Goal: Transaction & Acquisition: Subscribe to service/newsletter

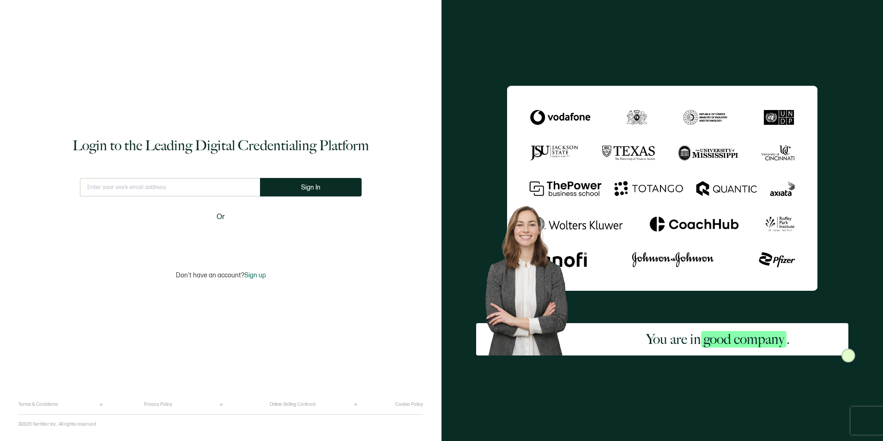
click at [142, 192] on input "text" at bounding box center [170, 187] width 180 height 18
type input "[PERSON_NAME][EMAIL_ADDRESS][PERSON_NAME][DOMAIN_NAME]"
click at [332, 186] on button "Sign In" at bounding box center [311, 187] width 102 height 18
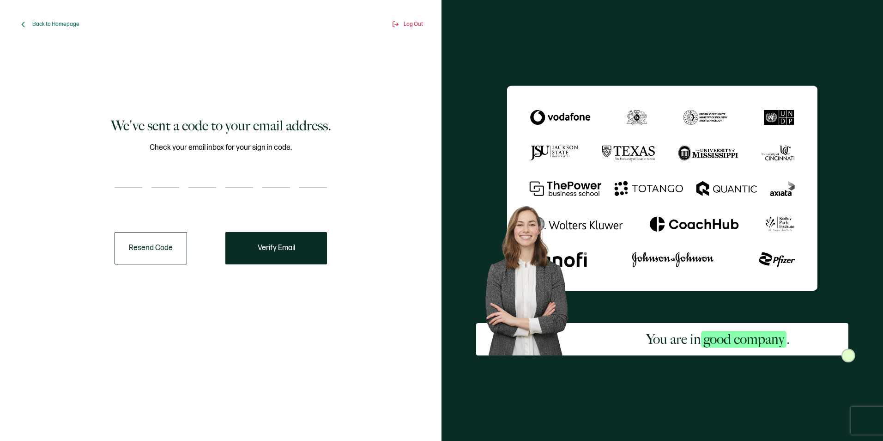
click at [116, 168] on div "Check your email inbox for your sign in code." at bounding box center [221, 171] width 213 height 58
click at [129, 177] on input "number" at bounding box center [129, 179] width 28 height 18
paste input "3"
type input "3"
type input "8"
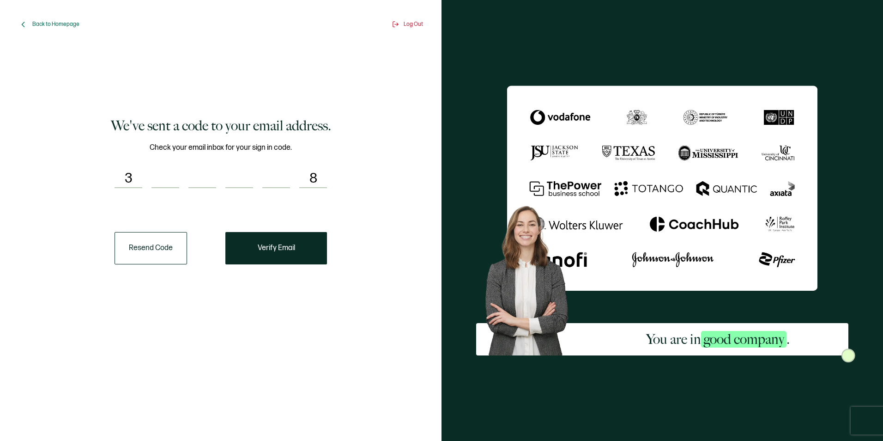
type input "4"
type input "3"
type input "8"
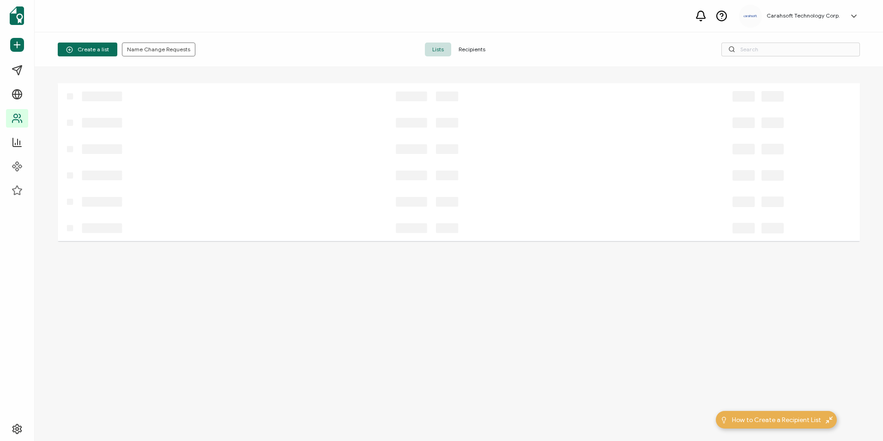
click at [302, 239] on div at bounding box center [437, 228] width 758 height 26
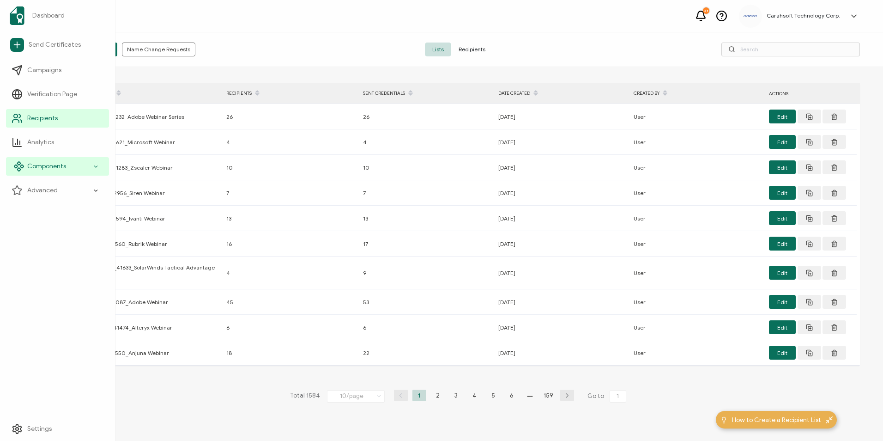
click at [30, 169] on span "Components" at bounding box center [46, 166] width 39 height 9
click at [49, 168] on span "Components" at bounding box center [46, 166] width 39 height 9
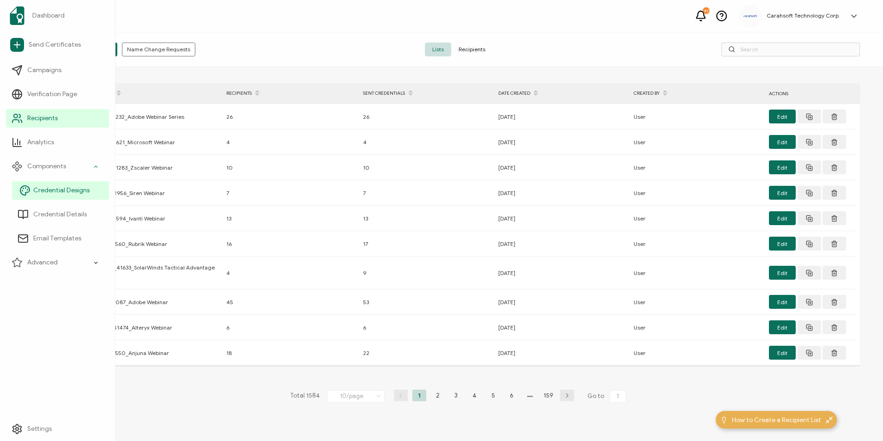
click at [62, 190] on span "Credential Designs" at bounding box center [61, 190] width 56 height 9
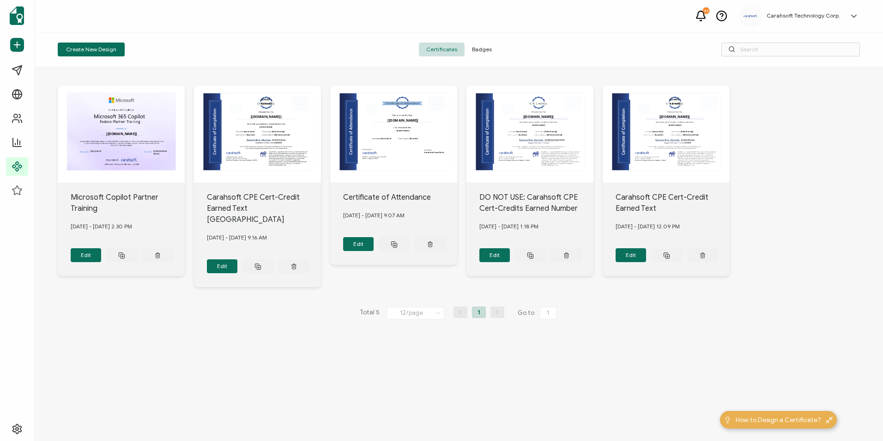
click at [487, 44] on span "Badges" at bounding box center [482, 50] width 35 height 14
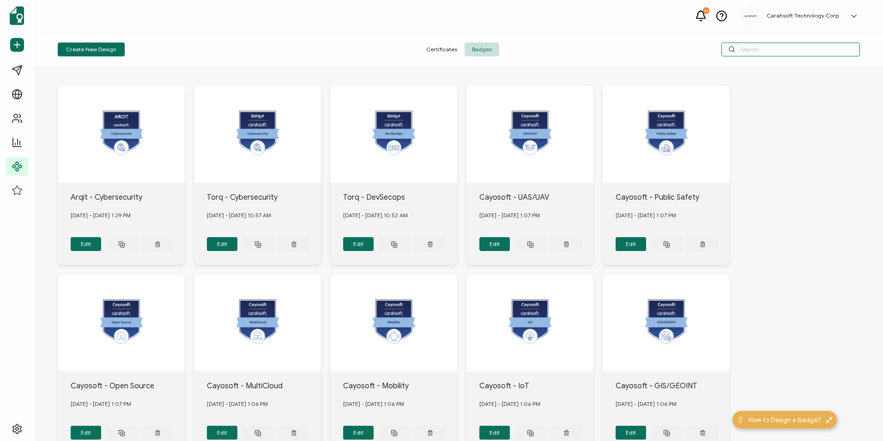
click at [764, 49] on input "text" at bounding box center [791, 50] width 139 height 14
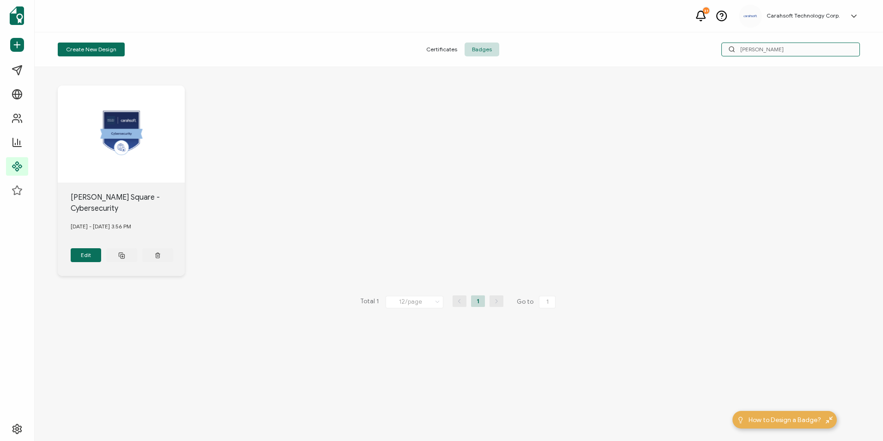
type input "[PERSON_NAME]"
click at [127, 130] on div at bounding box center [121, 133] width 127 height 97
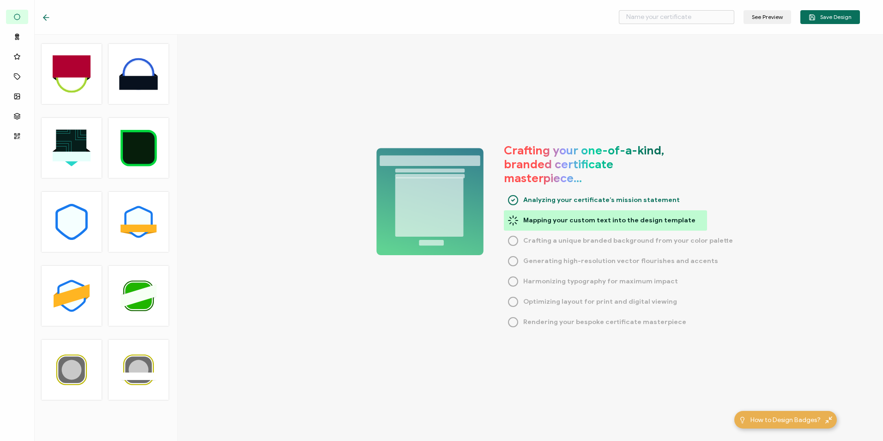
type input "[PERSON_NAME] Square - Cybersecurity"
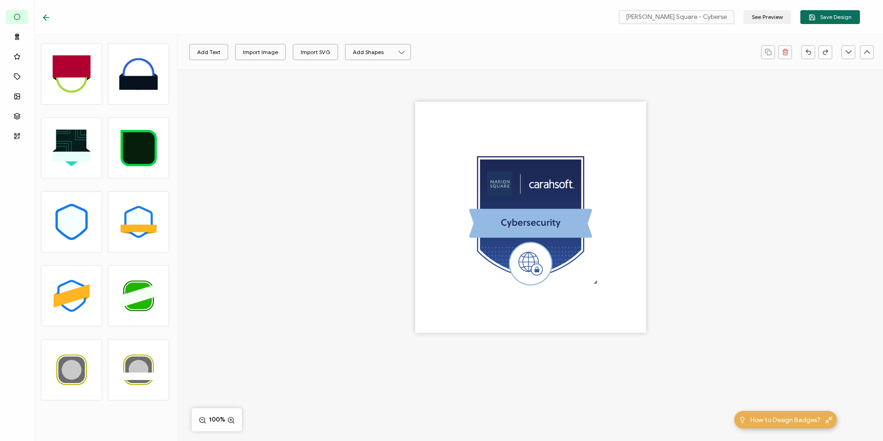
click at [47, 13] on icon at bounding box center [46, 17] width 9 height 9
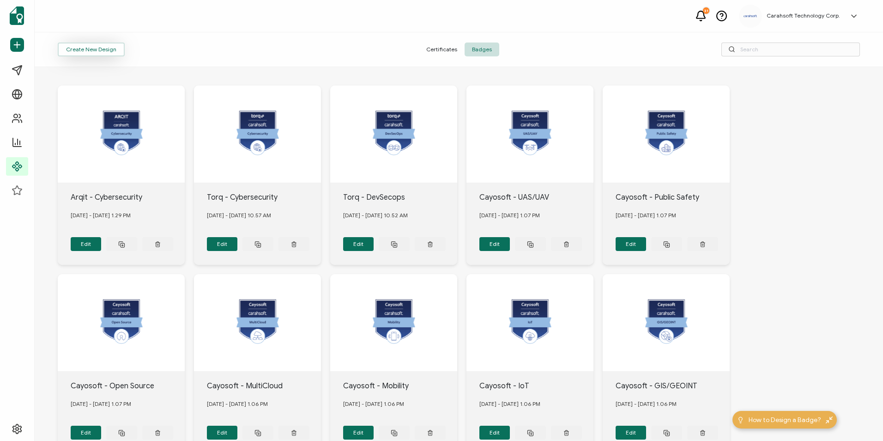
click at [69, 54] on button "Create New Design" at bounding box center [91, 50] width 67 height 14
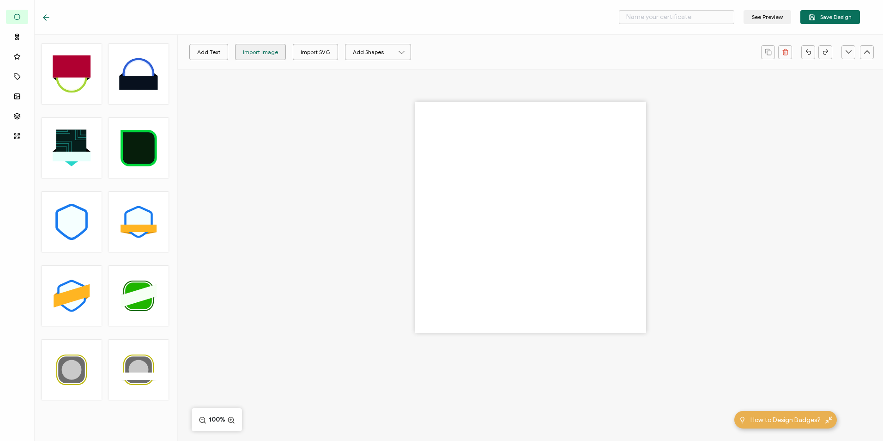
click at [245, 46] on div "Import Image" at bounding box center [260, 52] width 35 height 16
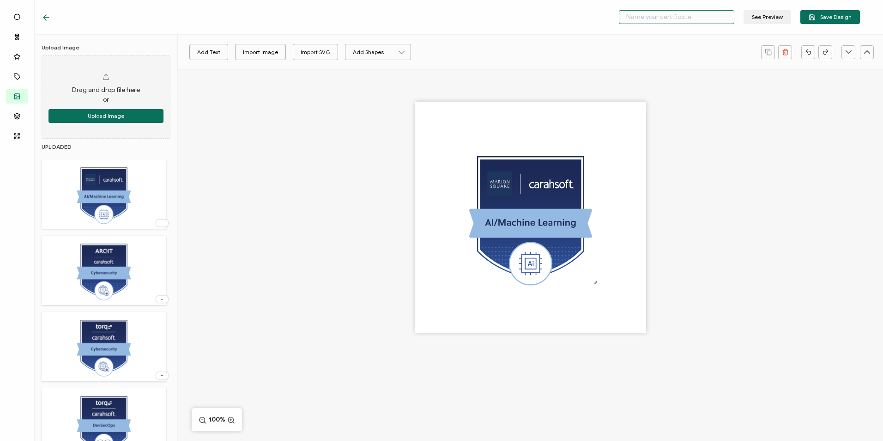
click at [657, 16] on input "text" at bounding box center [677, 17] width 116 height 14
type input "[PERSON_NAME] Square - AI/ML"
click at [845, 18] on span "Save Design" at bounding box center [830, 17] width 43 height 7
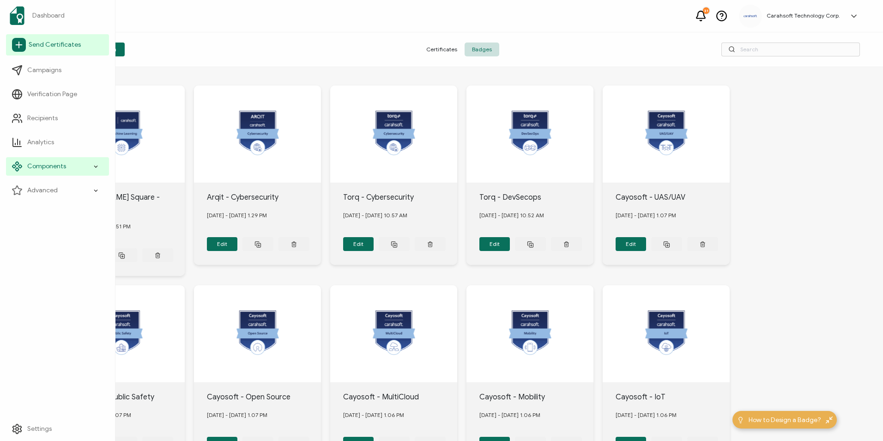
click at [47, 48] on span "Send Certificates" at bounding box center [55, 44] width 52 height 9
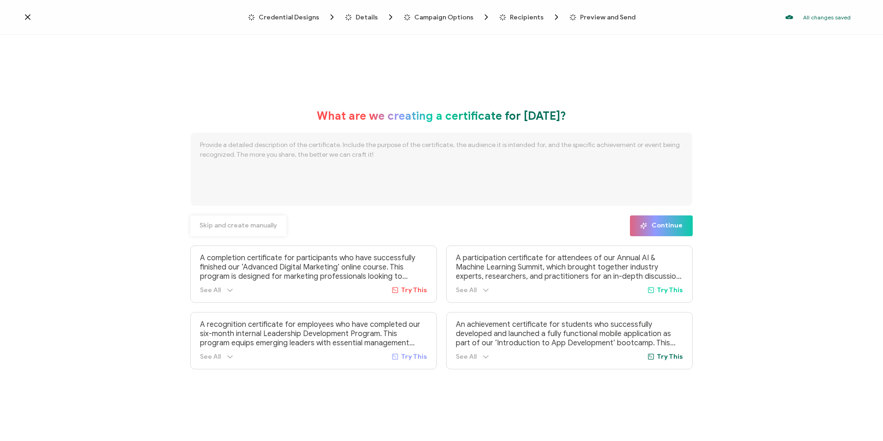
click at [231, 222] on span "Skip and create manually" at bounding box center [239, 225] width 78 height 6
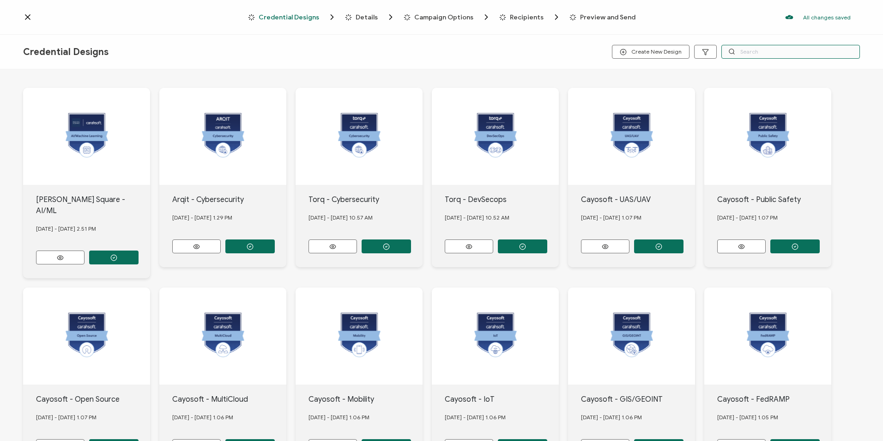
click at [742, 48] on input "text" at bounding box center [791, 52] width 139 height 14
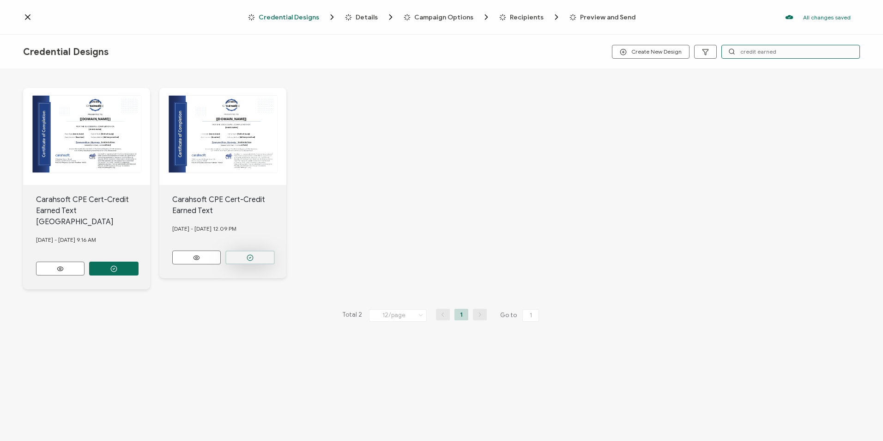
type input "credit earned"
click at [250, 254] on icon "button" at bounding box center [250, 257] width 7 height 7
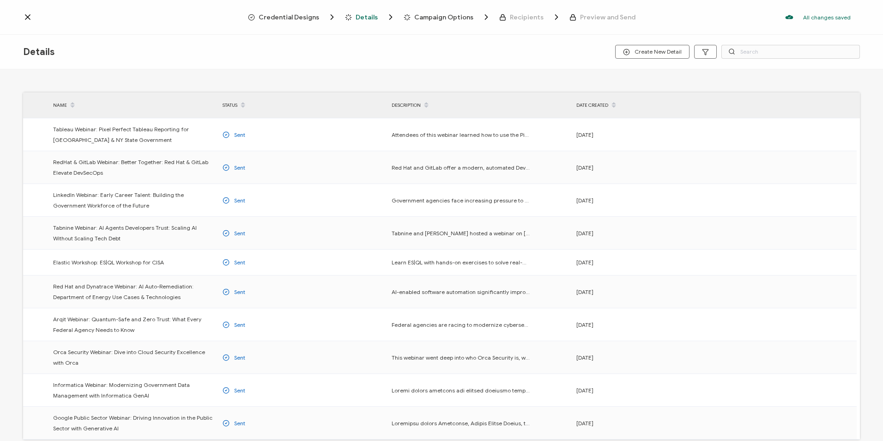
click at [301, 18] on span "Credential Designs" at bounding box center [289, 17] width 61 height 7
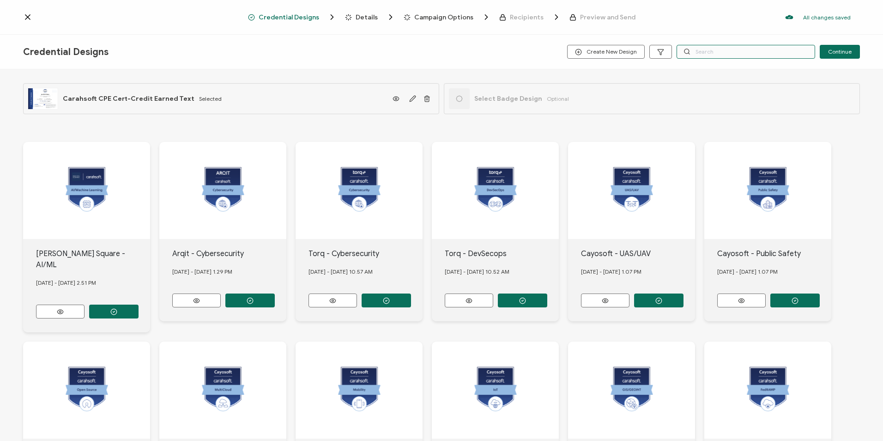
click at [732, 50] on input "text" at bounding box center [746, 52] width 139 height 14
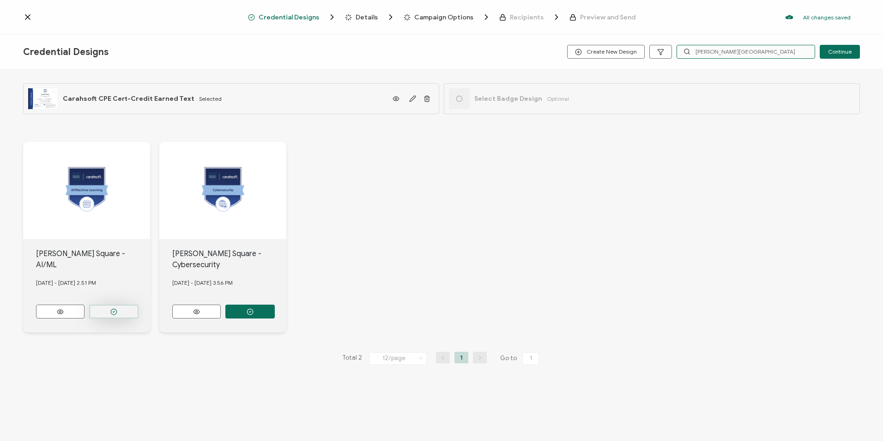
type input "[PERSON_NAME][GEOGRAPHIC_DATA]"
click at [121, 304] on button "button" at bounding box center [113, 311] width 49 height 14
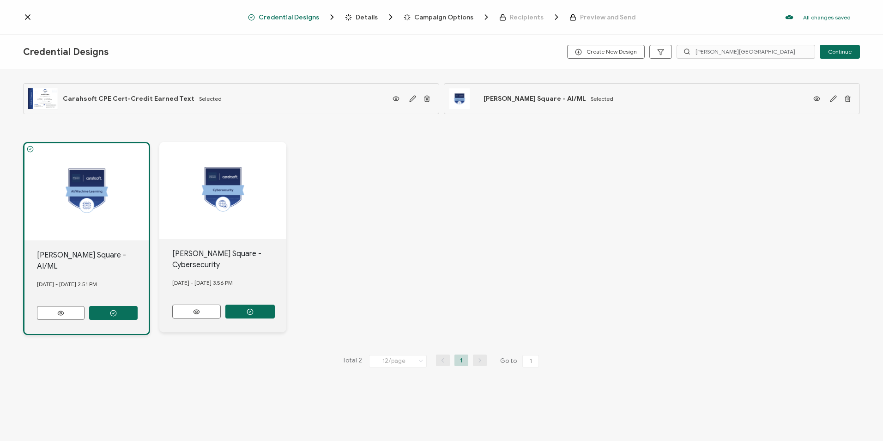
click at [355, 14] on div "Details" at bounding box center [360, 16] width 30 height 9
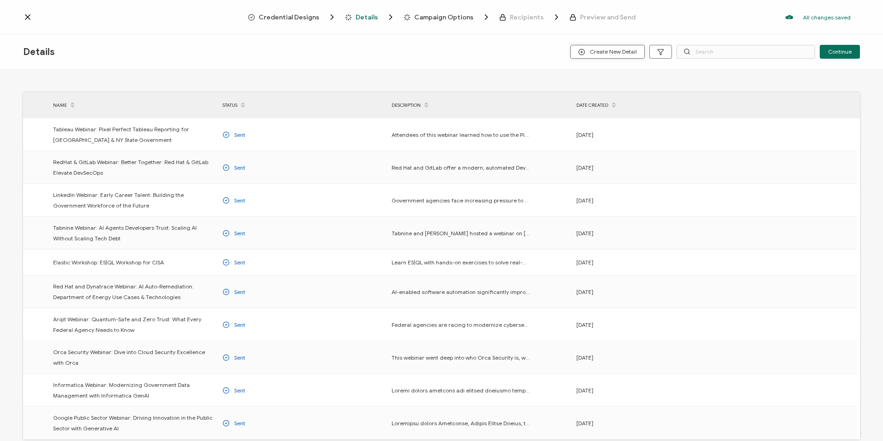
click at [595, 52] on span "Create New Detail" at bounding box center [607, 52] width 59 height 7
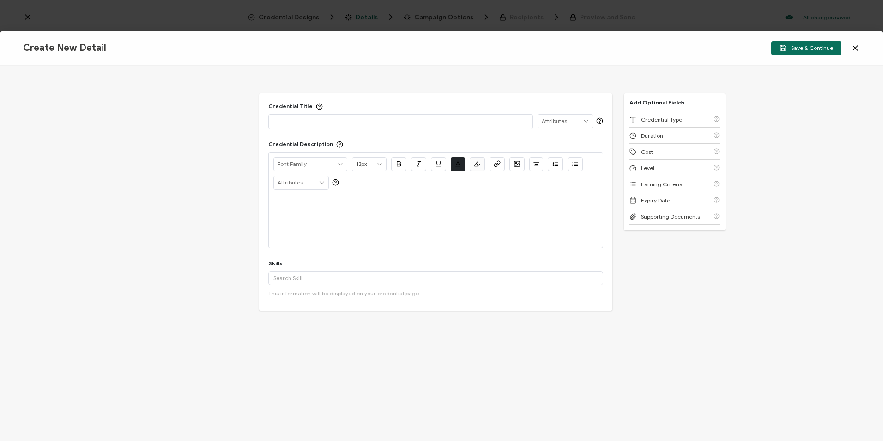
click at [487, 117] on p at bounding box center [401, 120] width 255 height 9
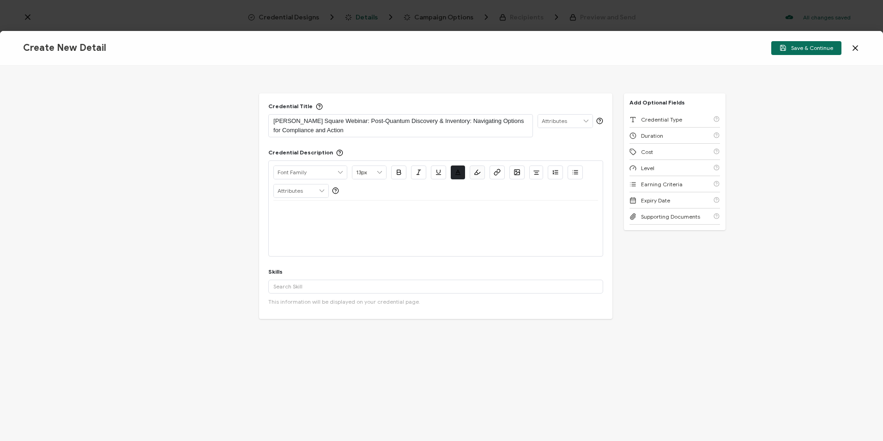
click at [421, 219] on div at bounding box center [436, 212] width 325 height 22
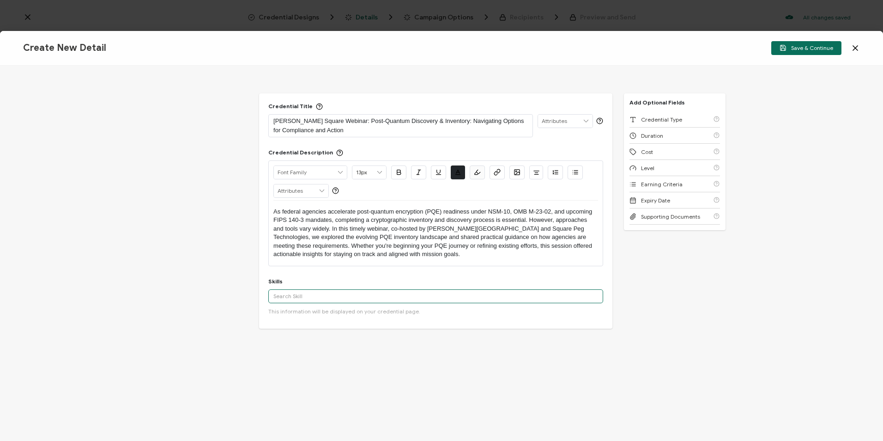
click at [471, 299] on input "text" at bounding box center [435, 296] width 335 height 14
type input "Quantum"
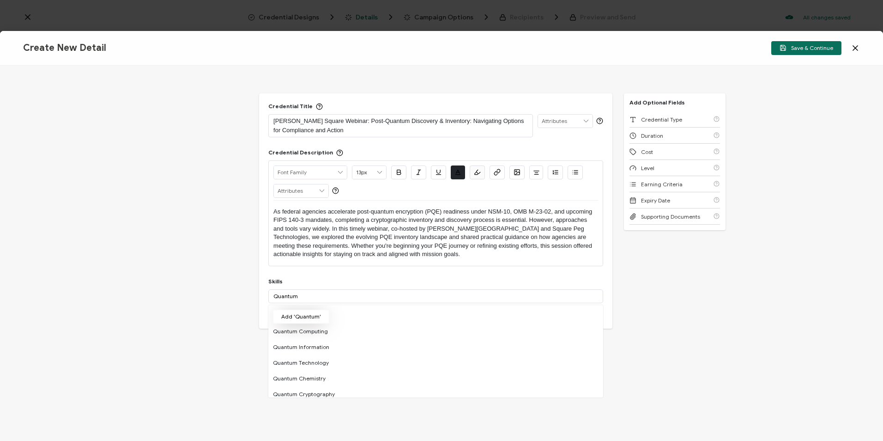
click at [303, 317] on button "Add 'Quantum'" at bounding box center [301, 317] width 56 height 14
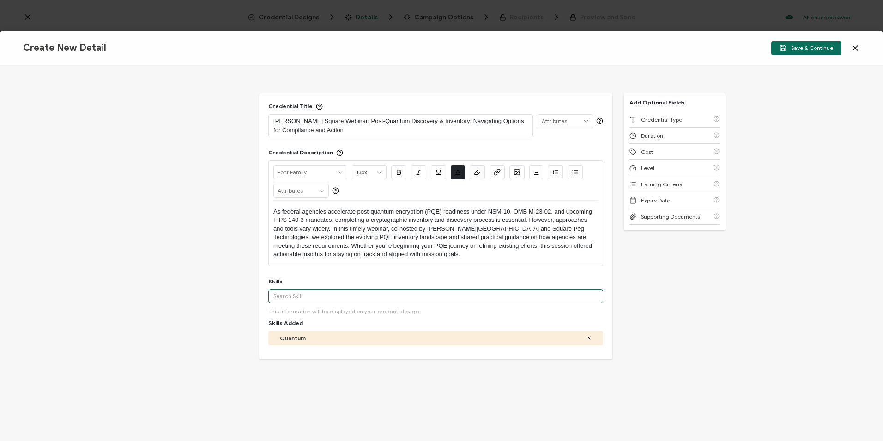
click at [302, 297] on input "text" at bounding box center [435, 296] width 335 height 14
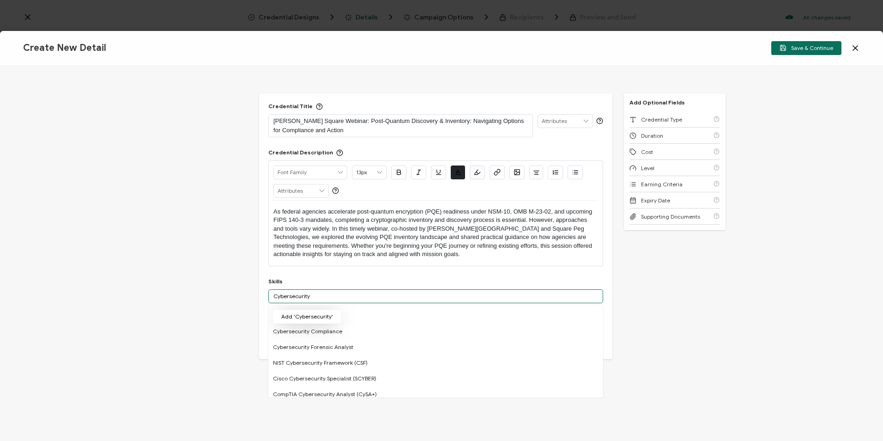
type input "Cybersecurity"
click at [304, 321] on button "Add 'Cybersecurity'" at bounding box center [307, 317] width 68 height 14
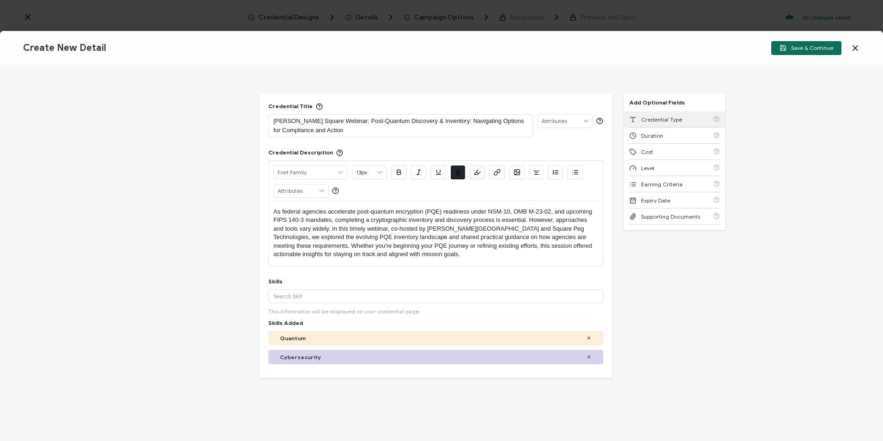
drag, startPoint x: 682, startPoint y: 113, endPoint x: 672, endPoint y: 122, distance: 14.1
click at [682, 113] on div "Credential Type" at bounding box center [675, 119] width 91 height 16
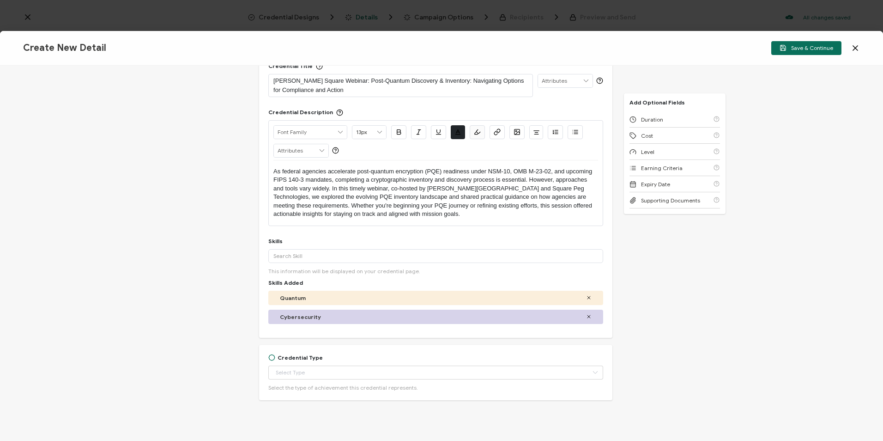
scroll to position [55, 0]
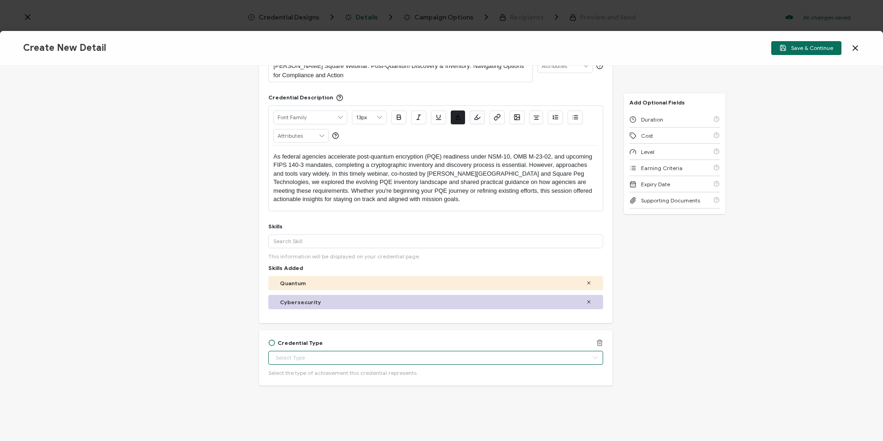
click at [330, 358] on input "text" at bounding box center [435, 358] width 335 height 14
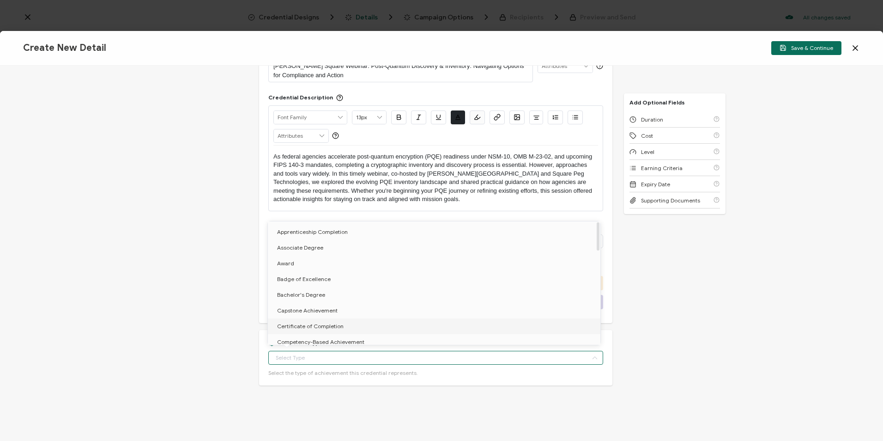
click at [320, 325] on span "Certificate of Completion" at bounding box center [310, 326] width 67 height 7
type input "Certificate of Completion"
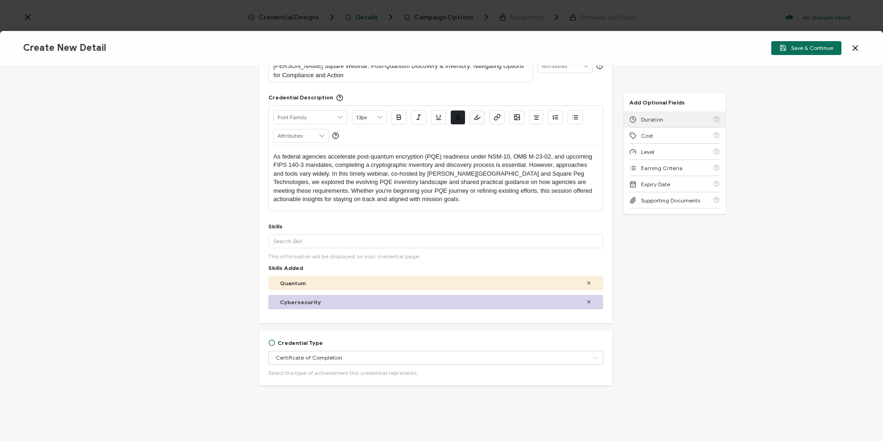
click at [665, 116] on div "Duration" at bounding box center [675, 119] width 91 height 16
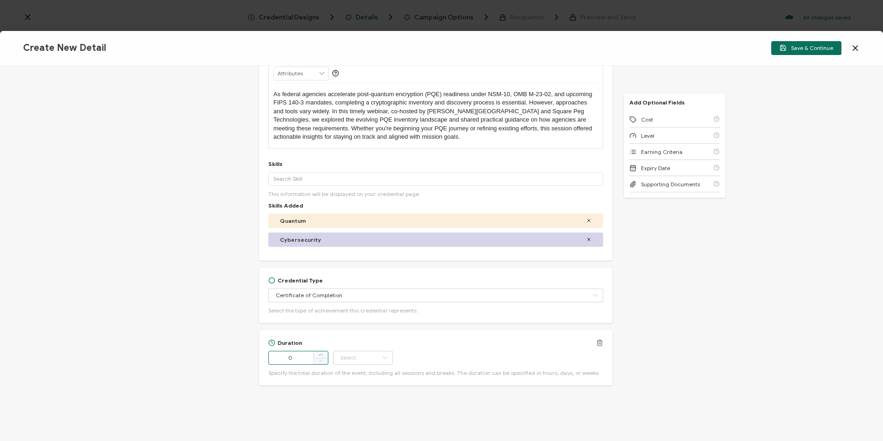
drag, startPoint x: 298, startPoint y: 357, endPoint x: 272, endPoint y: 357, distance: 25.9
click at [272, 357] on input "0" at bounding box center [298, 358] width 60 height 14
type input "54"
click at [359, 360] on input "text" at bounding box center [363, 358] width 60 height 14
click at [345, 336] on li "Minute" at bounding box center [364, 333] width 62 height 16
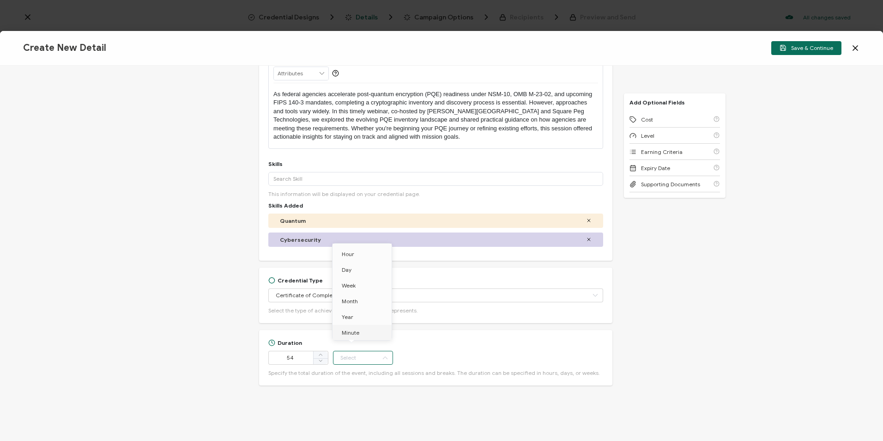
type input "Minute"
click at [660, 123] on div "Cost" at bounding box center [675, 119] width 91 height 16
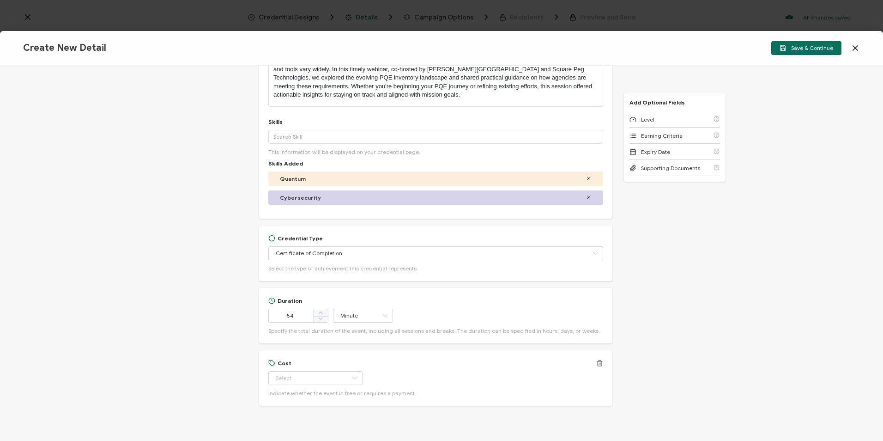
scroll to position [180, 0]
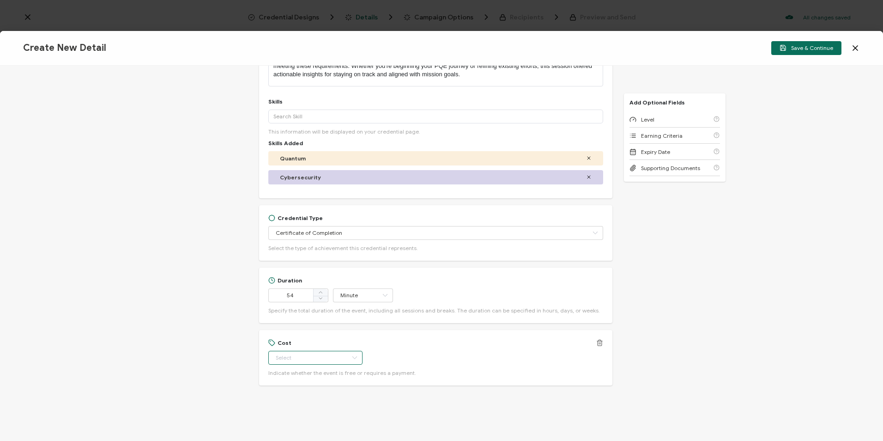
click at [296, 359] on input "text" at bounding box center [315, 358] width 94 height 14
click at [289, 380] on li "Free" at bounding box center [311, 381] width 87 height 16
type input "Free"
click at [652, 120] on div "Level" at bounding box center [675, 119] width 91 height 16
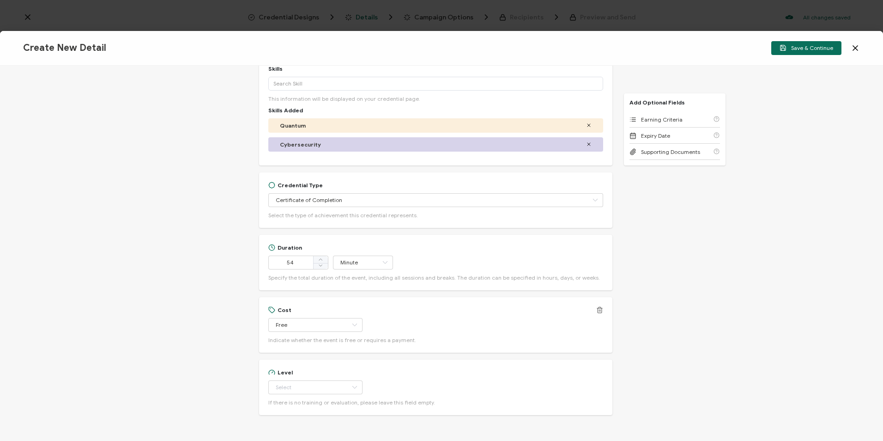
scroll to position [242, 0]
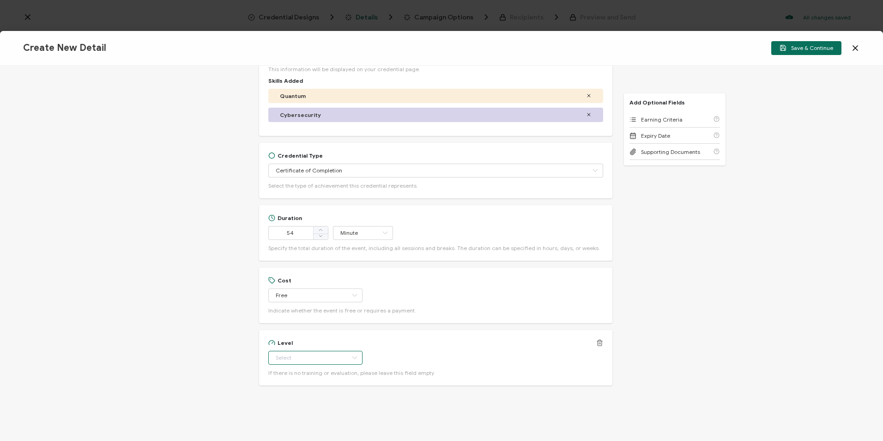
click at [303, 363] on input "text" at bounding box center [315, 358] width 94 height 14
click at [302, 272] on li "Beginner" at bounding box center [311, 270] width 87 height 16
type input "Beginner"
click at [678, 123] on div "Earning Criteria" at bounding box center [675, 119] width 91 height 16
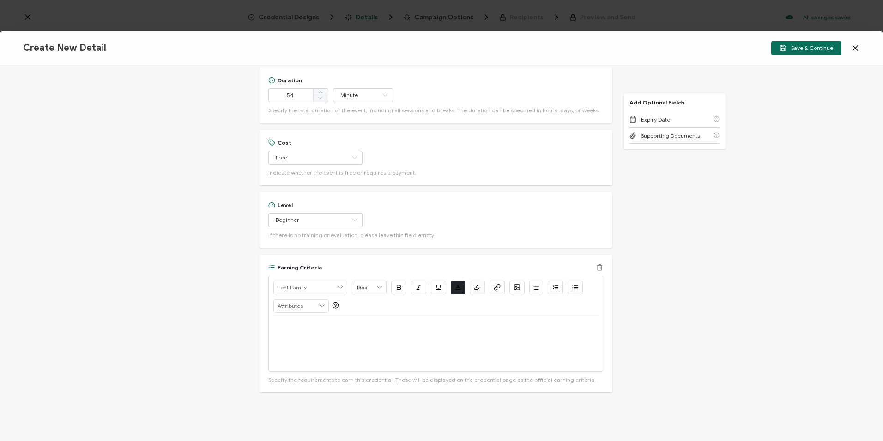
scroll to position [387, 0]
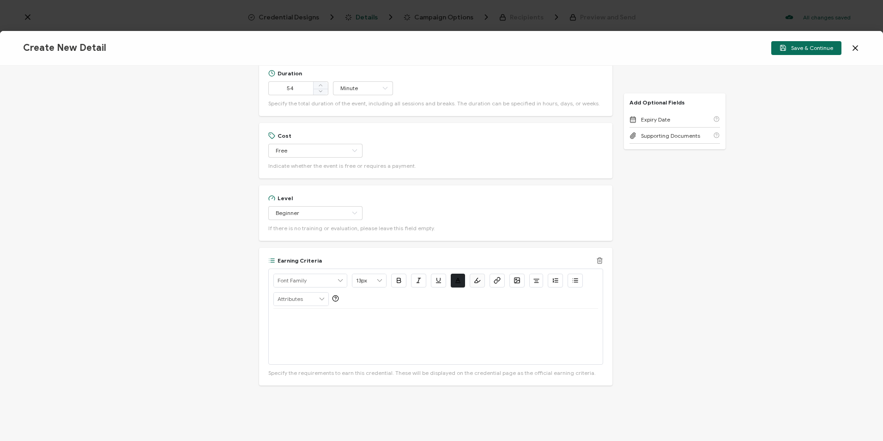
click at [343, 329] on div at bounding box center [436, 336] width 325 height 55
click at [338, 324] on div at bounding box center [436, 336] width 325 height 55
drag, startPoint x: 310, startPoint y: 317, endPoint x: 270, endPoint y: 320, distance: 40.7
click at [270, 320] on div "Alright Sans [PERSON_NAME] Archivo Black Arial Arimo Blinker Caveat Charm Charm…" at bounding box center [435, 316] width 335 height 96
click at [498, 279] on icon "button" at bounding box center [497, 280] width 7 height 7
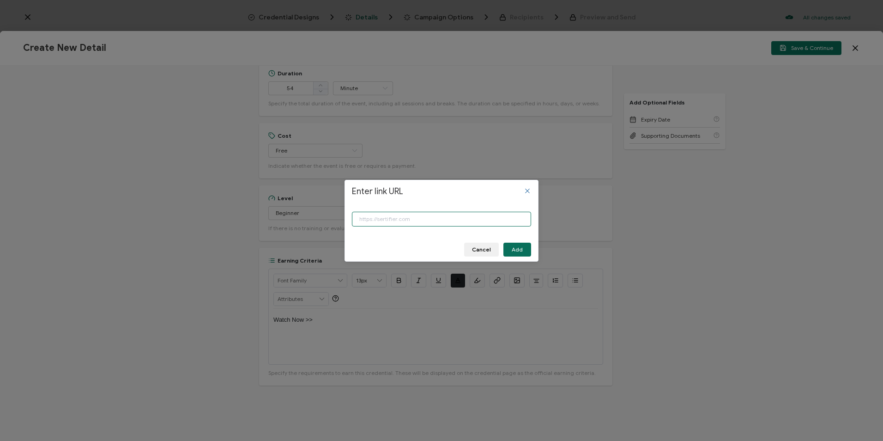
paste input "[URL][DOMAIN_NAME]"
type input "[URL][DOMAIN_NAME]"
click at [521, 250] on span "Add" at bounding box center [517, 250] width 11 height 6
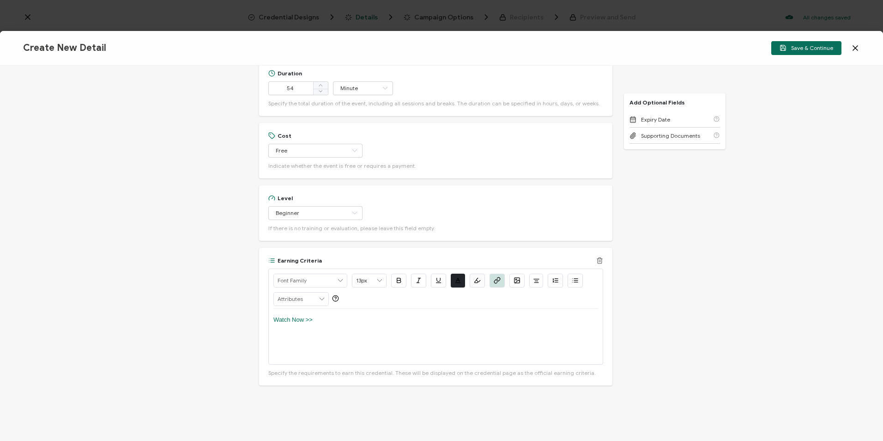
click at [396, 277] on icon "button" at bounding box center [399, 280] width 7 height 7
click at [438, 281] on icon "button" at bounding box center [438, 280] width 7 height 7
click at [323, 317] on p "Watch Now >>" at bounding box center [436, 320] width 325 height 8
click at [800, 47] on span "Save & Continue" at bounding box center [807, 47] width 54 height 7
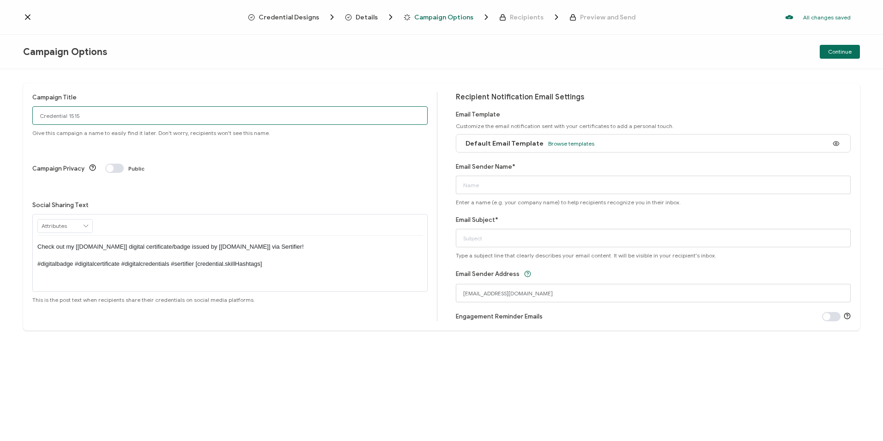
drag, startPoint x: 85, startPoint y: 121, endPoint x: -74, endPoint y: 128, distance: 158.6
click at [0, 128] on html "Credential Designs Details Campaign Options Recipients Preview and Send All cha…" at bounding box center [441, 220] width 883 height 441
click at [111, 118] on input "Credential 1515" at bounding box center [230, 115] width 396 height 18
drag, startPoint x: 104, startPoint y: 116, endPoint x: -70, endPoint y: 120, distance: 174.2
click at [0, 120] on html "Credential Designs Details Campaign Options Recipients Preview and Send All cha…" at bounding box center [441, 220] width 883 height 441
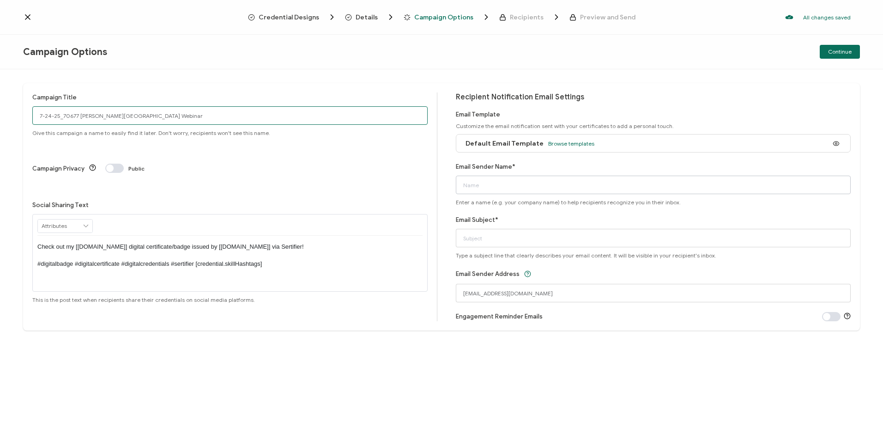
type input "7-24-25_70677 [PERSON_NAME][GEOGRAPHIC_DATA] Webinar"
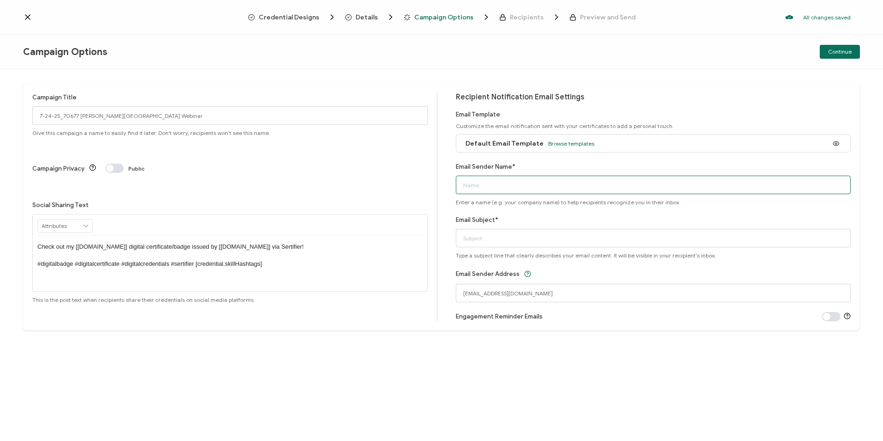
click at [560, 180] on input "Email Sender Name*" at bounding box center [654, 185] width 396 height 18
type input "CPE"
click at [520, 244] on input "Email Subject*" at bounding box center [654, 238] width 396 height 18
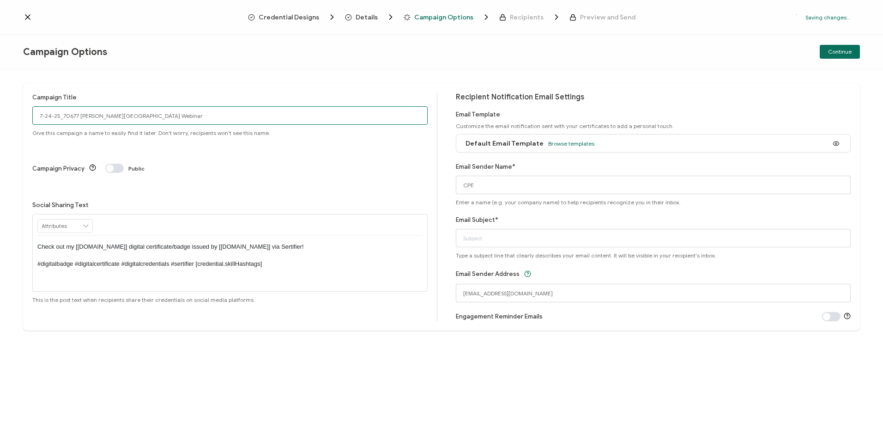
drag, startPoint x: 147, startPoint y: 114, endPoint x: -75, endPoint y: 103, distance: 222.5
click at [0, 103] on html "Credential Designs Details Campaign Options Recipients Preview and Send Saving …" at bounding box center [441, 220] width 883 height 441
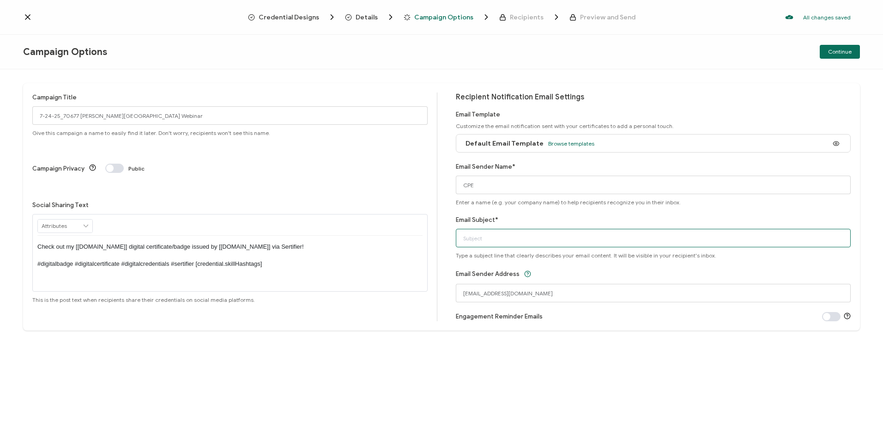
click at [516, 244] on input "Email Subject*" at bounding box center [654, 238] width 396 height 18
paste input "7-24-25_70677 [PERSON_NAME][GEOGRAPHIC_DATA] Webinar"
type input "7-24-25_70677 [PERSON_NAME][GEOGRAPHIC_DATA] Webinar"
click at [830, 61] on div "Campaign Options Continue" at bounding box center [441, 52] width 883 height 35
click at [830, 59] on div "Campaign Options Continue" at bounding box center [441, 52] width 883 height 35
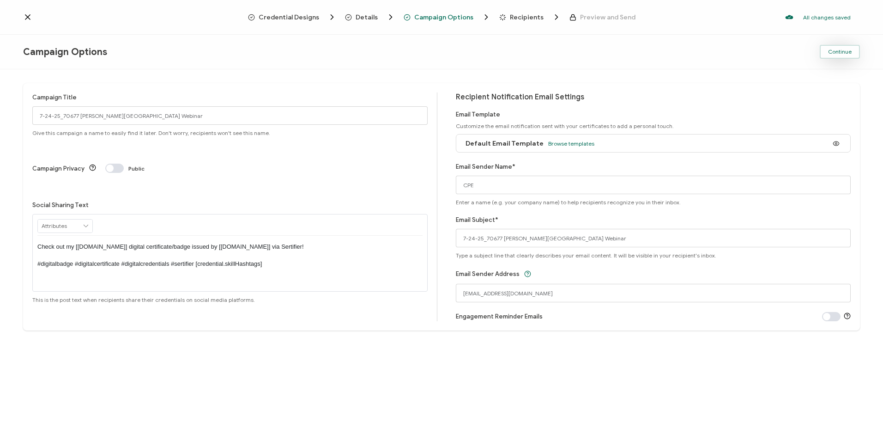
click at [833, 49] on span "Continue" at bounding box center [840, 52] width 24 height 6
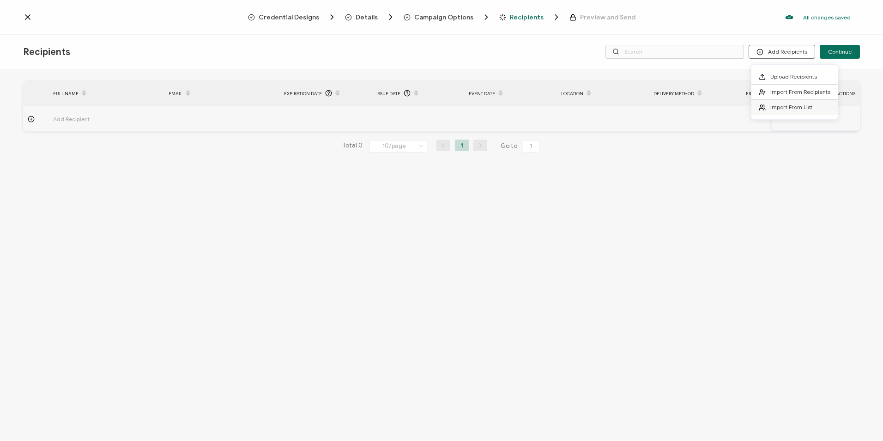
click at [780, 111] on li "Import From List" at bounding box center [795, 107] width 86 height 15
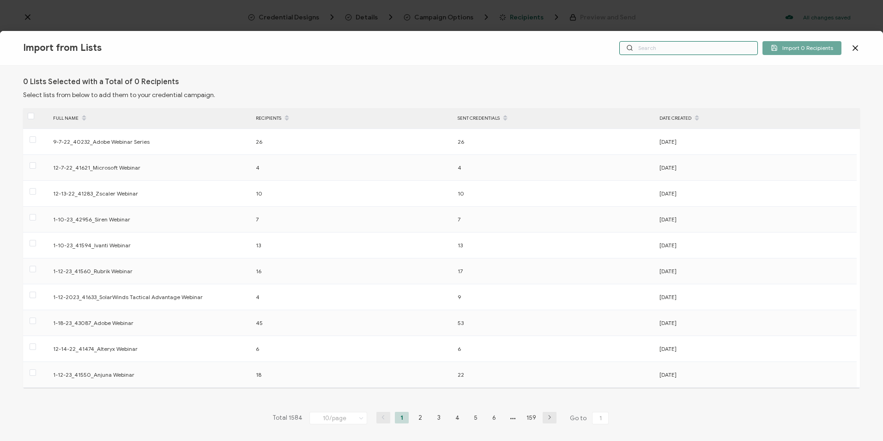
click at [678, 47] on input "text" at bounding box center [689, 48] width 139 height 14
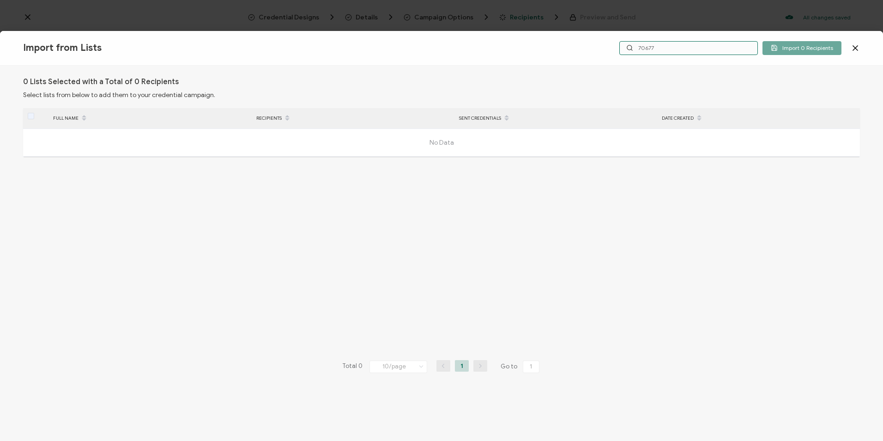
type input "70677"
click at [857, 45] on icon at bounding box center [855, 47] width 9 height 9
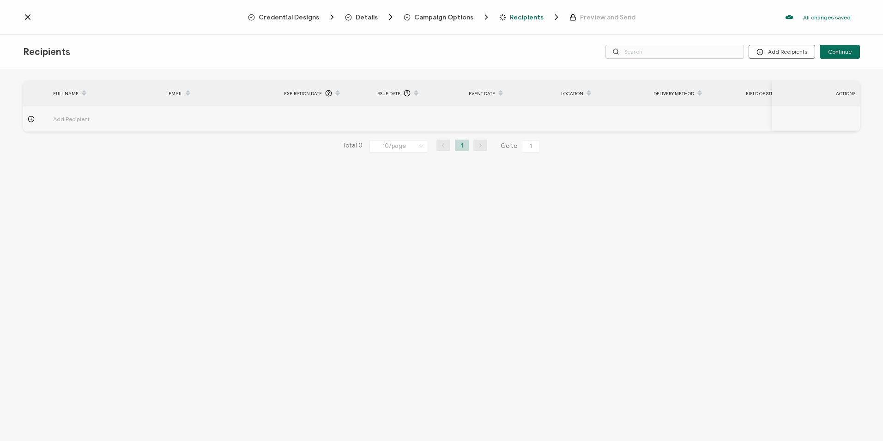
click at [28, 17] on icon at bounding box center [27, 17] width 5 height 5
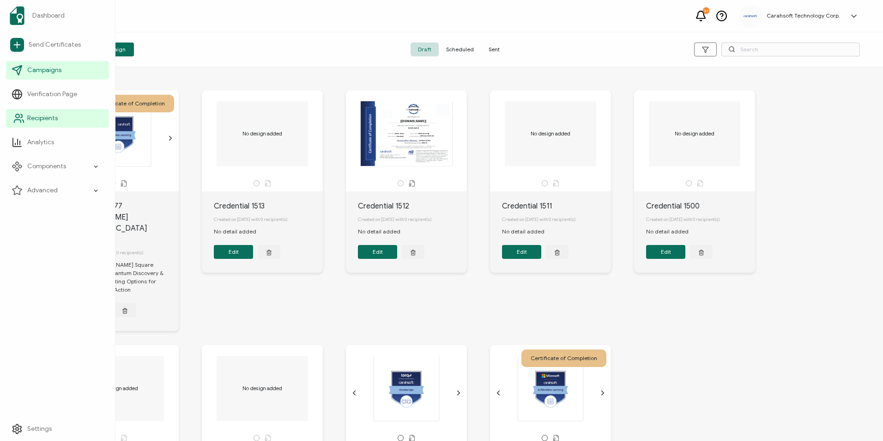
click at [41, 128] on li "Recipients" at bounding box center [57, 118] width 103 height 24
click at [34, 122] on span "Recipients" at bounding box center [42, 118] width 30 height 9
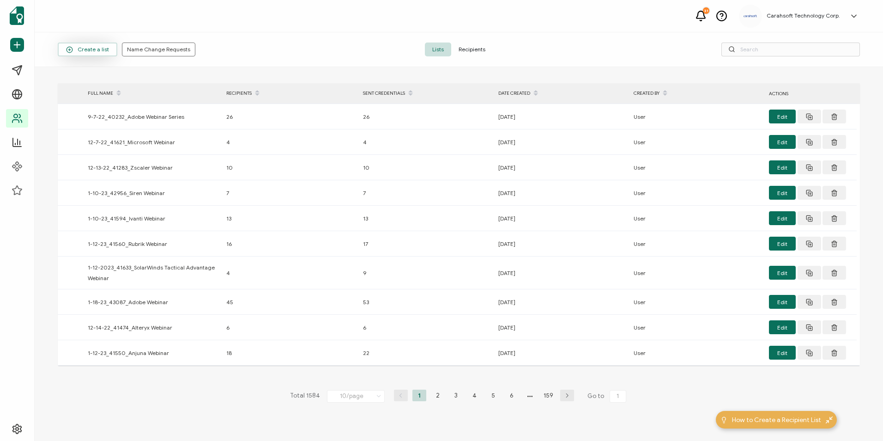
click at [92, 55] on button "Create a list" at bounding box center [88, 50] width 60 height 14
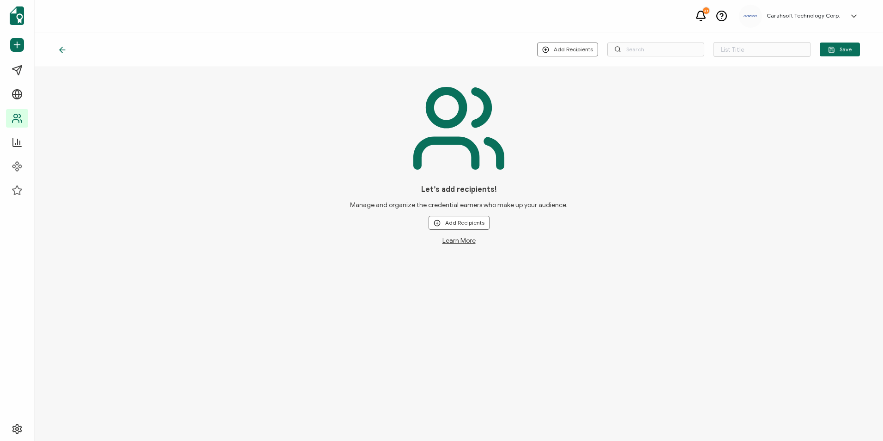
type input "List 1585"
click at [561, 79] on li "Upload New Recipients" at bounding box center [583, 74] width 86 height 15
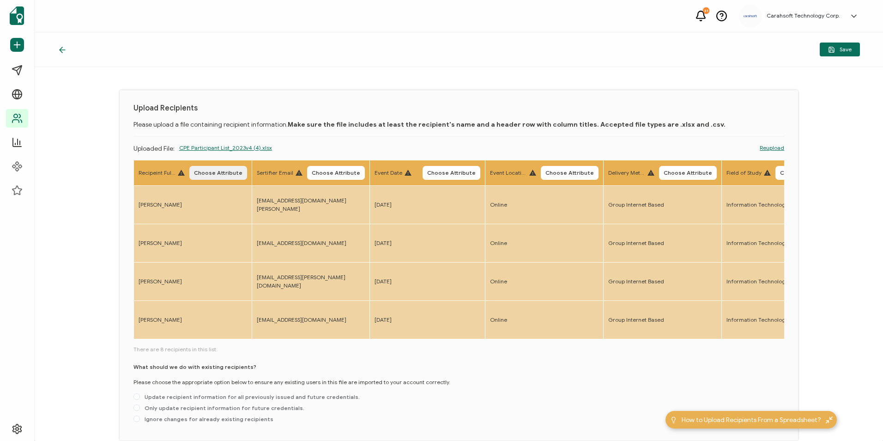
click at [200, 168] on button "Choose Attribute" at bounding box center [218, 173] width 58 height 14
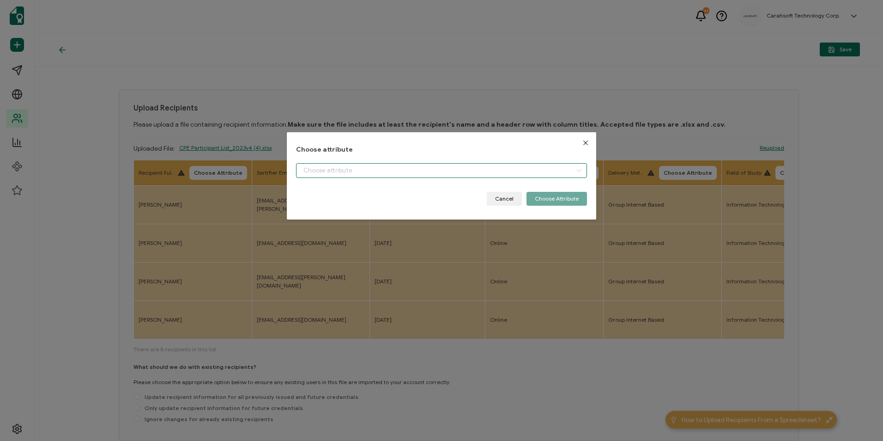
click at [382, 165] on input "dialog" at bounding box center [441, 170] width 291 height 15
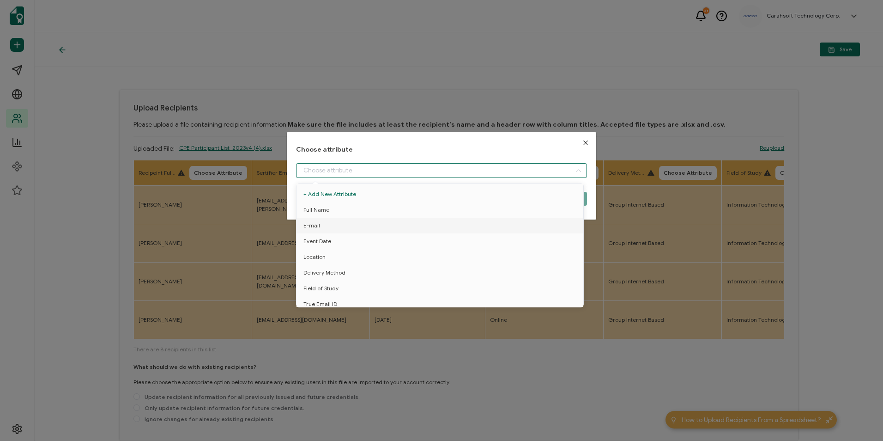
click at [339, 218] on li "E-mail" at bounding box center [441, 226] width 295 height 16
type input "E-mail"
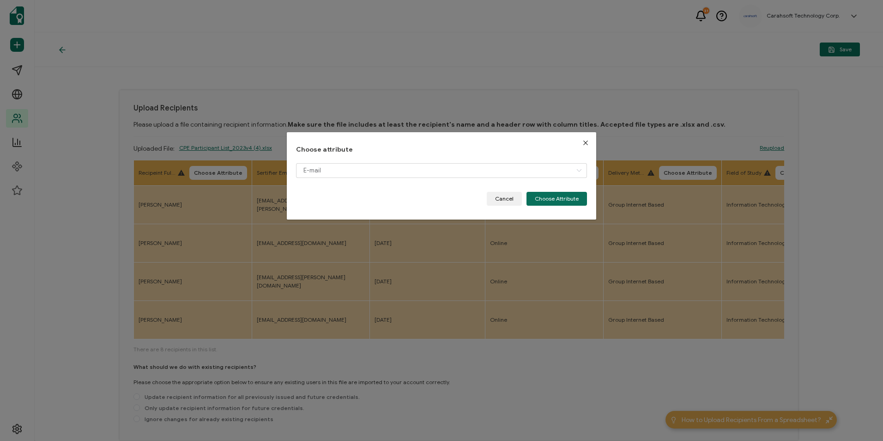
click at [344, 178] on div "E-mail" at bounding box center [441, 177] width 291 height 29
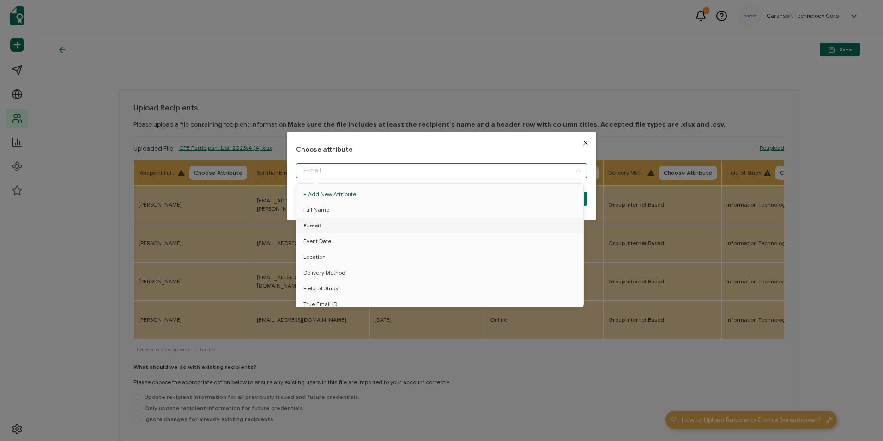
click at [344, 169] on input "dialog" at bounding box center [441, 170] width 291 height 15
click at [335, 205] on li "Full Name" at bounding box center [441, 210] width 295 height 16
type input "Full Name"
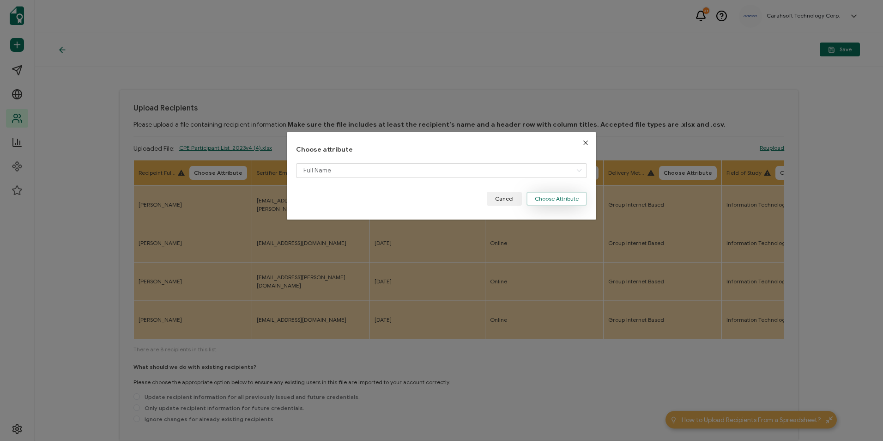
click at [549, 196] on button "Choose Attribute" at bounding box center [557, 199] width 61 height 14
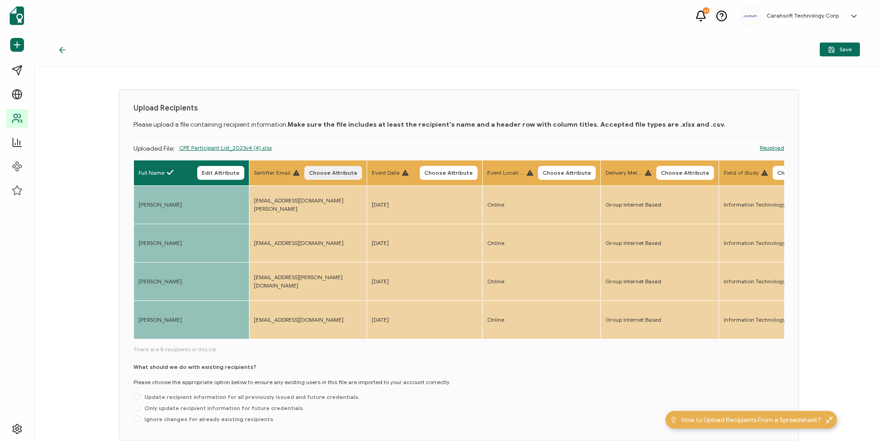
click at [332, 177] on button "Choose Attribute" at bounding box center [333, 173] width 58 height 14
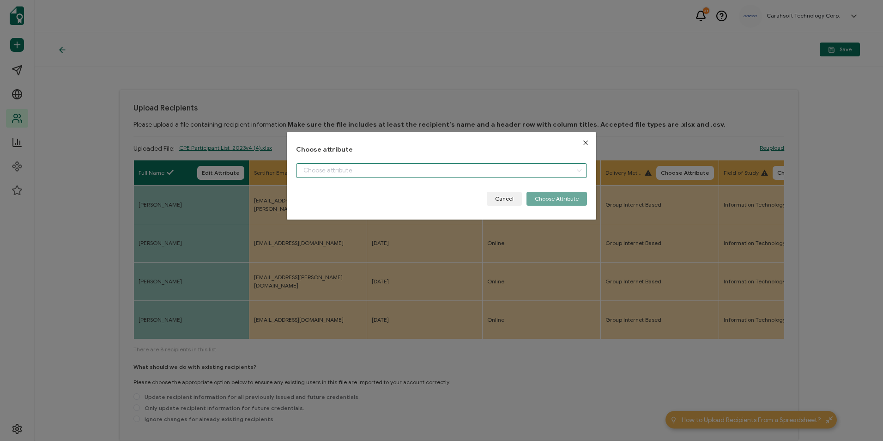
click at [332, 175] on input "dialog" at bounding box center [441, 170] width 291 height 15
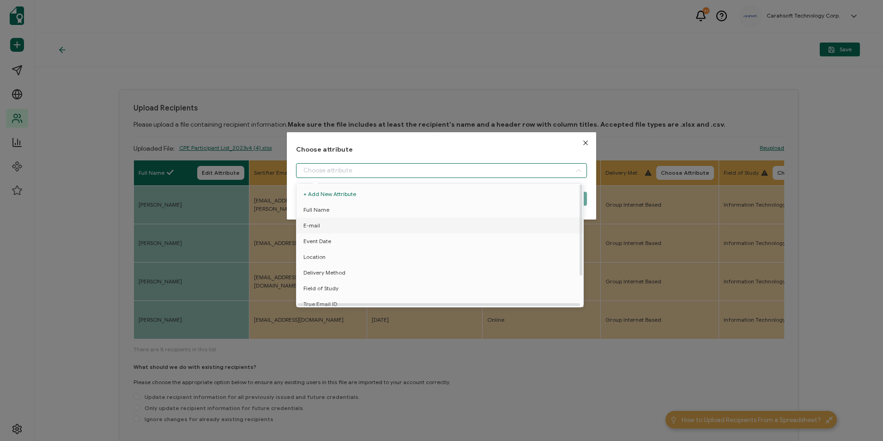
click at [323, 233] on li "E-mail" at bounding box center [441, 226] width 295 height 16
type input "E-mail"
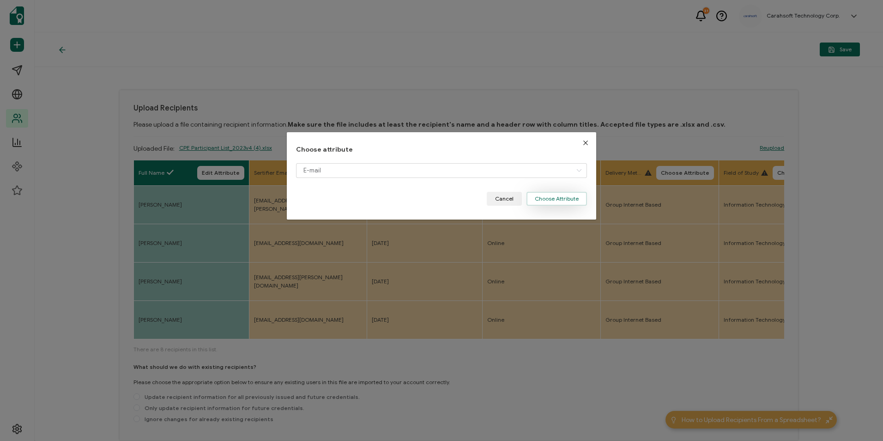
click at [542, 197] on button "Choose Attribute" at bounding box center [557, 199] width 61 height 14
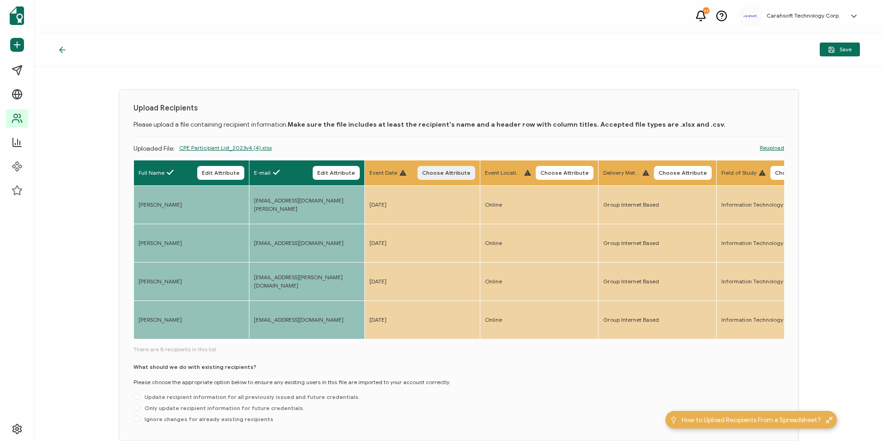
click at [465, 173] on span "Choose Attribute" at bounding box center [446, 173] width 49 height 6
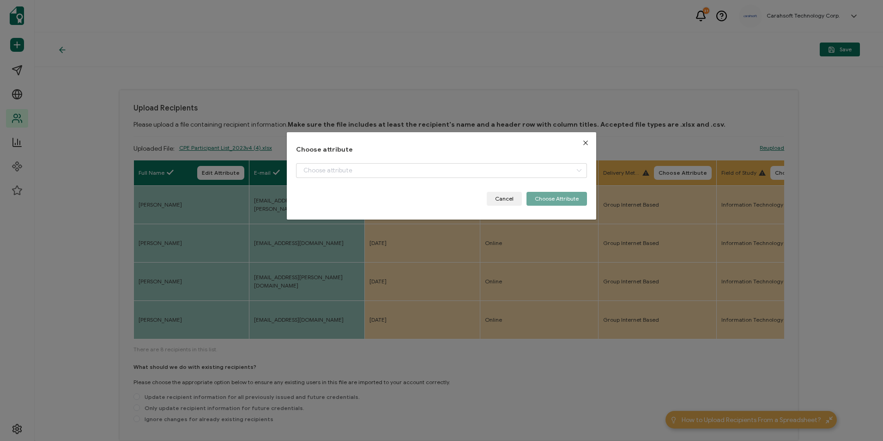
click at [362, 158] on div "Choose attribute Cancel Choose Attribute" at bounding box center [441, 176] width 291 height 60
click at [352, 170] on input "dialog" at bounding box center [441, 170] width 291 height 15
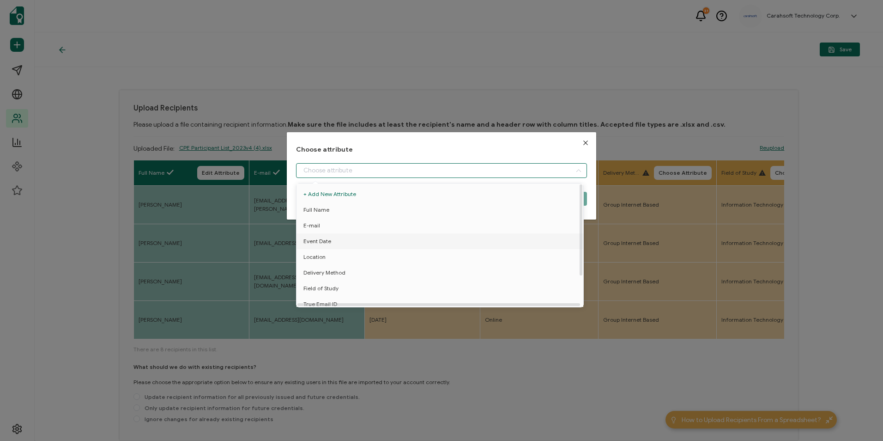
click at [362, 242] on li "Event Date" at bounding box center [441, 241] width 295 height 16
type input "Event Date"
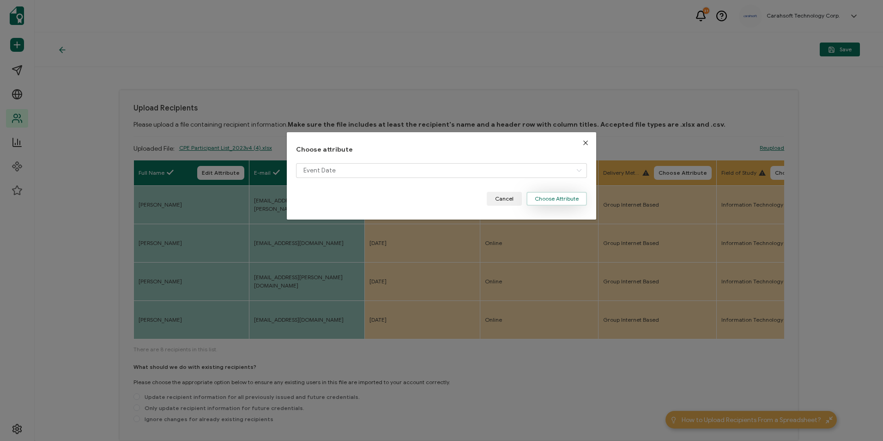
click at [556, 201] on button "Choose Attribute" at bounding box center [557, 199] width 61 height 14
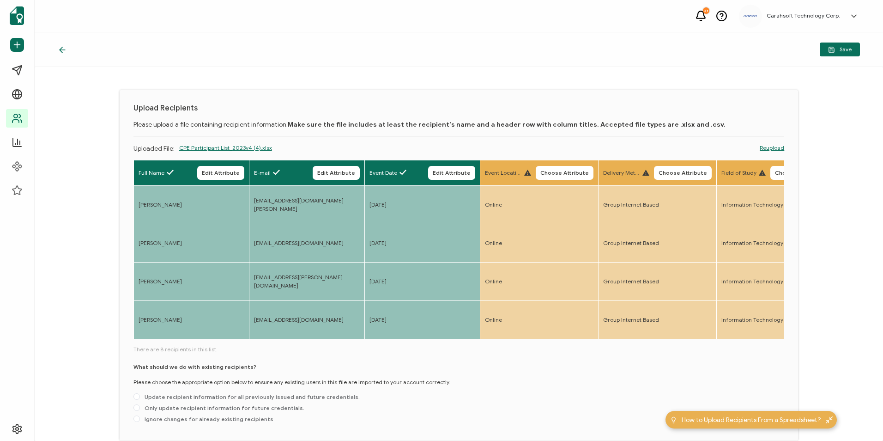
click at [560, 178] on button "Choose Attribute" at bounding box center [565, 173] width 58 height 14
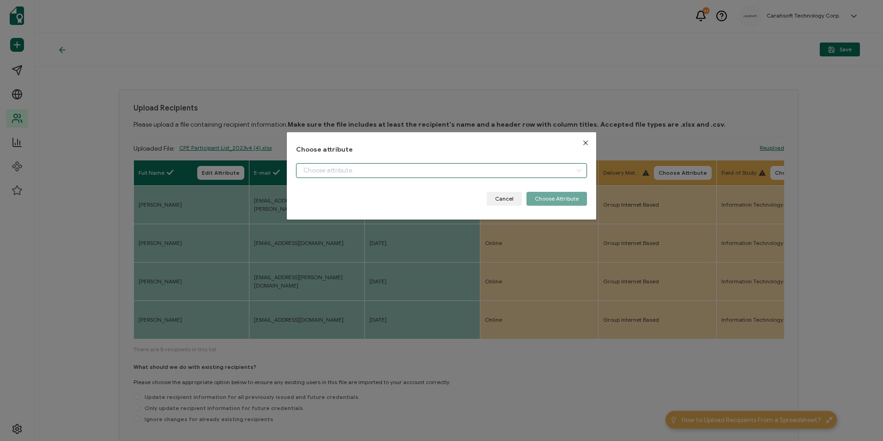
click at [510, 169] on input "dialog" at bounding box center [441, 170] width 291 height 15
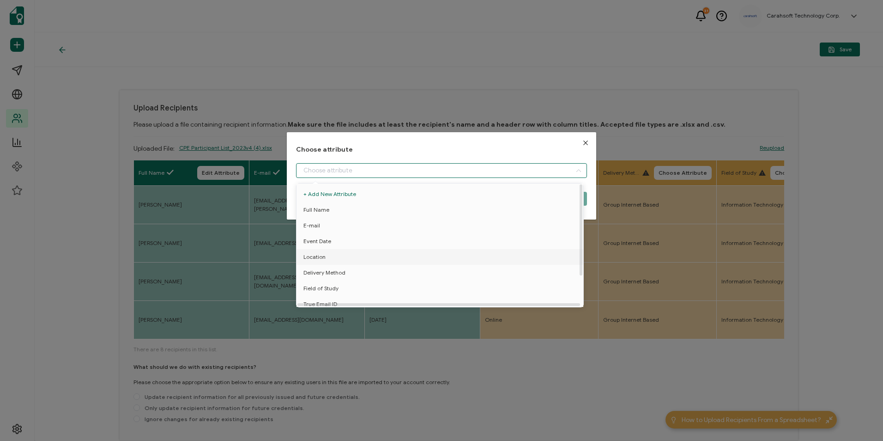
click at [344, 255] on li "Location" at bounding box center [441, 257] width 295 height 16
type input "Location"
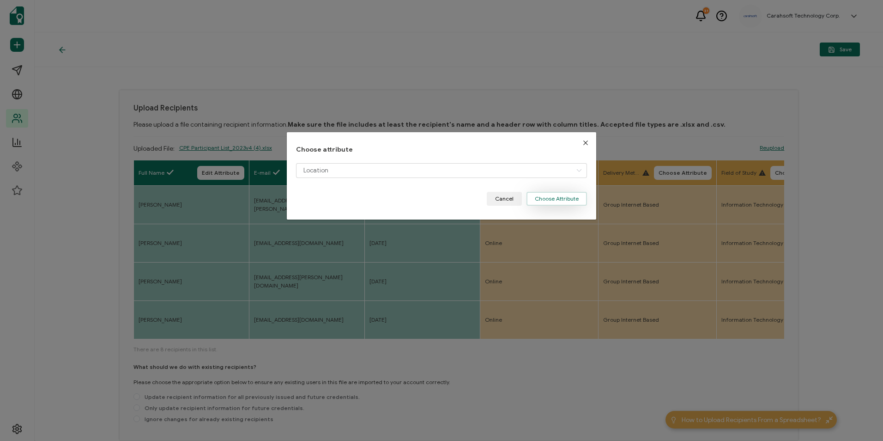
click at [563, 202] on button "Choose Attribute" at bounding box center [557, 199] width 61 height 14
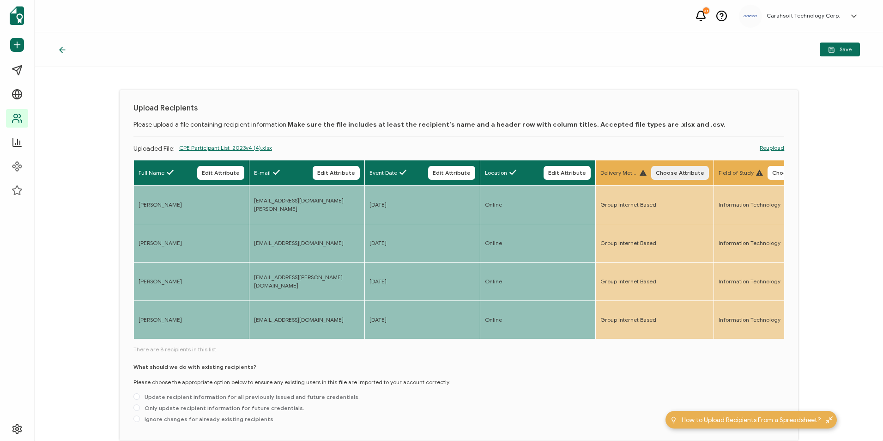
click at [698, 171] on span "Choose Attribute" at bounding box center [680, 173] width 49 height 6
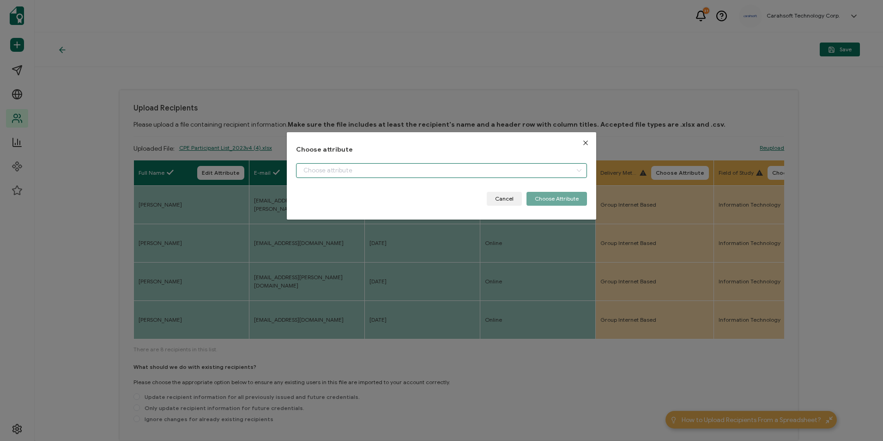
click at [374, 175] on input "dialog" at bounding box center [441, 170] width 291 height 15
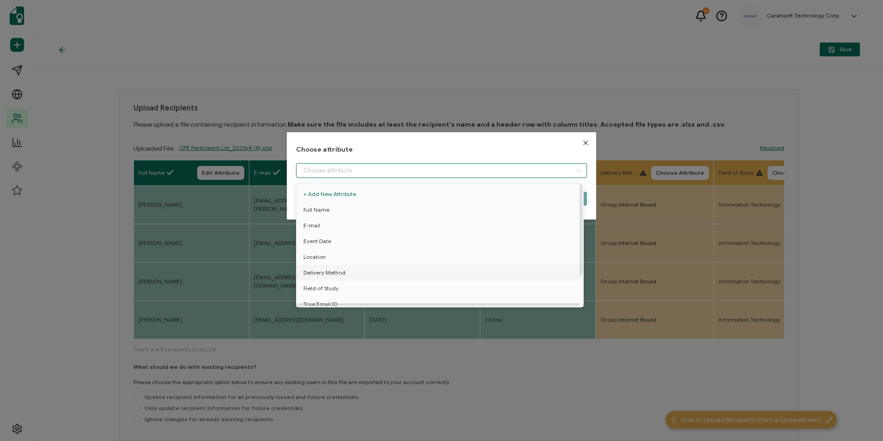
click at [344, 276] on span "Delivery Method" at bounding box center [325, 273] width 42 height 16
type input "Delivery Method"
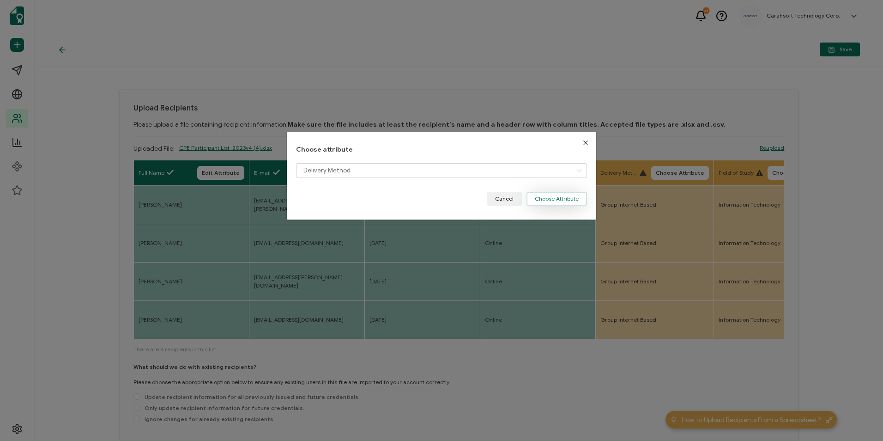
click at [546, 201] on button "Choose Attribute" at bounding box center [557, 199] width 61 height 14
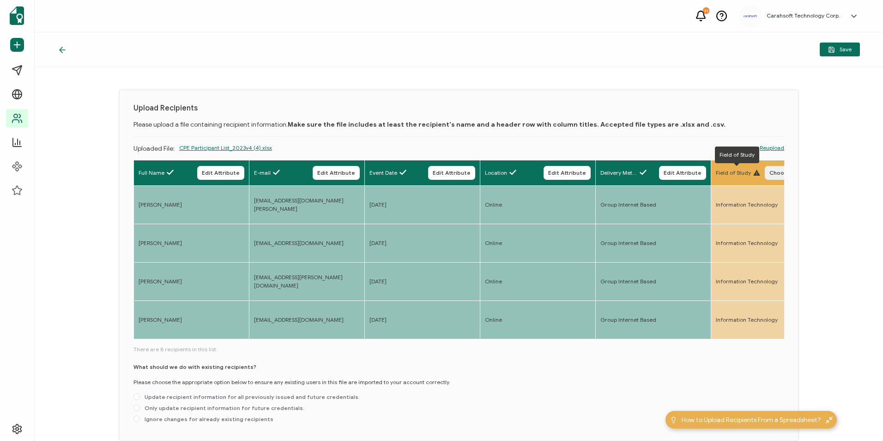
click at [778, 170] on span "Choose Attribute" at bounding box center [794, 173] width 49 height 6
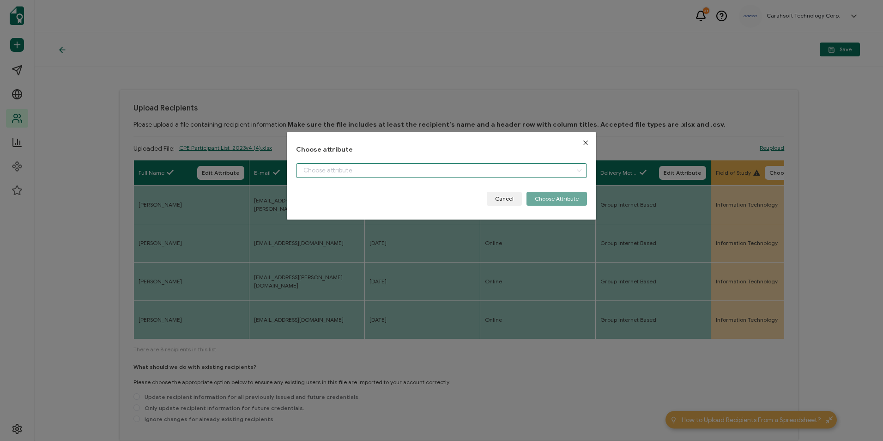
click at [357, 176] on input "dialog" at bounding box center [441, 170] width 291 height 15
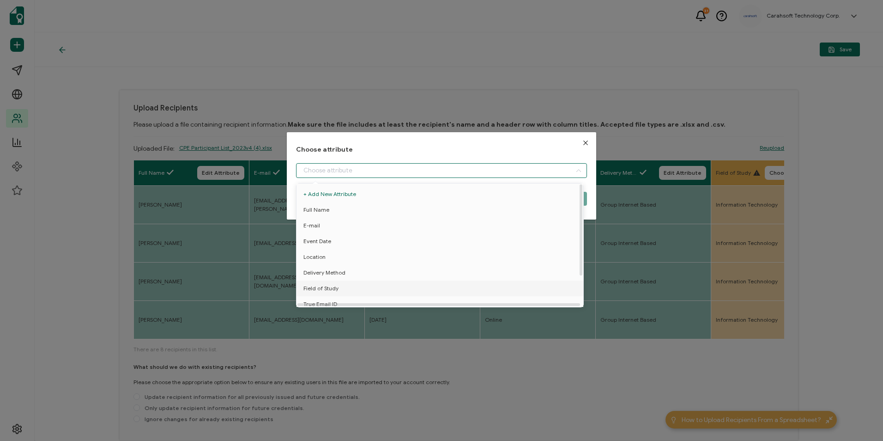
click at [338, 288] on li "Field of Study" at bounding box center [441, 288] width 295 height 16
type input "Field of Study"
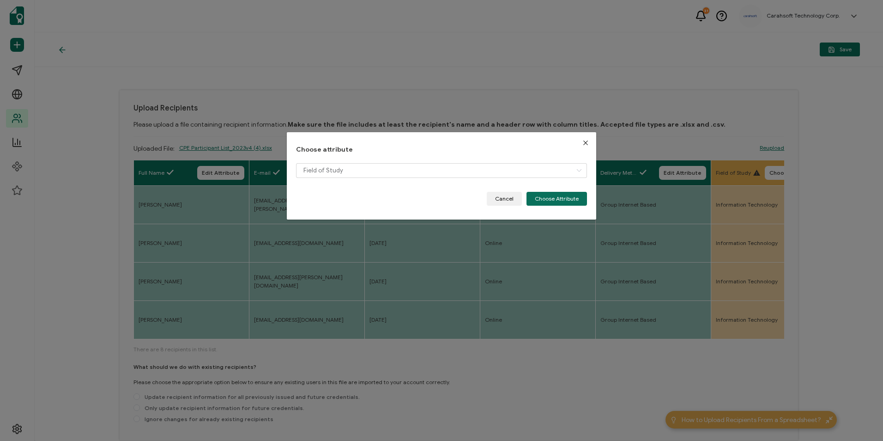
click at [565, 190] on div "Field of Study" at bounding box center [441, 177] width 291 height 29
click at [560, 193] on button "Choose Attribute" at bounding box center [557, 199] width 61 height 14
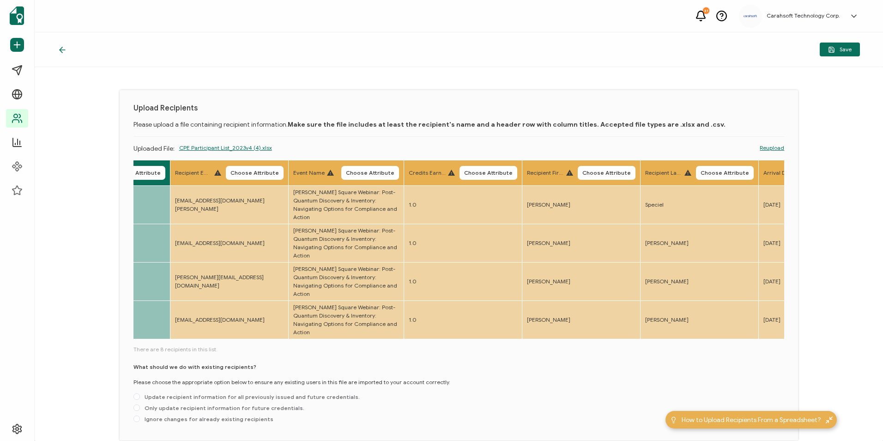
scroll to position [0, 659]
click at [250, 170] on span "Choose Attribute" at bounding box center [252, 173] width 49 height 6
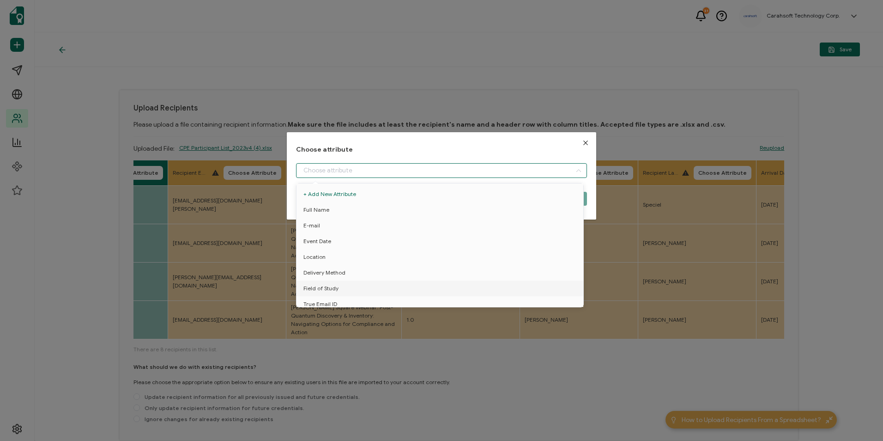
click at [317, 167] on input "dialog" at bounding box center [441, 170] width 291 height 15
click at [347, 260] on li "True Email ID" at bounding box center [441, 268] width 295 height 16
type input "True Email ID"
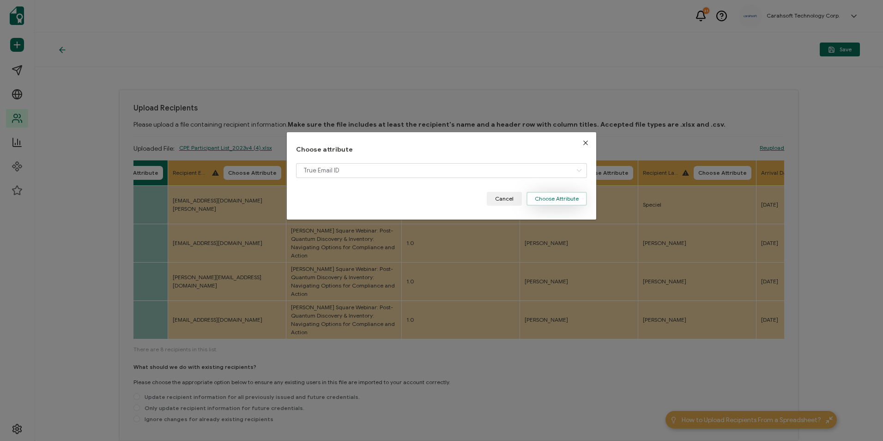
click at [546, 201] on button "Choose Attribute" at bounding box center [557, 199] width 61 height 14
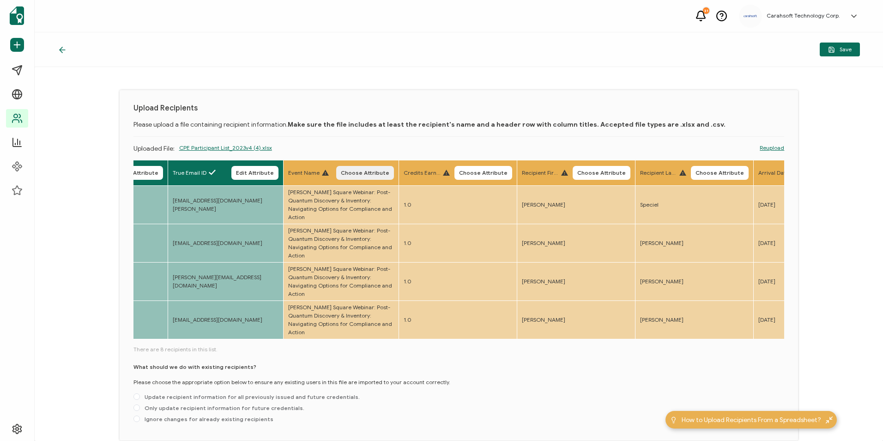
click at [368, 172] on span "Choose Attribute" at bounding box center [365, 173] width 49 height 6
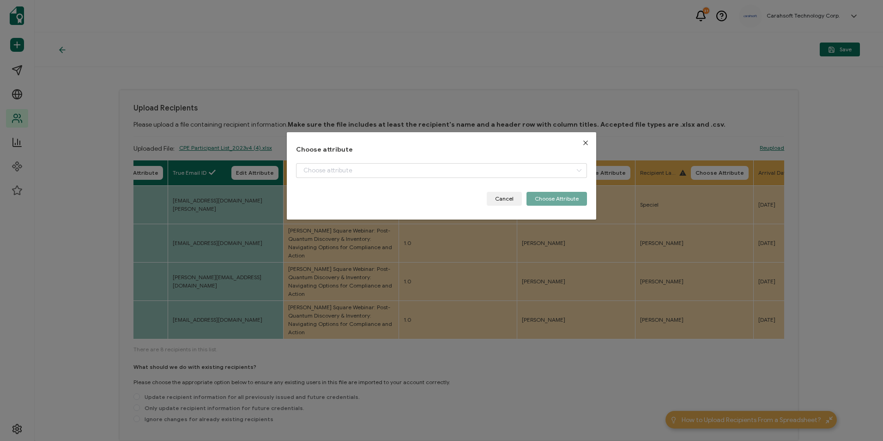
click at [359, 178] on div "dialog" at bounding box center [441, 177] width 291 height 29
click at [359, 175] on input "dialog" at bounding box center [441, 170] width 291 height 15
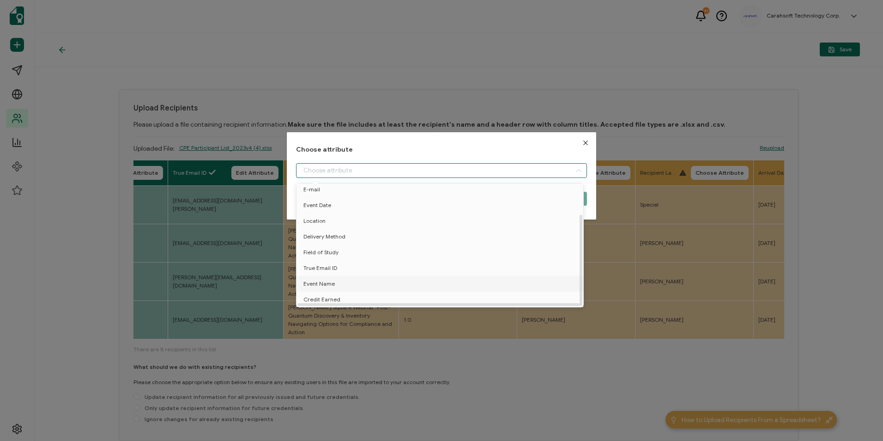
click at [341, 277] on li "Event Name" at bounding box center [441, 284] width 295 height 16
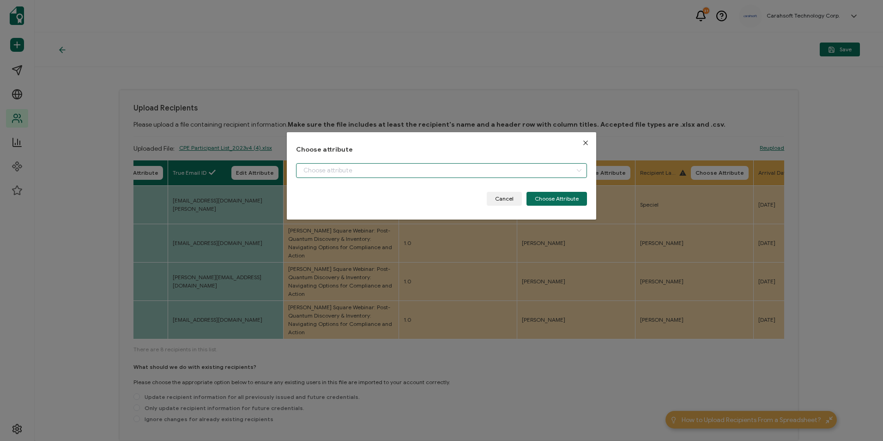
type input "Event Name"
click at [559, 197] on button "Choose Attribute" at bounding box center [557, 199] width 61 height 14
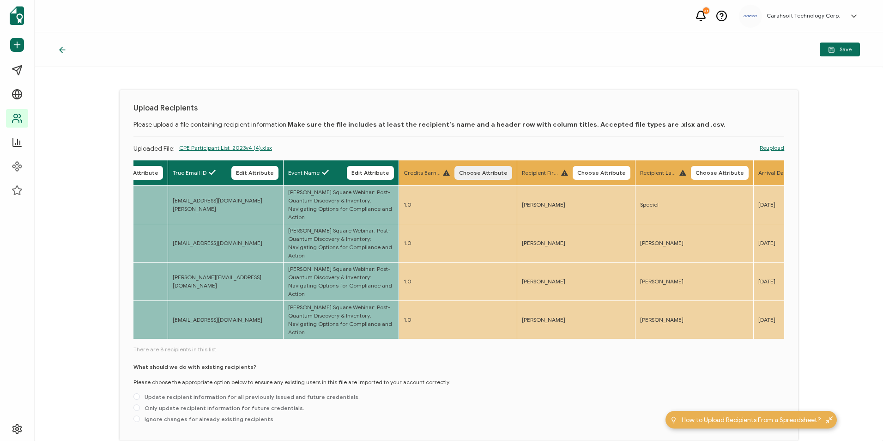
click at [504, 175] on span "Choose Attribute" at bounding box center [483, 173] width 49 height 6
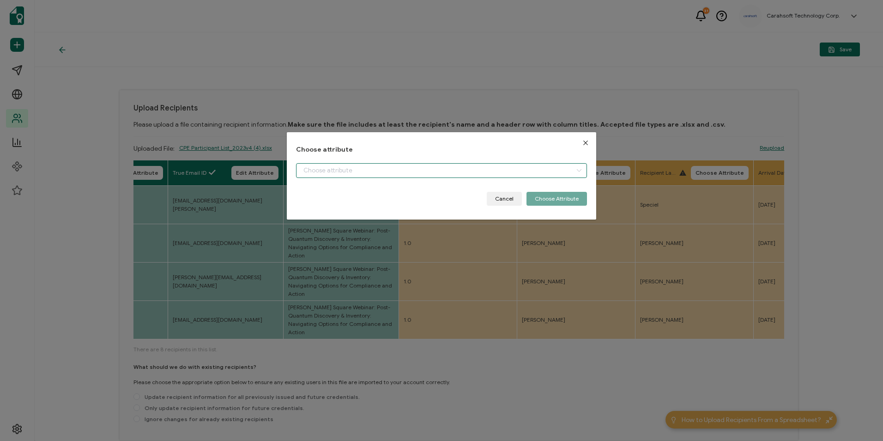
click at [364, 177] on input "dialog" at bounding box center [441, 170] width 291 height 15
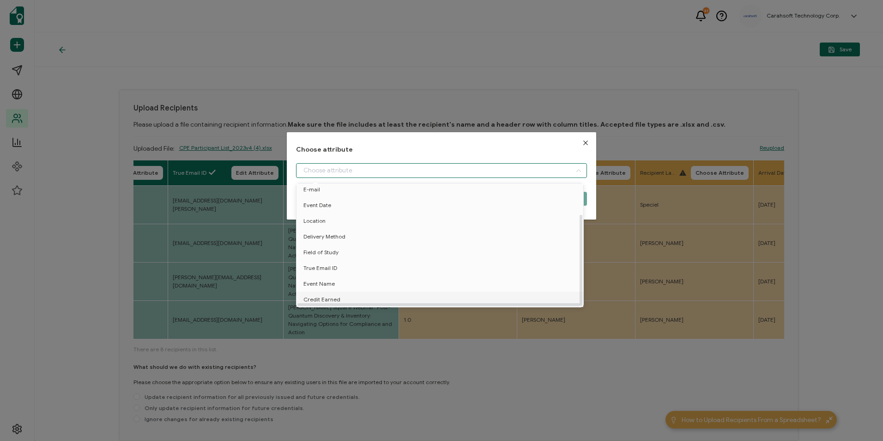
click at [345, 292] on li "Credit Earned" at bounding box center [441, 300] width 295 height 16
type input "Credit Earned"
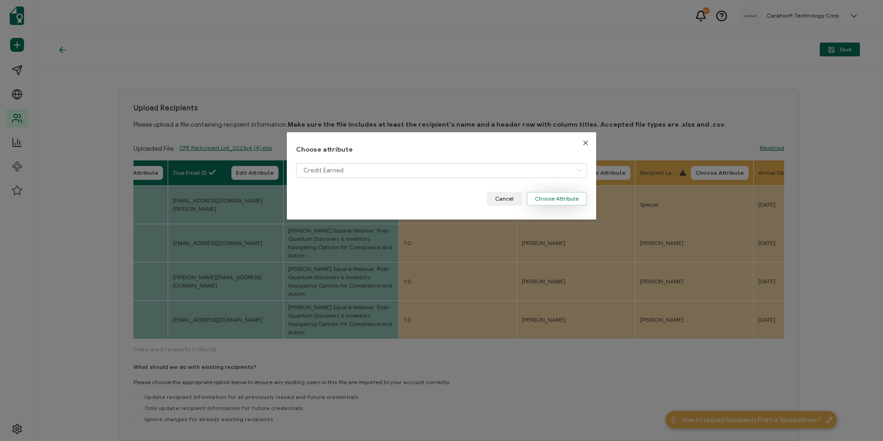
click at [548, 199] on button "Choose Attribute" at bounding box center [557, 199] width 61 height 14
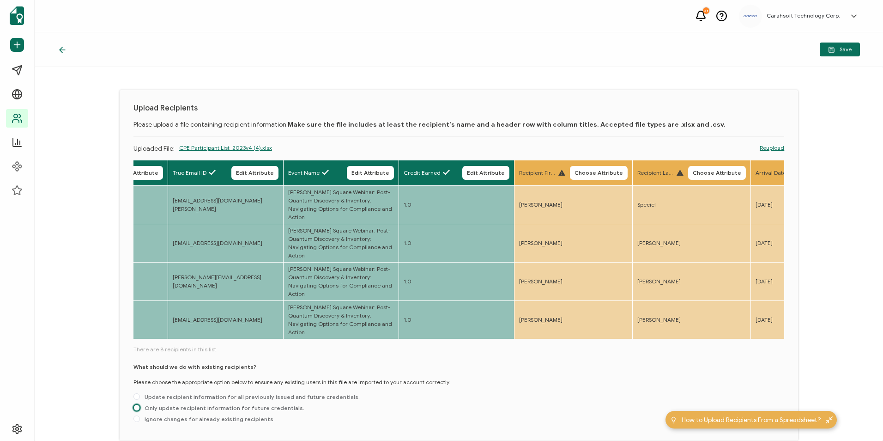
click at [135, 404] on span at bounding box center [137, 407] width 6 height 6
click at [135, 404] on input "Only update recipient information for future credentials." at bounding box center [137, 407] width 6 height 7
radio input "true"
click at [835, 47] on icon "button" at bounding box center [831, 49] width 7 height 7
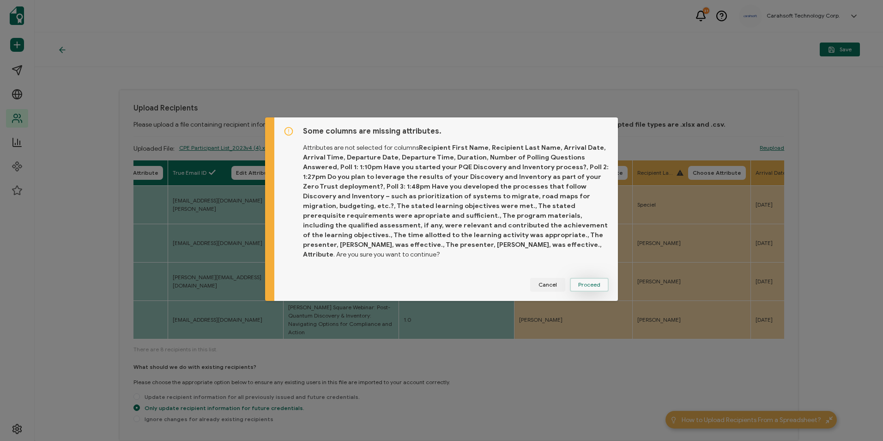
click at [590, 282] on span "Proceed" at bounding box center [589, 285] width 22 height 6
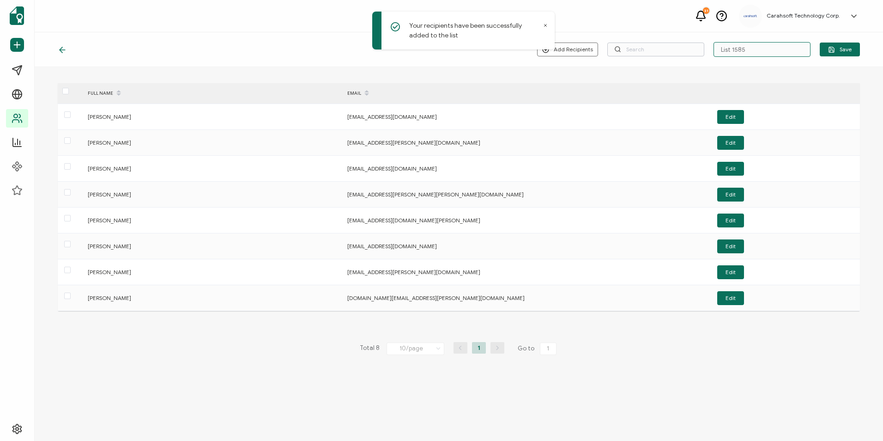
drag, startPoint x: 782, startPoint y: 43, endPoint x: 631, endPoint y: 49, distance: 150.7
click at [631, 49] on div "Add Recipients Upload New Recipients Import from Recipients List 1585 Save" at bounding box center [698, 49] width 323 height 15
type input "7-24-25_70677 [PERSON_NAME][GEOGRAPHIC_DATA] Webinar"
click at [833, 52] on icon "button" at bounding box center [831, 49] width 5 height 5
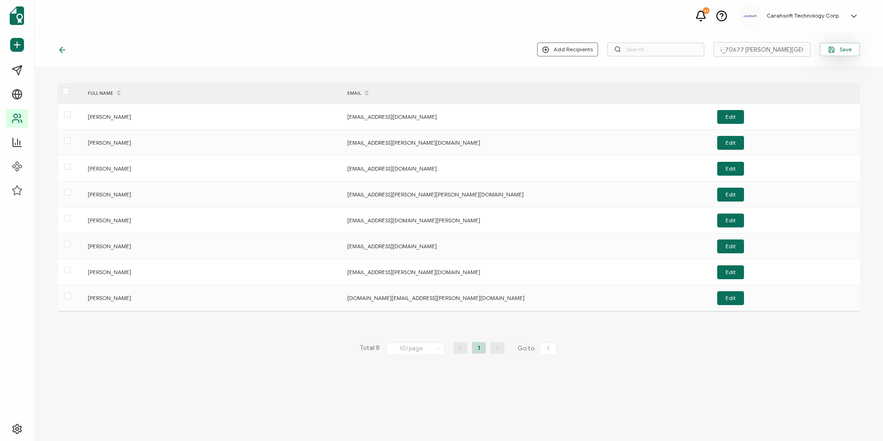
scroll to position [0, 0]
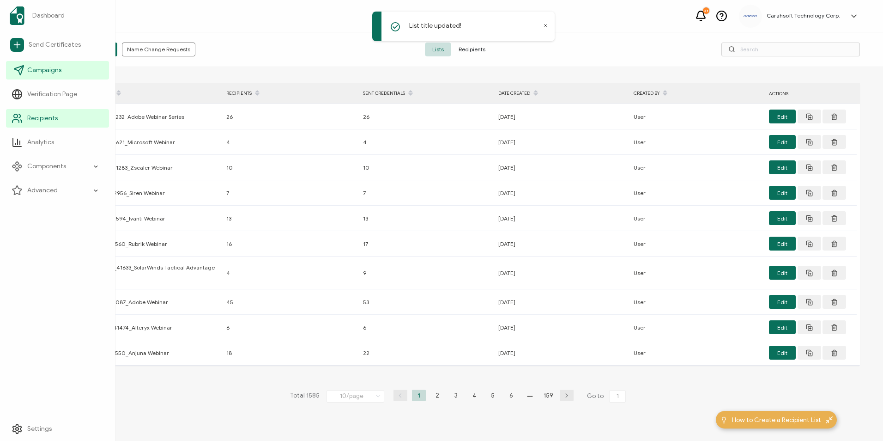
click at [26, 74] on link "Campaigns" at bounding box center [57, 70] width 103 height 18
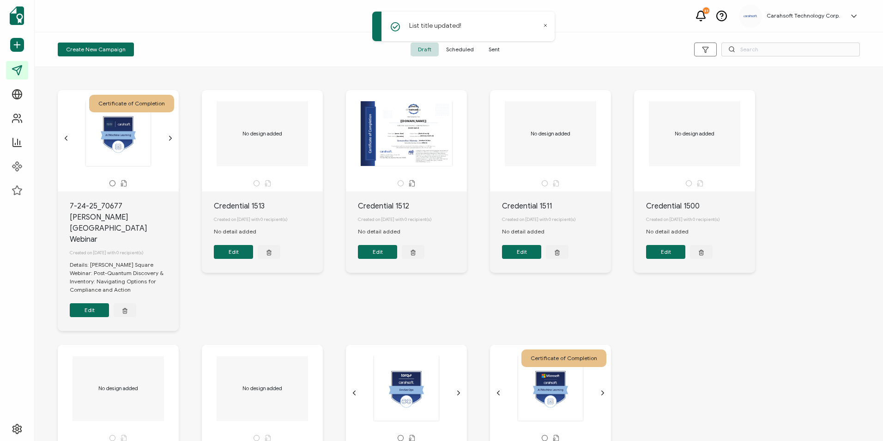
click at [93, 303] on button "Edit" at bounding box center [89, 310] width 39 height 14
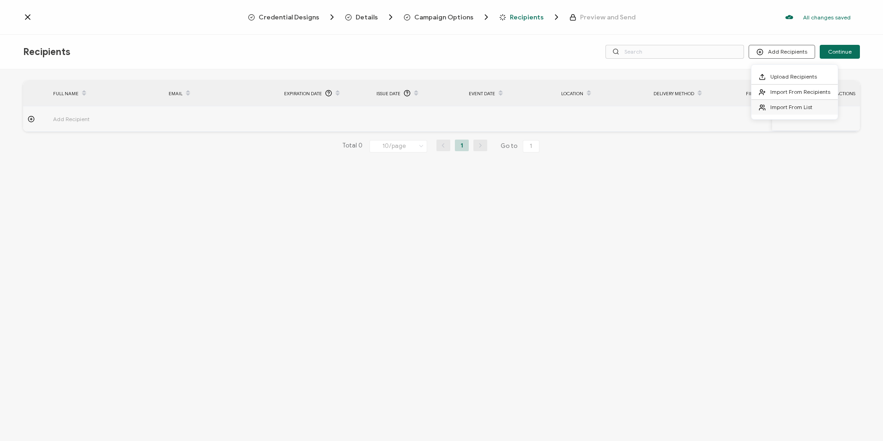
click at [787, 105] on span "Import From List" at bounding box center [792, 106] width 42 height 7
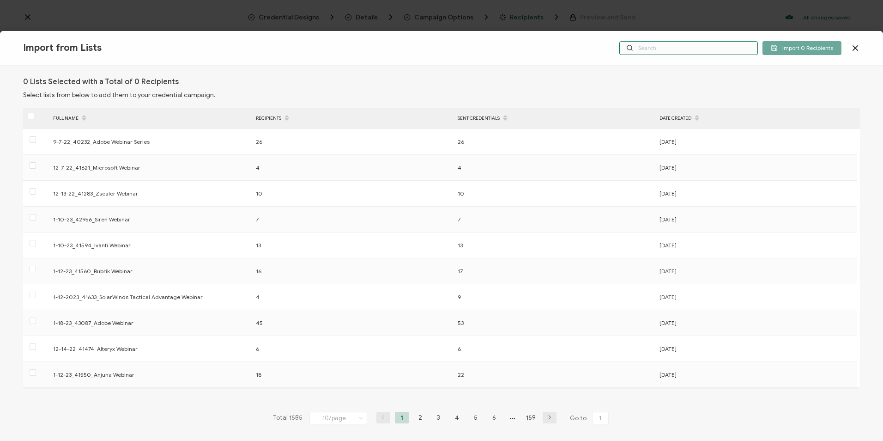
click at [665, 46] on input "text" at bounding box center [689, 48] width 139 height 14
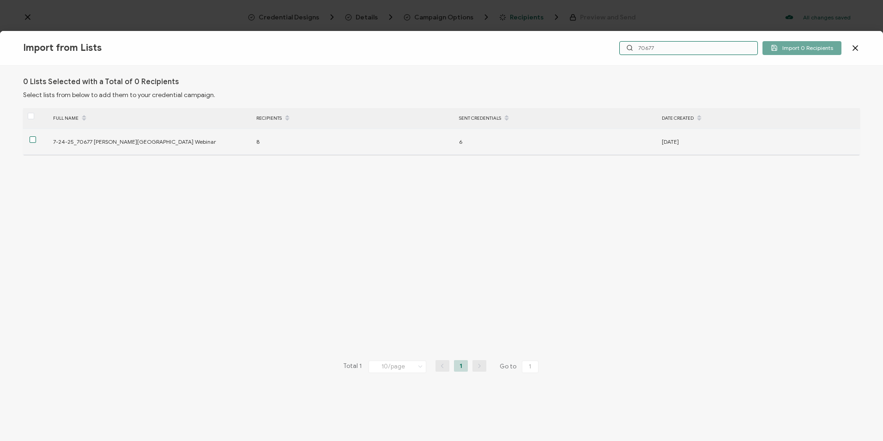
type input "70677"
click at [30, 140] on span at bounding box center [33, 139] width 6 height 6
click at [36, 136] on input "checkbox" at bounding box center [36, 136] width 0 height 0
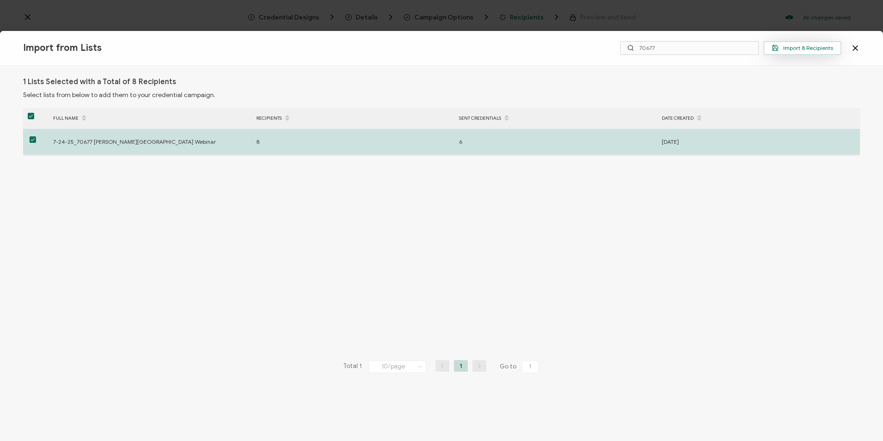
click at [803, 50] on span "Import 8 Recipients" at bounding box center [802, 47] width 61 height 7
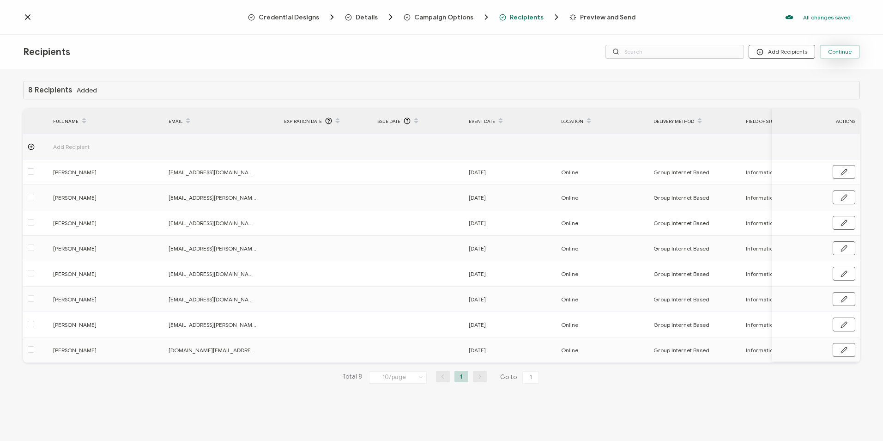
click at [840, 49] on span "Continue" at bounding box center [840, 52] width 24 height 6
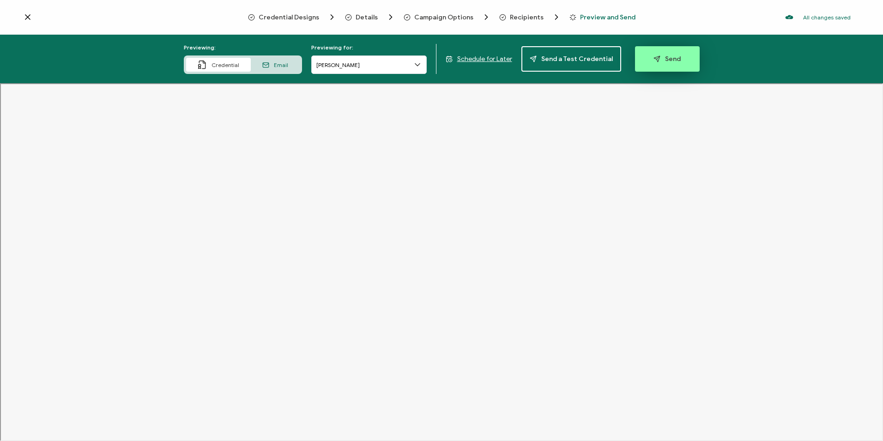
click at [677, 57] on button "Send" at bounding box center [667, 58] width 65 height 25
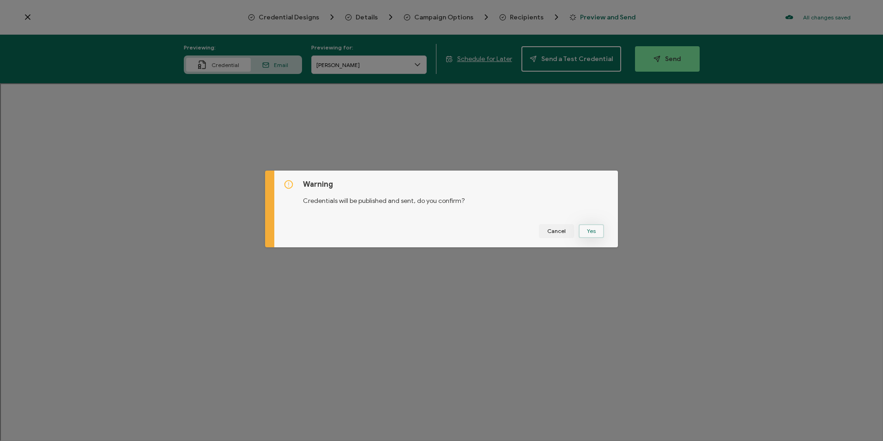
click at [597, 230] on button "Yes" at bounding box center [591, 231] width 25 height 14
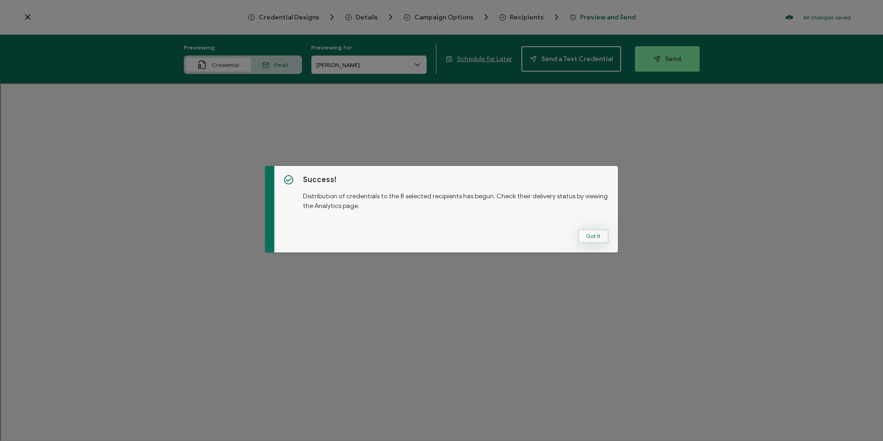
click at [580, 234] on button "Got It" at bounding box center [593, 236] width 31 height 14
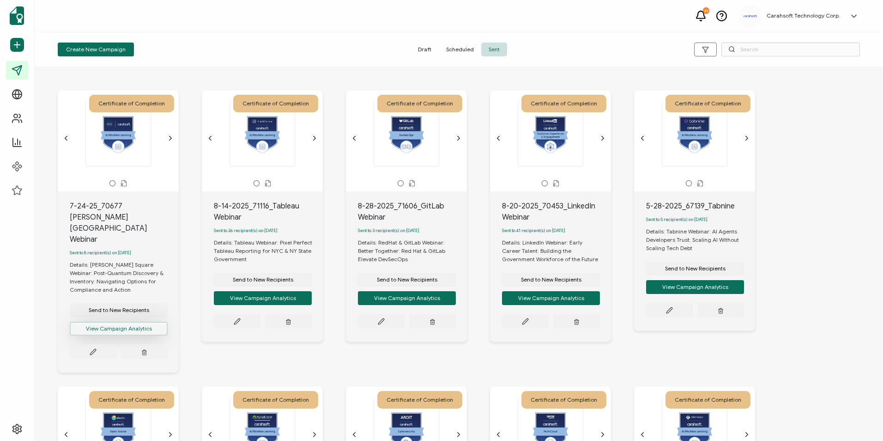
click at [100, 322] on button "View Campaign Analytics" at bounding box center [119, 329] width 98 height 14
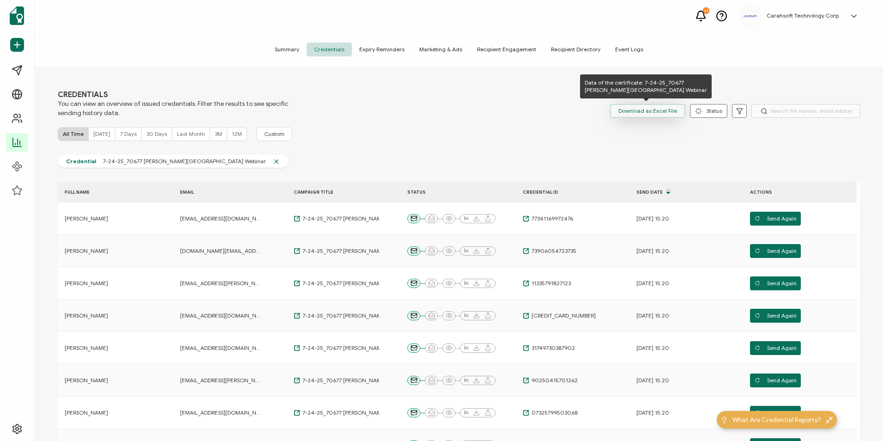
click at [645, 115] on span "Download as Excel File" at bounding box center [648, 111] width 59 height 14
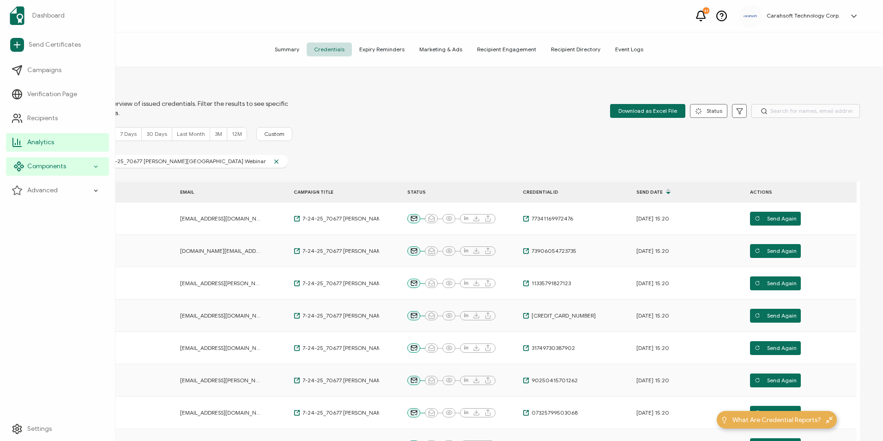
click at [36, 167] on span "Components" at bounding box center [46, 166] width 39 height 9
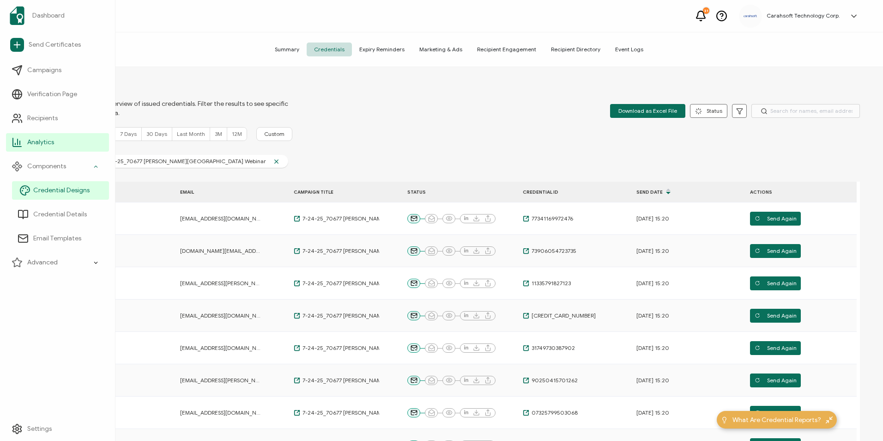
click at [79, 193] on span "Credential Designs" at bounding box center [61, 190] width 56 height 9
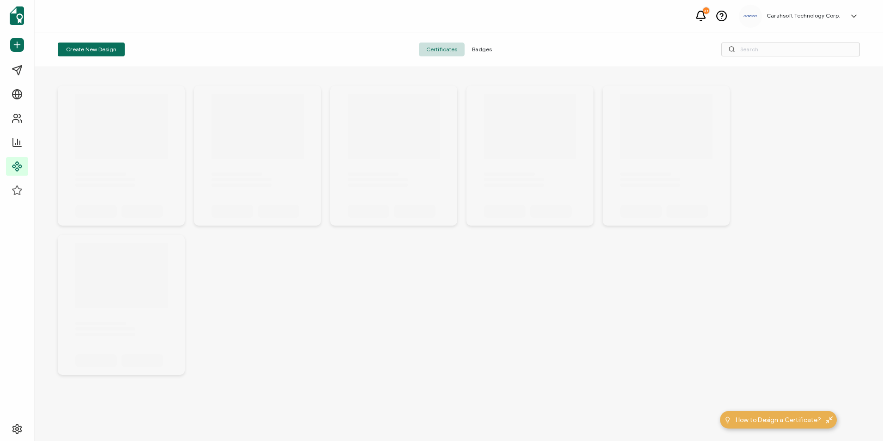
click at [483, 49] on span "Badges" at bounding box center [482, 50] width 35 height 14
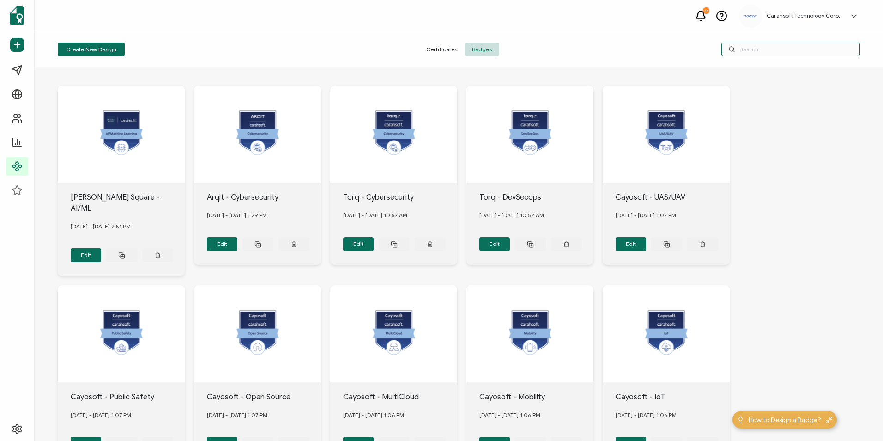
click at [757, 52] on input "text" at bounding box center [791, 50] width 139 height 14
type input "fortanix"
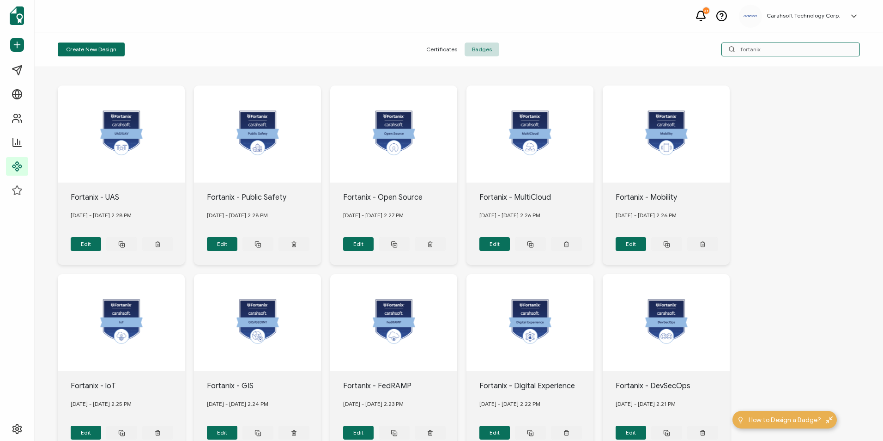
drag, startPoint x: 763, startPoint y: 46, endPoint x: 641, endPoint y: 46, distance: 122.0
click at [641, 46] on div "fortanix" at bounding box center [727, 50] width 268 height 14
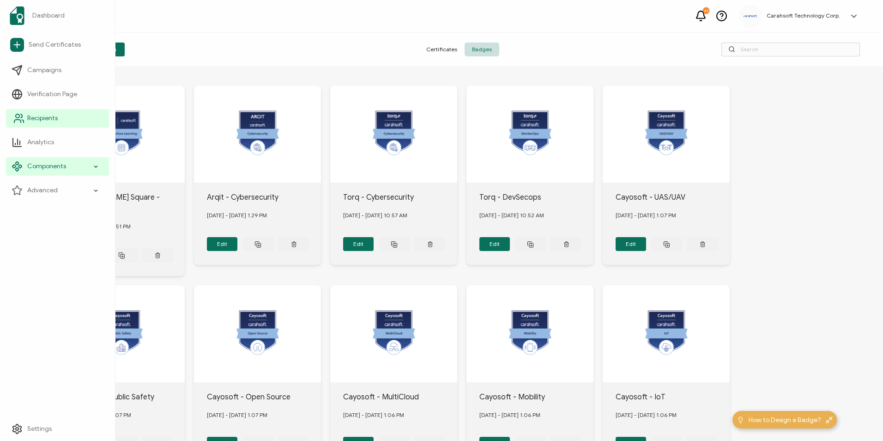
click at [48, 115] on span "Recipients" at bounding box center [42, 118] width 30 height 9
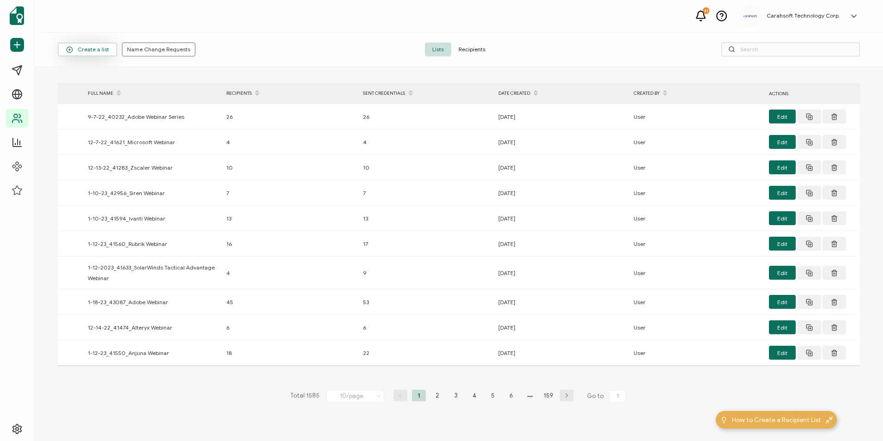
click at [91, 48] on span "Create a list" at bounding box center [87, 49] width 43 height 7
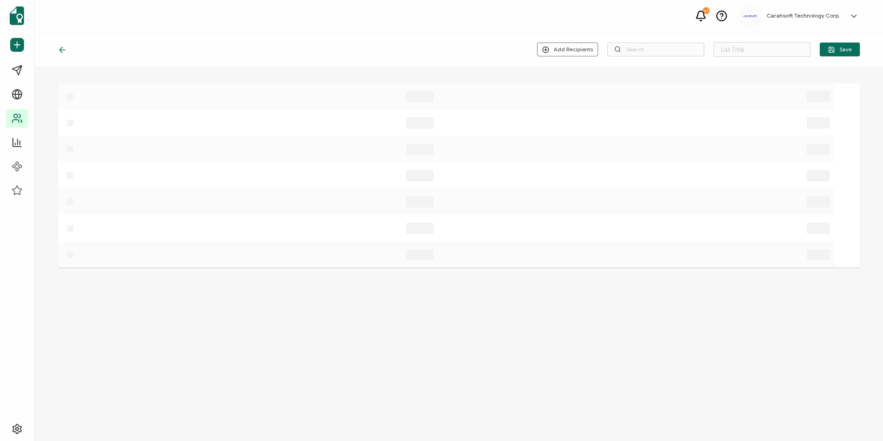
type input "List 1586"
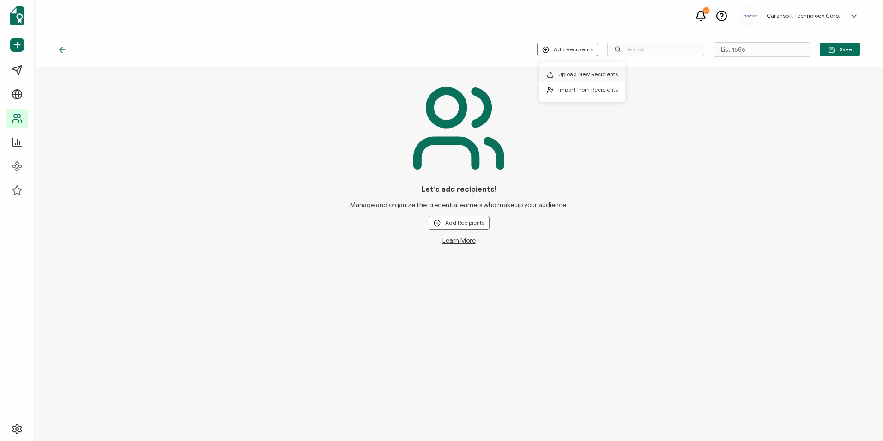
click at [585, 68] on li "Upload New Recipients" at bounding box center [583, 74] width 86 height 15
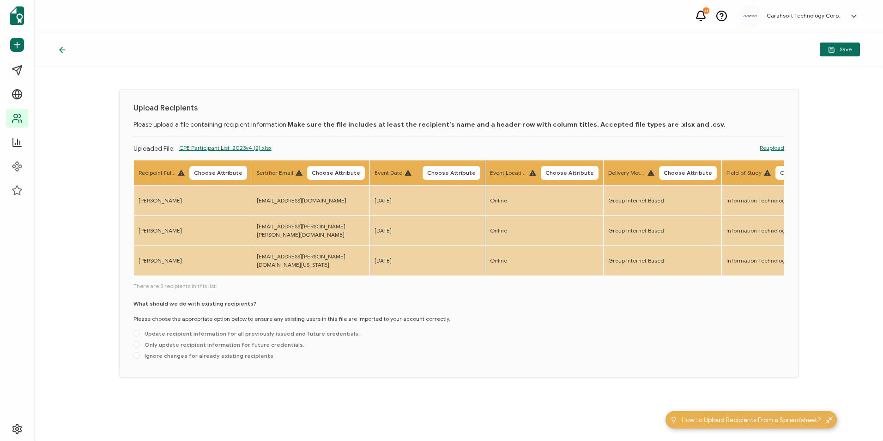
click at [217, 172] on span "Choose Attribute" at bounding box center [218, 173] width 49 height 6
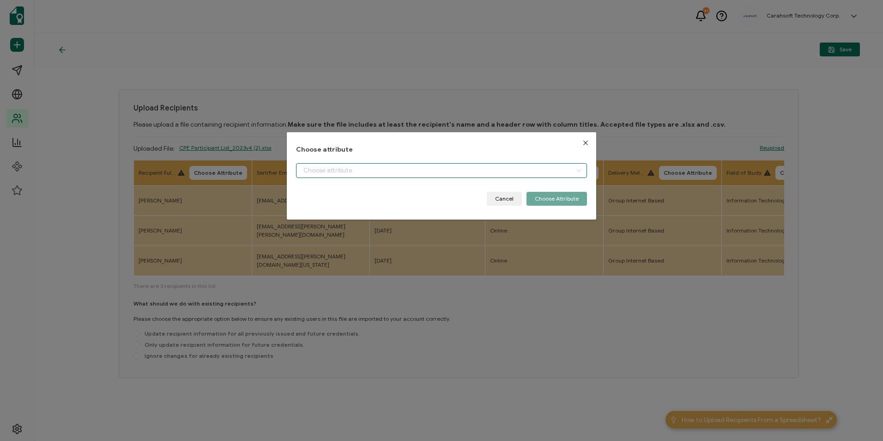
click at [347, 167] on input "dialog" at bounding box center [441, 170] width 291 height 15
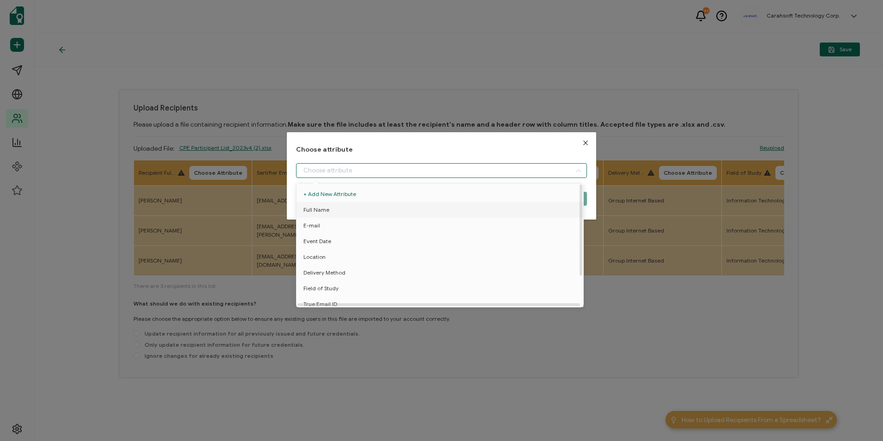
click at [335, 211] on li "Full Name" at bounding box center [441, 210] width 295 height 16
type input "Full Name"
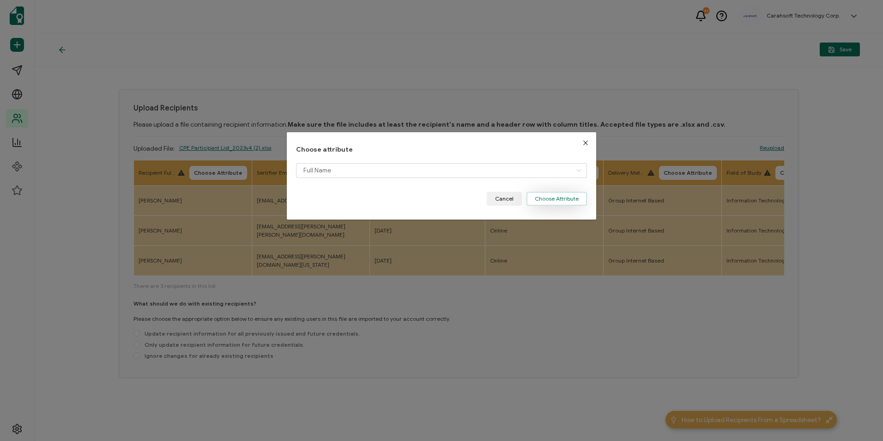
click at [535, 201] on button "Choose Attribute" at bounding box center [557, 199] width 61 height 14
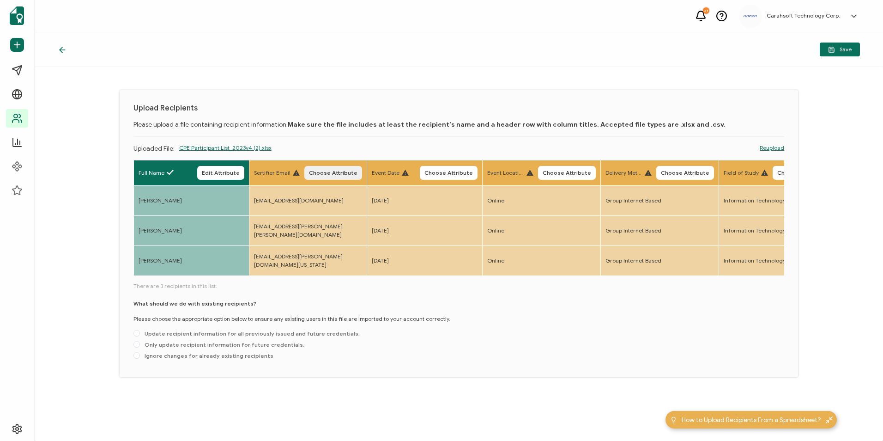
click at [343, 172] on span "Choose Attribute" at bounding box center [333, 173] width 49 height 6
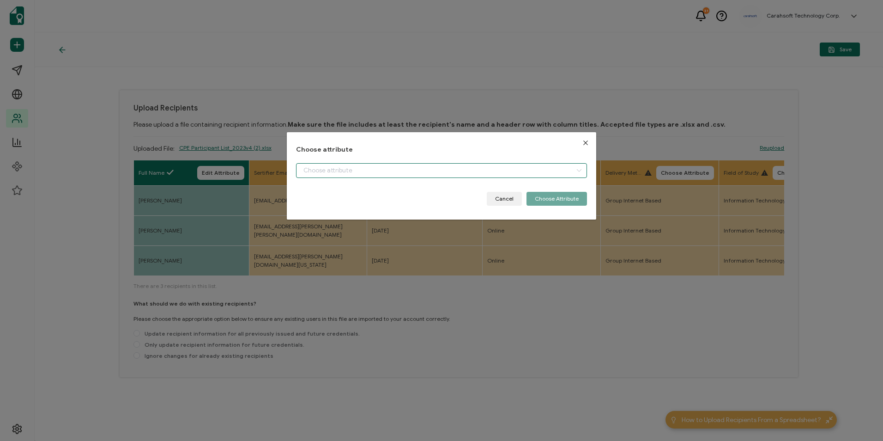
click at [350, 172] on input "dialog" at bounding box center [441, 170] width 291 height 15
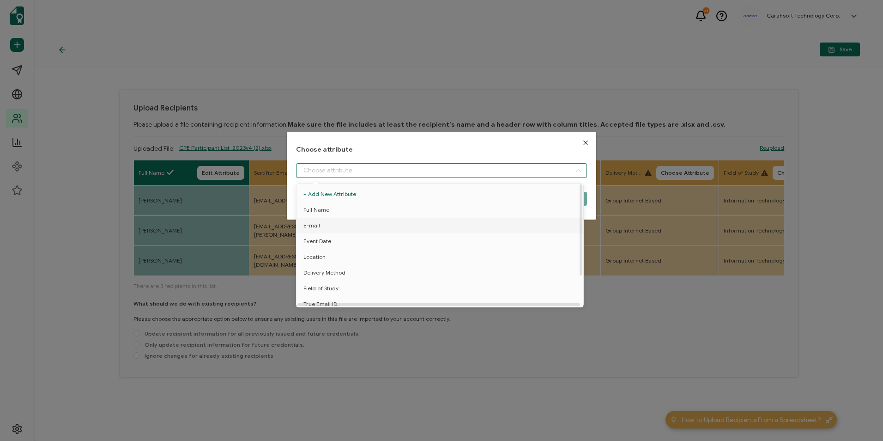
click at [332, 228] on li "E-mail" at bounding box center [441, 226] width 295 height 16
type input "E-mail"
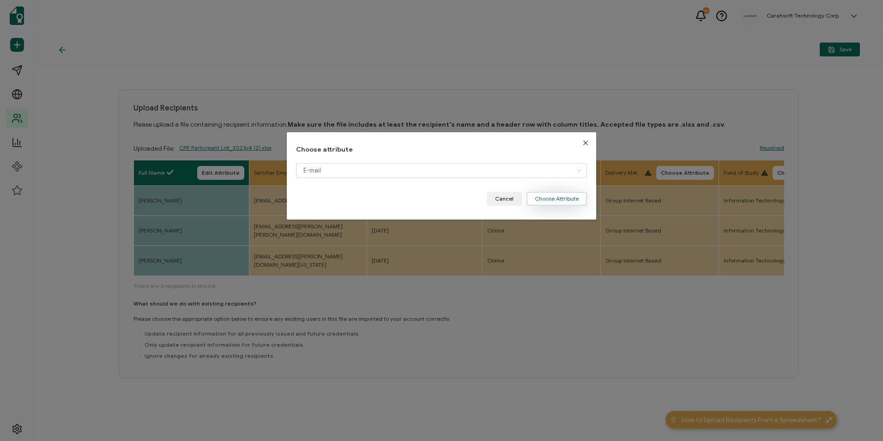
click at [546, 197] on button "Choose Attribute" at bounding box center [557, 199] width 61 height 14
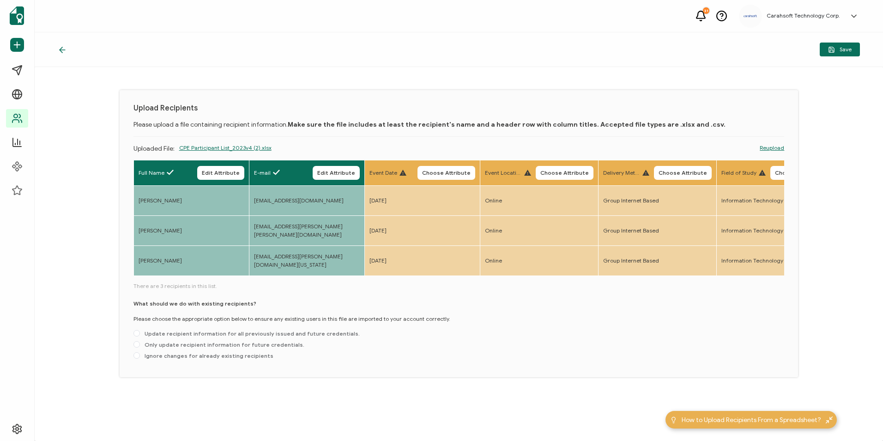
click at [424, 181] on th "Event Date Choose Attribute" at bounding box center [423, 172] width 116 height 25
click at [431, 177] on button "Choose Attribute" at bounding box center [447, 173] width 58 height 14
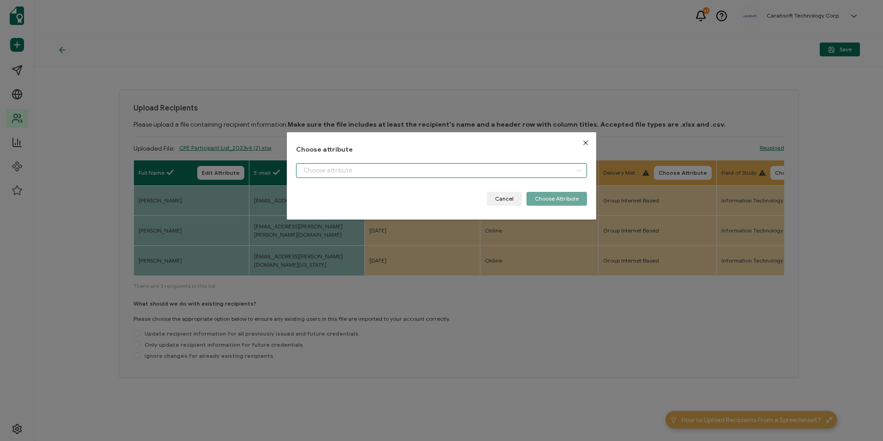
click at [420, 174] on input "dialog" at bounding box center [441, 170] width 291 height 15
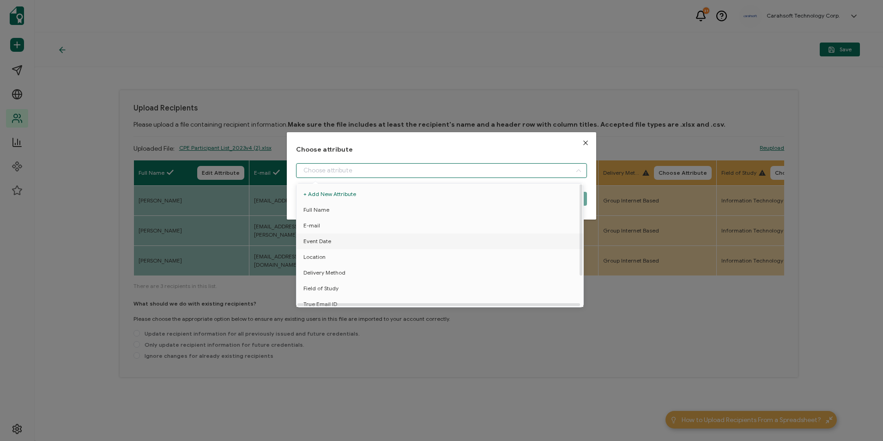
click at [363, 239] on li "Event Date" at bounding box center [441, 241] width 295 height 16
type input "Event Date"
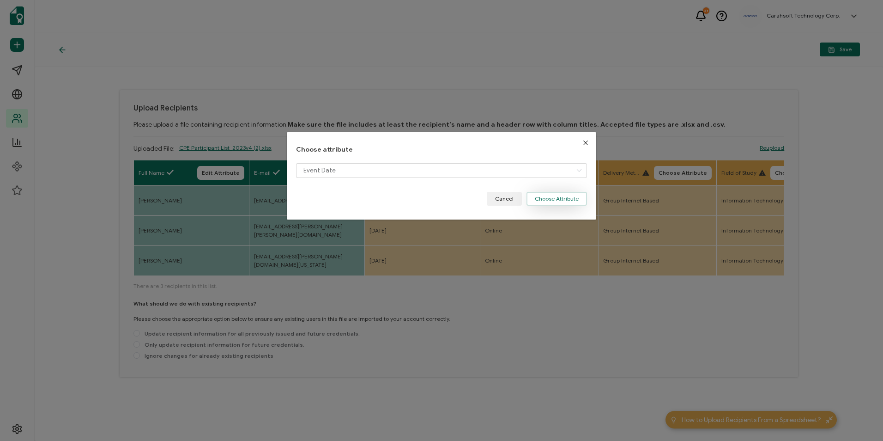
click at [549, 197] on button "Choose Attribute" at bounding box center [557, 199] width 61 height 14
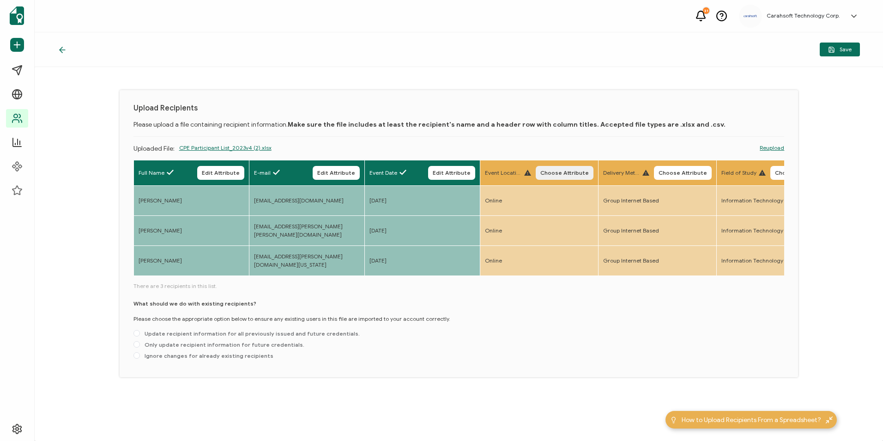
click at [564, 178] on button "Choose Attribute" at bounding box center [565, 173] width 58 height 14
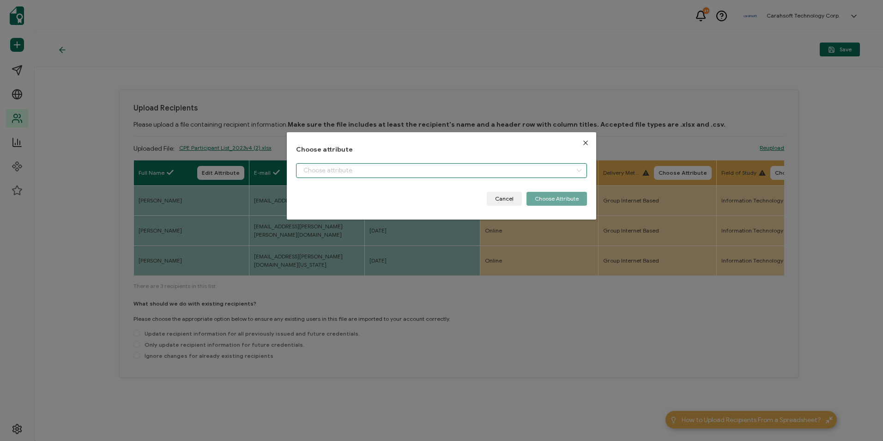
click at [312, 169] on input "dialog" at bounding box center [441, 170] width 291 height 15
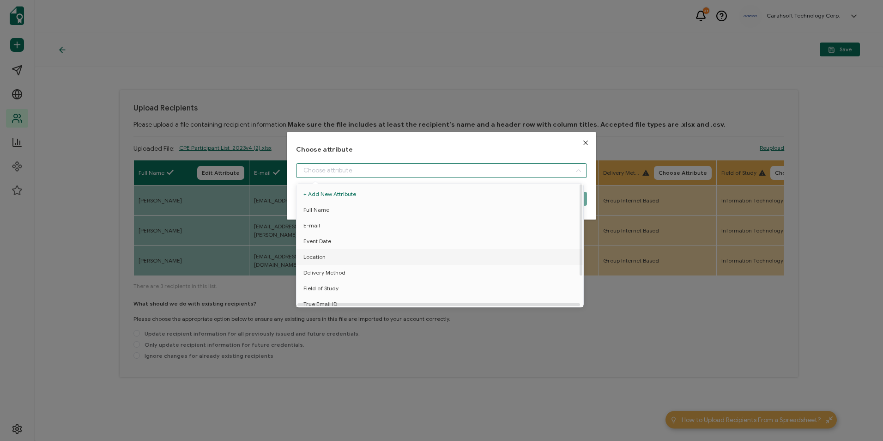
click at [325, 256] on li "Location" at bounding box center [441, 257] width 295 height 16
type input "Location"
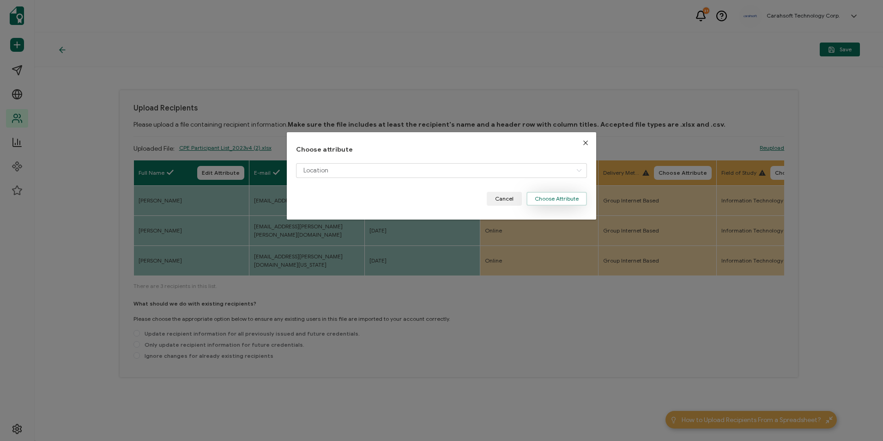
click at [545, 195] on button "Choose Attribute" at bounding box center [557, 199] width 61 height 14
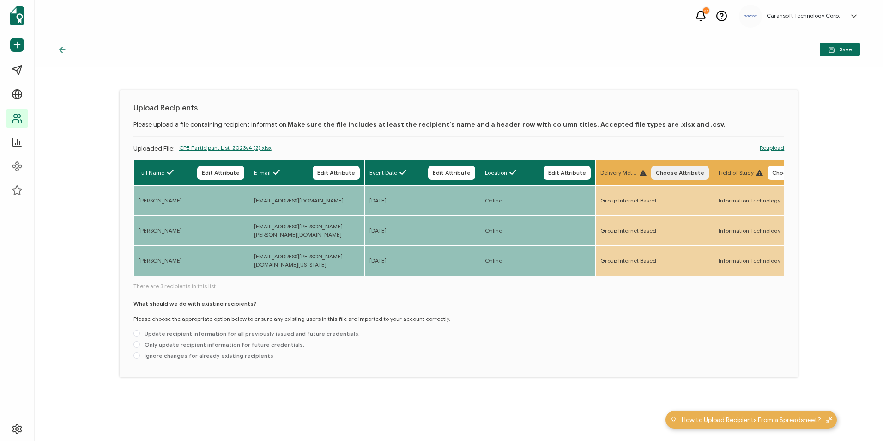
click at [673, 177] on button "Choose Attribute" at bounding box center [680, 173] width 58 height 14
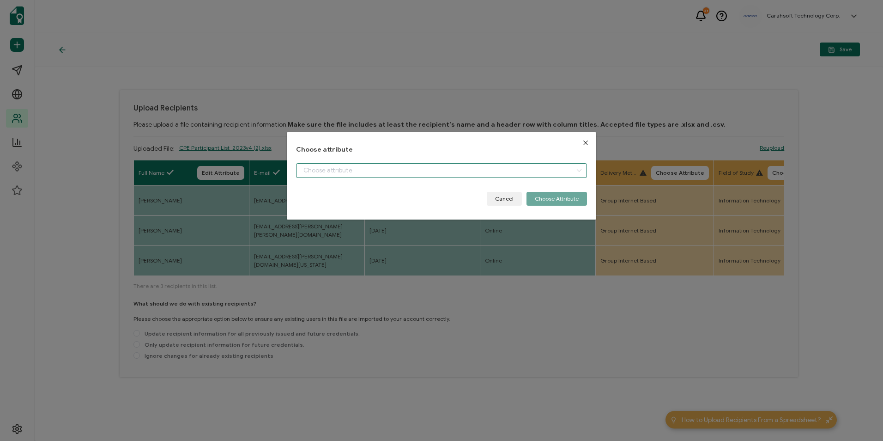
click at [419, 175] on input "dialog" at bounding box center [441, 170] width 291 height 15
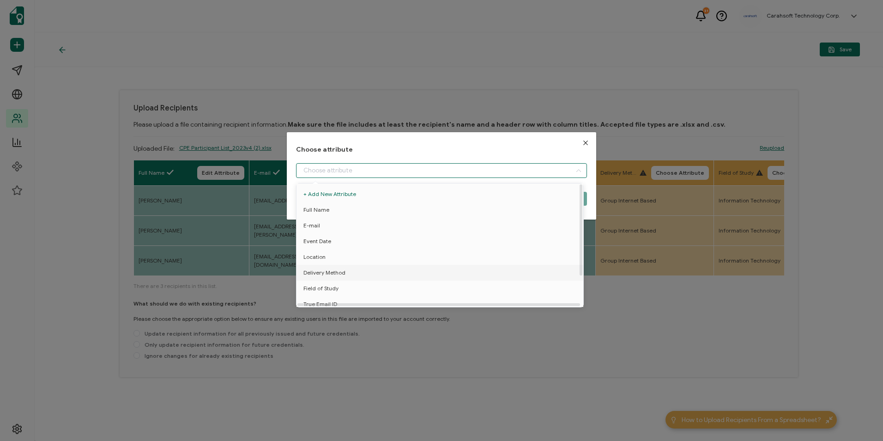
click at [318, 274] on span "Delivery Method" at bounding box center [325, 273] width 42 height 16
type input "Delivery Method"
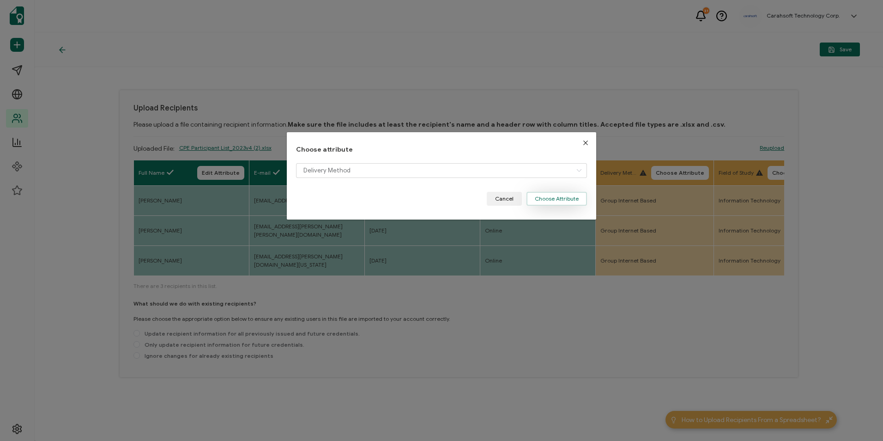
click at [555, 193] on button "Choose Attribute" at bounding box center [557, 199] width 61 height 14
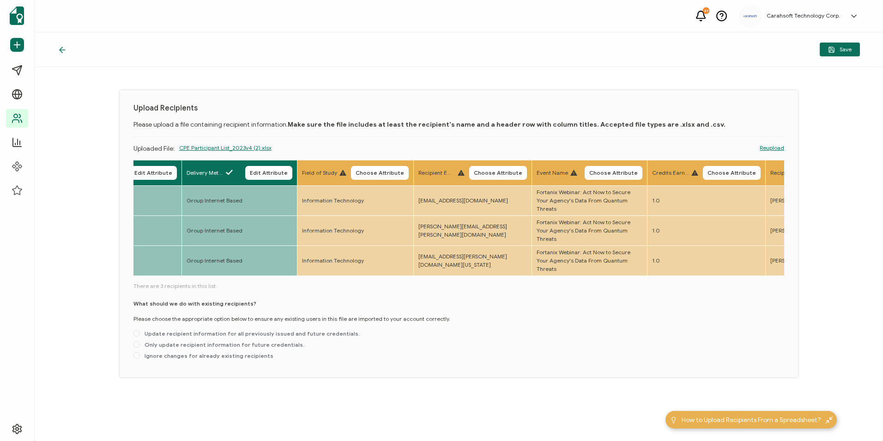
scroll to position [0, 436]
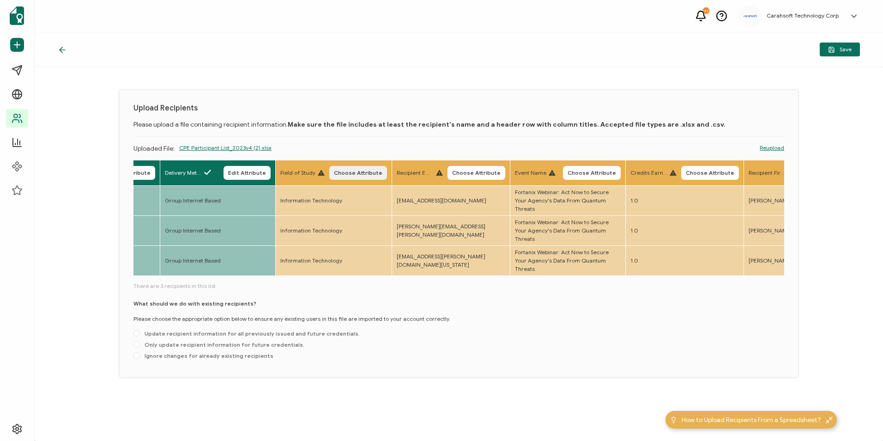
click at [362, 174] on span "Choose Attribute" at bounding box center [358, 173] width 49 height 6
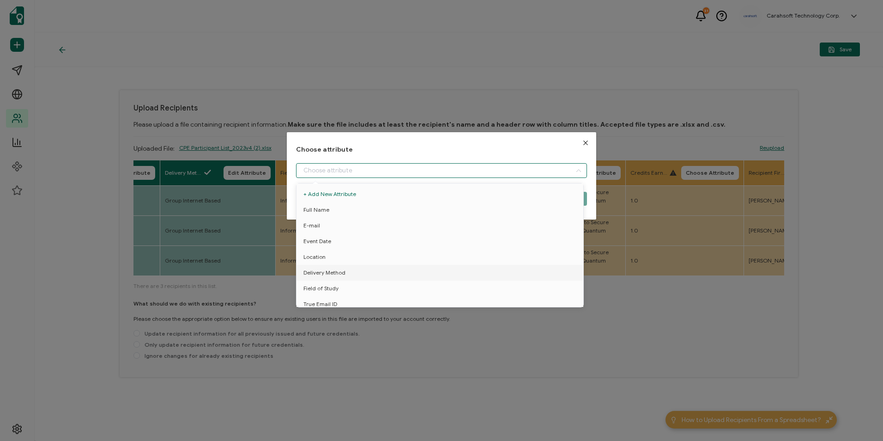
click at [355, 170] on input "dialog" at bounding box center [441, 170] width 291 height 15
click at [350, 289] on li "Field of Study" at bounding box center [441, 288] width 295 height 16
type input "Field of Study"
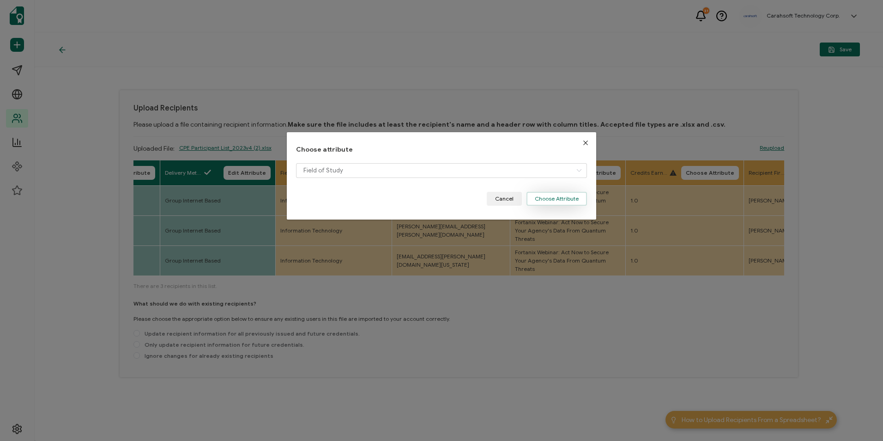
click at [548, 197] on button "Choose Attribute" at bounding box center [557, 199] width 61 height 14
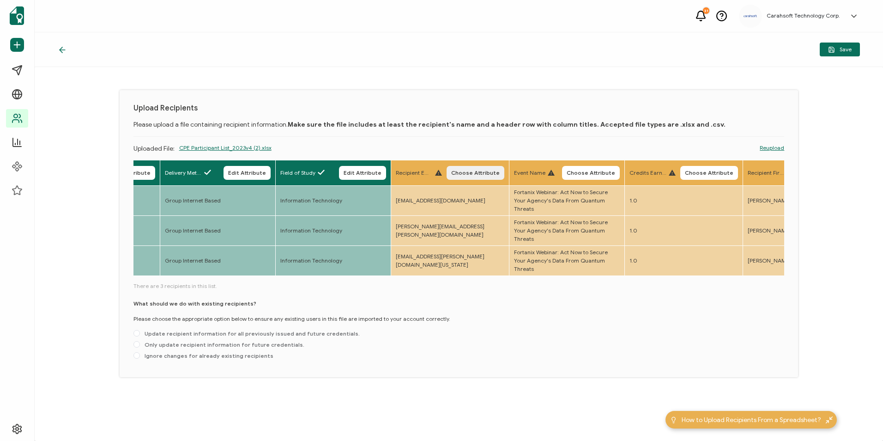
click at [469, 174] on span "Choose Attribute" at bounding box center [475, 173] width 49 height 6
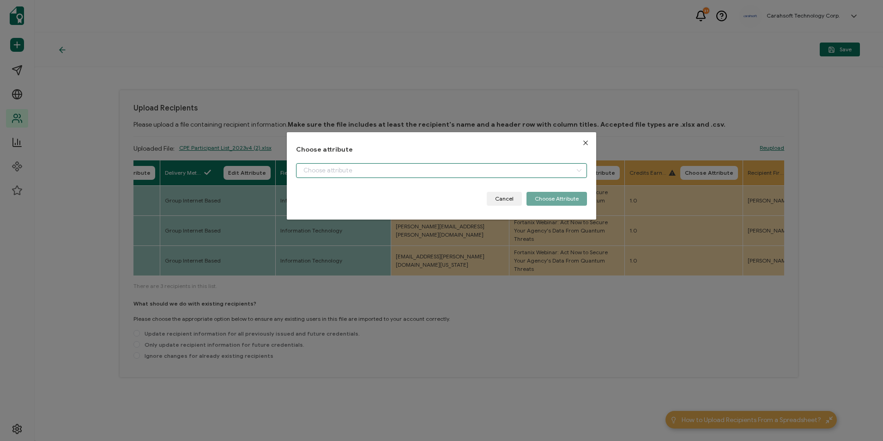
click at [398, 168] on input "dialog" at bounding box center [441, 170] width 291 height 15
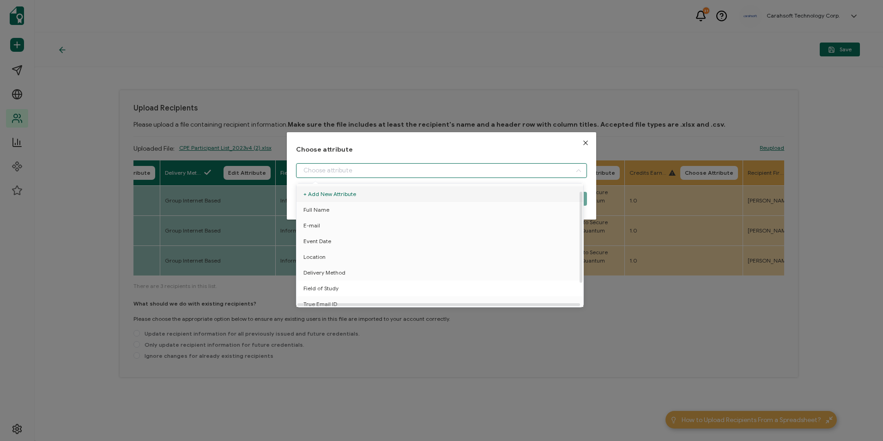
scroll to position [41, 0]
click at [347, 263] on li "True Email ID" at bounding box center [441, 268] width 295 height 16
type input "True Email ID"
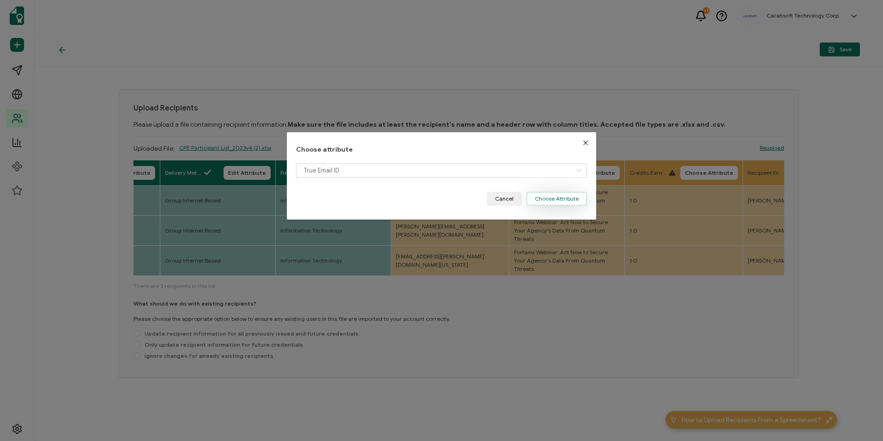
click at [580, 203] on button "Choose Attribute" at bounding box center [557, 199] width 61 height 14
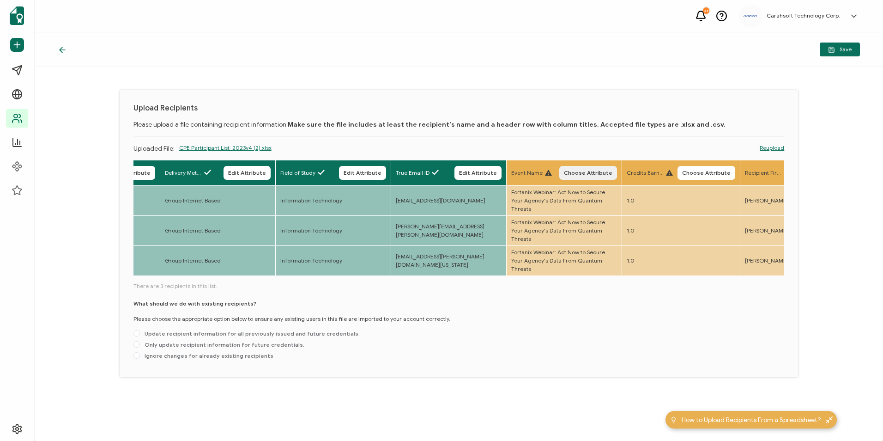
click at [587, 175] on span "Choose Attribute" at bounding box center [588, 173] width 49 height 6
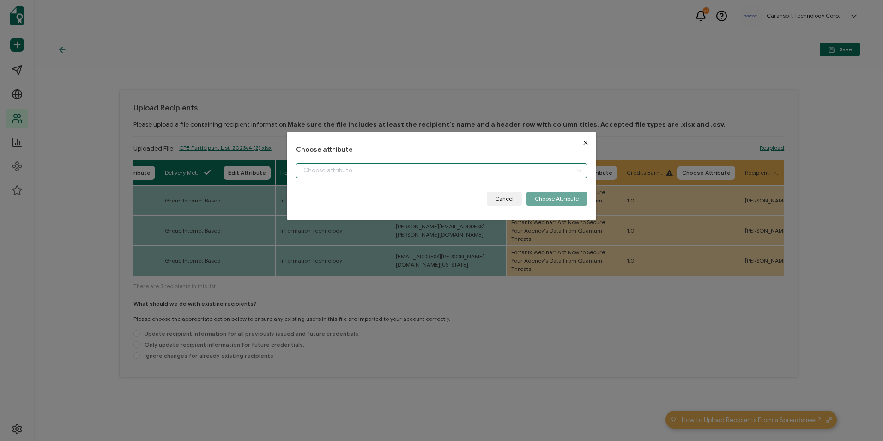
click at [371, 174] on input "dialog" at bounding box center [441, 170] width 291 height 15
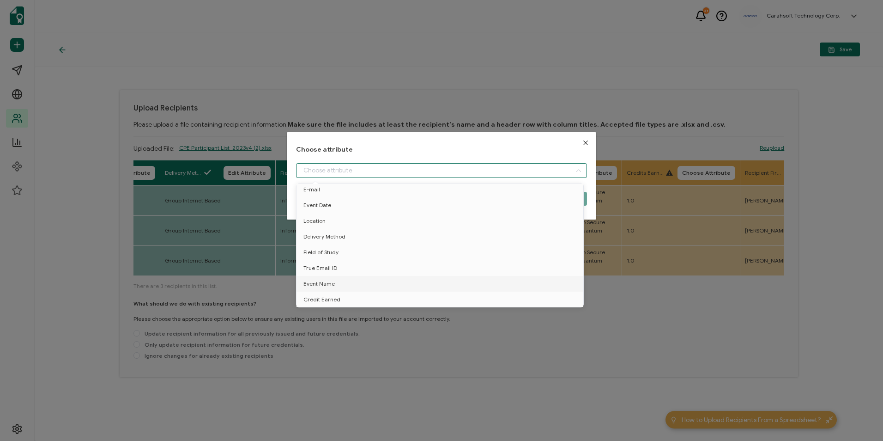
click at [357, 276] on li "Event Name" at bounding box center [441, 284] width 295 height 16
type input "Event Name"
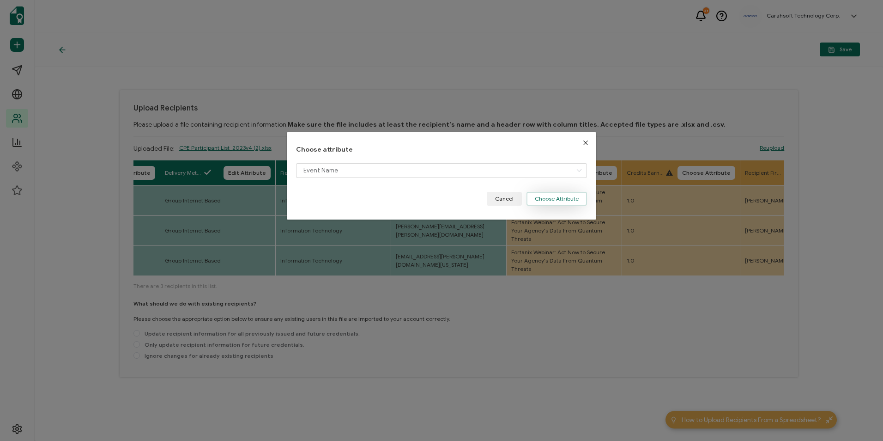
click at [557, 201] on button "Choose Attribute" at bounding box center [557, 199] width 61 height 14
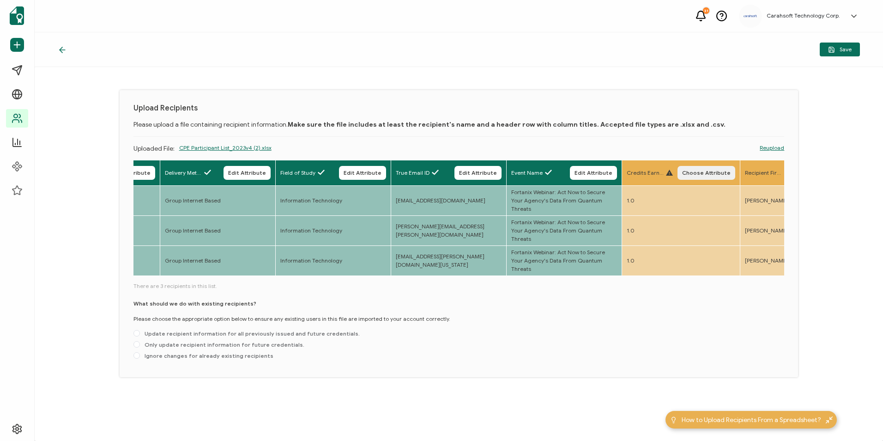
click at [706, 171] on span "Choose Attribute" at bounding box center [706, 173] width 49 height 6
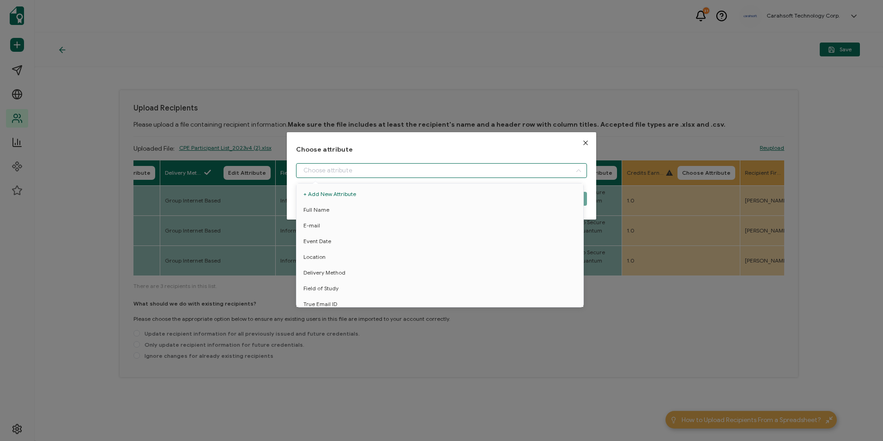
click at [419, 170] on input "dialog" at bounding box center [441, 170] width 291 height 15
click at [332, 298] on span "Credit Earned" at bounding box center [322, 300] width 37 height 16
type input "Credit Earned"
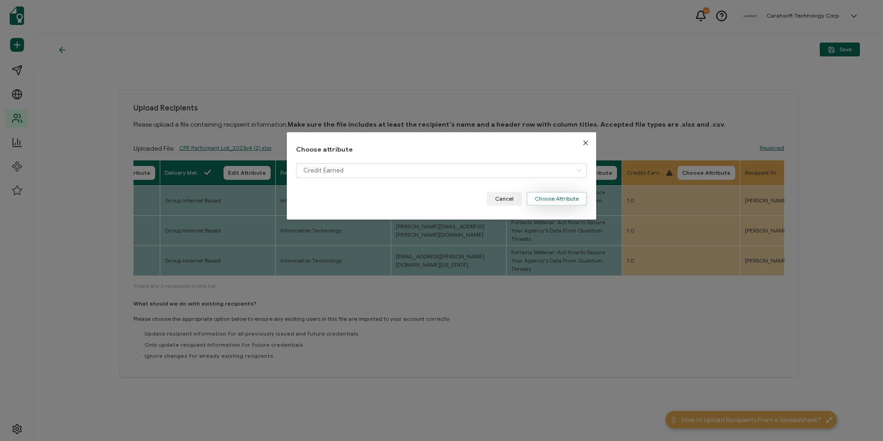
click at [570, 198] on button "Choose Attribute" at bounding box center [557, 199] width 61 height 14
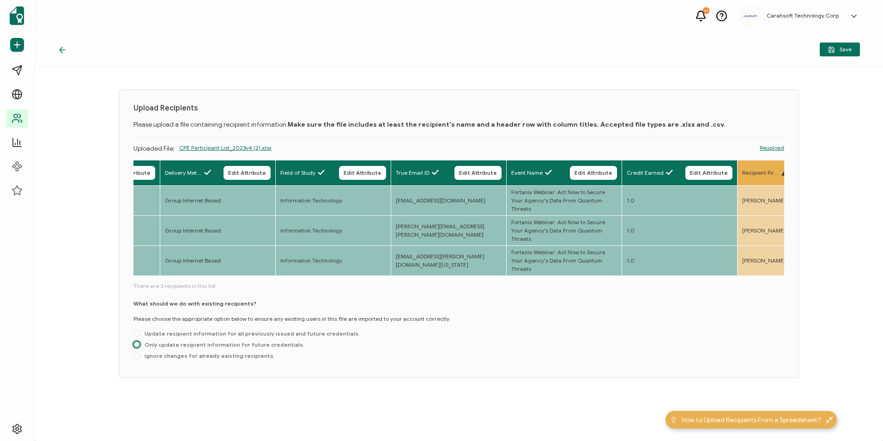
click at [135, 341] on span at bounding box center [137, 344] width 6 height 6
click at [135, 341] on input "Only update recipient information for future credentials." at bounding box center [137, 344] width 6 height 7
radio input "true"
click at [837, 45] on button "Save" at bounding box center [840, 50] width 40 height 14
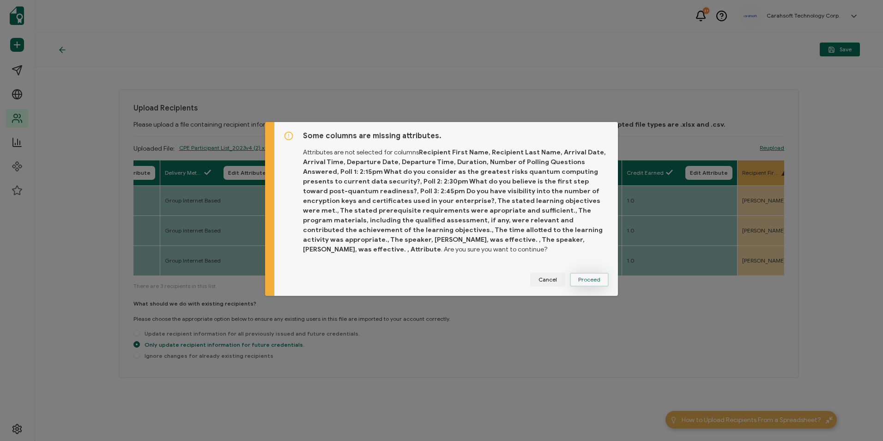
click at [586, 275] on button "Proceed" at bounding box center [589, 280] width 39 height 14
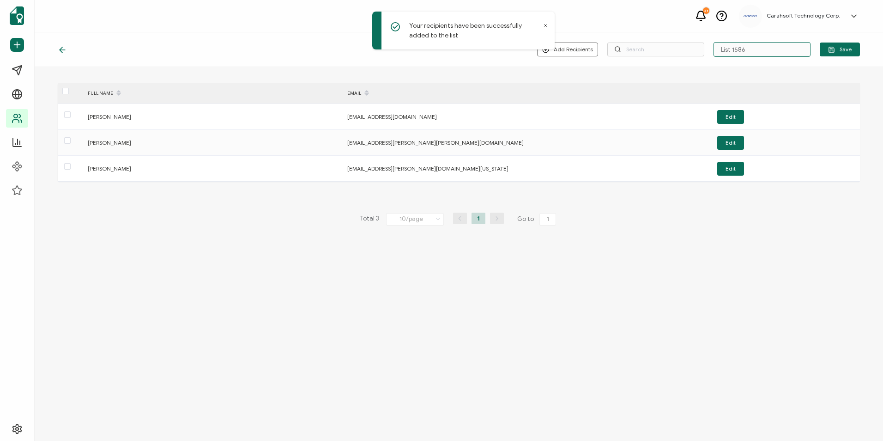
drag, startPoint x: 764, startPoint y: 49, endPoint x: 639, endPoint y: 71, distance: 126.1
click at [639, 71] on div "Add Recipients Upload New Recipients Import from Recipients List 1586 Save FULL…" at bounding box center [459, 236] width 849 height 408
type input "8-12-25_71188 Fortanix Webinar"
click at [844, 53] on button "Save" at bounding box center [840, 50] width 40 height 14
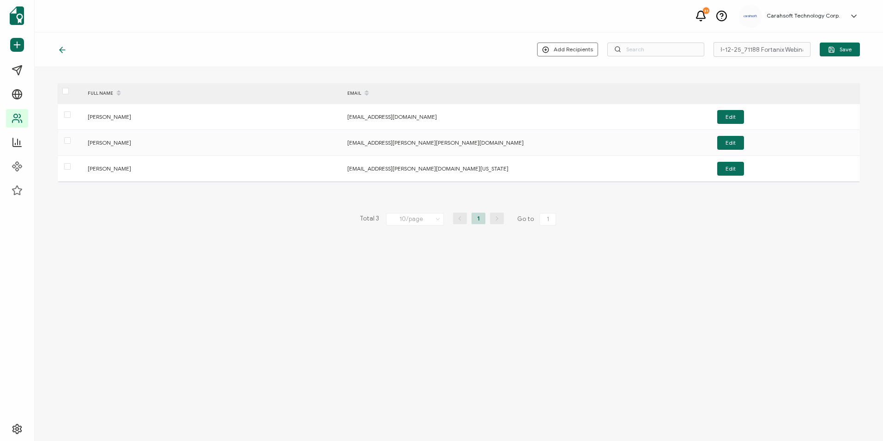
scroll to position [0, 0]
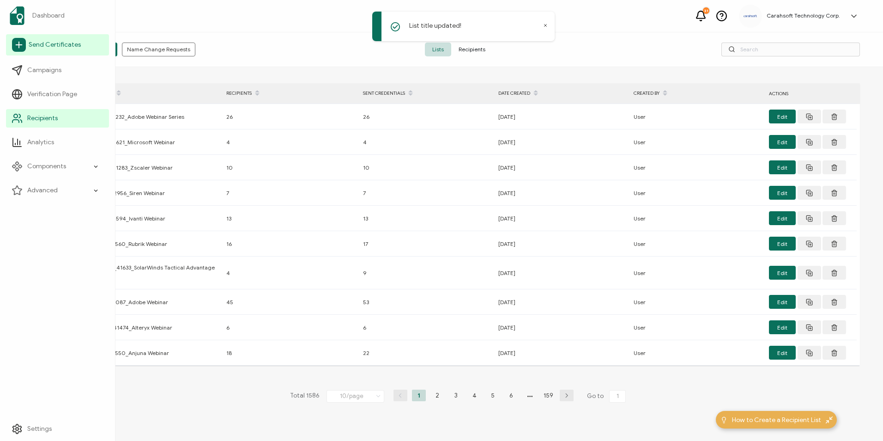
click at [54, 49] on span "Send Certificates" at bounding box center [55, 44] width 52 height 9
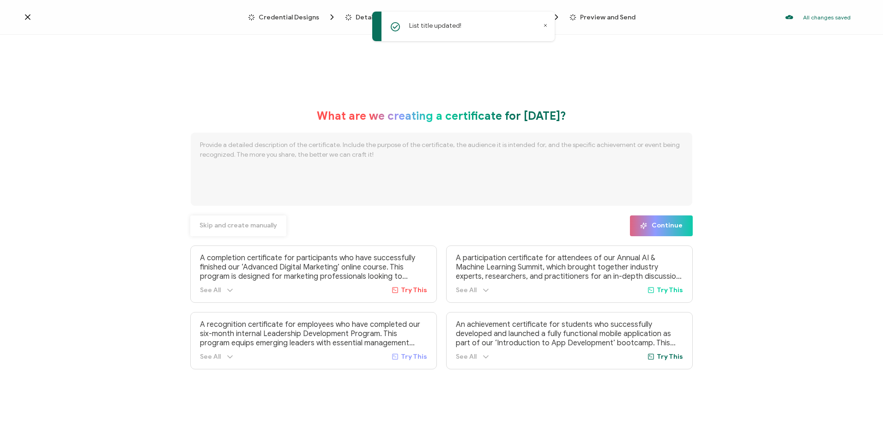
click at [251, 223] on span "Skip and create manually" at bounding box center [239, 225] width 78 height 6
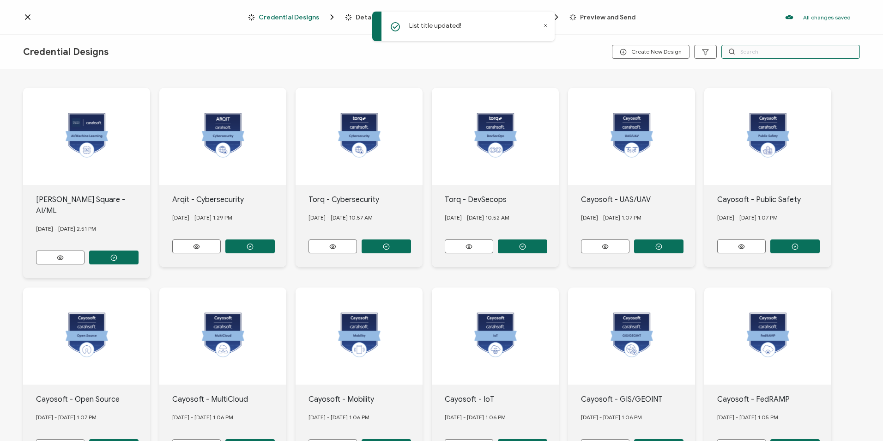
click at [750, 46] on input "text" at bounding box center [791, 52] width 139 height 14
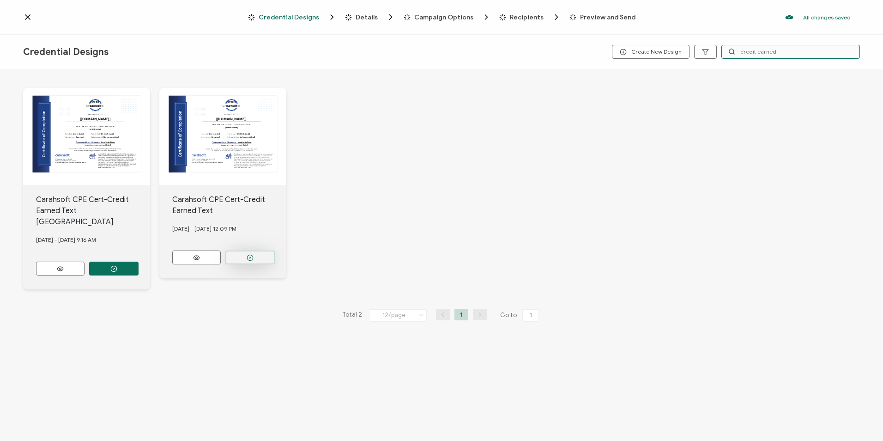
type input "credit earned"
click at [255, 253] on button "button" at bounding box center [249, 257] width 49 height 14
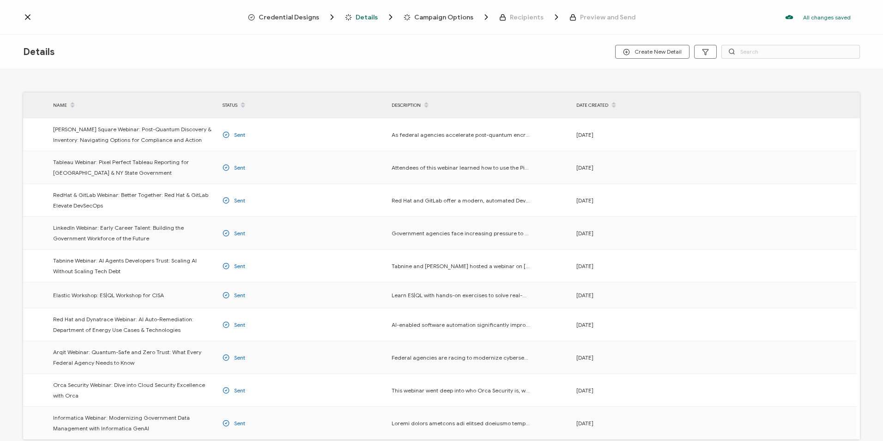
click at [264, 20] on div "Credential Designs" at bounding box center [274, 16] width 53 height 9
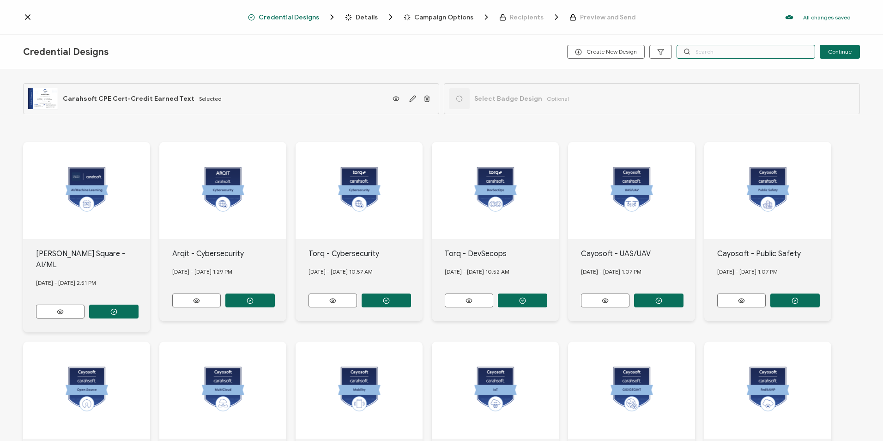
click at [743, 51] on input "text" at bounding box center [746, 52] width 139 height 14
click at [734, 49] on input "text" at bounding box center [746, 52] width 139 height 14
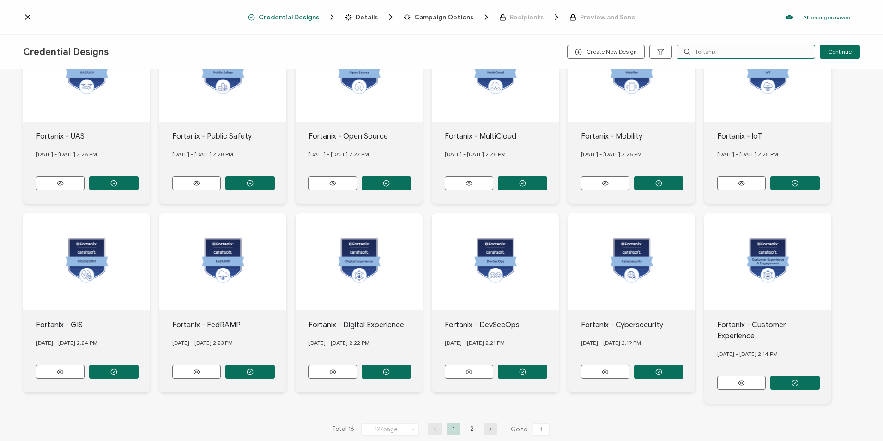
scroll to position [131, 0]
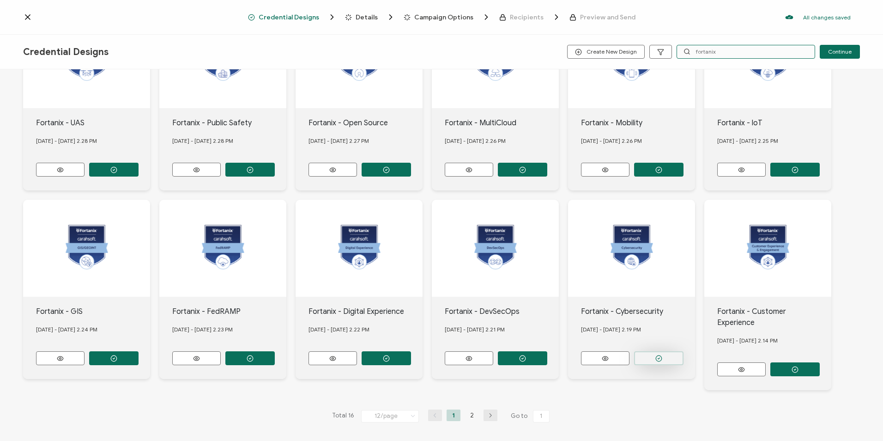
type input "fortanix"
click at [666, 351] on button "button" at bounding box center [658, 358] width 49 height 14
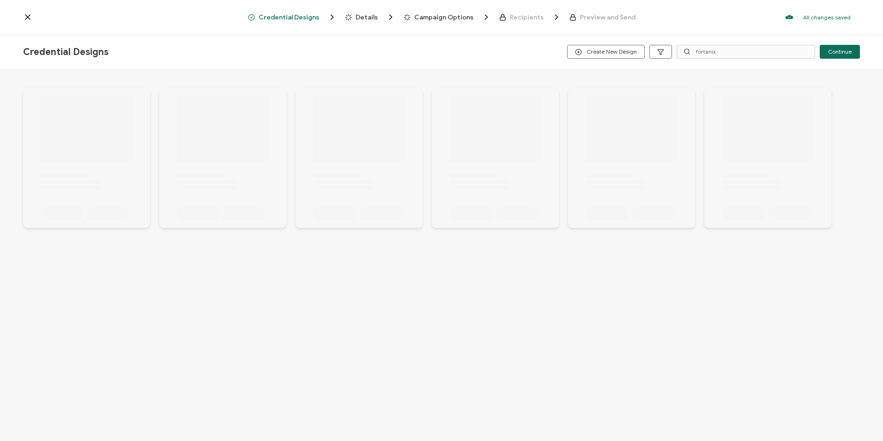
scroll to position [0, 0]
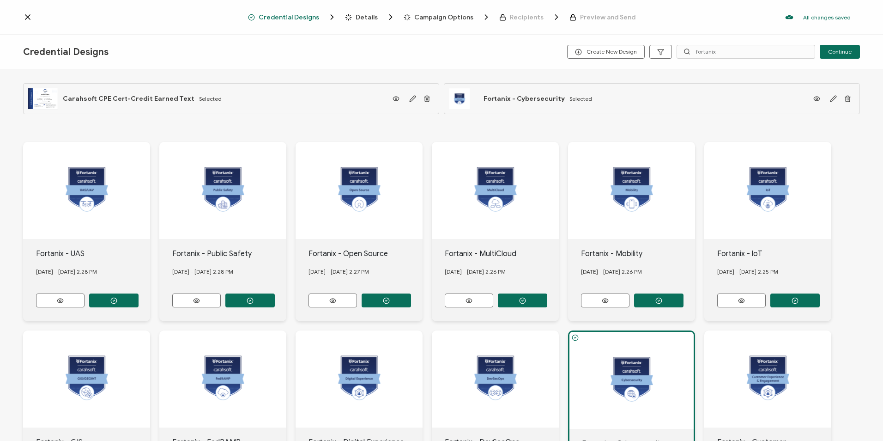
click at [367, 17] on span "Details" at bounding box center [367, 17] width 22 height 7
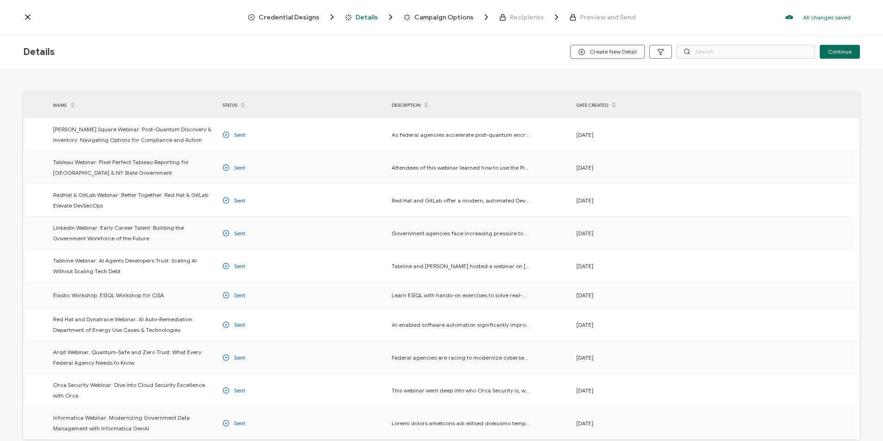
click at [609, 52] on span "Create New Detail" at bounding box center [607, 52] width 59 height 7
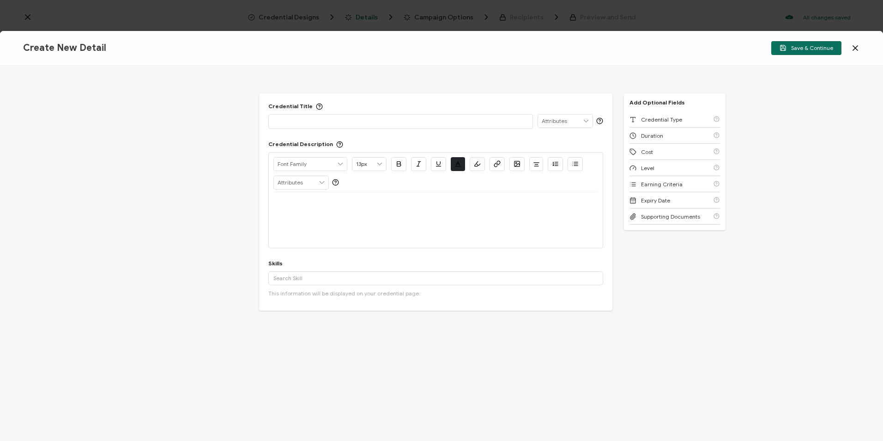
click at [335, 123] on p at bounding box center [401, 120] width 255 height 9
click at [331, 202] on p at bounding box center [436, 203] width 325 height 8
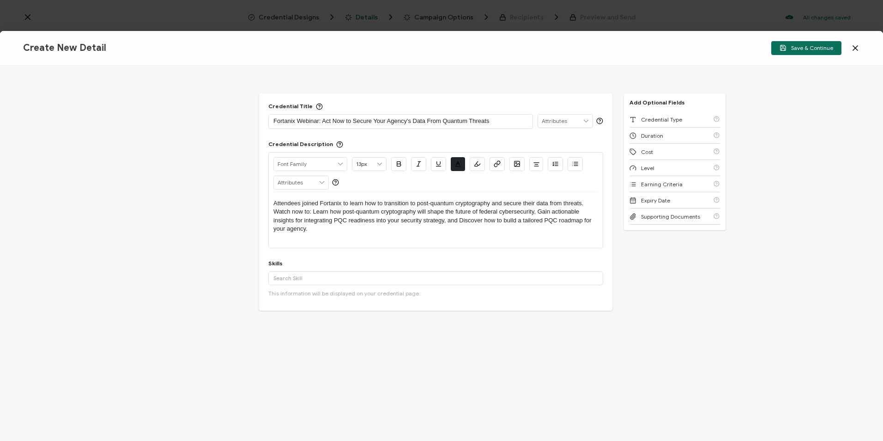
click at [272, 208] on div "Alright Sans [PERSON_NAME] Archivo Black Arial Arimo Blinker Caveat Charm Charm…" at bounding box center [435, 200] width 335 height 96
click at [275, 207] on p "Attendees joined Fortanix to learn how to transition to post-quantum cryptograp…" at bounding box center [436, 216] width 325 height 34
click at [275, 210] on p "Attendees joined Fortanix to learn how to transition to post-quantum cryptograp…" at bounding box center [436, 216] width 325 height 34
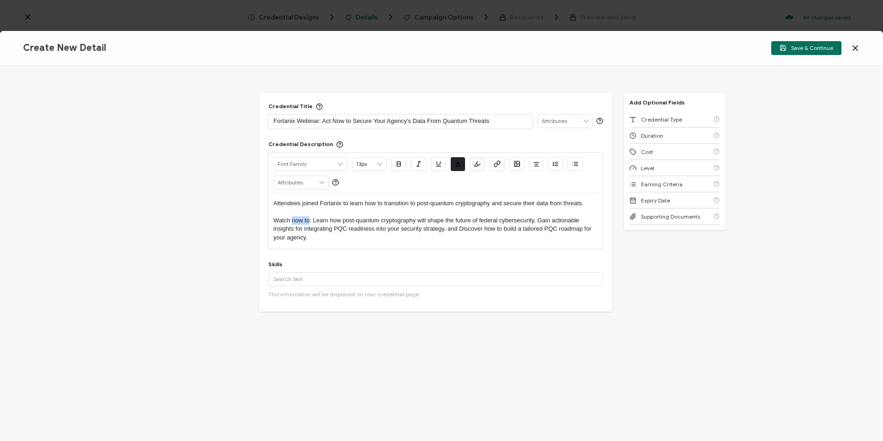
drag, startPoint x: 309, startPoint y: 217, endPoint x: 292, endPoint y: 223, distance: 17.1
click at [292, 223] on p "Watch now to: Learn how post-quantum cryptography will shape the future of fede…" at bounding box center [436, 228] width 325 height 25
click at [368, 219] on p "Watch the on-demand recording to: Learn how post-quantum cryptography will shap…" at bounding box center [436, 228] width 325 height 25
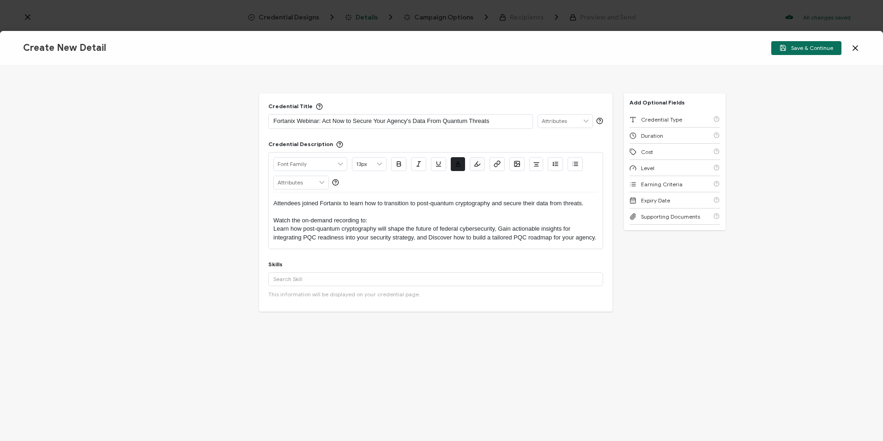
click at [576, 162] on icon "button" at bounding box center [575, 163] width 7 height 7
click at [523, 237] on li "Gain actionable insights for integrating PQC readiness into your security strat…" at bounding box center [441, 241] width 316 height 17
click at [475, 248] on li "Discover how to build a tailored PQC roadmap for your agency." at bounding box center [441, 246] width 316 height 8
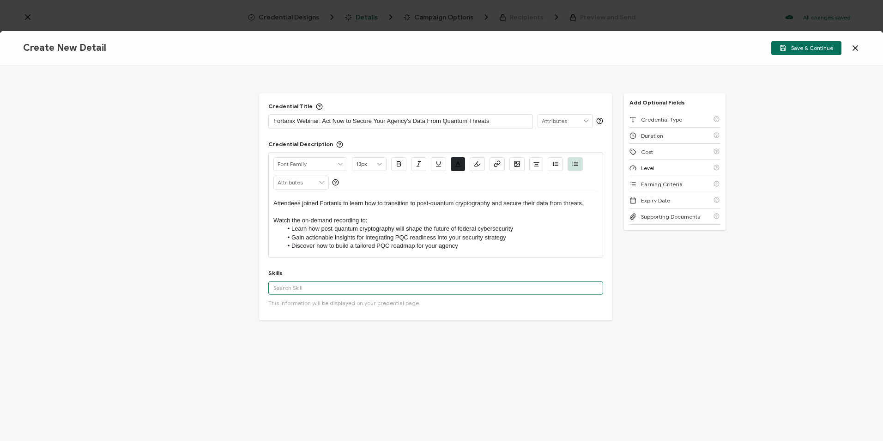
click at [369, 292] on input "text" at bounding box center [435, 288] width 335 height 14
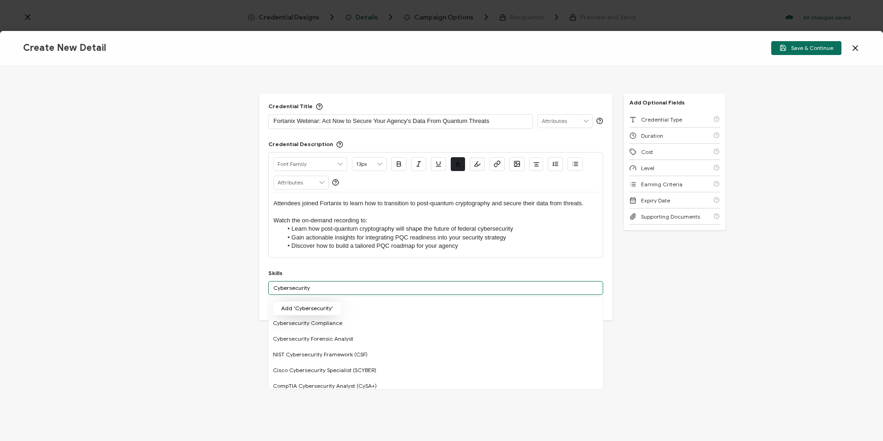
type input "Cybersecurity"
click at [313, 307] on button "Add 'Cybersecurity'" at bounding box center [307, 308] width 68 height 14
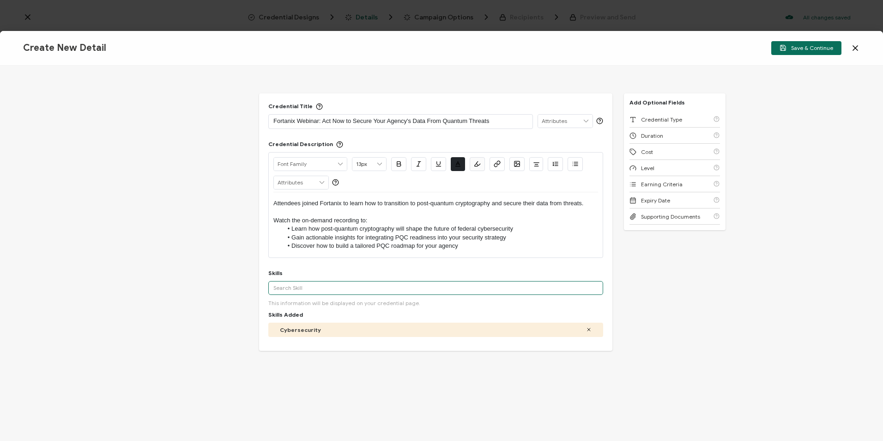
click at [308, 291] on input "text" at bounding box center [435, 288] width 335 height 14
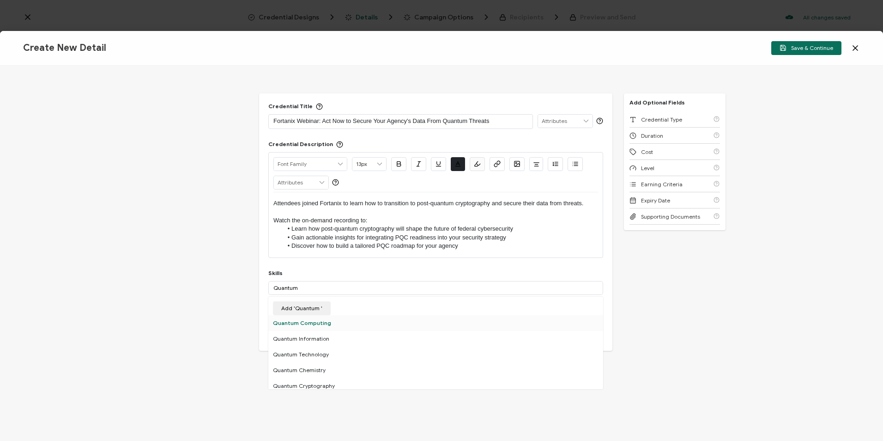
click at [289, 318] on div "Quantum Computing" at bounding box center [435, 323] width 335 height 16
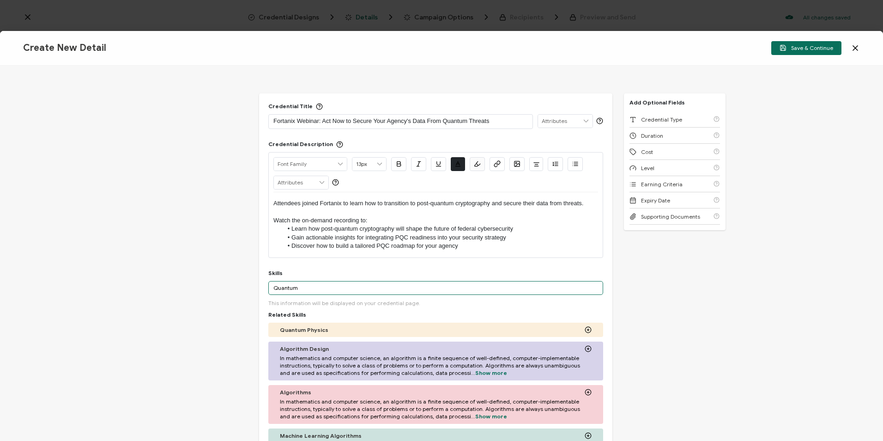
drag, startPoint x: 304, startPoint y: 284, endPoint x: 213, endPoint y: 286, distance: 90.6
click at [213, 286] on div "Credential Title Fortanix Webinar: Act Now to Secure Your Agency's Data From Qu…" at bounding box center [441, 253] width 883 height 375
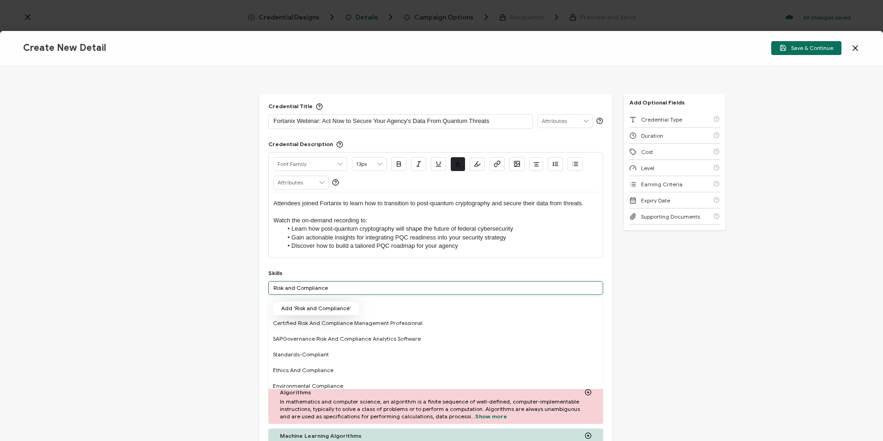
type input "Risk and Compliance"
click at [307, 304] on button "Add 'Risk and Compliance'" at bounding box center [316, 308] width 86 height 14
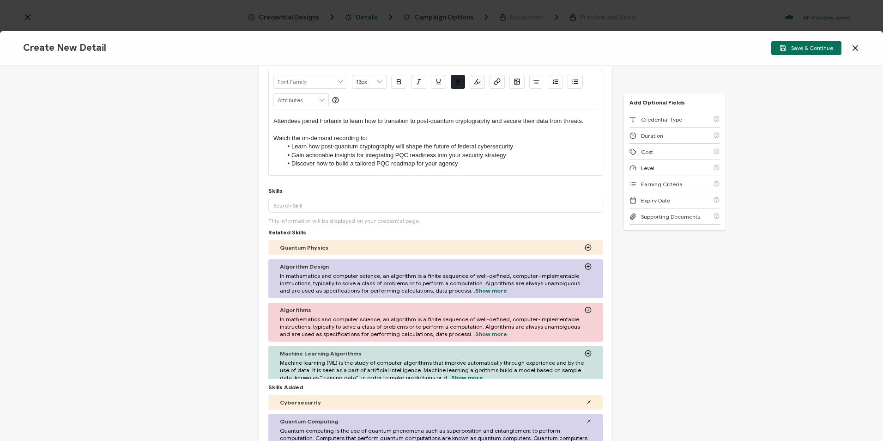
scroll to position [238, 0]
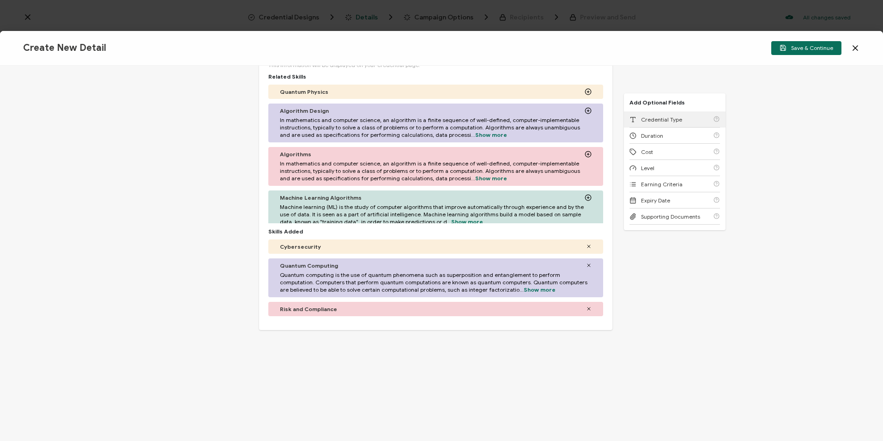
click at [656, 117] on span "Credential Type" at bounding box center [661, 119] width 41 height 7
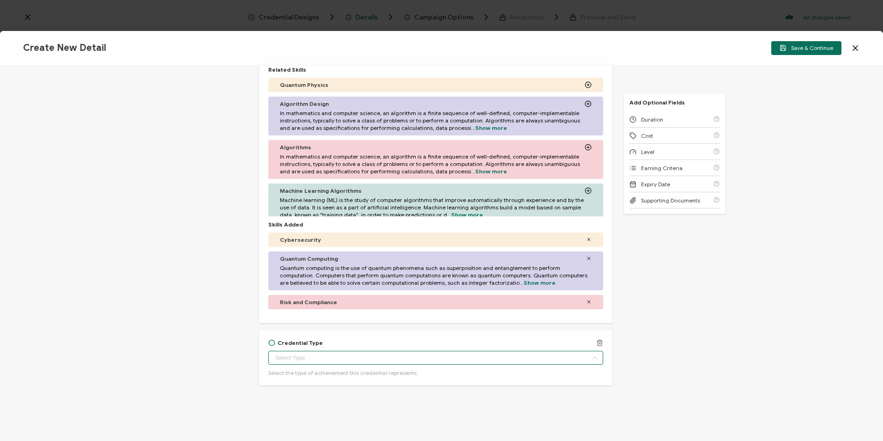
click at [327, 356] on input "text" at bounding box center [435, 358] width 335 height 14
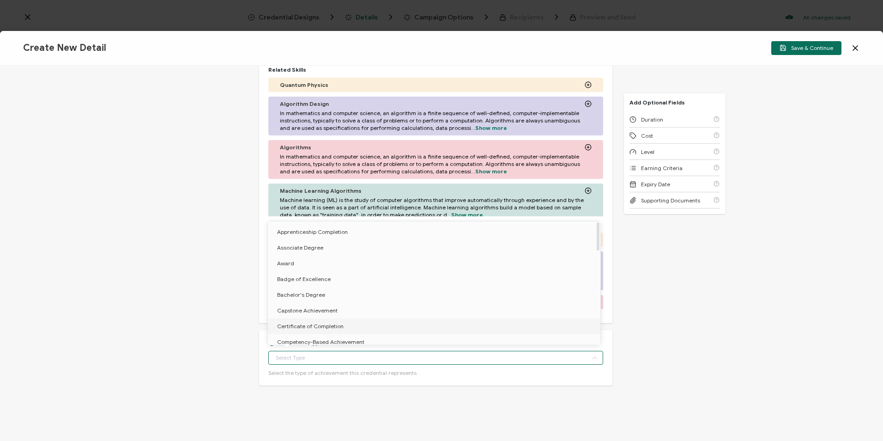
click at [309, 323] on span "Certificate of Completion" at bounding box center [310, 326] width 67 height 7
type input "Certificate of Completion"
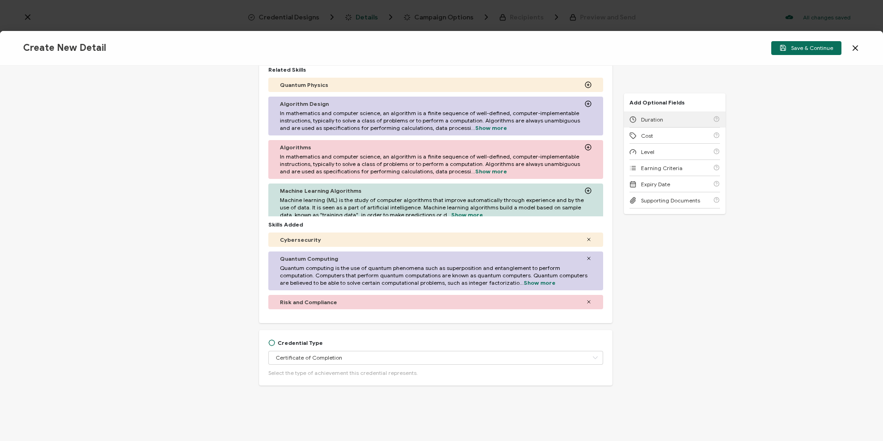
click at [673, 116] on div "Duration" at bounding box center [675, 119] width 91 height 16
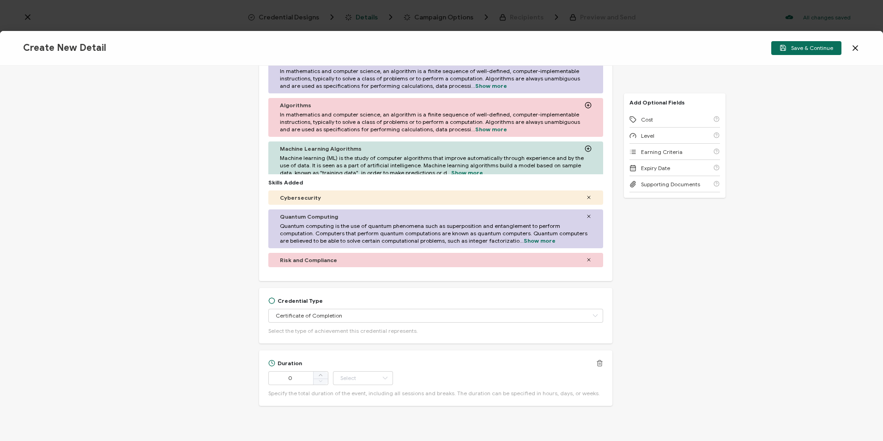
scroll to position [307, 0]
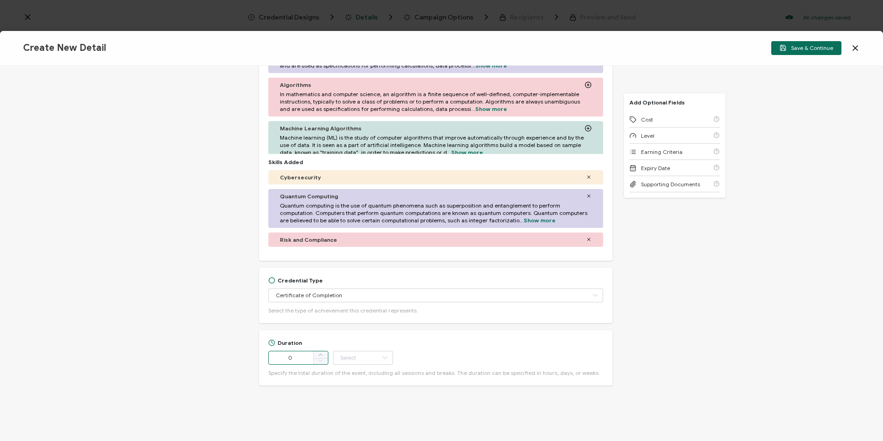
drag, startPoint x: 284, startPoint y: 360, endPoint x: 255, endPoint y: 360, distance: 29.1
click at [256, 360] on div "Credential Title Fortanix Webinar: Act Now to Secure Your Agency's Data From Qu…" at bounding box center [441, 253] width 883 height 375
type input "59"
click at [364, 355] on input "text" at bounding box center [363, 358] width 60 height 14
click at [357, 335] on span "Minute" at bounding box center [351, 332] width 18 height 7
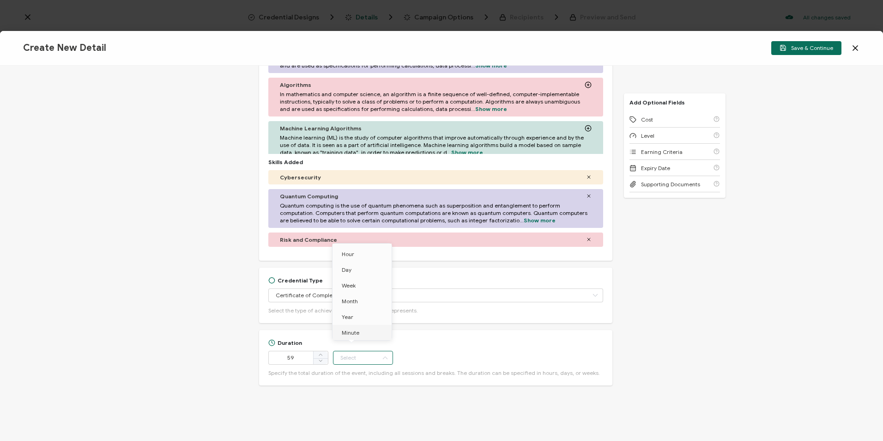
type input "Minute"
click at [649, 118] on span "Cost" at bounding box center [647, 119] width 12 height 7
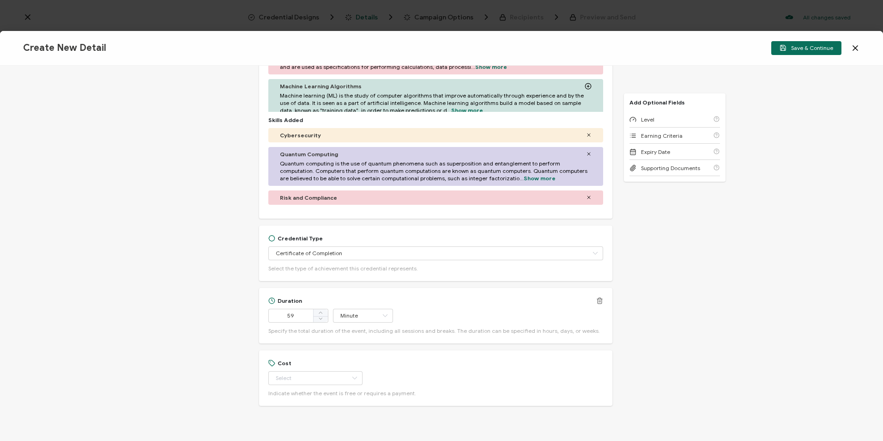
scroll to position [370, 0]
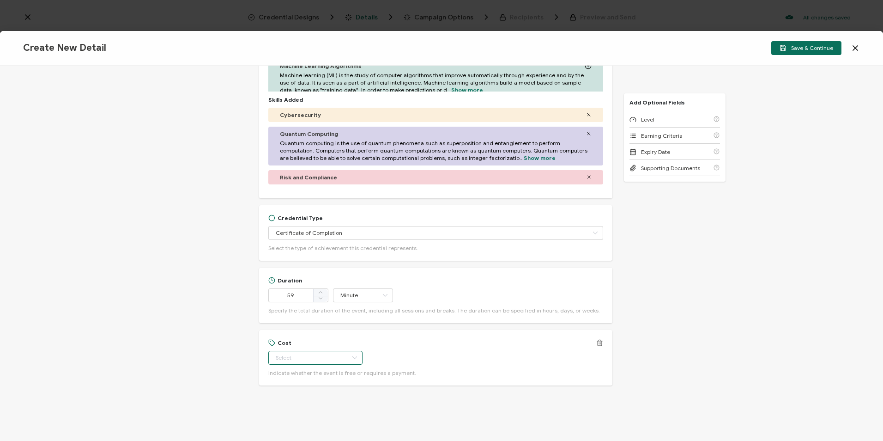
click at [307, 352] on input "text" at bounding box center [315, 358] width 94 height 14
click at [296, 381] on li "Free" at bounding box center [311, 381] width 87 height 16
type input "Free"
click at [656, 119] on div "Level" at bounding box center [675, 119] width 91 height 16
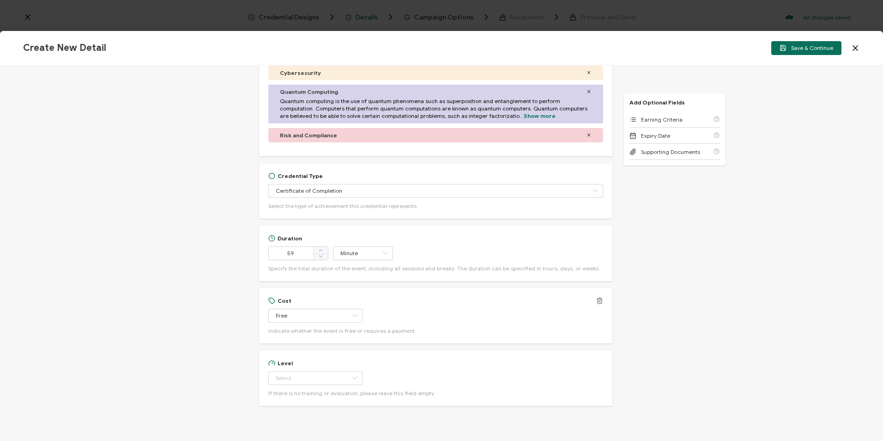
scroll to position [432, 0]
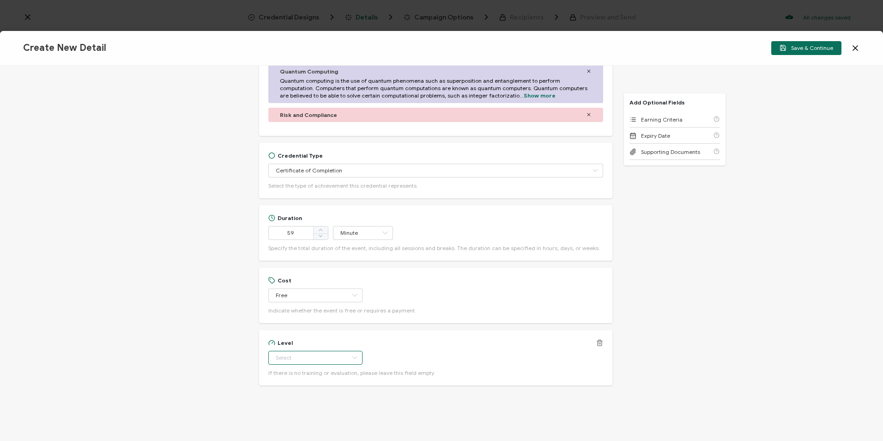
click at [323, 360] on input "text" at bounding box center [315, 358] width 94 height 14
click at [307, 268] on li "Beginner" at bounding box center [311, 270] width 87 height 16
type input "Beginner"
click at [652, 122] on span "Earning Criteria" at bounding box center [662, 119] width 42 height 7
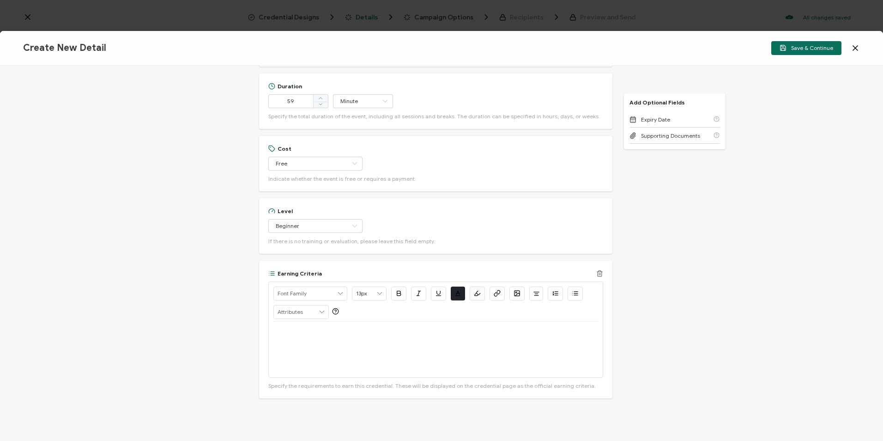
scroll to position [577, 0]
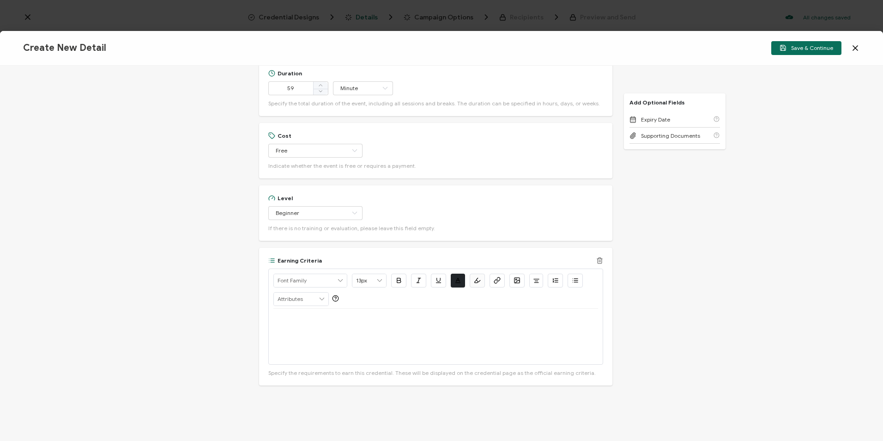
click at [320, 317] on div at bounding box center [436, 336] width 325 height 55
click at [299, 322] on p at bounding box center [436, 320] width 325 height 8
drag, startPoint x: 311, startPoint y: 319, endPoint x: 269, endPoint y: 320, distance: 42.5
click at [269, 320] on div "Alright Sans [PERSON_NAME] Archivo Black Arial Arimo Blinker Caveat Charm Charm…" at bounding box center [435, 316] width 335 height 96
click at [497, 278] on icon "button" at bounding box center [498, 279] width 3 height 4
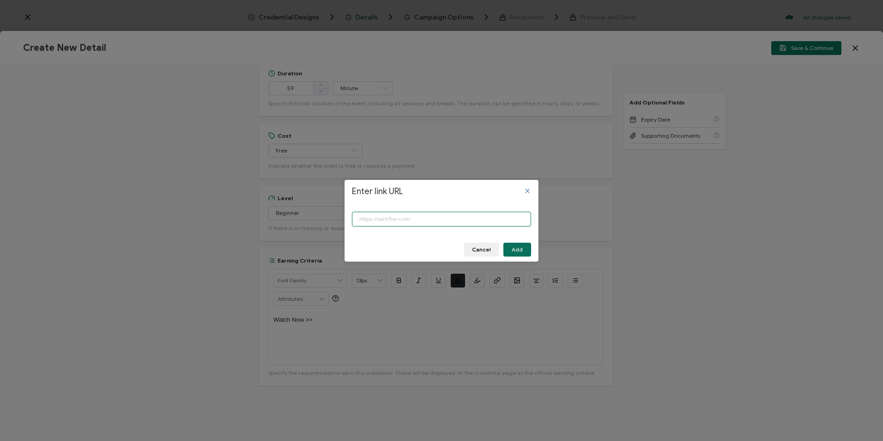
paste input "[URL][DOMAIN_NAME]"
type input "[URL][DOMAIN_NAME]"
click at [520, 245] on button "Add" at bounding box center [518, 250] width 28 height 14
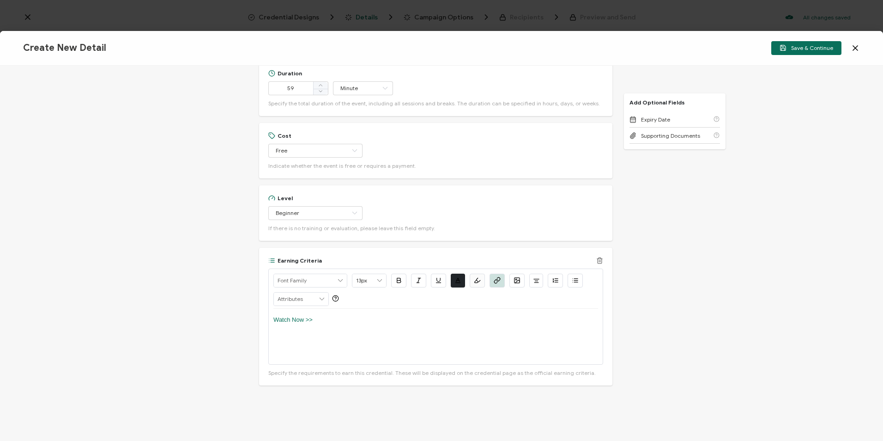
click at [402, 281] on button "button" at bounding box center [398, 281] width 15 height 14
click at [435, 280] on icon "button" at bounding box center [438, 280] width 7 height 7
click at [394, 323] on p "Watch Now >>" at bounding box center [436, 320] width 325 height 8
click at [794, 52] on button "Save & Continue" at bounding box center [807, 48] width 70 height 14
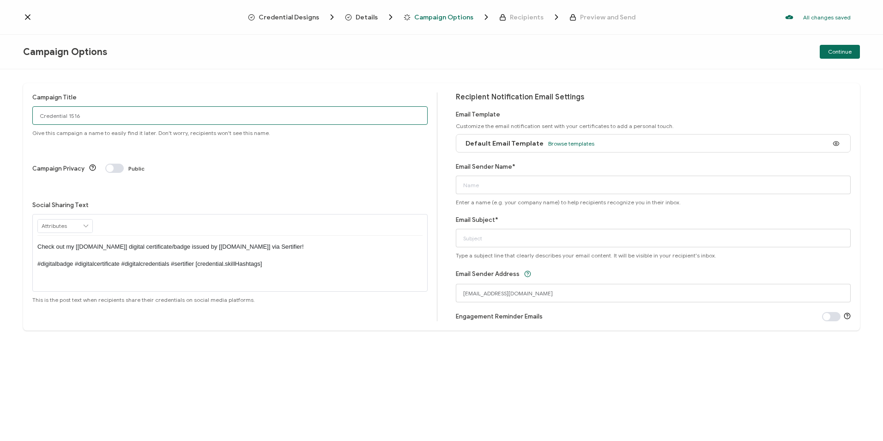
drag, startPoint x: 78, startPoint y: 115, endPoint x: -48, endPoint y: 116, distance: 126.1
click at [0, 116] on html "Credential Designs Details Campaign Options Recipients Preview and Send All cha…" at bounding box center [441, 220] width 883 height 441
type input "8-12-25_71188 Fortanix Webinar"
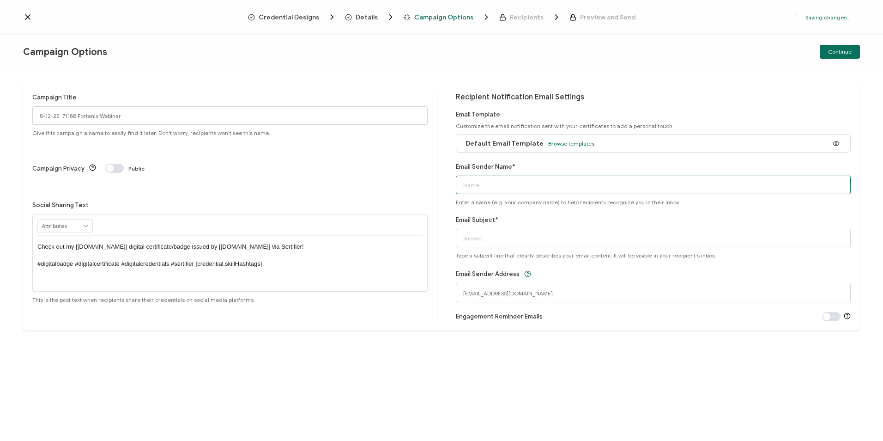
click at [522, 189] on input "Email Sender Name*" at bounding box center [654, 185] width 396 height 18
type input "CPE"
click at [481, 237] on input "Email Subject*" at bounding box center [654, 238] width 396 height 18
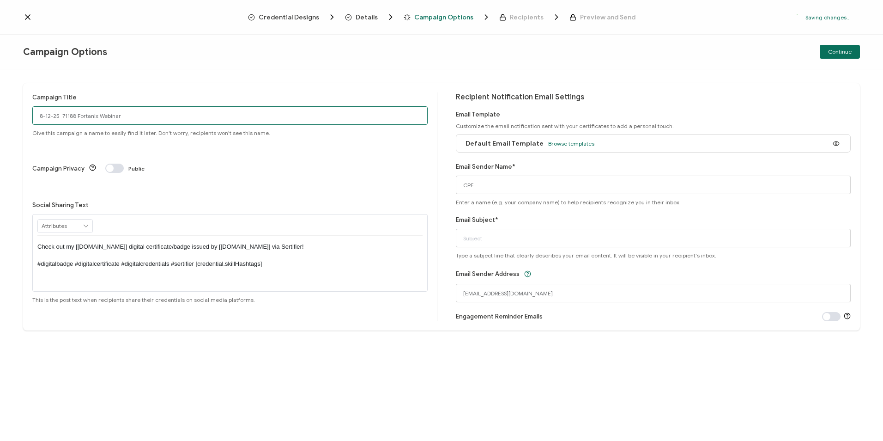
drag, startPoint x: 144, startPoint y: 111, endPoint x: -135, endPoint y: 118, distance: 279.6
click at [0, 118] on html "Credential Designs Details Campaign Options Recipients Preview and Send Saving …" at bounding box center [441, 220] width 883 height 441
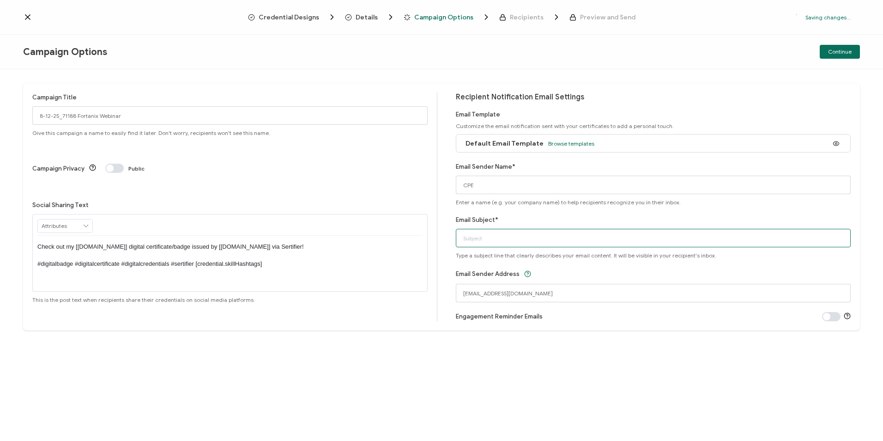
click at [517, 239] on input "Email Subject*" at bounding box center [654, 238] width 396 height 18
paste input "8-12-25_71188 Fortanix Webinar"
type input "8-12-25_71188 Fortanix Webinar"
click at [835, 52] on span "Continue" at bounding box center [840, 52] width 24 height 6
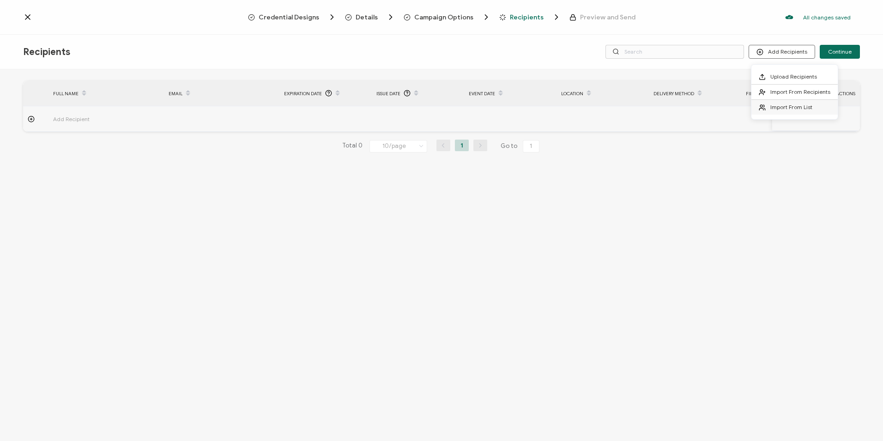
click at [775, 112] on li "Import From List" at bounding box center [795, 107] width 86 height 15
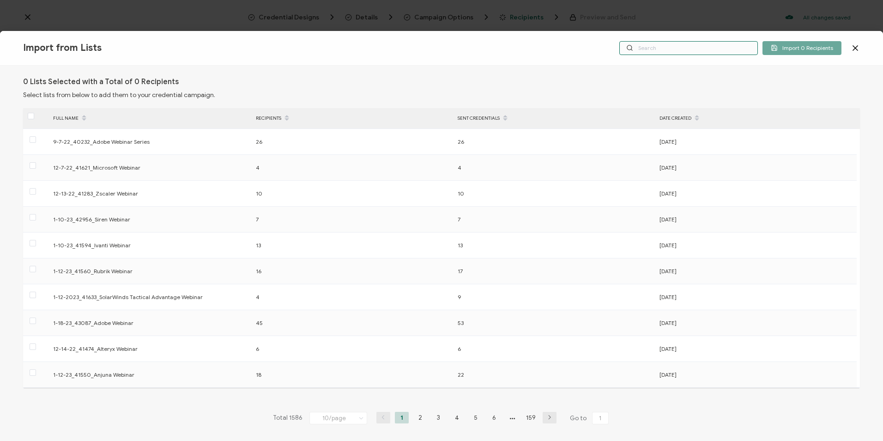
click at [679, 52] on input "text" at bounding box center [689, 48] width 139 height 14
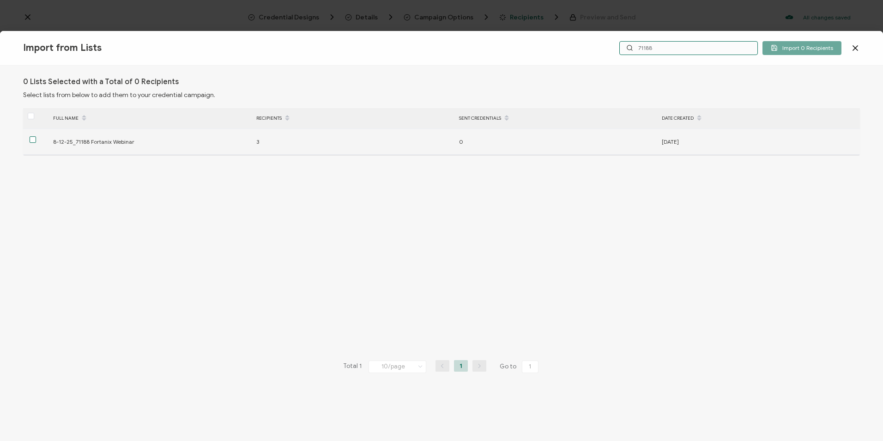
type input "71188"
click at [33, 139] on span at bounding box center [33, 139] width 6 height 6
click at [36, 136] on input "checkbox" at bounding box center [36, 136] width 0 height 0
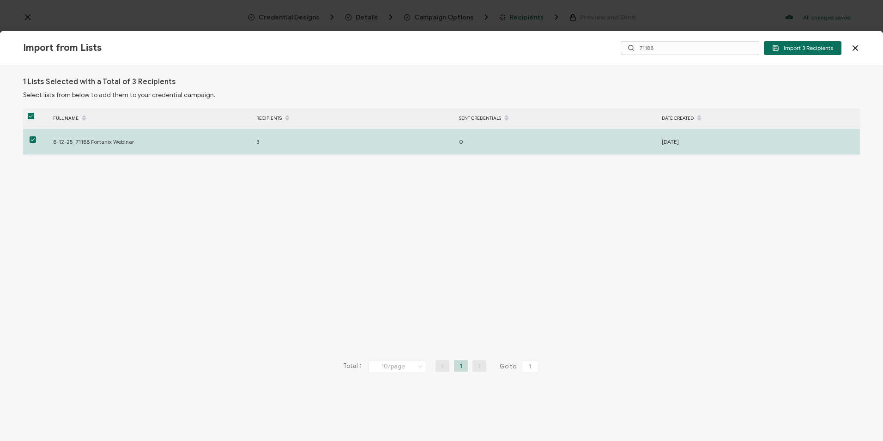
click at [812, 49] on span "Import 3 Recipients" at bounding box center [803, 47] width 61 height 7
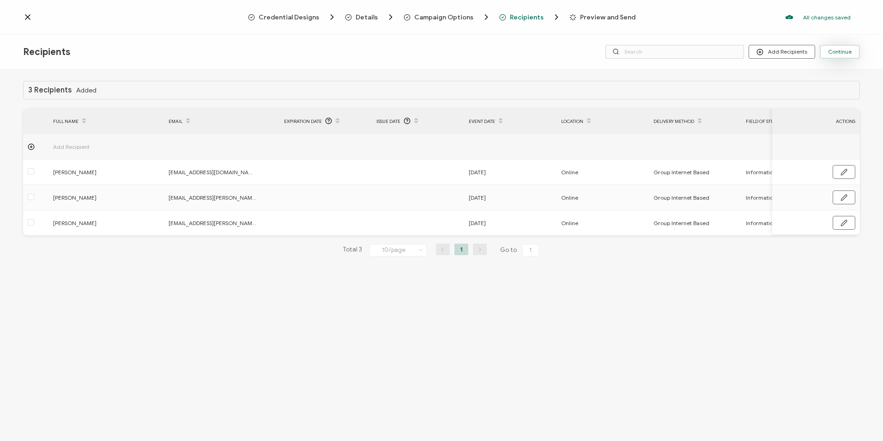
click at [834, 48] on button "Continue" at bounding box center [840, 52] width 40 height 14
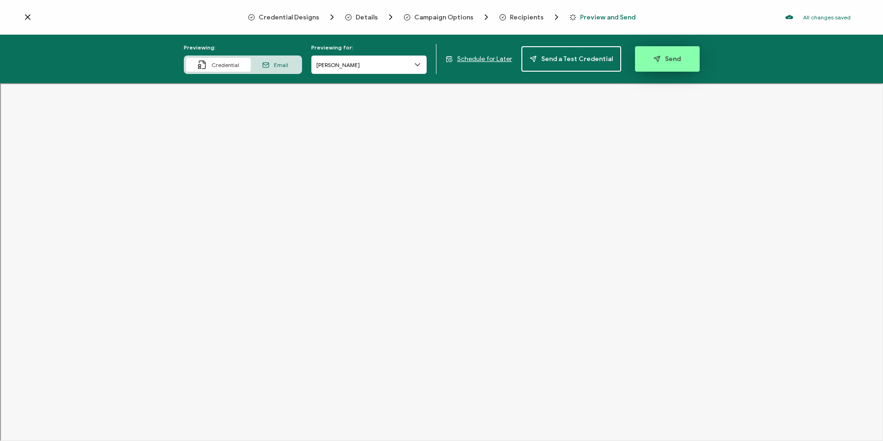
click at [658, 51] on button "Send" at bounding box center [667, 58] width 65 height 25
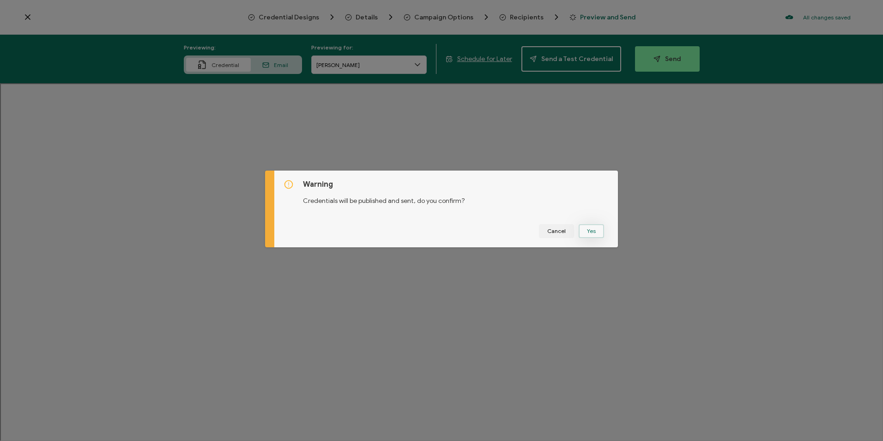
click at [583, 230] on button "Yes" at bounding box center [591, 231] width 25 height 14
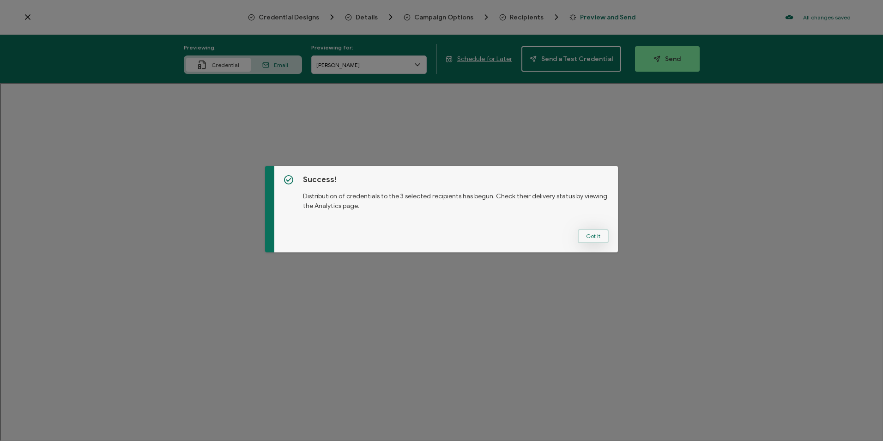
click at [582, 231] on button "Got It" at bounding box center [593, 236] width 31 height 14
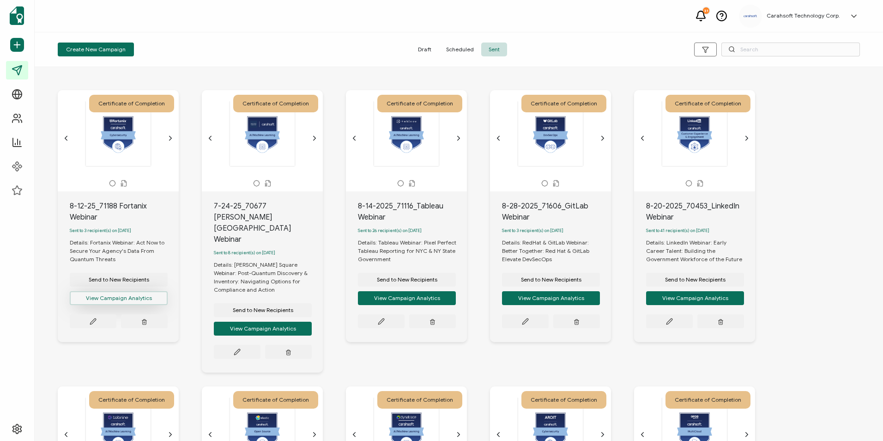
click at [116, 299] on button "View Campaign Analytics" at bounding box center [119, 298] width 98 height 14
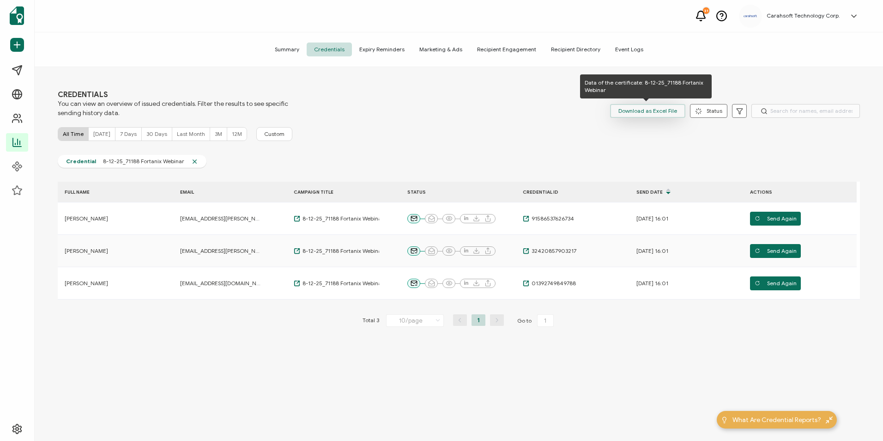
click at [648, 104] on span "Download as Excel File" at bounding box center [648, 111] width 59 height 14
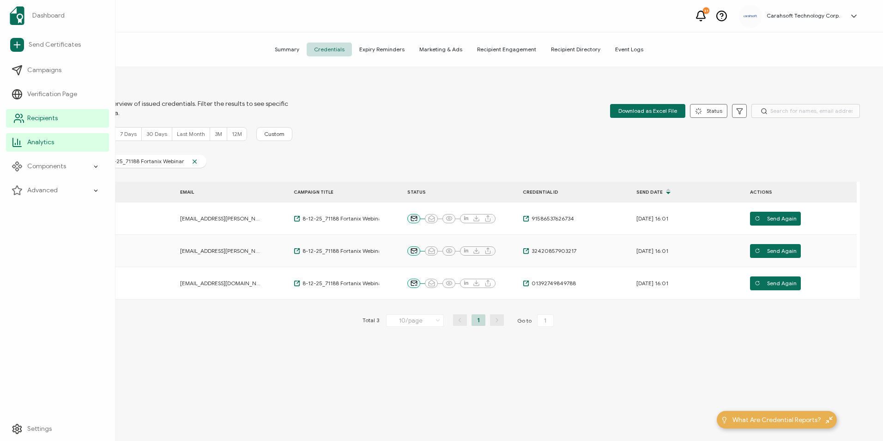
click at [30, 128] on li "Recipients" at bounding box center [57, 118] width 103 height 24
click at [29, 118] on span "Recipients" at bounding box center [42, 118] width 30 height 9
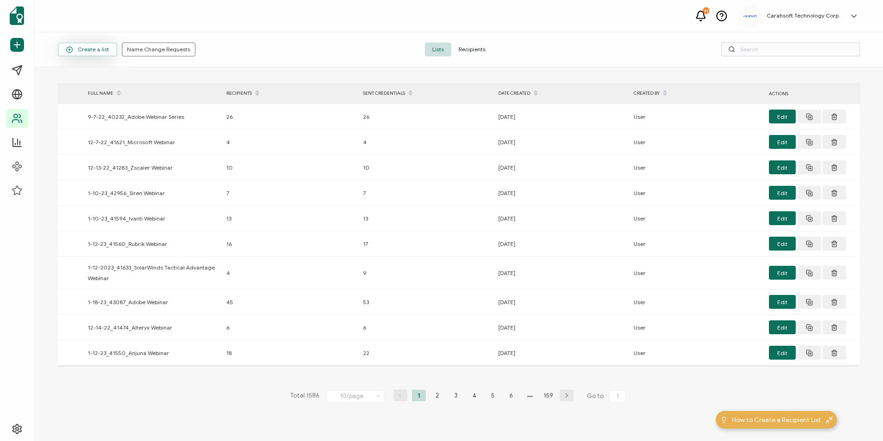
click at [98, 49] on span "Create a list" at bounding box center [87, 49] width 43 height 7
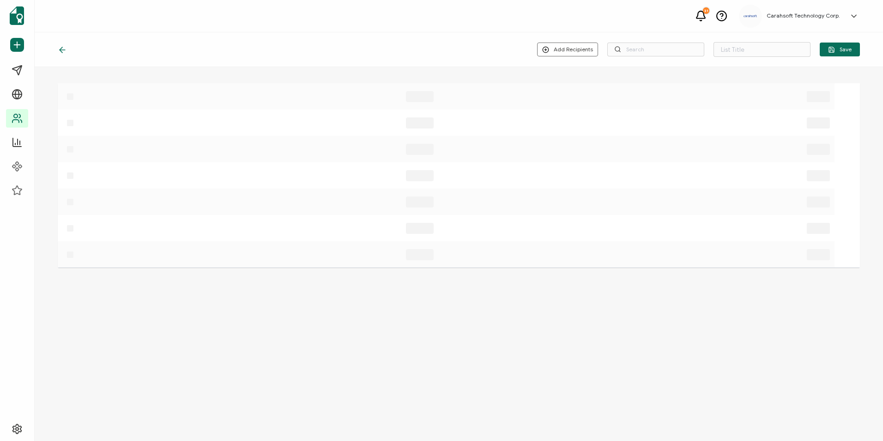
type input "List 1587"
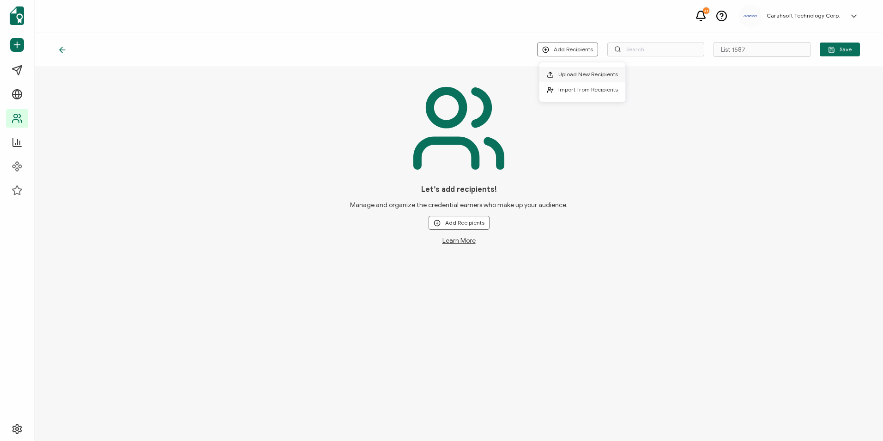
click at [561, 71] on span "Upload New Recipients" at bounding box center [589, 74] width 60 height 7
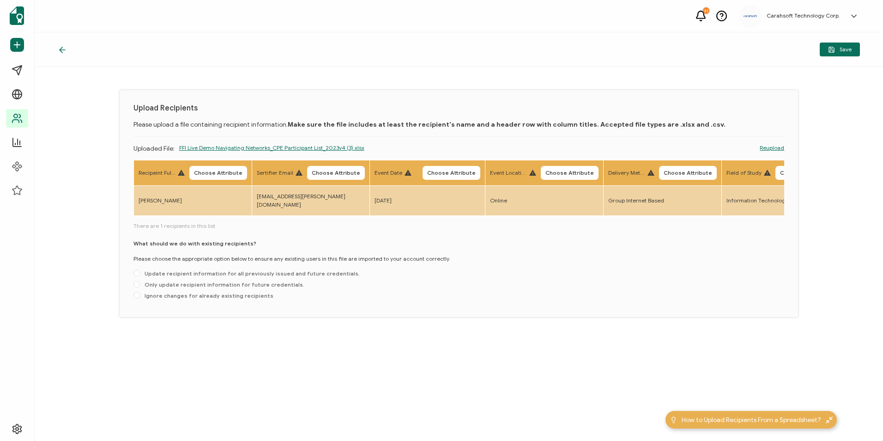
click at [219, 180] on th "Recipeint Full Name Choose Attribute" at bounding box center [193, 172] width 118 height 25
click at [216, 175] on span "Choose Attribute" at bounding box center [218, 173] width 49 height 6
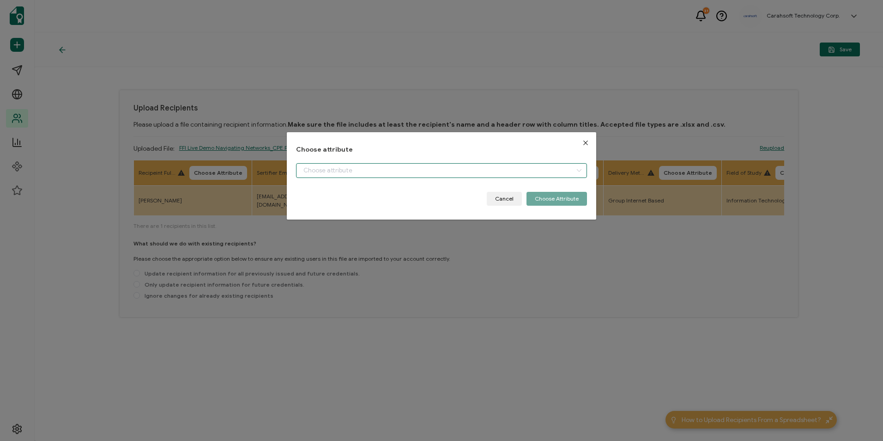
click at [520, 173] on input "dialog" at bounding box center [441, 170] width 291 height 15
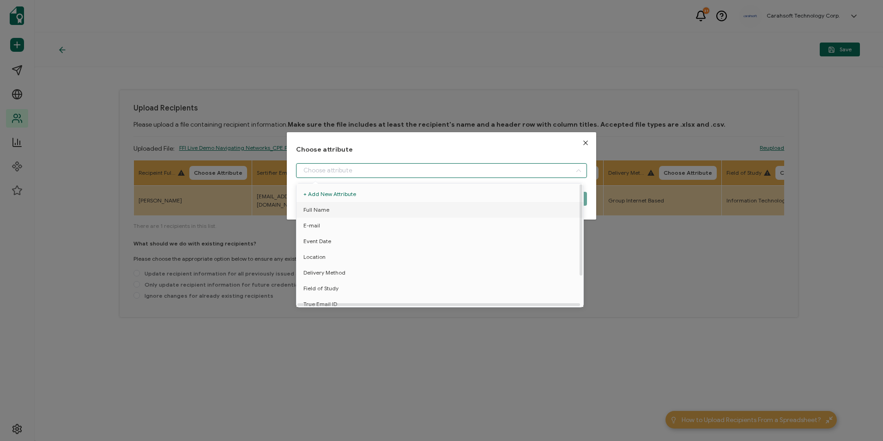
click at [368, 207] on li "Full Name" at bounding box center [441, 210] width 295 height 16
type input "Full Name"
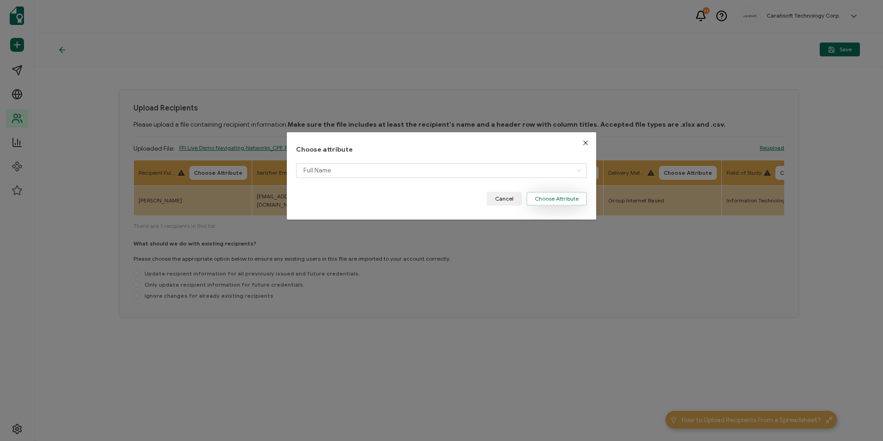
click at [543, 199] on button "Choose Attribute" at bounding box center [557, 199] width 61 height 14
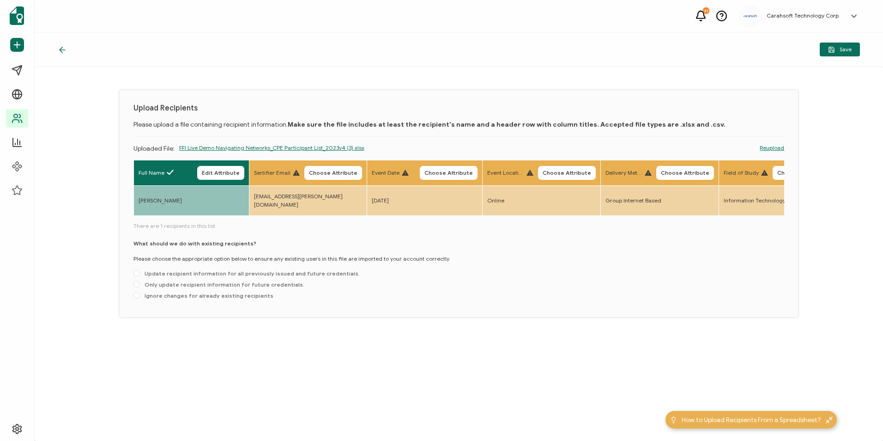
click at [341, 180] on th "Sertifier Email Choose Attribute" at bounding box center [308, 172] width 118 height 25
click at [341, 167] on button "Choose Attribute" at bounding box center [333, 173] width 58 height 14
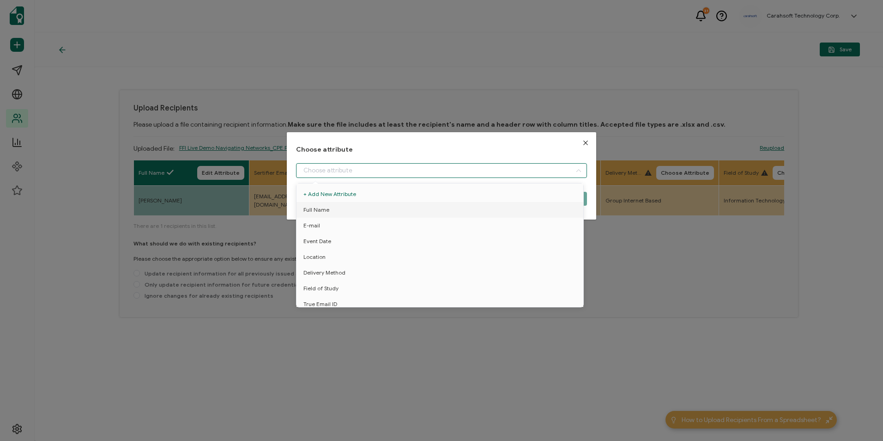
click at [330, 163] on input "dialog" at bounding box center [441, 170] width 291 height 15
click at [307, 224] on span "E-mail" at bounding box center [312, 226] width 17 height 16
type input "E-mail"
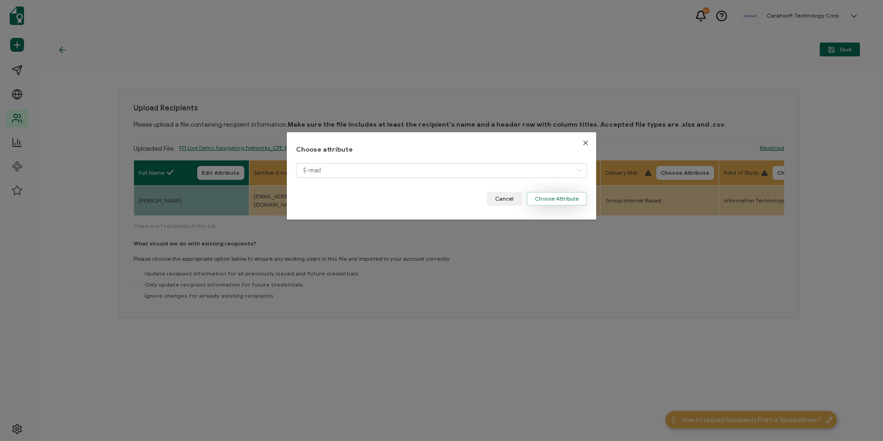
click at [544, 192] on button "Choose Attribute" at bounding box center [557, 199] width 61 height 14
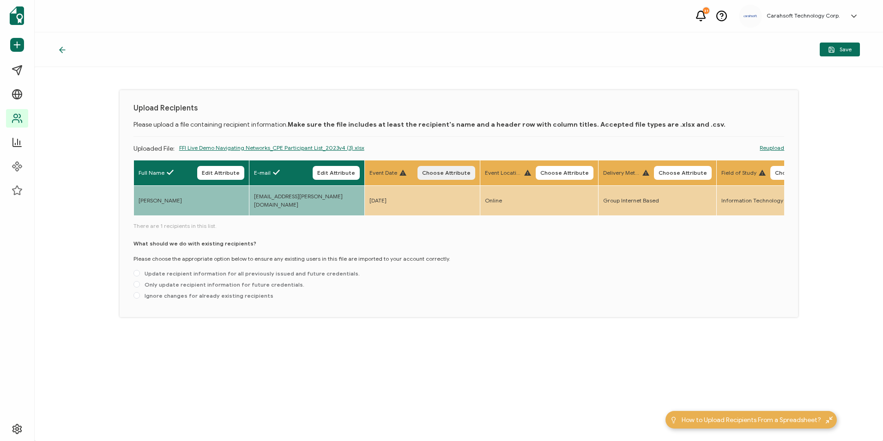
click at [431, 178] on button "Choose Attribute" at bounding box center [447, 173] width 58 height 14
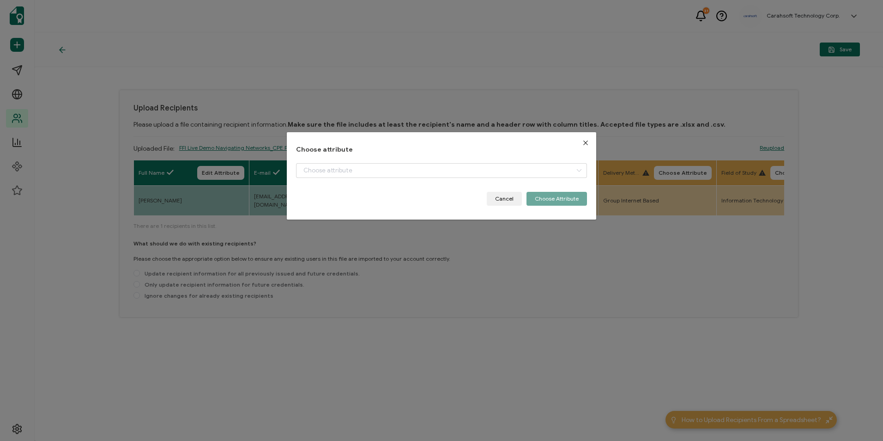
click at [404, 178] on div "dialog" at bounding box center [441, 177] width 291 height 29
click at [403, 173] on input "dialog" at bounding box center [441, 170] width 291 height 15
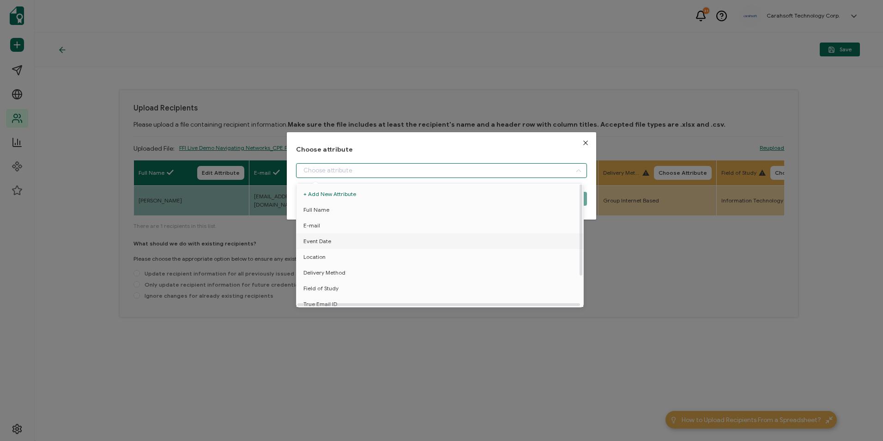
click at [335, 248] on li "Event Date" at bounding box center [441, 241] width 295 height 16
type input "Event Date"
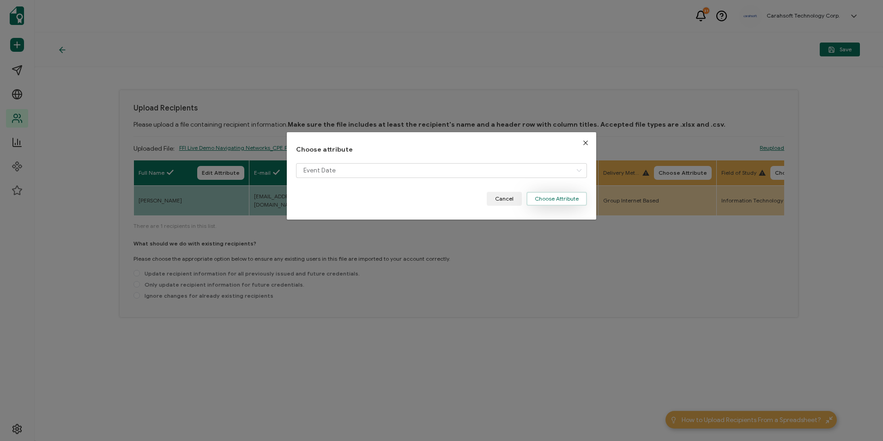
click at [560, 193] on button "Choose Attribute" at bounding box center [557, 199] width 61 height 14
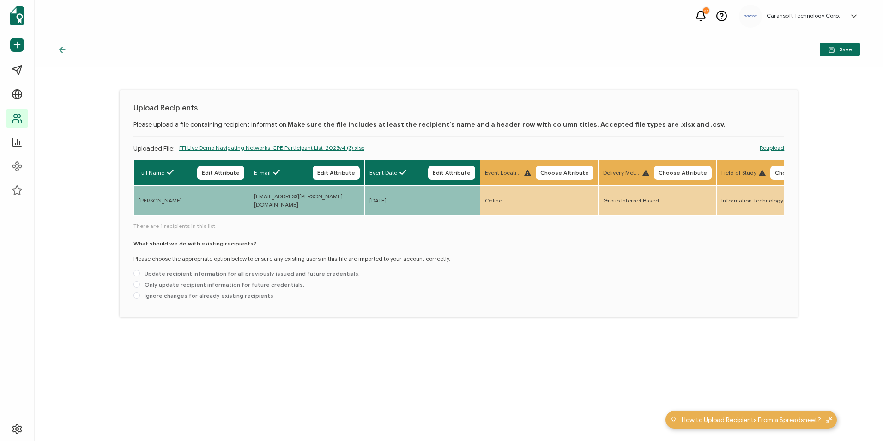
click at [571, 173] on span "Choose Attribute" at bounding box center [565, 173] width 49 height 6
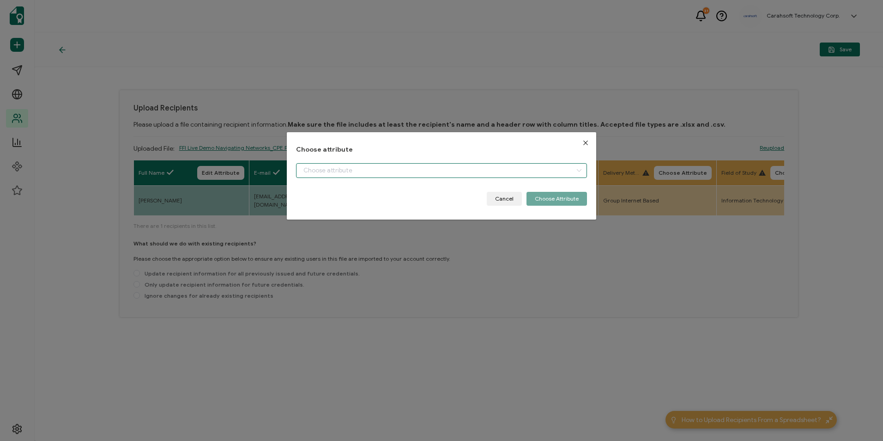
click at [467, 170] on input "dialog" at bounding box center [441, 170] width 291 height 15
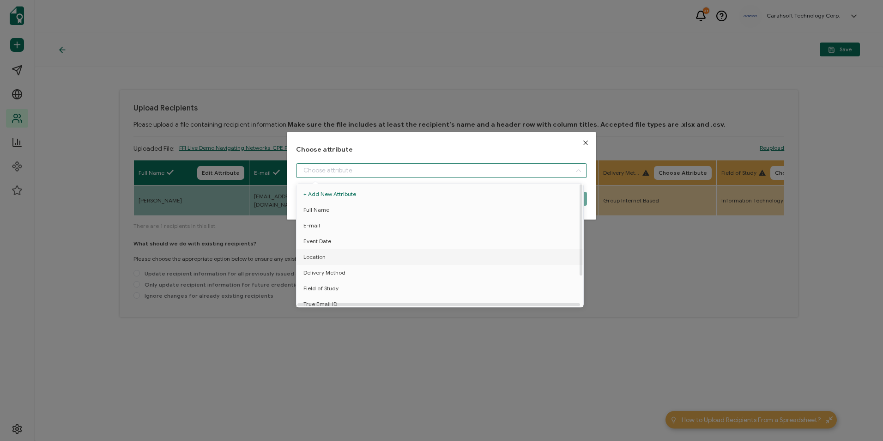
click at [342, 261] on li "Location" at bounding box center [441, 257] width 295 height 16
type input "Location"
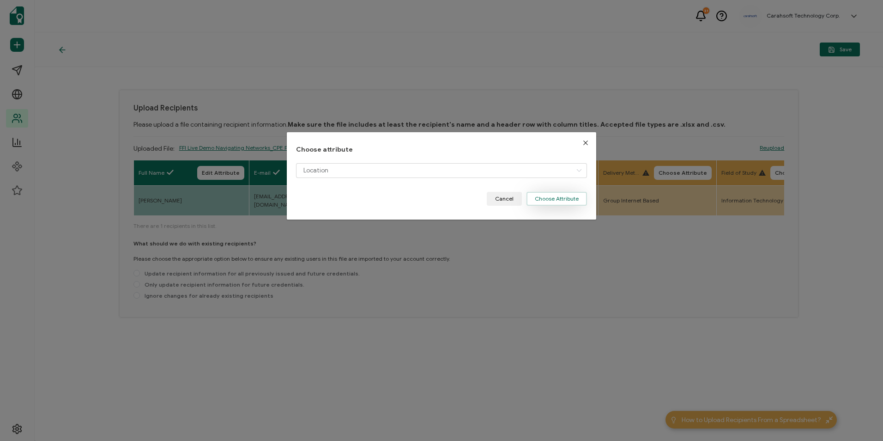
click at [556, 201] on button "Choose Attribute" at bounding box center [557, 199] width 61 height 14
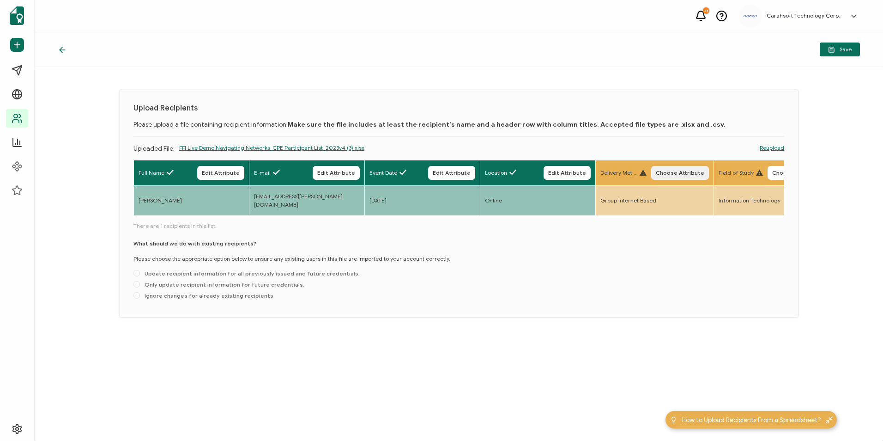
click at [682, 177] on button "Choose Attribute" at bounding box center [680, 173] width 58 height 14
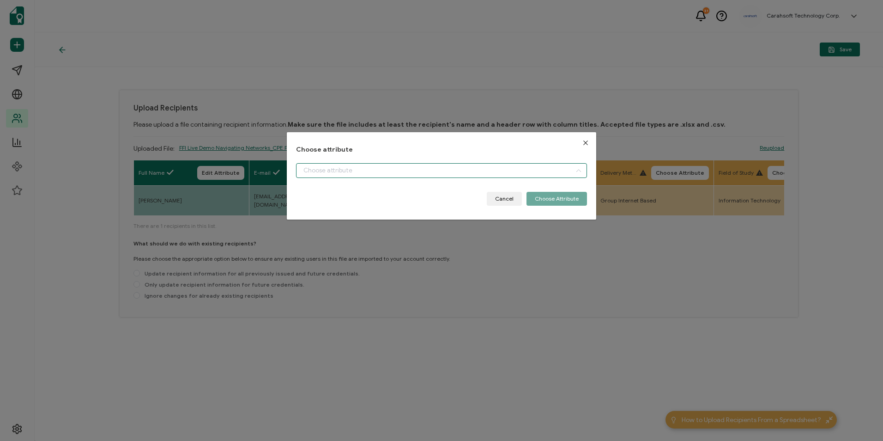
click at [416, 177] on input "dialog" at bounding box center [441, 170] width 291 height 15
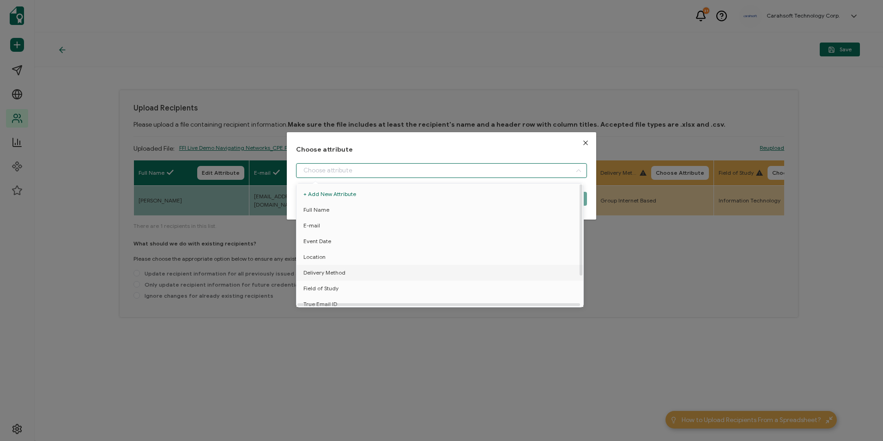
click at [347, 276] on li "Delivery Method" at bounding box center [441, 273] width 295 height 16
type input "Delivery Method"
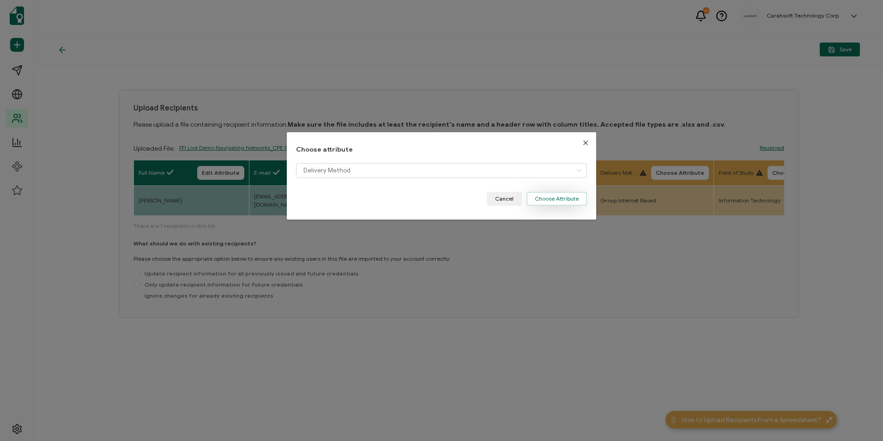
click at [577, 193] on button "Choose Attribute" at bounding box center [557, 199] width 61 height 14
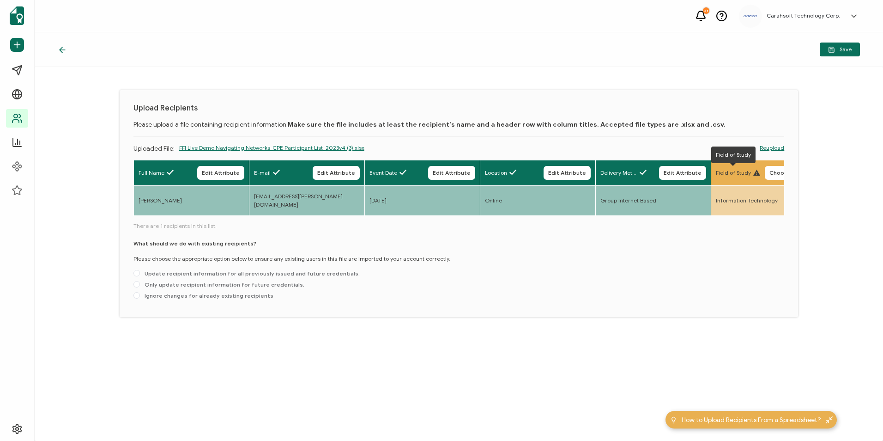
click at [780, 173] on span "Choose Attribute" at bounding box center [794, 173] width 49 height 6
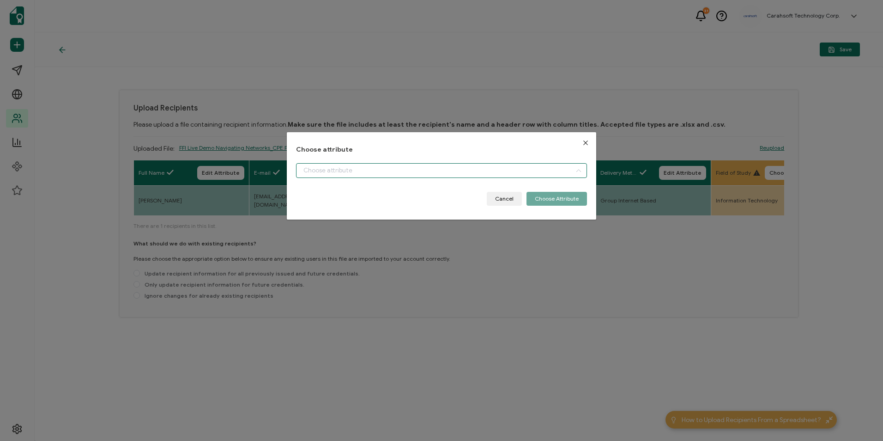
click at [398, 173] on input "dialog" at bounding box center [441, 170] width 291 height 15
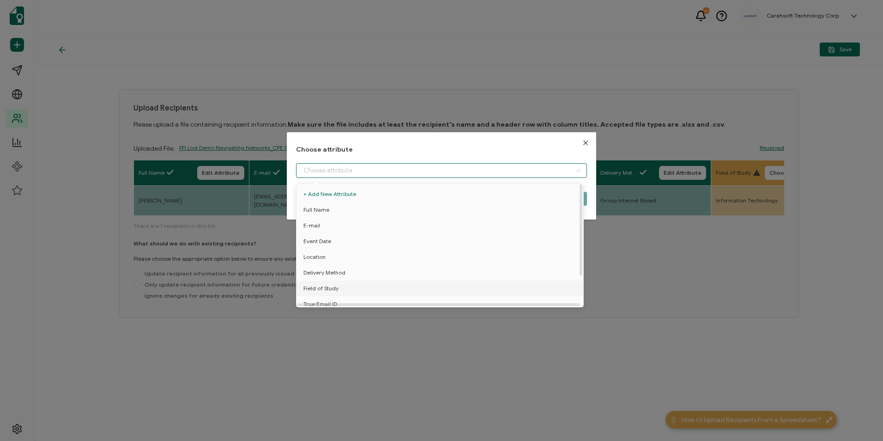
click at [344, 290] on li "Field of Study" at bounding box center [441, 288] width 295 height 16
type input "Field of Study"
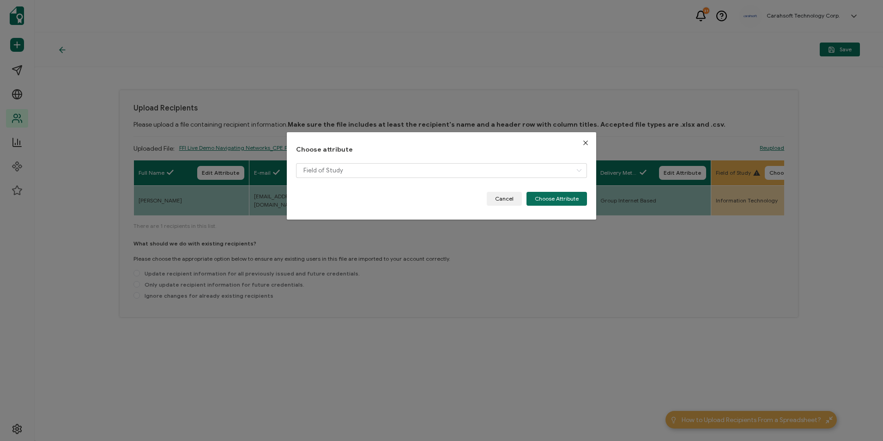
click at [556, 183] on div "Field of Study" at bounding box center [441, 177] width 291 height 29
click at [545, 195] on button "Choose Attribute" at bounding box center [557, 199] width 61 height 14
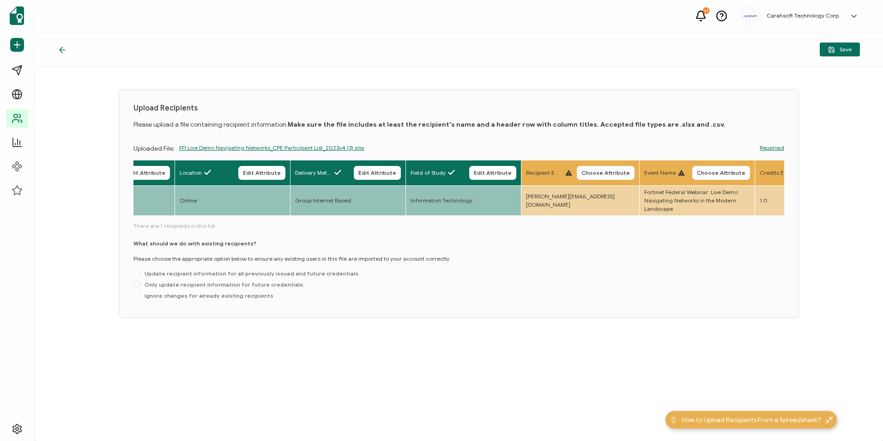
scroll to position [0, 354]
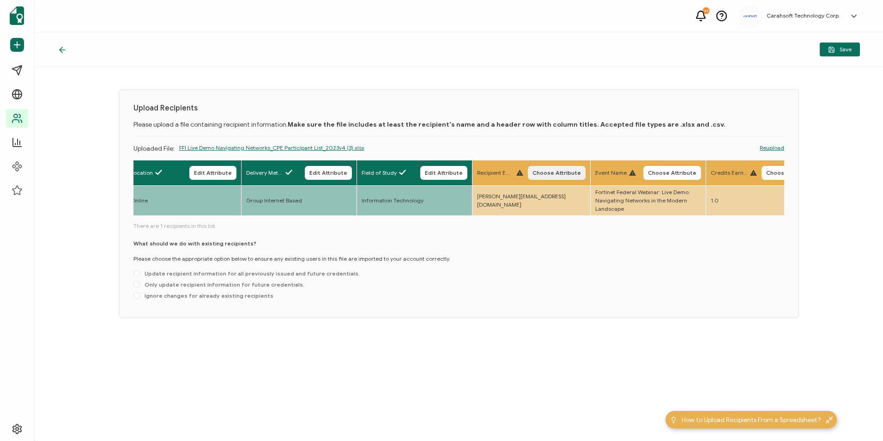
click at [548, 175] on span "Choose Attribute" at bounding box center [557, 173] width 49 height 6
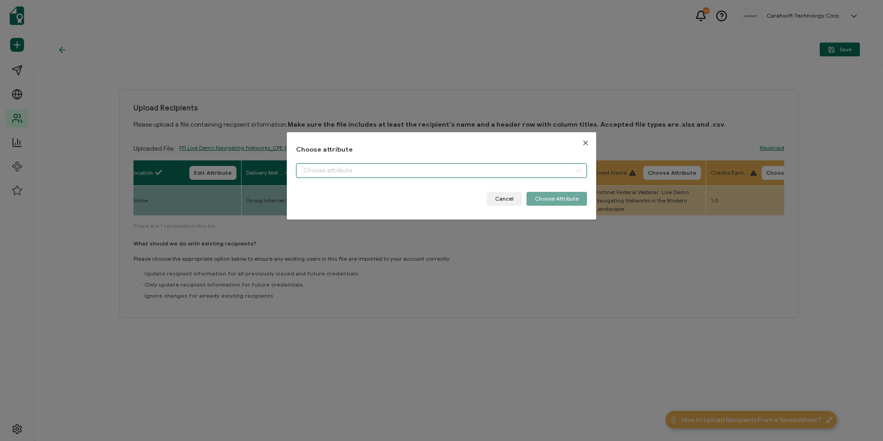
click at [355, 168] on input "dialog" at bounding box center [441, 170] width 291 height 15
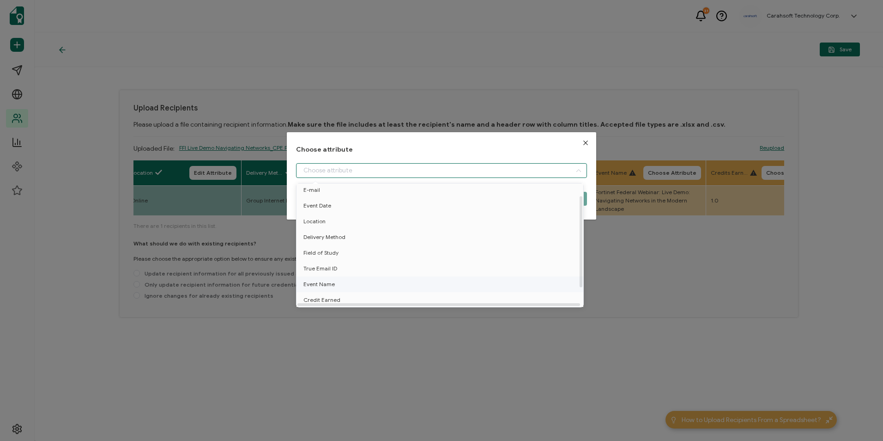
scroll to position [41, 0]
click at [345, 261] on li "True Email ID" at bounding box center [441, 268] width 295 height 16
type input "True Email ID"
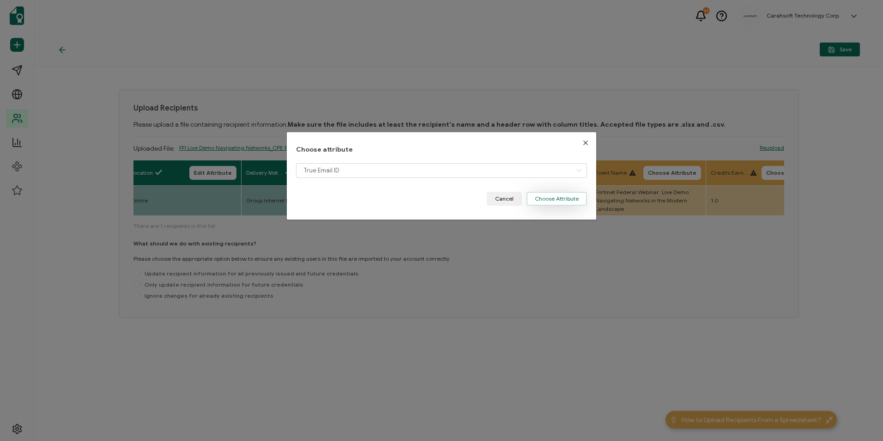
click at [548, 200] on button "Choose Attribute" at bounding box center [557, 199] width 61 height 14
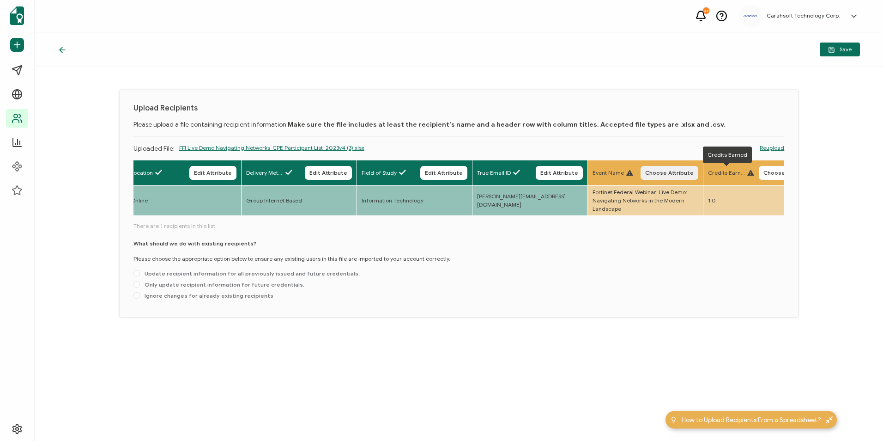
click at [679, 172] on span "Choose Attribute" at bounding box center [669, 173] width 49 height 6
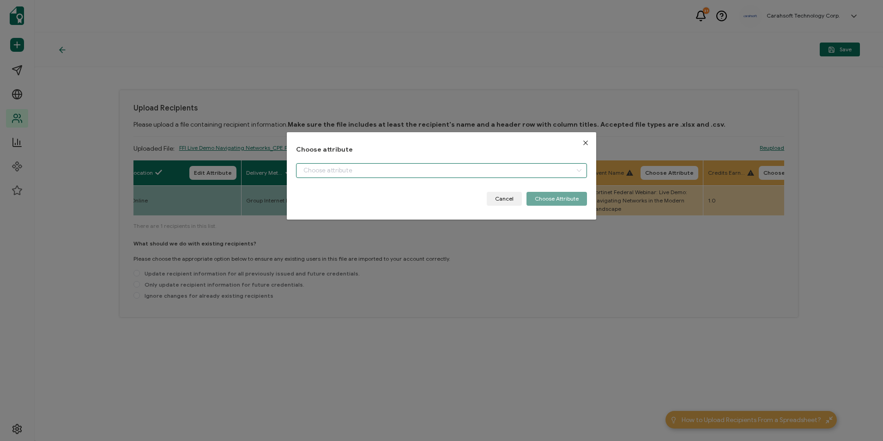
click at [424, 166] on input "dialog" at bounding box center [441, 170] width 291 height 15
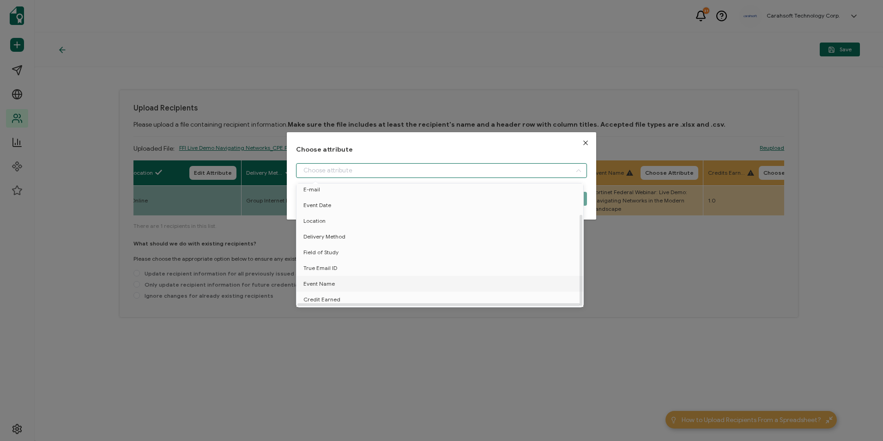
click at [326, 276] on span "Event Name" at bounding box center [319, 284] width 31 height 16
type input "Event Name"
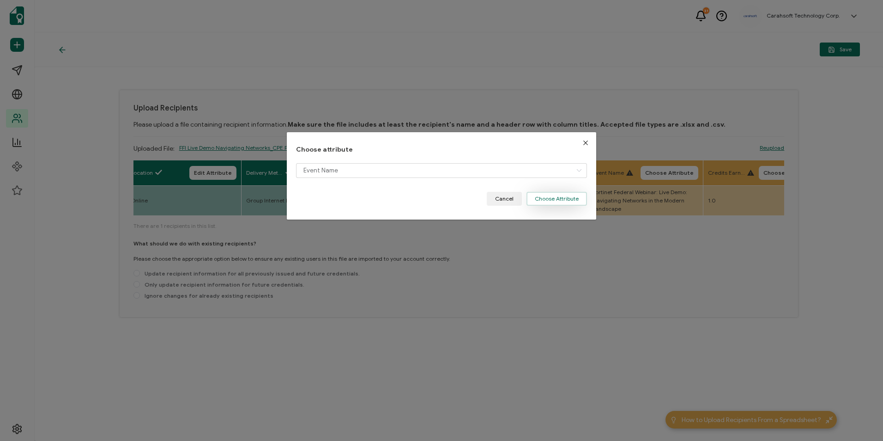
click at [565, 201] on button "Choose Attribute" at bounding box center [557, 199] width 61 height 14
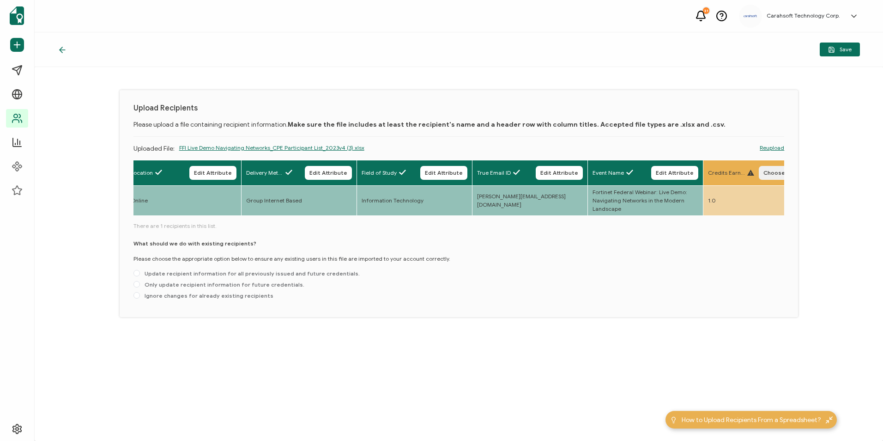
click at [771, 171] on span "Choose Attribute" at bounding box center [788, 173] width 49 height 6
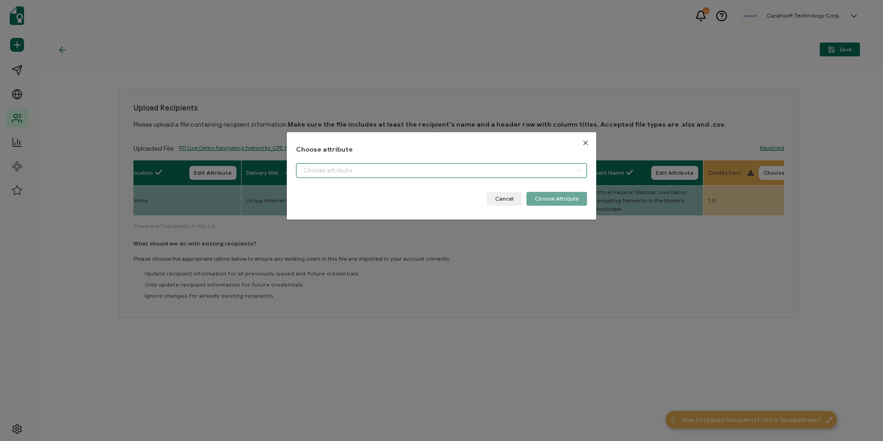
click at [478, 168] on input "dialog" at bounding box center [441, 170] width 291 height 15
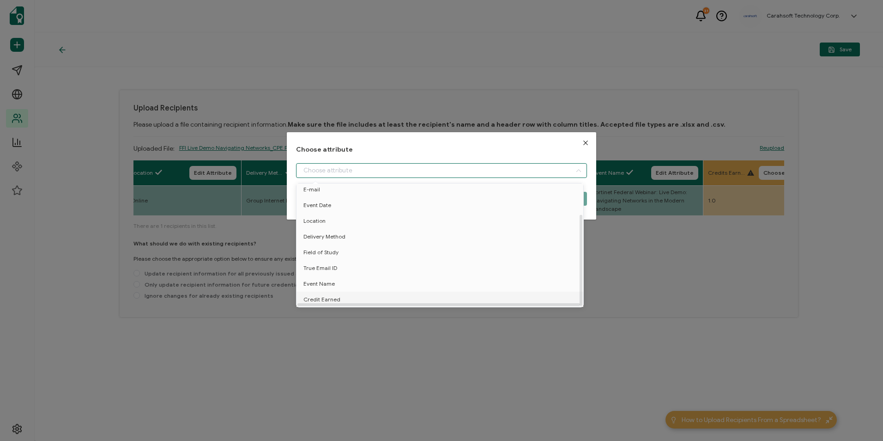
click at [349, 292] on li "Credit Earned" at bounding box center [441, 300] width 295 height 16
type input "Credit Earned"
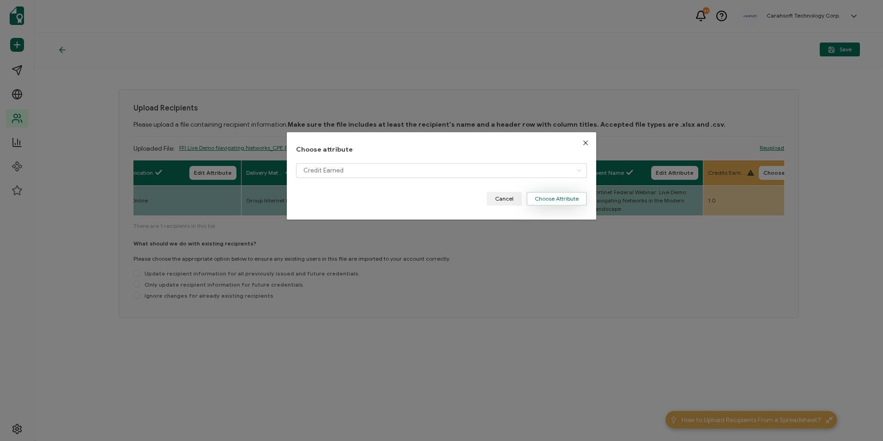
click at [562, 195] on button "Choose Attribute" at bounding box center [557, 199] width 61 height 14
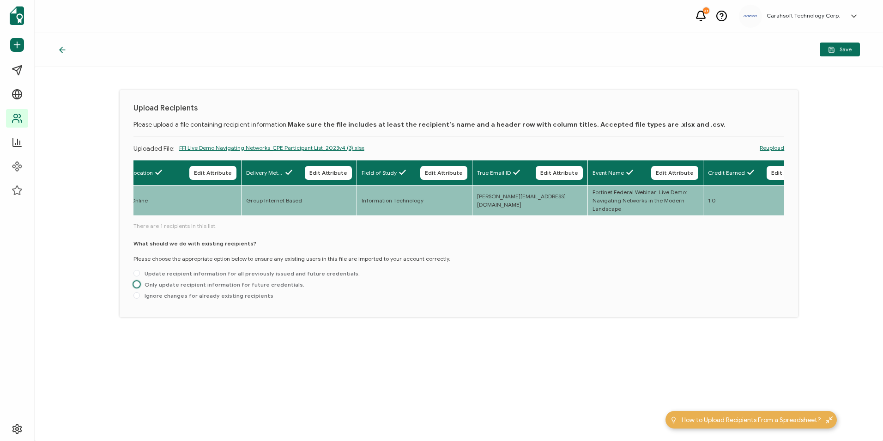
click at [160, 288] on label "Only update recipient information for future credentials." at bounding box center [219, 284] width 171 height 7
click at [140, 288] on input "Only update recipient information for future credentials." at bounding box center [137, 284] width 6 height 7
radio input "true"
click at [842, 52] on span "Save" at bounding box center [840, 49] width 24 height 7
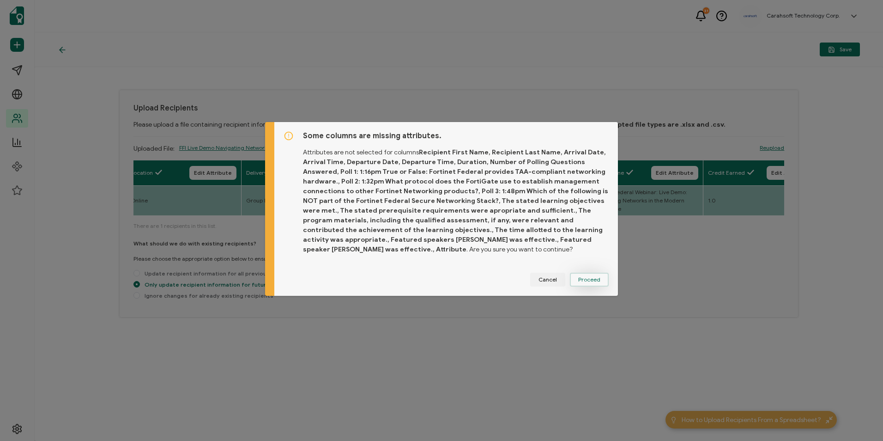
click at [590, 284] on button "Proceed" at bounding box center [589, 280] width 39 height 14
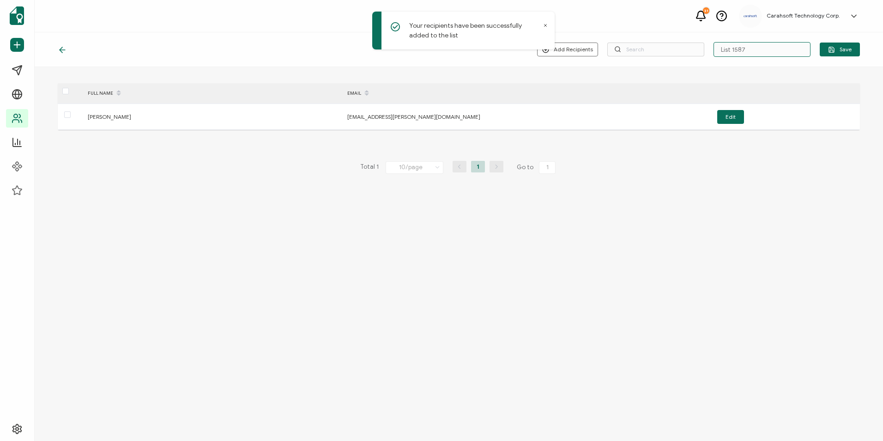
drag, startPoint x: 695, startPoint y: 60, endPoint x: 606, endPoint y: 74, distance: 90.4
click at [606, 74] on div "Add Recipients Upload New Recipients Import from Recipients List 1587 Save FULL…" at bounding box center [459, 236] width 849 height 408
type input "8-12-25_70911 Fortinet Federal Webinar"
click at [826, 46] on button "Save" at bounding box center [840, 50] width 40 height 14
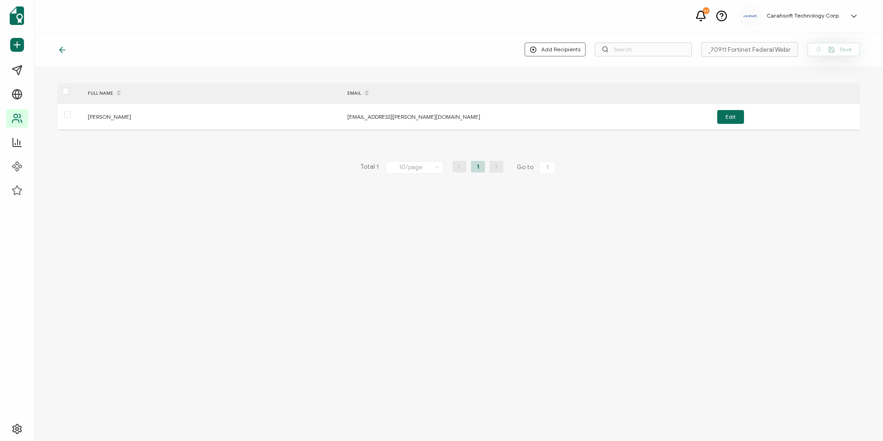
scroll to position [0, 0]
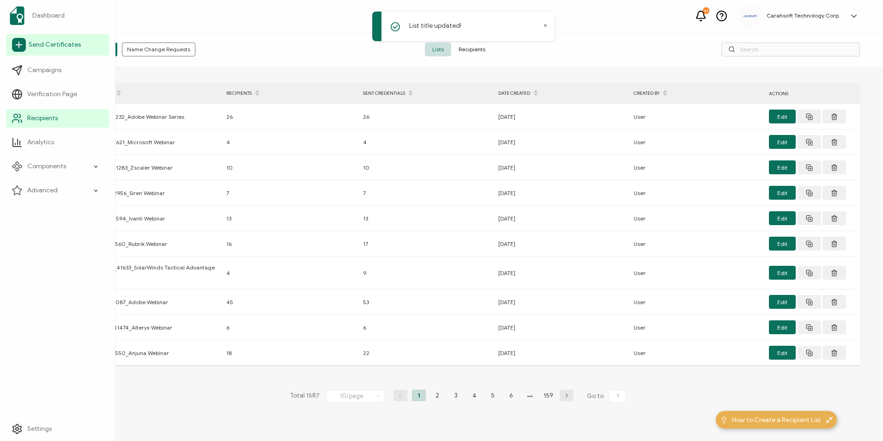
click at [29, 40] on span "Send Certificates" at bounding box center [55, 44] width 52 height 9
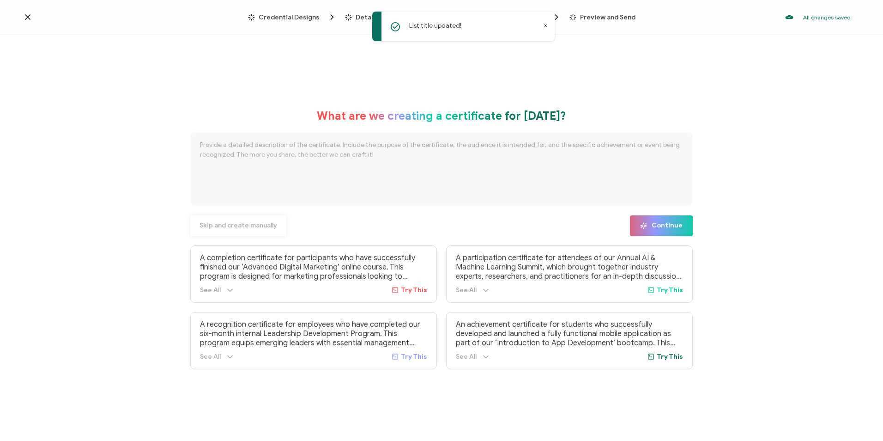
click at [259, 225] on span "Skip and create manually" at bounding box center [239, 225] width 78 height 6
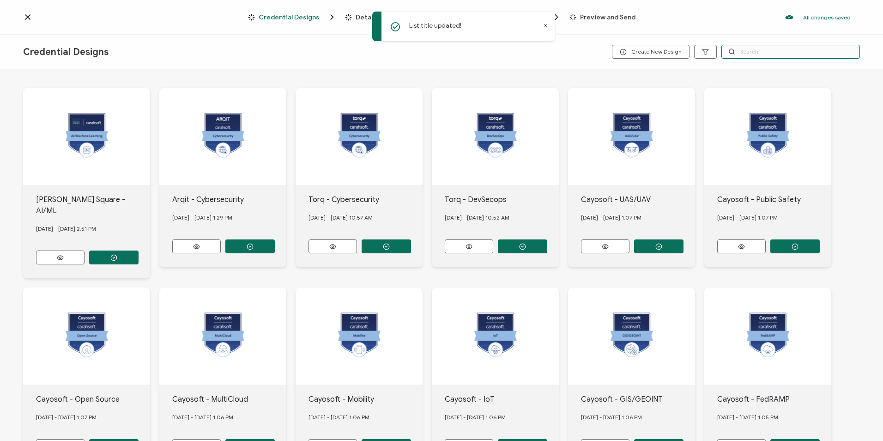
click at [753, 52] on input "text" at bounding box center [791, 52] width 139 height 14
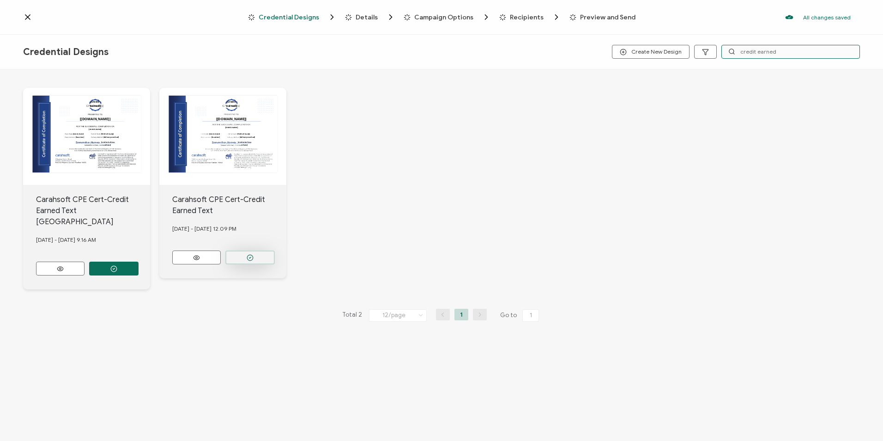
type input "credit earned"
click at [262, 256] on button "button" at bounding box center [249, 257] width 49 height 14
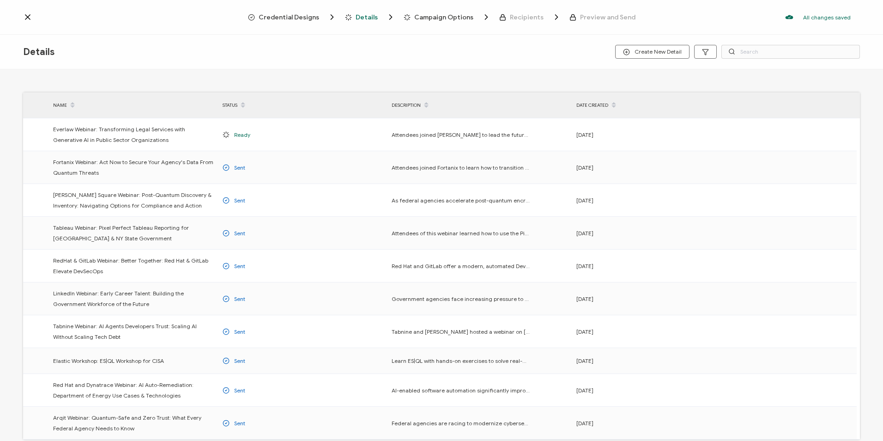
click at [297, 19] on span "Credential Designs" at bounding box center [289, 17] width 61 height 7
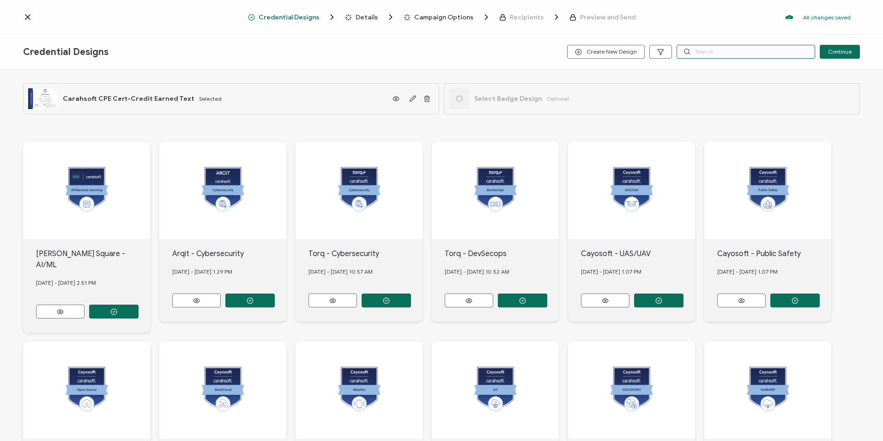
click at [714, 54] on input "text" at bounding box center [746, 52] width 139 height 14
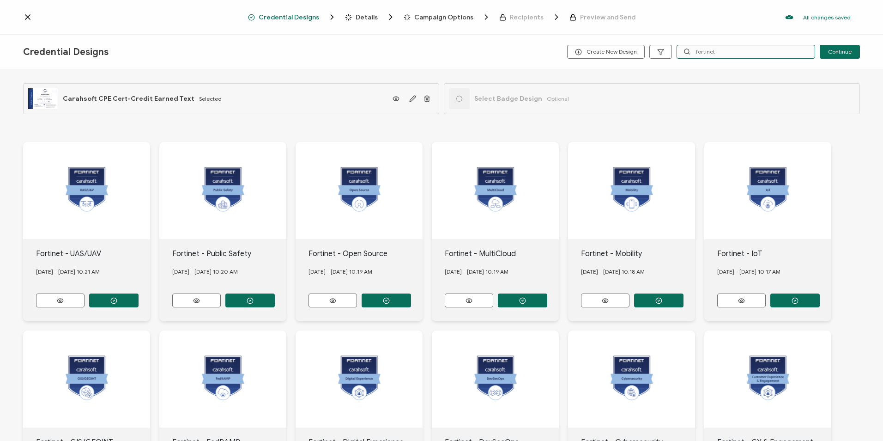
type input "fortinet"
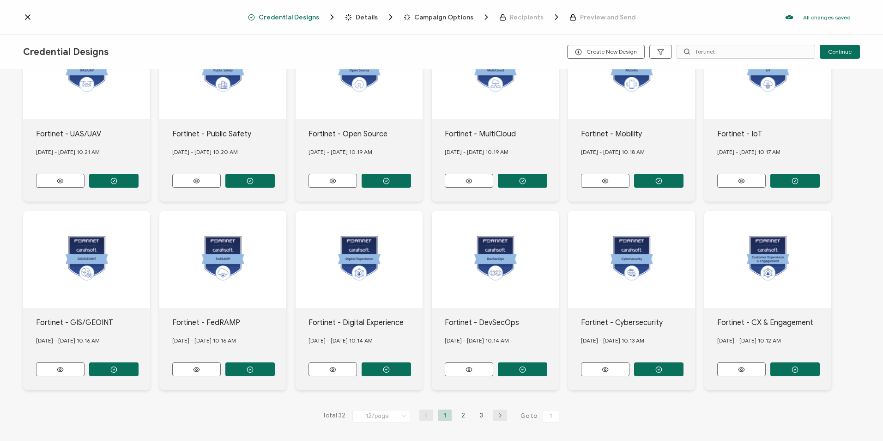
click at [459, 410] on li "2" at bounding box center [464, 415] width 14 height 12
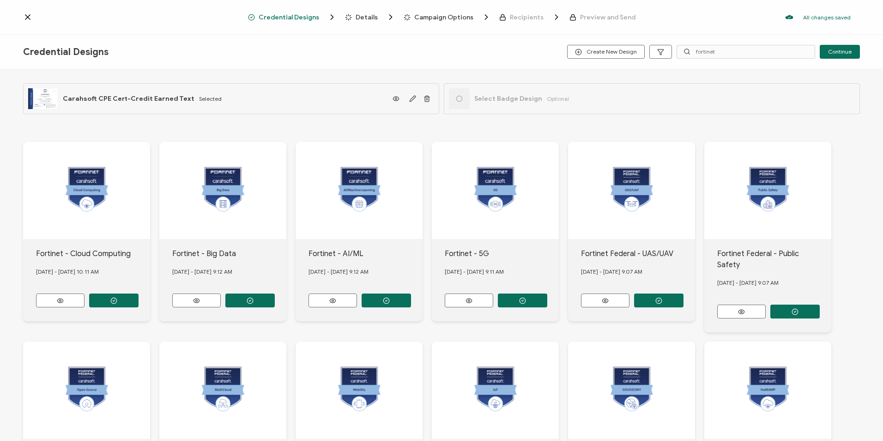
scroll to position [120, 0]
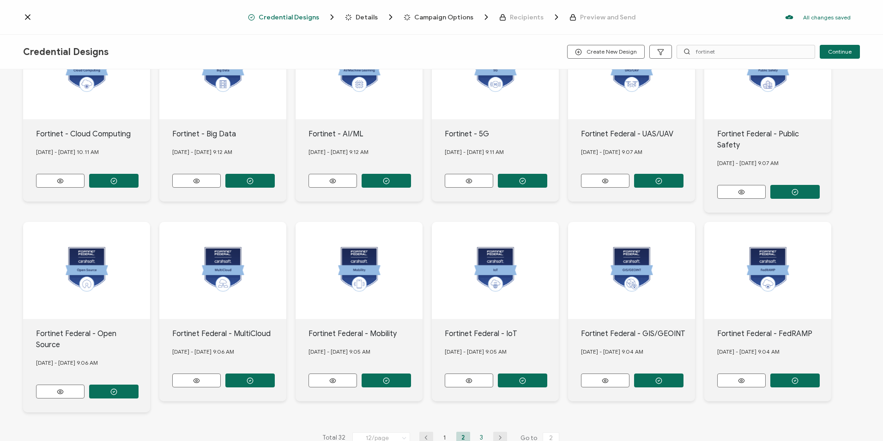
click at [477, 432] on li "3" at bounding box center [482, 438] width 14 height 12
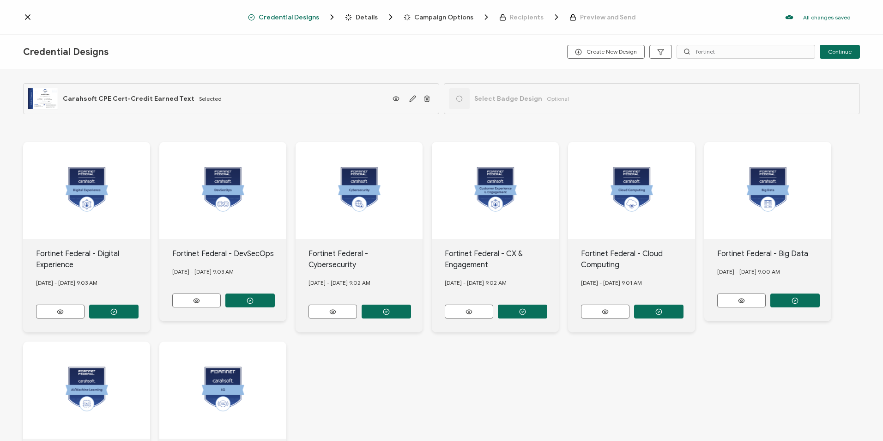
click at [386, 309] on icon "button" at bounding box center [386, 311] width 7 height 7
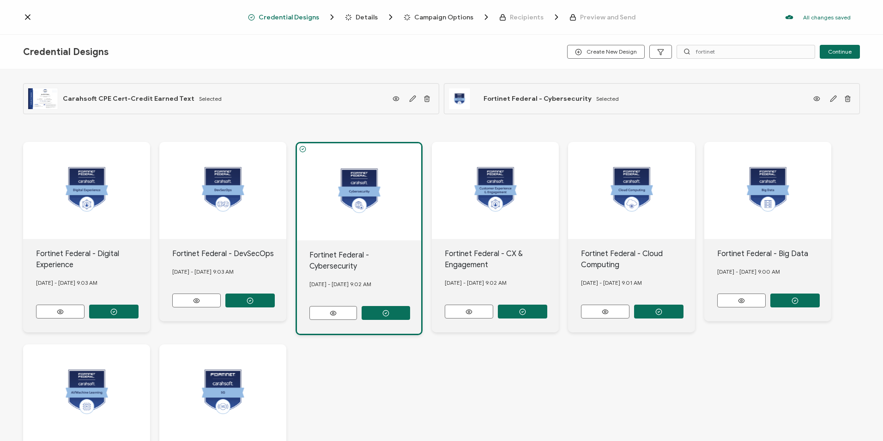
click at [366, 18] on span "Details" at bounding box center [367, 17] width 22 height 7
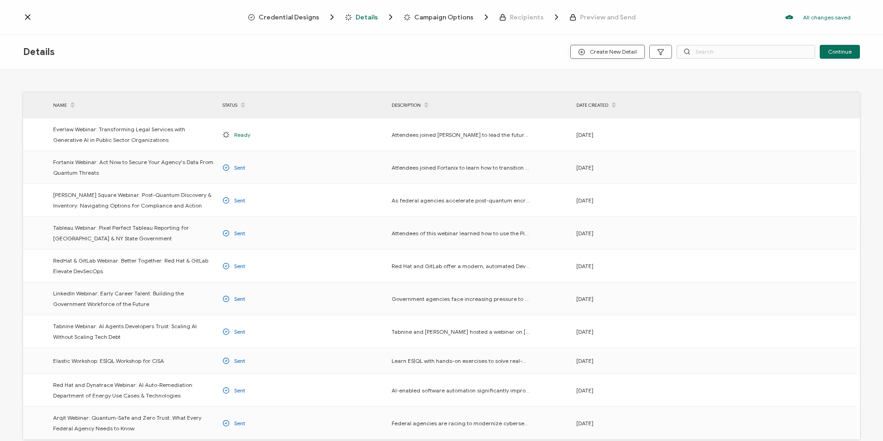
click at [581, 51] on icon "button" at bounding box center [581, 52] width 7 height 7
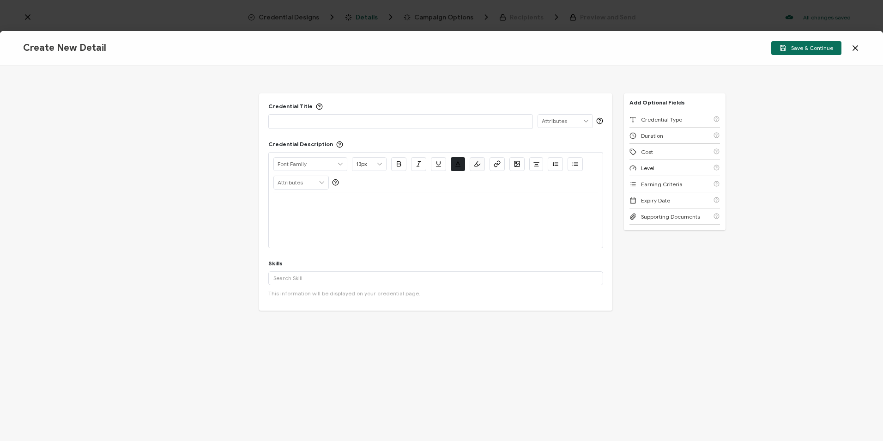
click at [356, 122] on p at bounding box center [401, 120] width 255 height 9
click at [459, 121] on p at bounding box center [401, 120] width 255 height 9
click at [352, 216] on div at bounding box center [436, 219] width 325 height 55
click at [342, 207] on p at bounding box center [436, 203] width 325 height 8
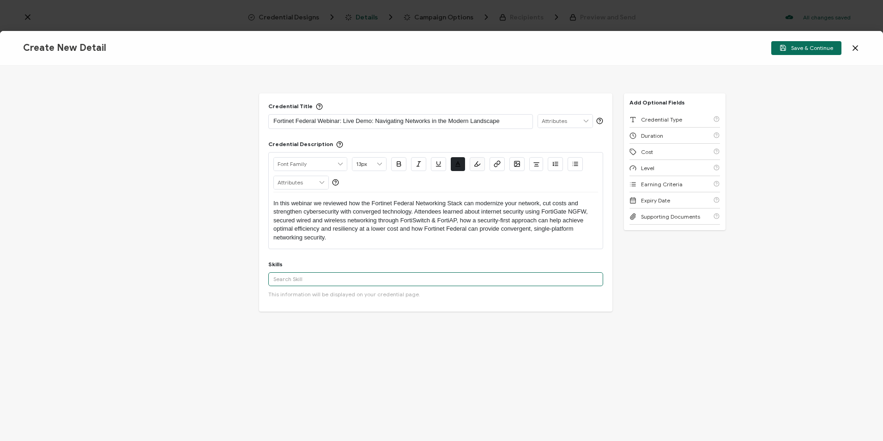
click at [354, 278] on input "text" at bounding box center [435, 279] width 335 height 14
type input "Cybersecurity"
click at [308, 296] on button "Add 'Cybersecurity'" at bounding box center [307, 299] width 68 height 14
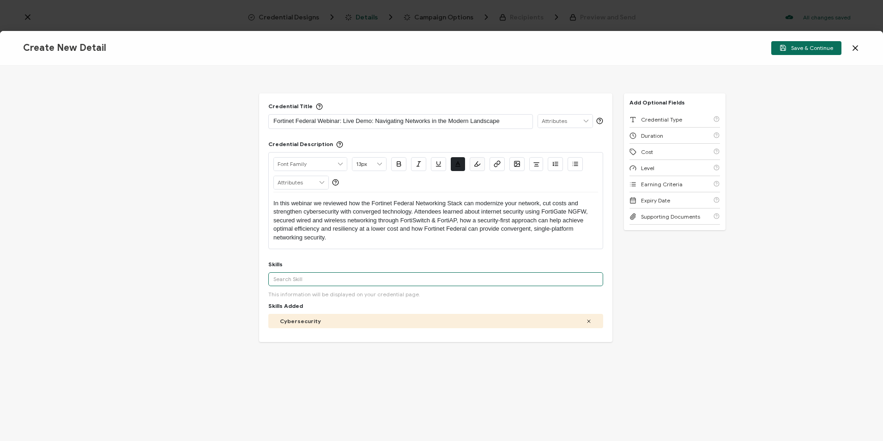
click at [311, 282] on input "text" at bounding box center [435, 279] width 335 height 14
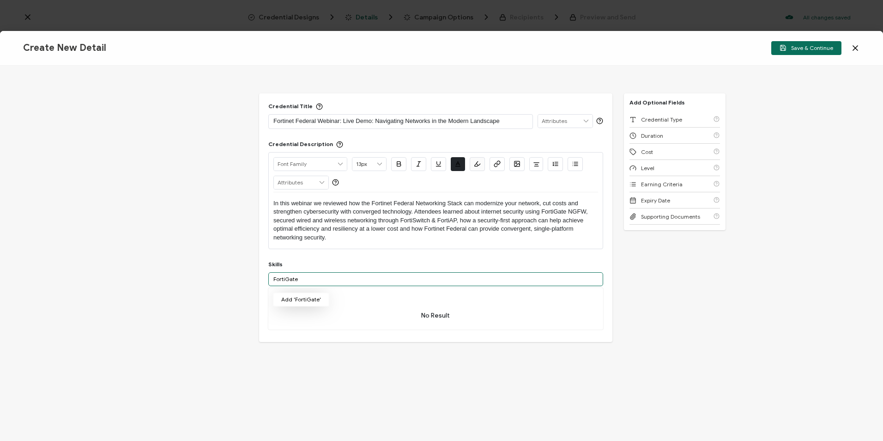
type input "FortiGate"
click at [303, 295] on button "Add 'FortiGate'" at bounding box center [301, 299] width 56 height 14
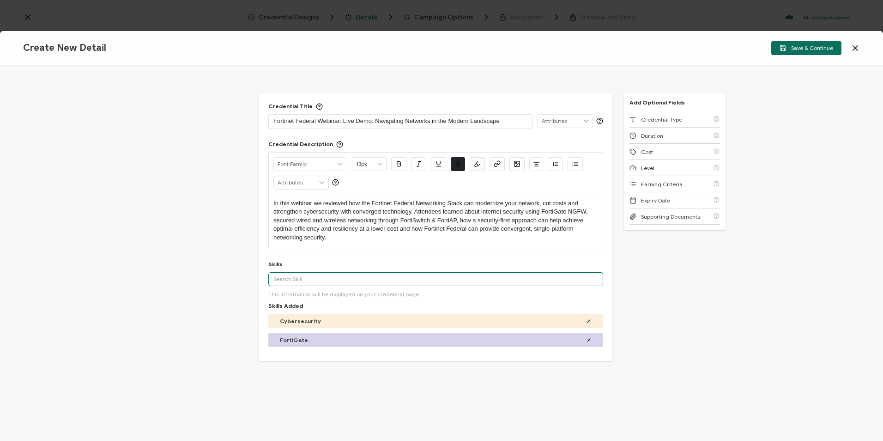
click at [299, 278] on input "text" at bounding box center [435, 279] width 335 height 14
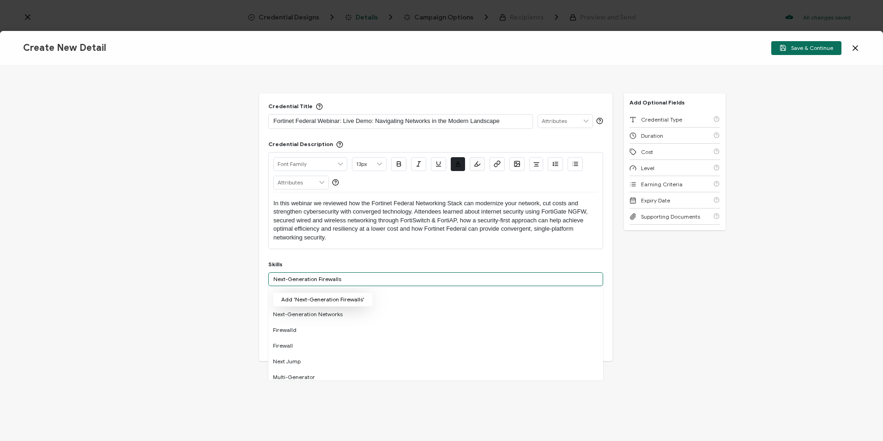
type input "Next-Generation Firewalls"
click at [298, 300] on button "Add 'Next-Generation Firewalls'" at bounding box center [323, 299] width 100 height 14
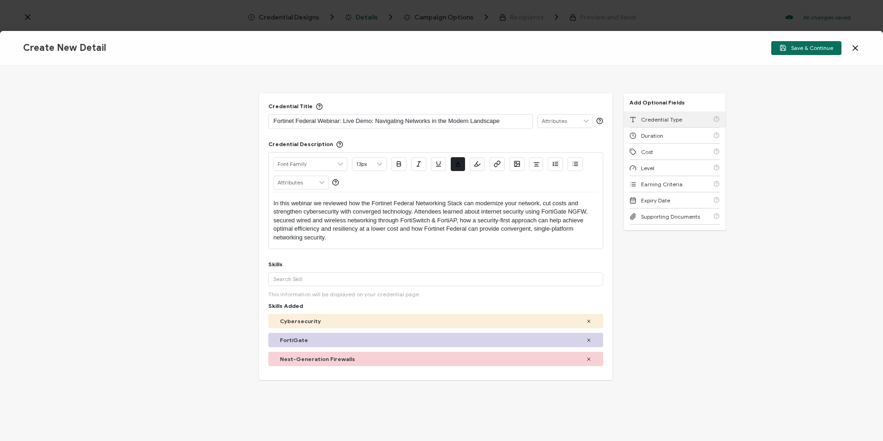
click at [656, 120] on span "Credential Type" at bounding box center [661, 119] width 41 height 7
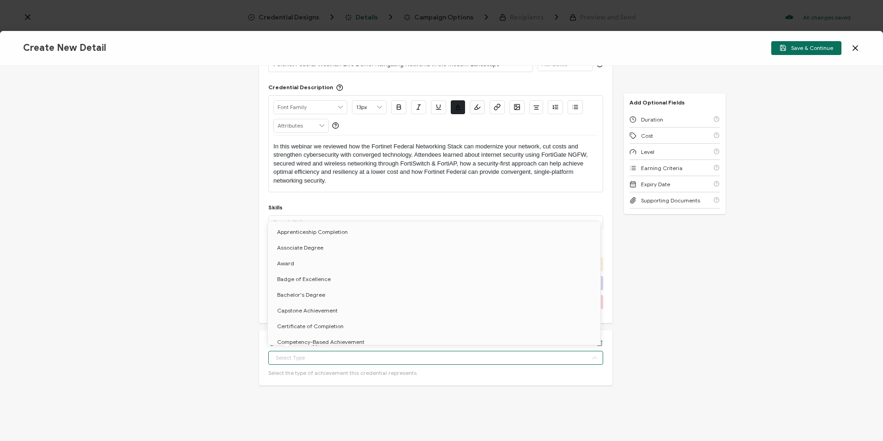
click at [354, 353] on input "text" at bounding box center [435, 358] width 335 height 14
click at [313, 325] on span "Certificate of Completion" at bounding box center [310, 326] width 67 height 7
type input "Certificate of Completion"
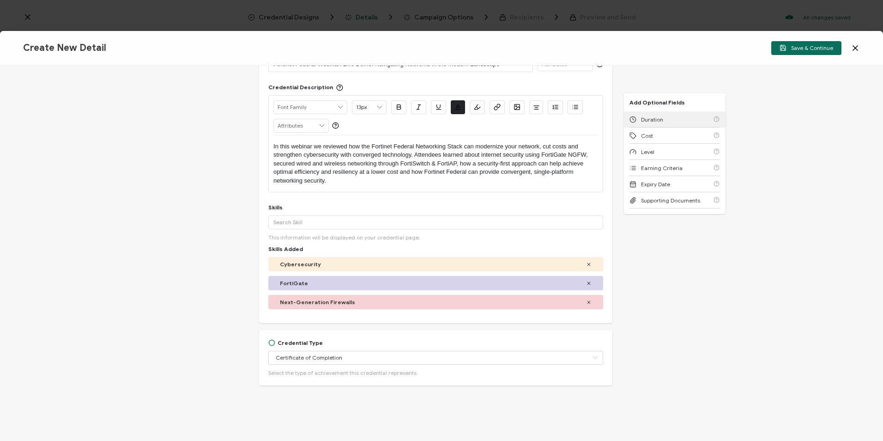
click at [665, 121] on div "Duration" at bounding box center [675, 119] width 91 height 16
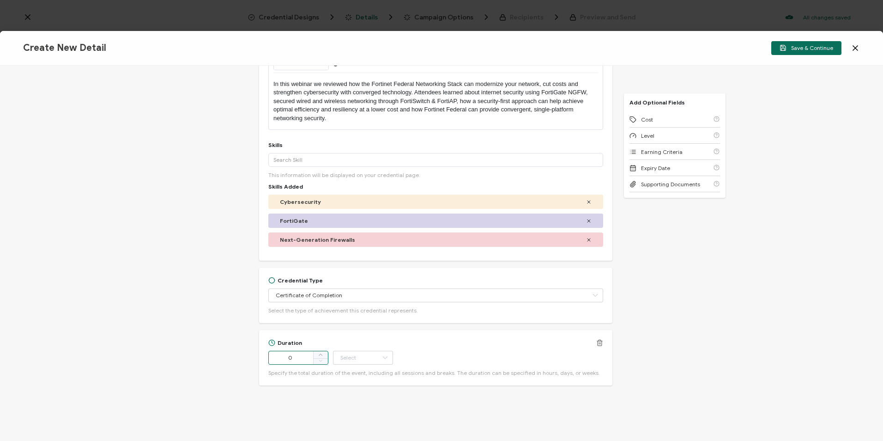
drag, startPoint x: 292, startPoint y: 357, endPoint x: 268, endPoint y: 360, distance: 24.3
click at [268, 360] on input "0" at bounding box center [298, 358] width 60 height 14
click at [301, 359] on input "0" at bounding box center [298, 358] width 60 height 14
drag, startPoint x: 298, startPoint y: 358, endPoint x: 231, endPoint y: 360, distance: 67.5
click at [231, 360] on div "Credential Title Fortinet Federal Webinar: Live Demo: Navigating Networks in th…" at bounding box center [441, 253] width 883 height 375
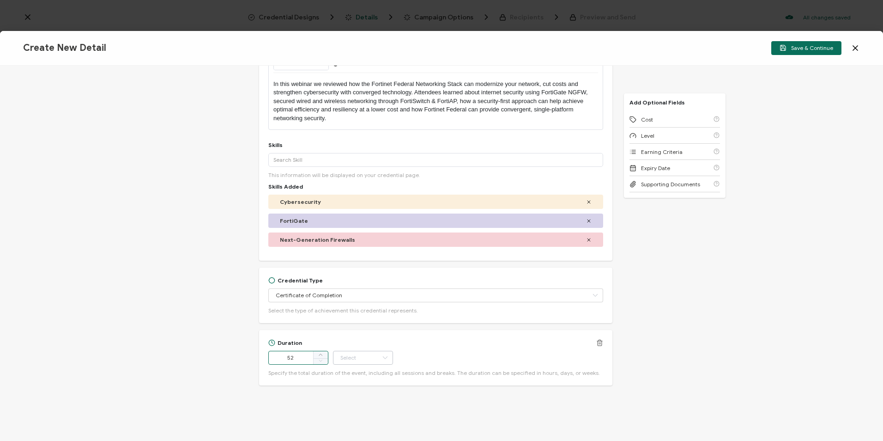
type input "52"
click at [372, 356] on input "text" at bounding box center [363, 358] width 60 height 14
click at [359, 329] on li "Minute" at bounding box center [364, 333] width 62 height 16
type input "Minute"
click at [674, 121] on div "Cost" at bounding box center [675, 119] width 91 height 16
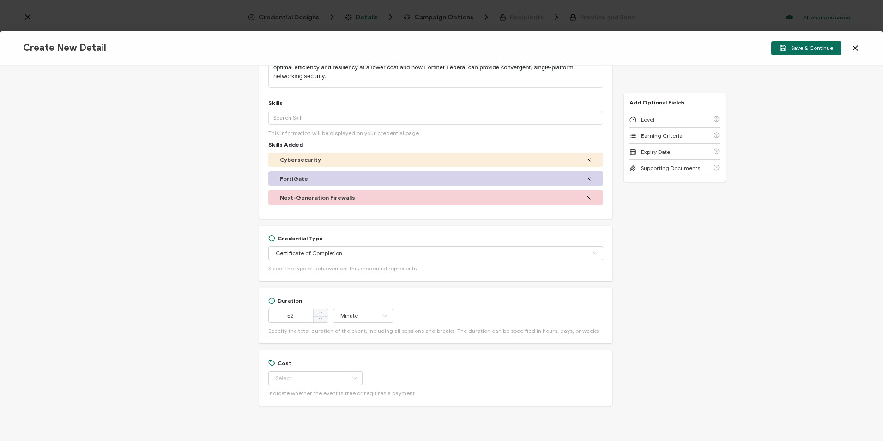
scroll to position [182, 0]
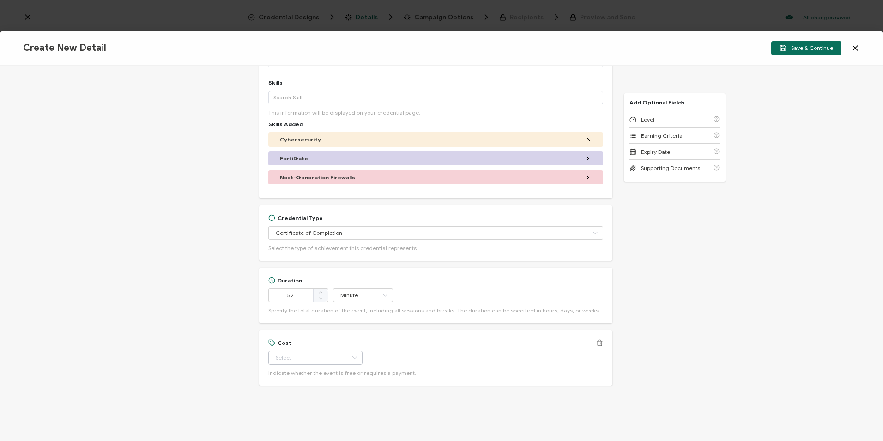
click at [349, 352] on icon at bounding box center [355, 358] width 12 height 14
click at [302, 383] on li "Free" at bounding box center [311, 381] width 87 height 16
type input "Free"
click at [656, 118] on div "Level" at bounding box center [675, 119] width 91 height 16
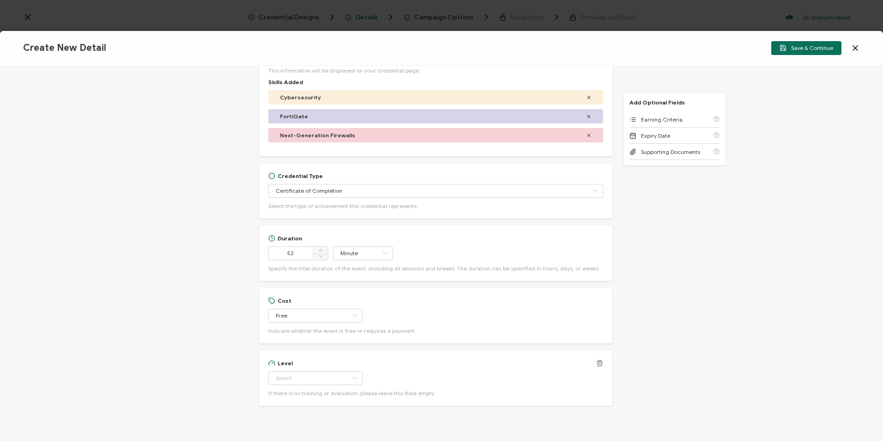
scroll to position [244, 0]
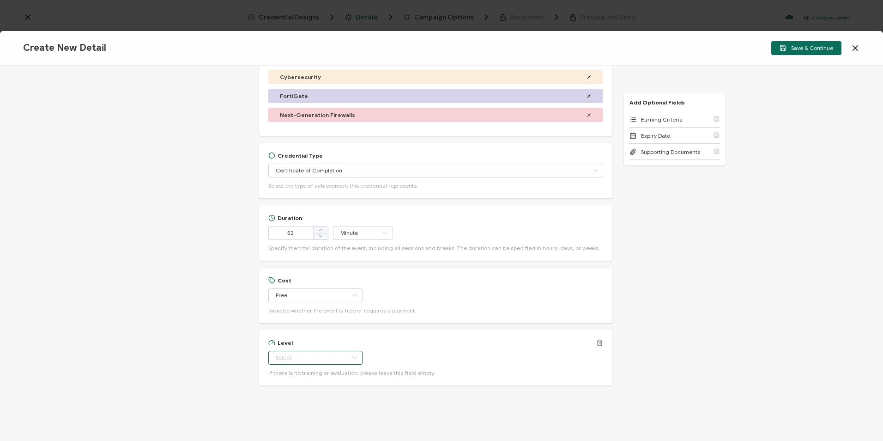
click at [282, 358] on input "text" at bounding box center [315, 358] width 94 height 14
click at [291, 265] on li "Beginner" at bounding box center [311, 270] width 87 height 16
type input "Beginner"
click at [676, 121] on span "Earning Criteria" at bounding box center [662, 119] width 42 height 7
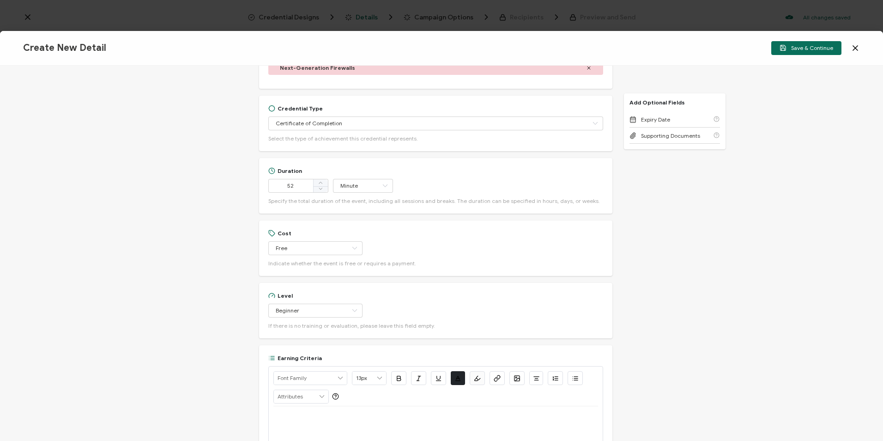
scroll to position [389, 0]
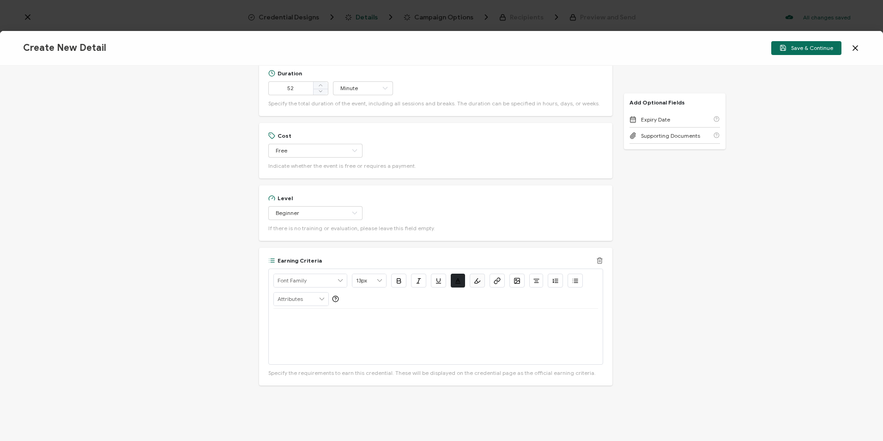
click at [310, 314] on div at bounding box center [436, 336] width 325 height 55
drag, startPoint x: 314, startPoint y: 320, endPoint x: 274, endPoint y: 324, distance: 40.4
click at [274, 324] on p "Watch Now >>" at bounding box center [436, 320] width 325 height 8
click at [504, 277] on button "button" at bounding box center [497, 281] width 15 height 14
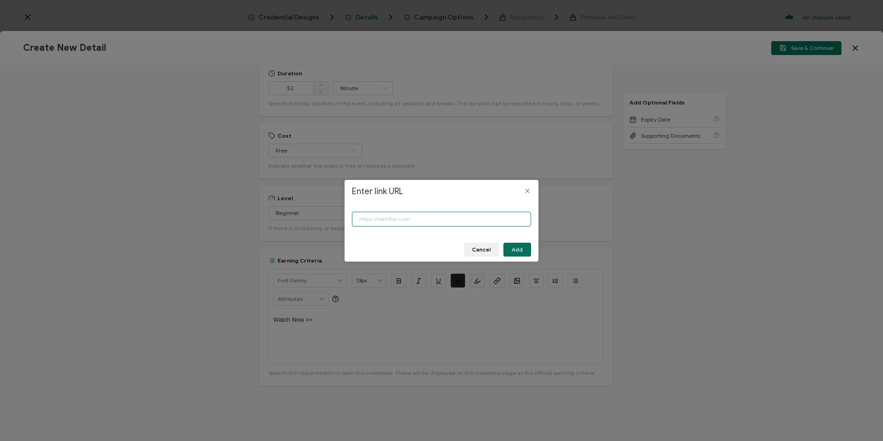
click at [449, 219] on input "Enter link URL" at bounding box center [441, 219] width 179 height 15
paste input "[URL][DOMAIN_NAME]"
type input "[URL][DOMAIN_NAME]"
click at [518, 249] on span "Add" at bounding box center [517, 250] width 11 height 6
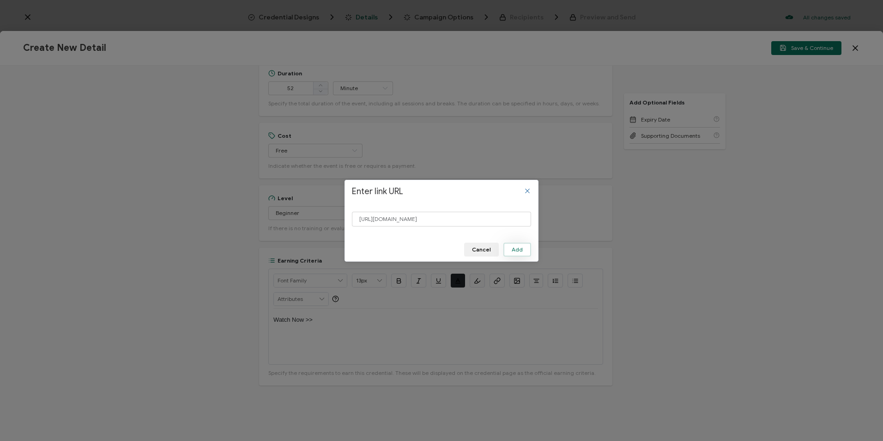
scroll to position [0, 0]
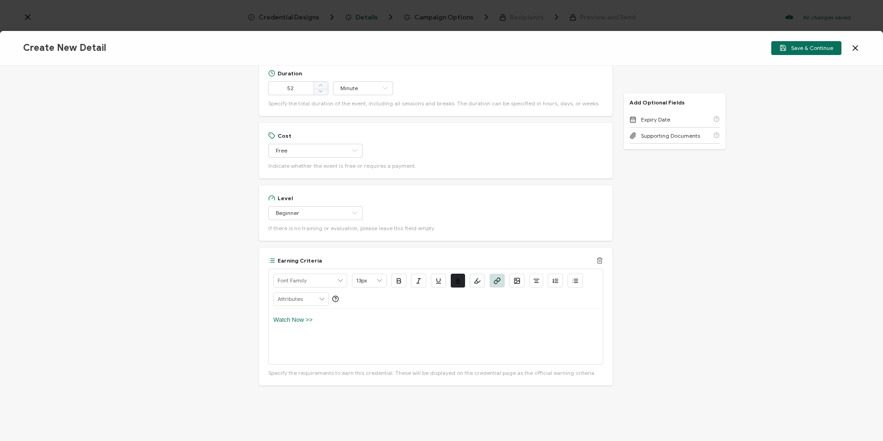
click at [394, 283] on button "button" at bounding box center [398, 281] width 15 height 14
click at [437, 279] on icon "button" at bounding box center [439, 280] width 4 height 4
click at [371, 317] on p "Watch Now >>" at bounding box center [436, 320] width 325 height 8
click at [804, 55] on button "Save & Continue" at bounding box center [807, 48] width 70 height 14
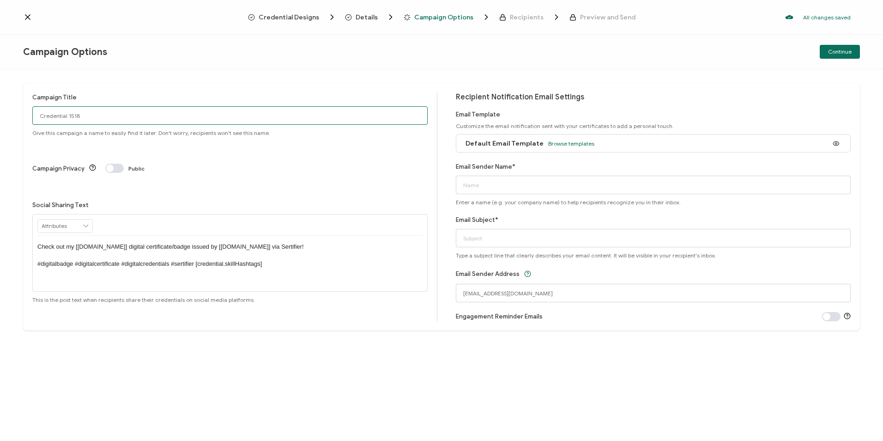
drag, startPoint x: 99, startPoint y: 116, endPoint x: -49, endPoint y: 133, distance: 149.7
click at [0, 133] on html "Credential Designs Details Campaign Options Recipients Preview and Send All cha…" at bounding box center [441, 220] width 883 height 441
type input "8-12-25_70911 Fortinet Fedral Webinar"
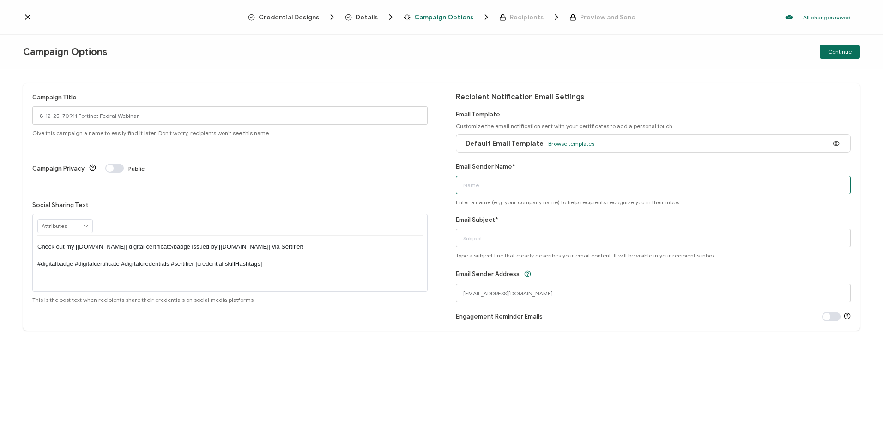
click at [483, 190] on input "Email Sender Name*" at bounding box center [654, 185] width 396 height 18
type input "CPE"
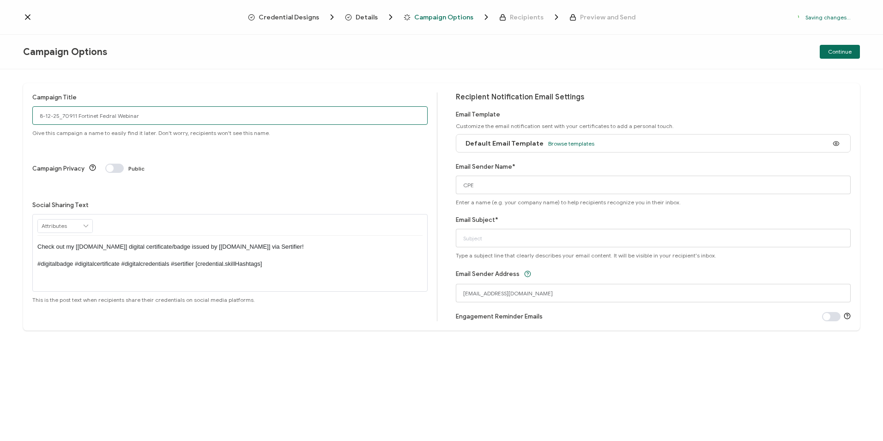
drag, startPoint x: 192, startPoint y: 110, endPoint x: -4, endPoint y: 118, distance: 195.6
click at [0, 118] on html "Credential Designs Details Campaign Options Recipients Preview and Send Saving …" at bounding box center [441, 220] width 883 height 441
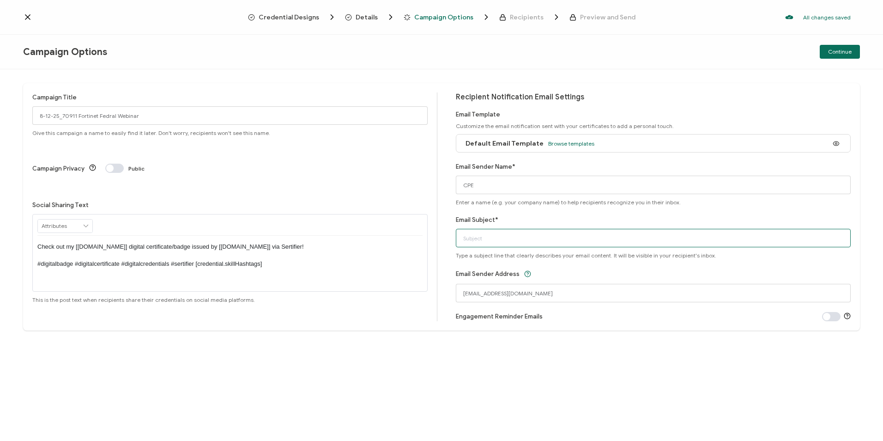
click at [546, 238] on input "Email Subject*" at bounding box center [654, 238] width 396 height 18
paste input "8-12-25_70911 Fortinet Fedral Webinar"
type input "8-12-25_70911 Fortinet Fedral Webinar"
click at [844, 53] on span "Continue" at bounding box center [840, 52] width 24 height 6
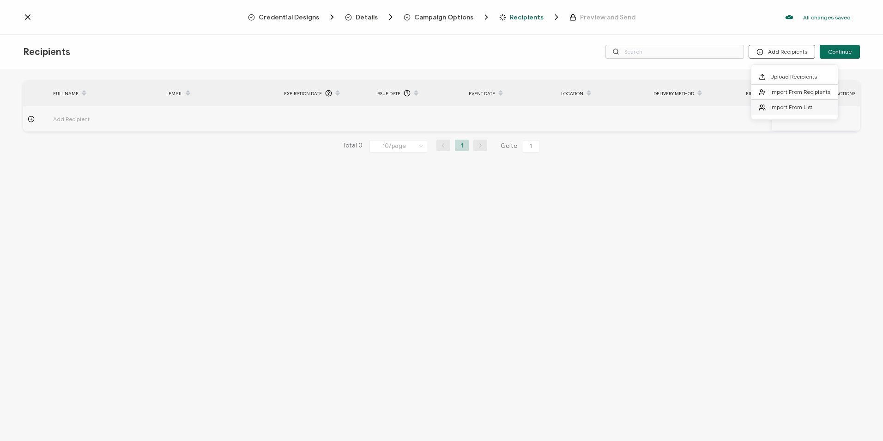
click at [767, 112] on li "Import From List" at bounding box center [795, 107] width 86 height 15
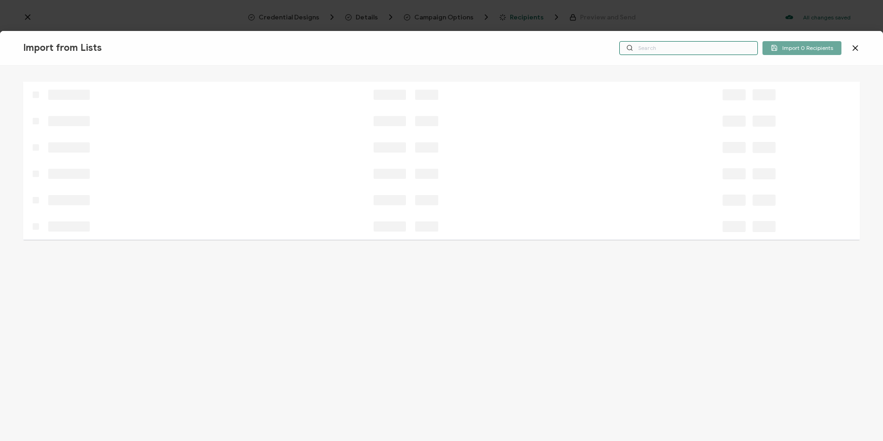
click at [658, 46] on input "text" at bounding box center [689, 48] width 139 height 14
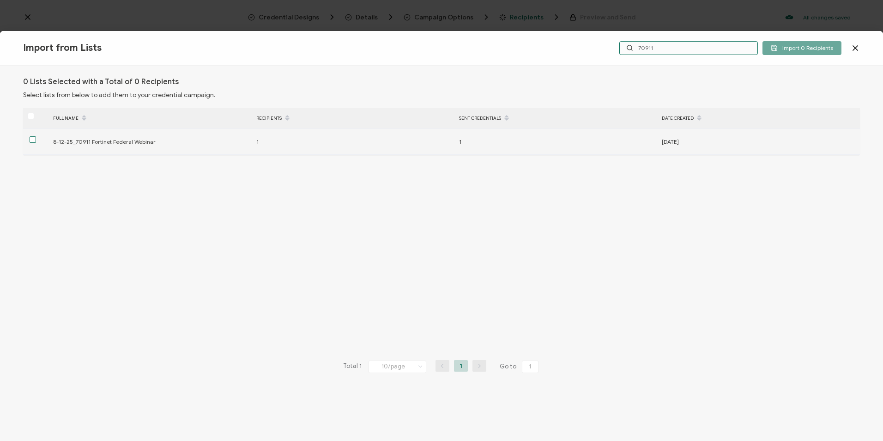
type input "70911"
click at [33, 142] on span at bounding box center [33, 139] width 6 height 6
click at [36, 136] on input "checkbox" at bounding box center [36, 136] width 0 height 0
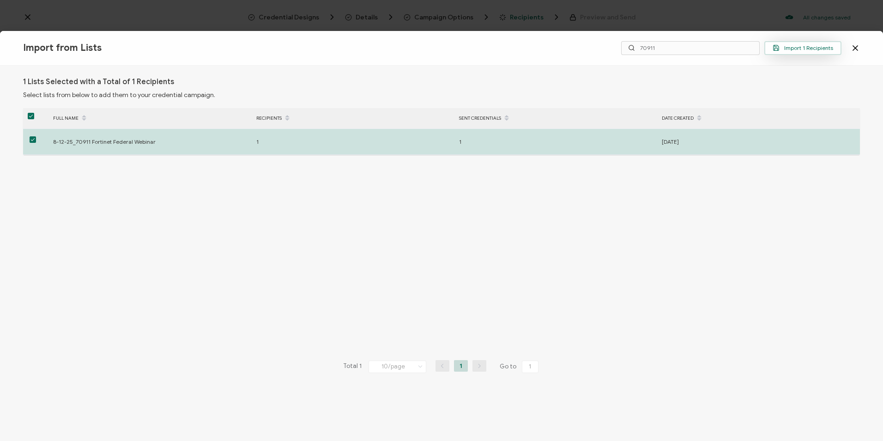
click at [784, 44] on button "Import 1 Recipients" at bounding box center [803, 48] width 77 height 14
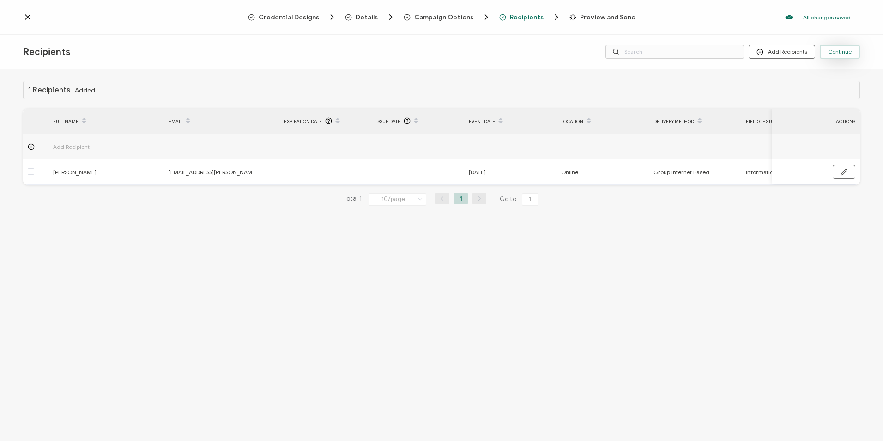
click at [846, 53] on span "Continue" at bounding box center [840, 52] width 24 height 6
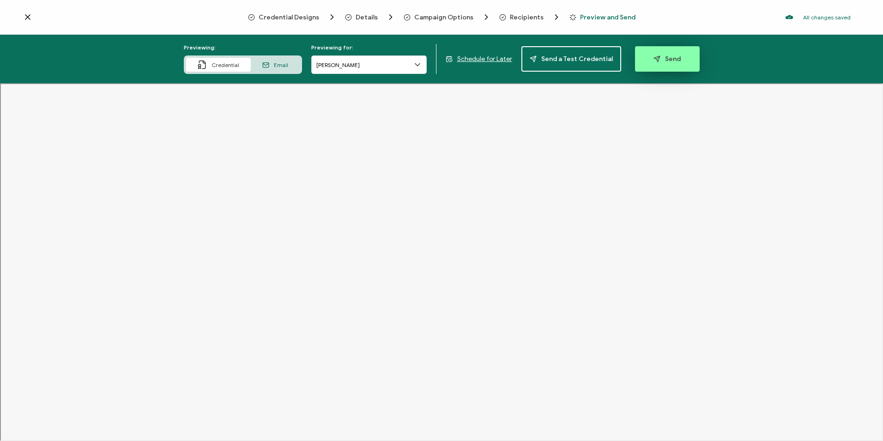
click at [692, 57] on button "Send" at bounding box center [667, 58] width 65 height 25
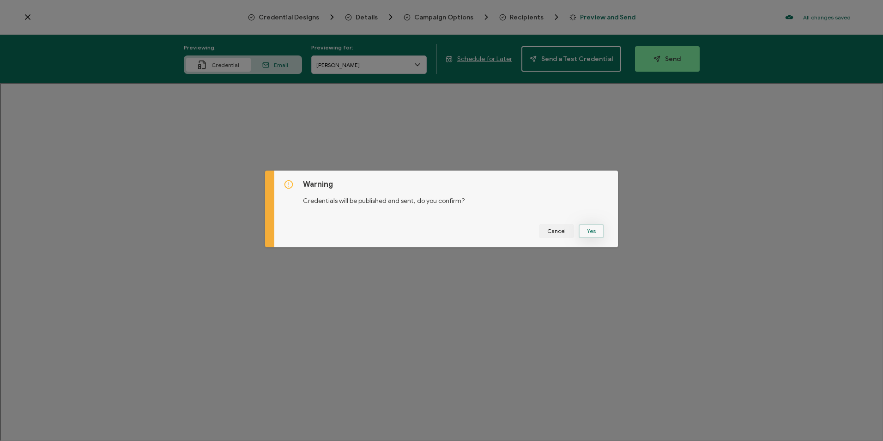
click at [584, 233] on button "Yes" at bounding box center [591, 231] width 25 height 14
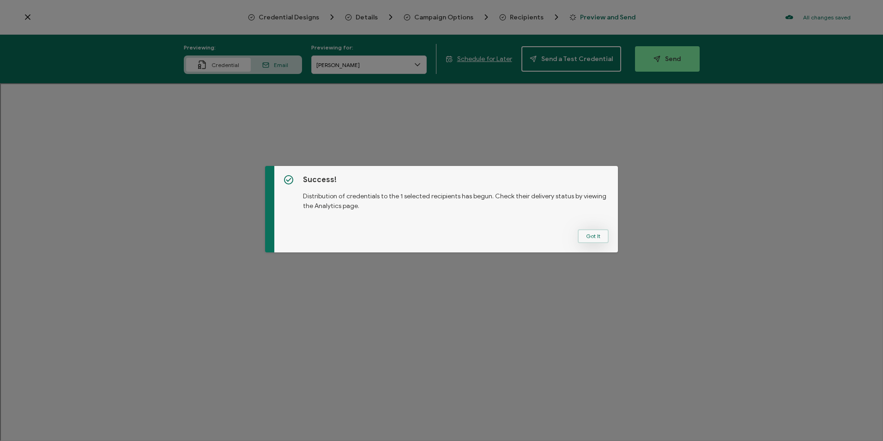
click at [588, 236] on button "Got It" at bounding box center [593, 236] width 31 height 14
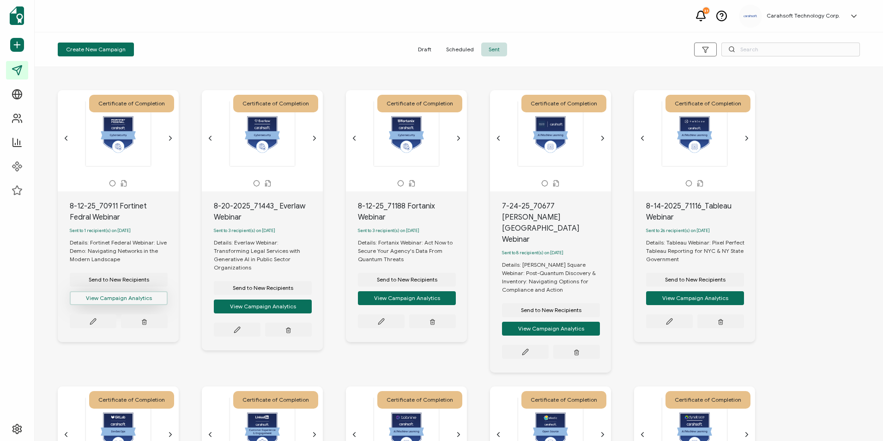
click at [124, 296] on button "View Campaign Analytics" at bounding box center [119, 298] width 98 height 14
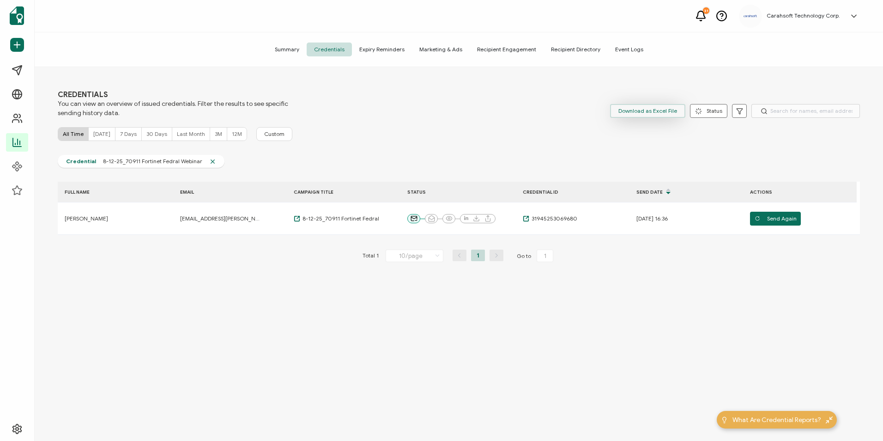
click at [632, 112] on span "Download as Excel File" at bounding box center [648, 111] width 59 height 14
click at [408, 440] on html "31 Carahsoft Technology Corp. [PERSON_NAME] [PERSON_NAME][EMAIL_ADDRESS][PERSON…" at bounding box center [441, 220] width 883 height 441
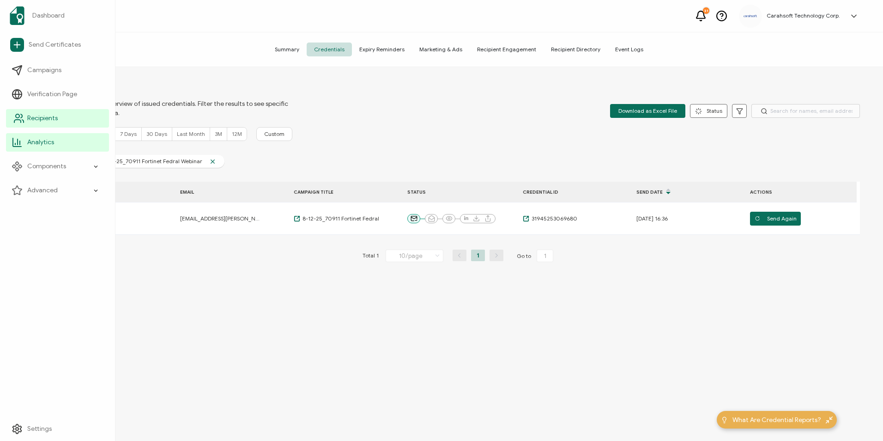
click at [34, 116] on span "Recipients" at bounding box center [42, 118] width 30 height 9
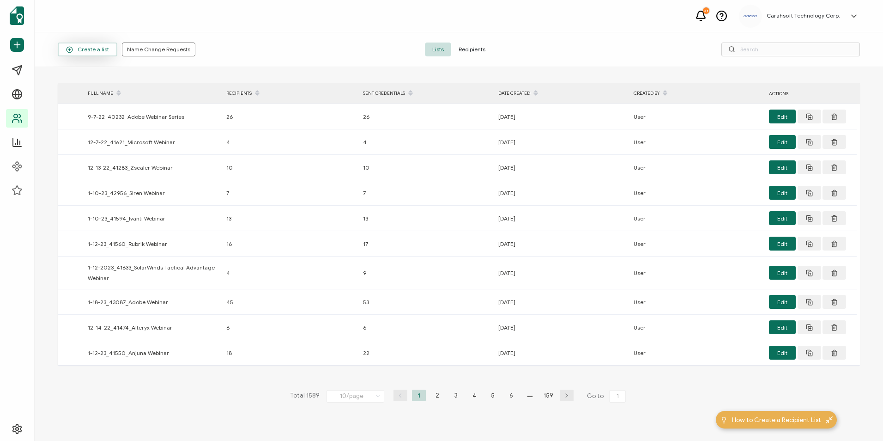
click at [65, 45] on button "Create a list" at bounding box center [88, 50] width 60 height 14
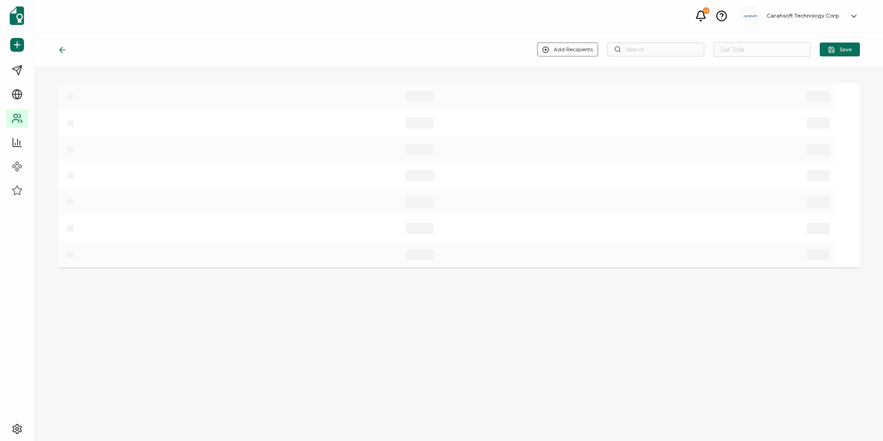
type input "List 1590"
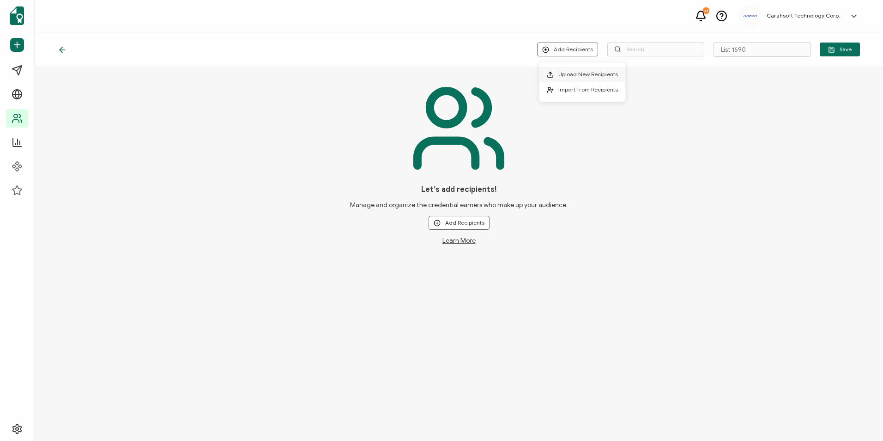
click at [573, 74] on span "Upload New Recipients" at bounding box center [589, 74] width 60 height 7
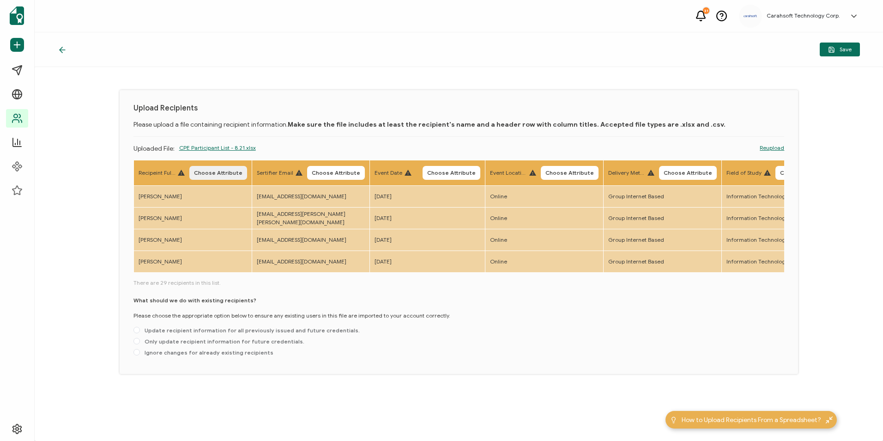
click at [227, 175] on span "Choose Attribute" at bounding box center [218, 173] width 49 height 6
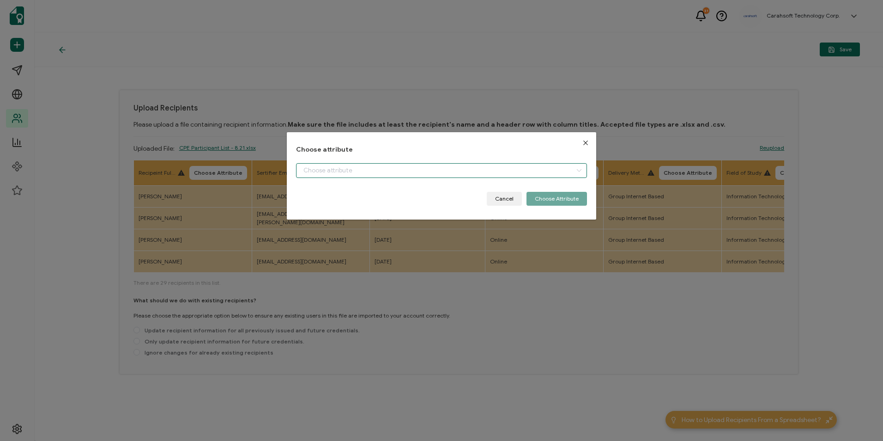
click at [417, 172] on input "dialog" at bounding box center [441, 170] width 291 height 15
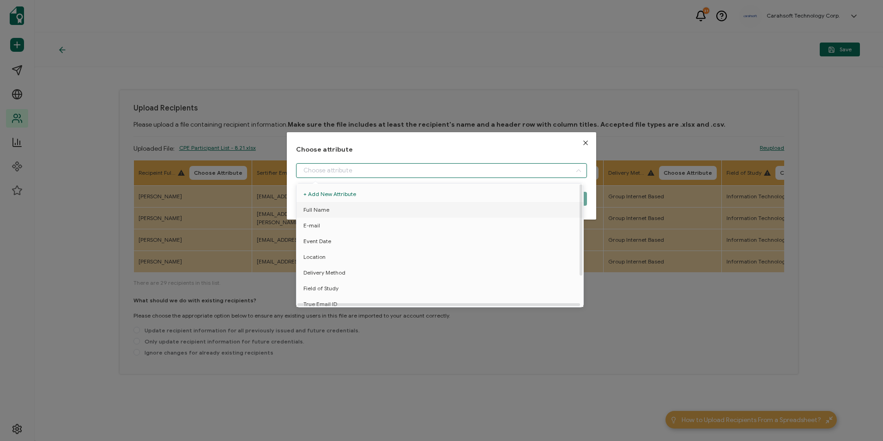
click at [352, 213] on li "Full Name" at bounding box center [441, 210] width 295 height 16
type input "Full Name"
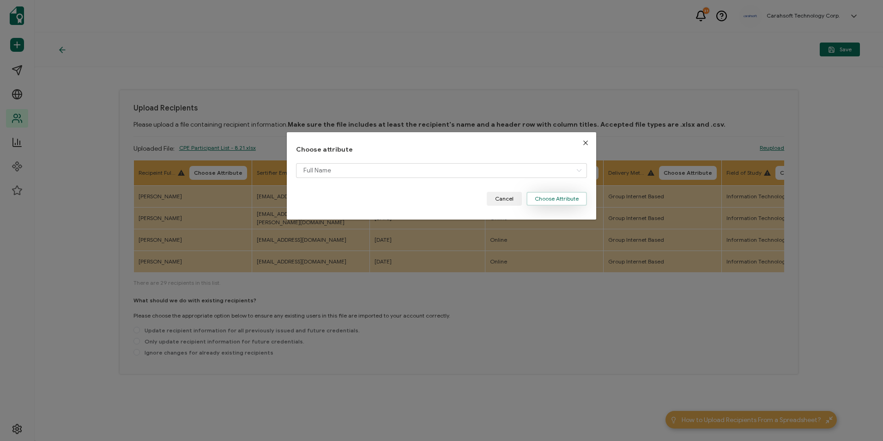
click at [564, 194] on button "Choose Attribute" at bounding box center [557, 199] width 61 height 14
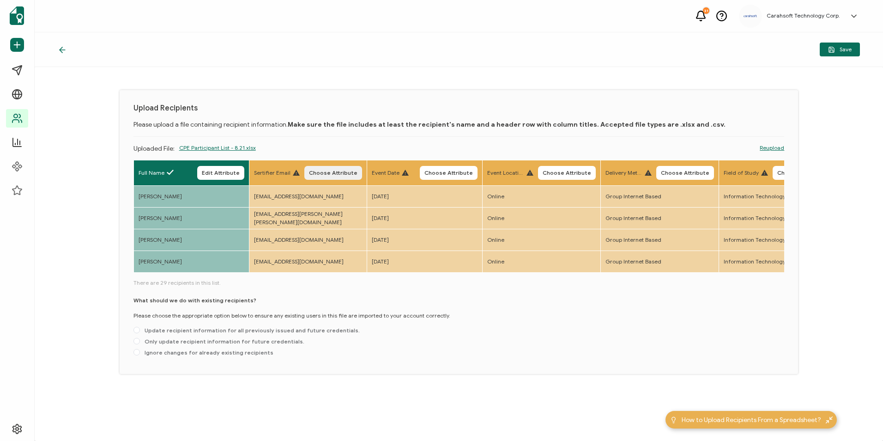
click at [353, 172] on span "Choose Attribute" at bounding box center [333, 173] width 49 height 6
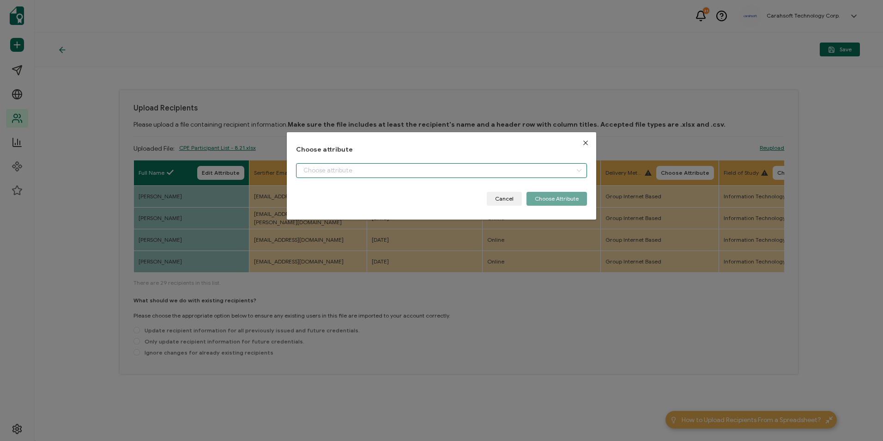
click at [354, 167] on input "dialog" at bounding box center [441, 170] width 291 height 15
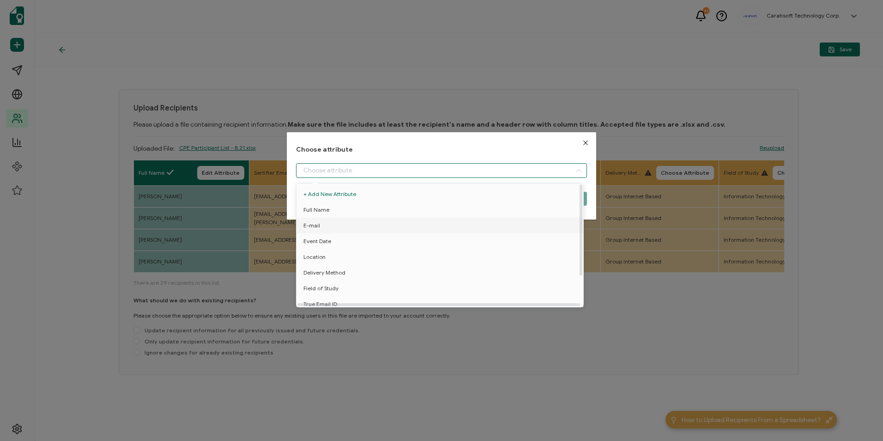
click at [347, 225] on li "E-mail" at bounding box center [441, 226] width 295 height 16
type input "E-mail"
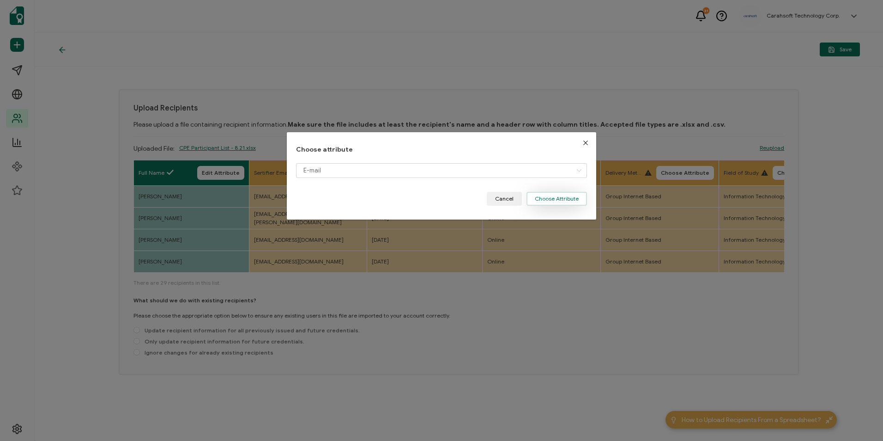
click at [552, 198] on button "Choose Attribute" at bounding box center [557, 199] width 61 height 14
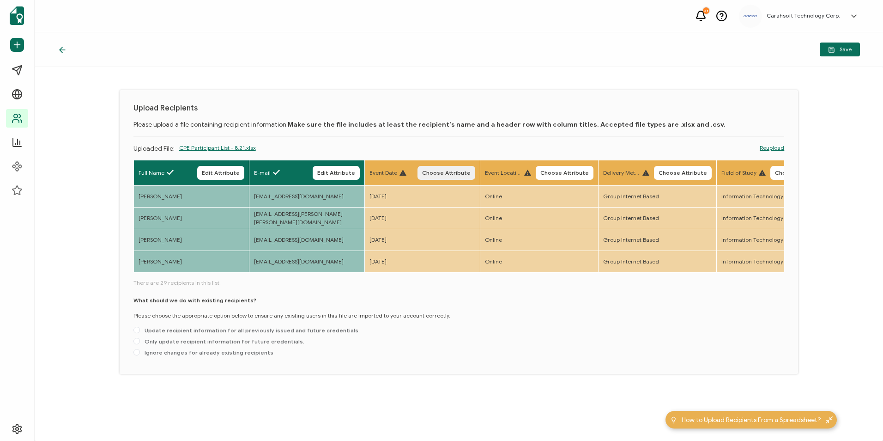
click at [442, 171] on span "Choose Attribute" at bounding box center [446, 173] width 49 height 6
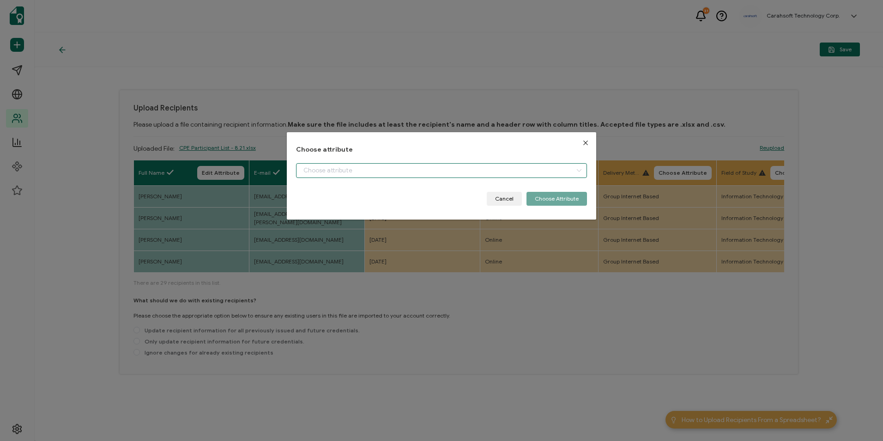
click at [371, 173] on input "dialog" at bounding box center [441, 170] width 291 height 15
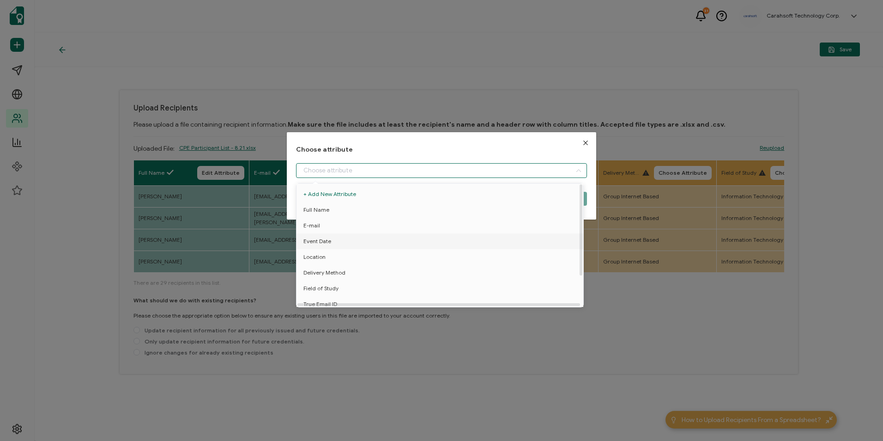
click at [324, 240] on span "Event Date" at bounding box center [318, 241] width 28 height 16
type input "Event Date"
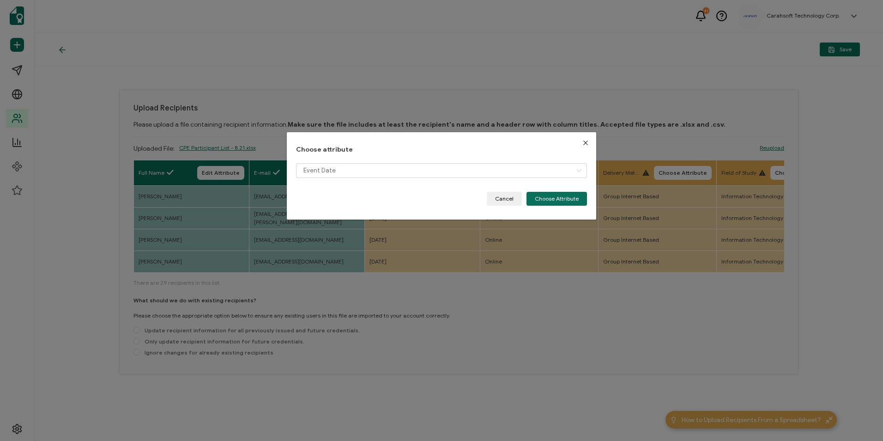
click at [566, 188] on div "Event Date" at bounding box center [441, 177] width 291 height 29
click at [554, 194] on button "Choose Attribute" at bounding box center [557, 199] width 61 height 14
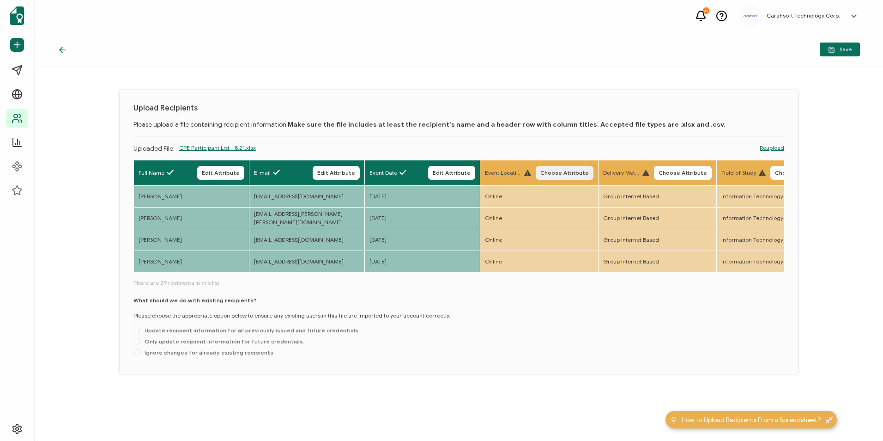
click at [557, 172] on span "Choose Attribute" at bounding box center [565, 173] width 49 height 6
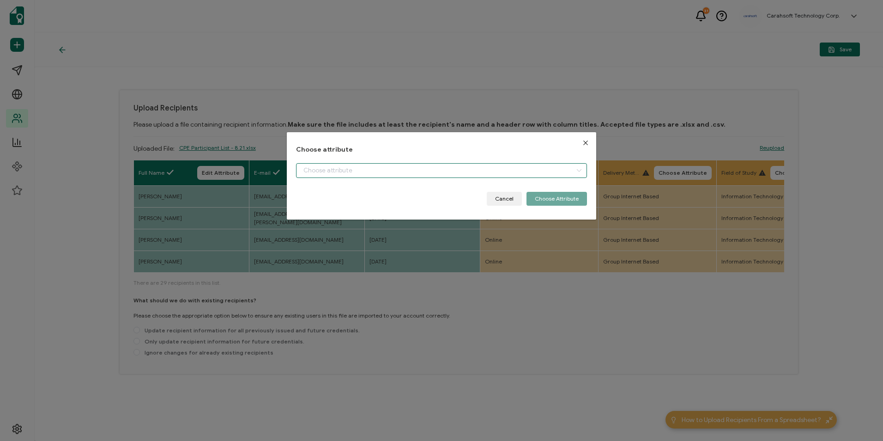
click at [497, 164] on input "dialog" at bounding box center [441, 170] width 291 height 15
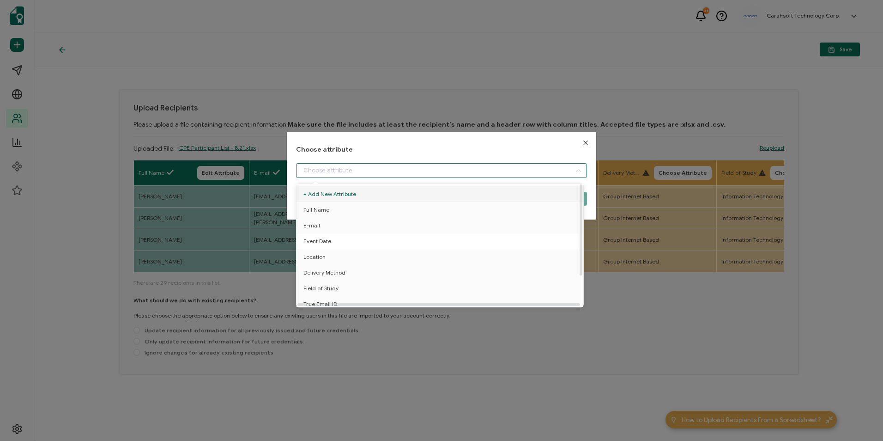
click at [319, 248] on span "Event Date" at bounding box center [318, 241] width 28 height 16
click at [325, 249] on li "Location" at bounding box center [441, 257] width 295 height 16
type input "Location"
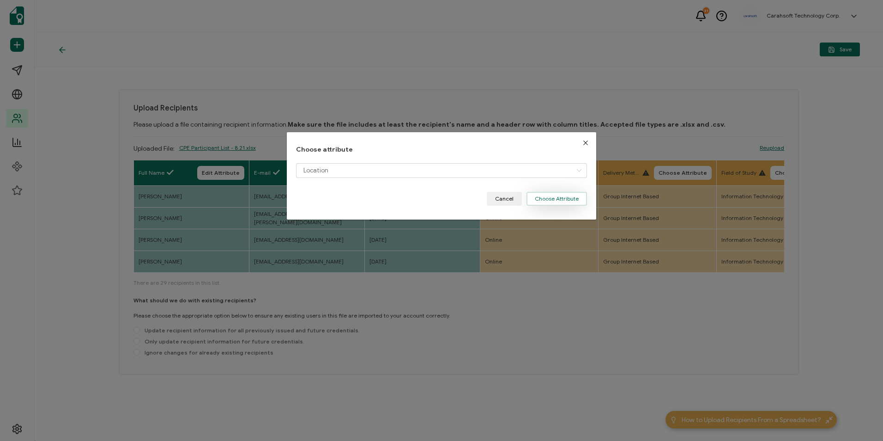
click at [575, 201] on button "Choose Attribute" at bounding box center [557, 199] width 61 height 14
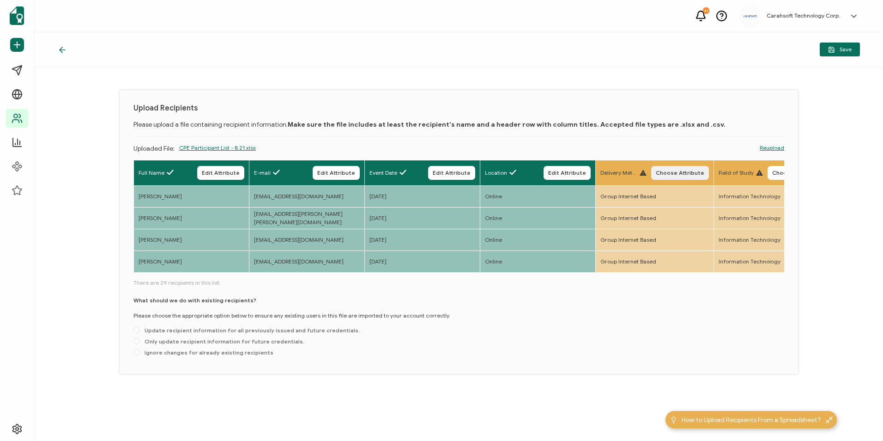
click at [678, 170] on span "Choose Attribute" at bounding box center [680, 173] width 49 height 6
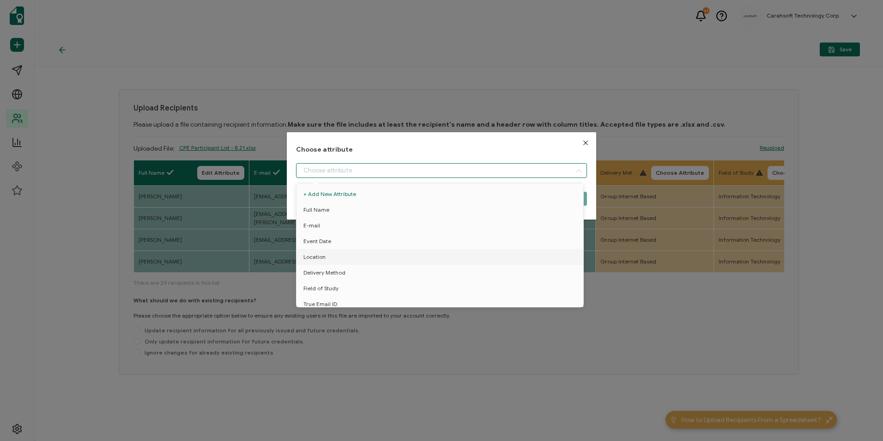
click at [444, 168] on input "dialog" at bounding box center [441, 170] width 291 height 15
click at [347, 276] on li "Delivery Method" at bounding box center [441, 273] width 295 height 16
type input "Delivery Method"
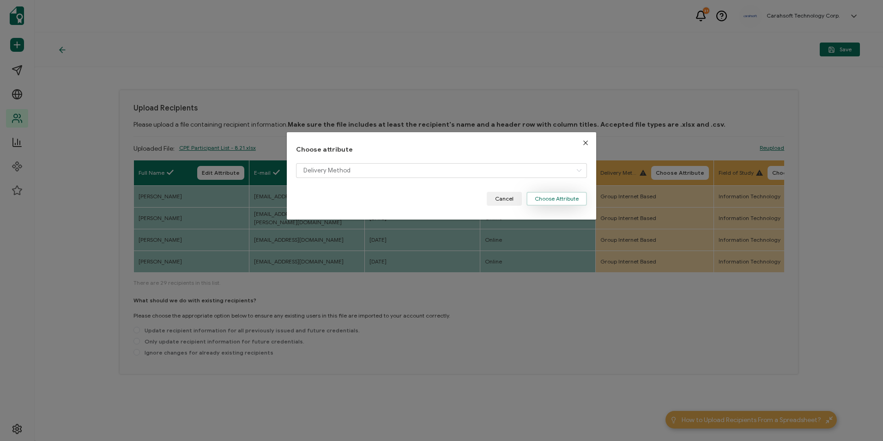
click at [565, 196] on button "Choose Attribute" at bounding box center [557, 199] width 61 height 14
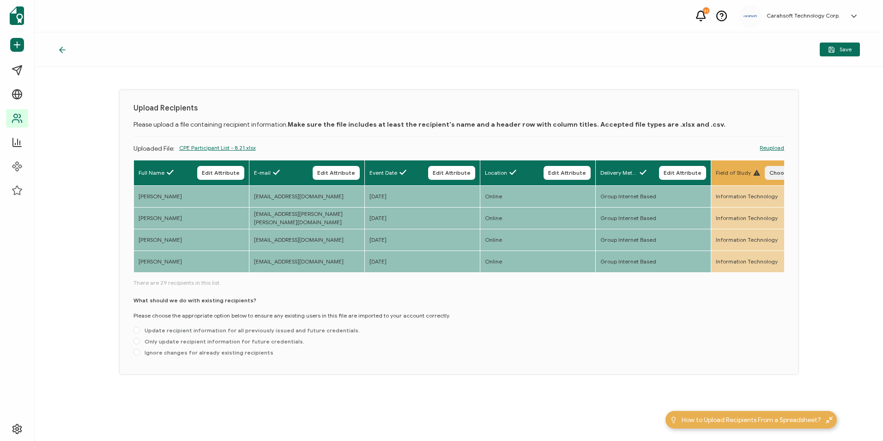
click at [779, 171] on span "Choose Attribute" at bounding box center [794, 173] width 49 height 6
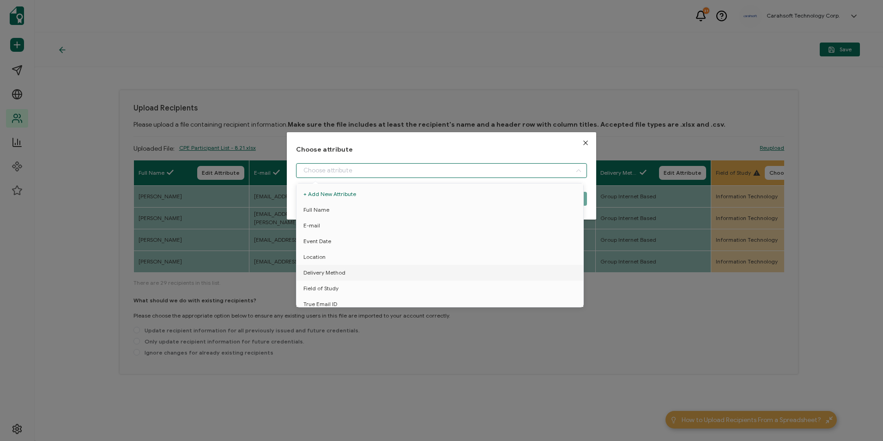
click at [398, 175] on input "dialog" at bounding box center [441, 170] width 291 height 15
click at [327, 293] on span "Field of Study" at bounding box center [321, 288] width 35 height 16
type input "Field of Study"
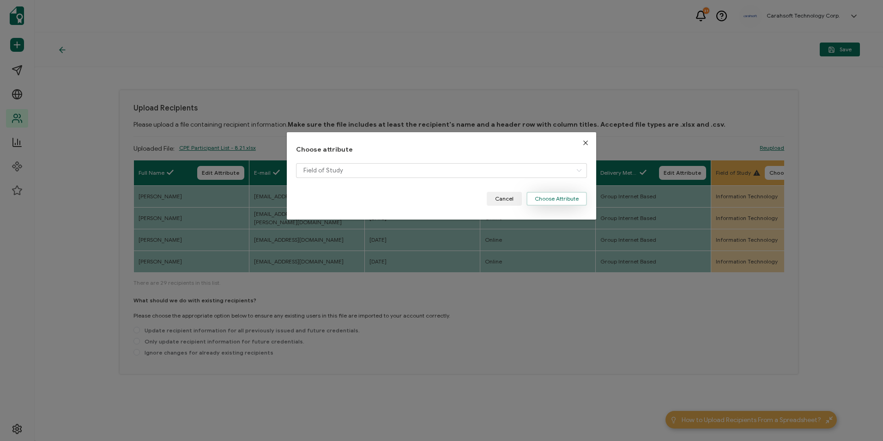
click at [532, 201] on button "Choose Attribute" at bounding box center [557, 199] width 61 height 14
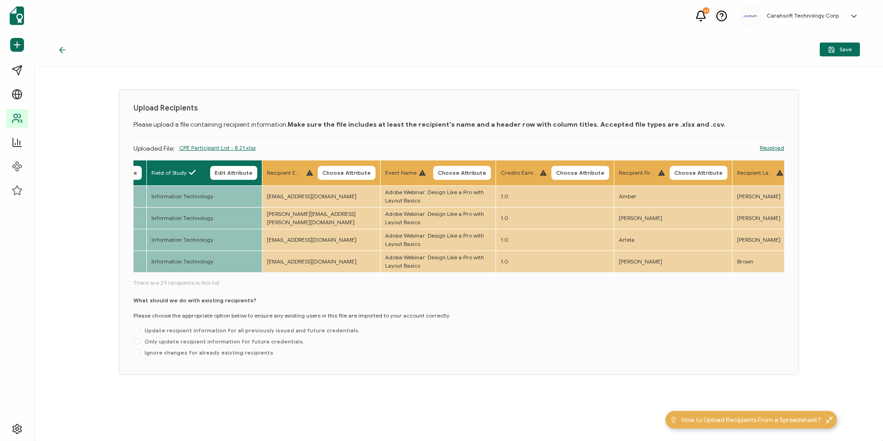
scroll to position [0, 626]
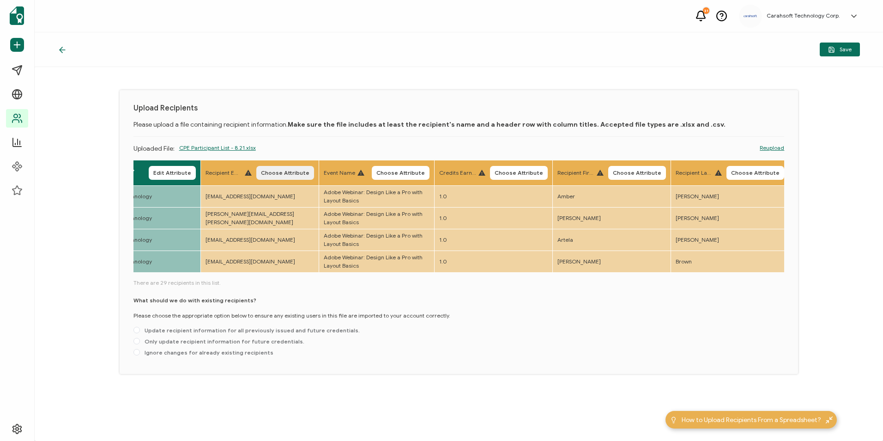
click at [285, 173] on span "Choose Attribute" at bounding box center [285, 173] width 49 height 6
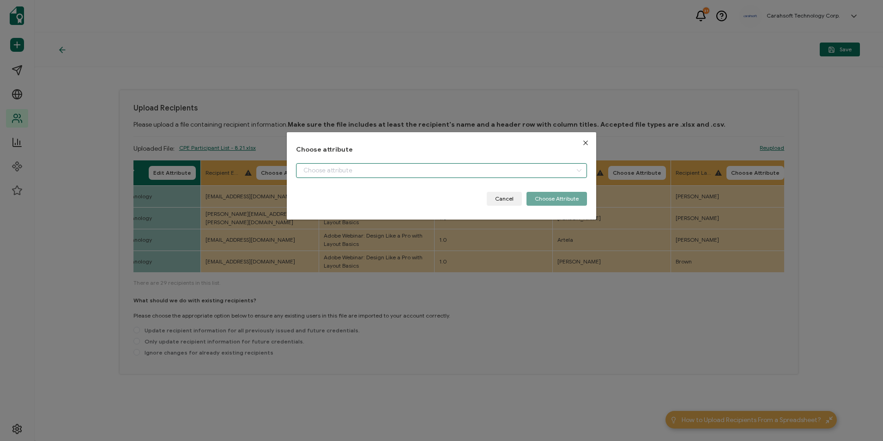
click at [321, 169] on input "dialog" at bounding box center [441, 170] width 291 height 15
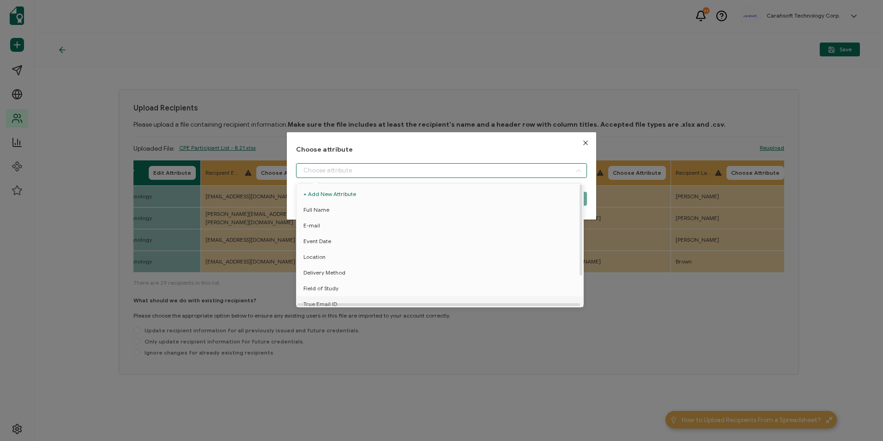
click at [324, 299] on span "True Email ID" at bounding box center [321, 304] width 34 height 16
type input "True Email ID"
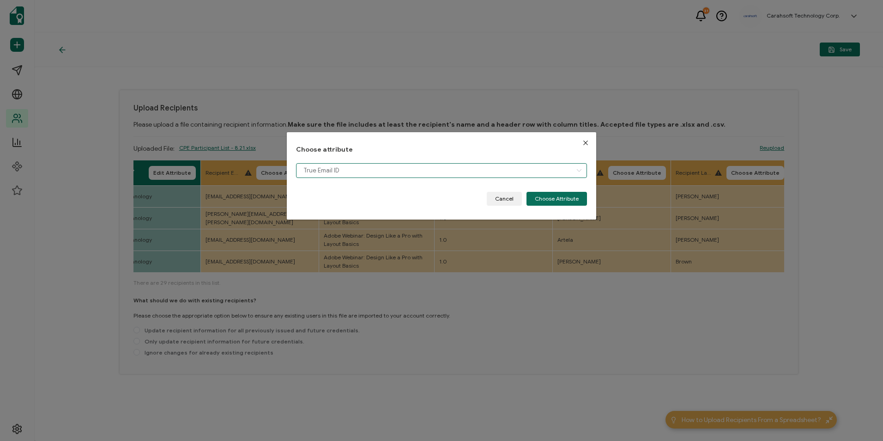
scroll to position [6, 0]
click at [543, 194] on button "Choose Attribute" at bounding box center [557, 199] width 61 height 14
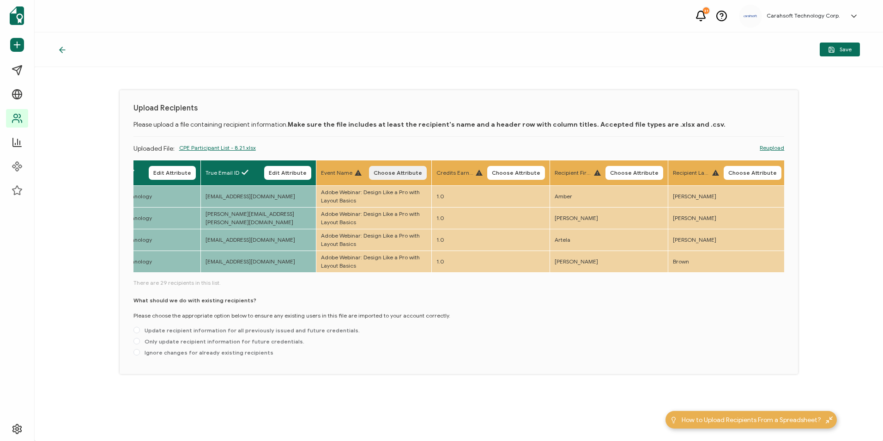
click at [417, 170] on span "Choose Attribute" at bounding box center [398, 173] width 49 height 6
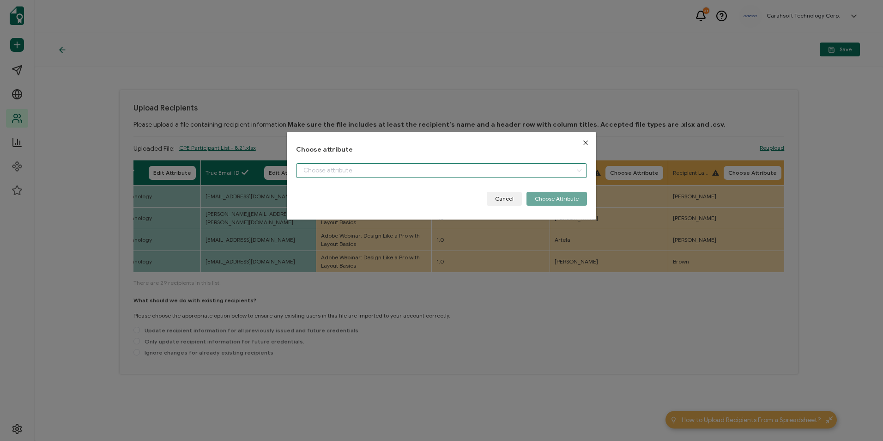
click at [339, 169] on input "dialog" at bounding box center [441, 170] width 291 height 15
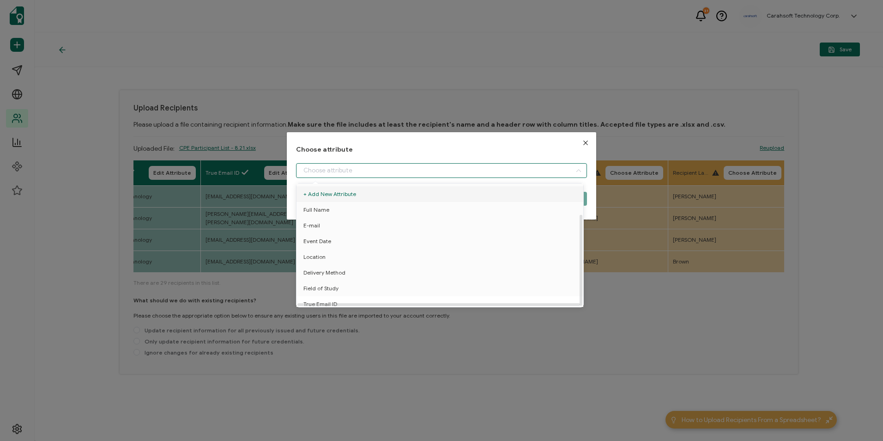
scroll to position [41, 0]
click at [322, 281] on span "Event Name" at bounding box center [319, 284] width 31 height 16
type input "Event Name"
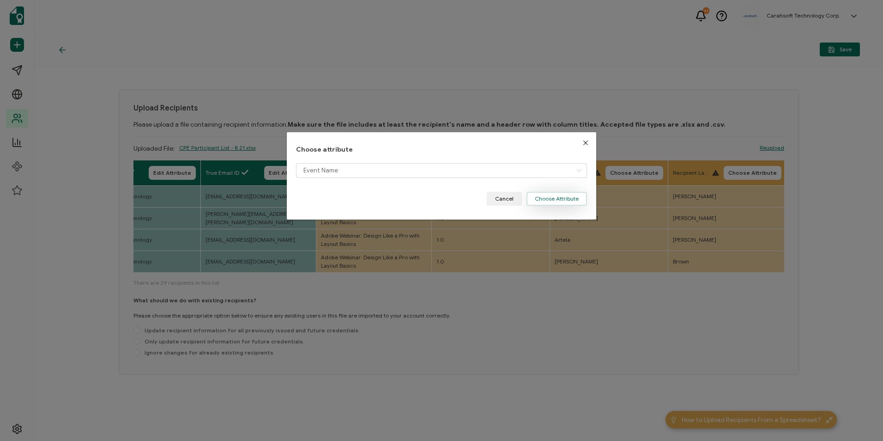
click at [578, 197] on button "Choose Attribute" at bounding box center [557, 199] width 61 height 14
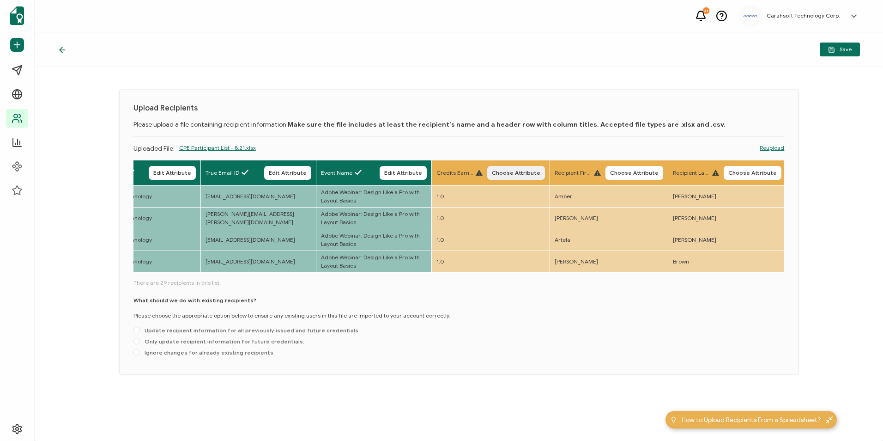
click at [513, 167] on button "Choose Attribute" at bounding box center [516, 173] width 58 height 14
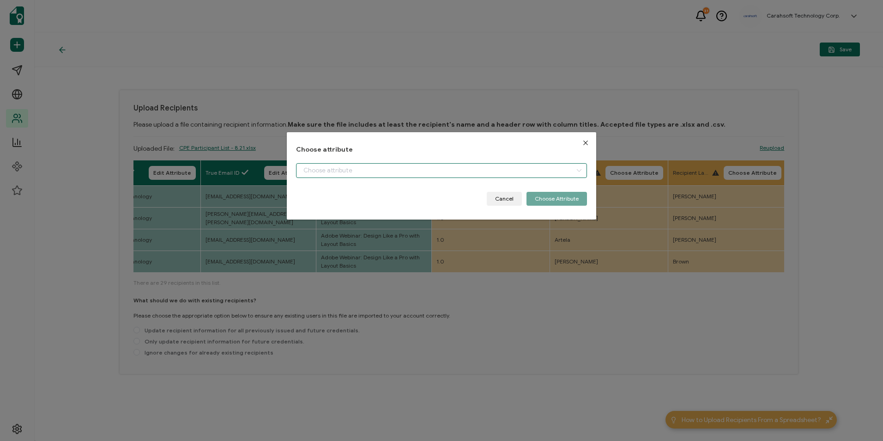
click at [362, 173] on input "dialog" at bounding box center [441, 170] width 291 height 15
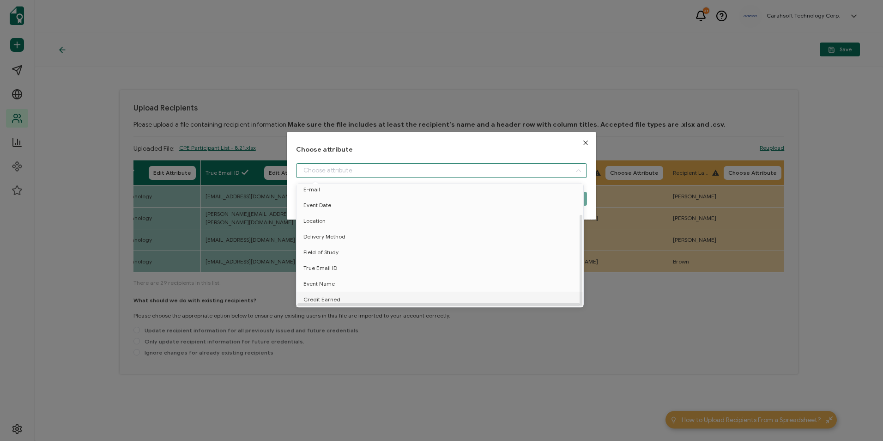
click at [329, 297] on span "Credit Earned" at bounding box center [322, 300] width 37 height 16
type input "Credit Earned"
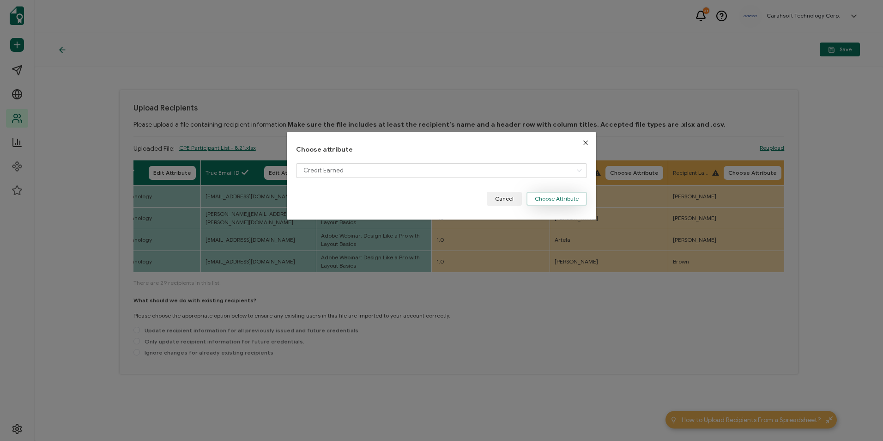
click at [543, 202] on button "Choose Attribute" at bounding box center [557, 199] width 61 height 14
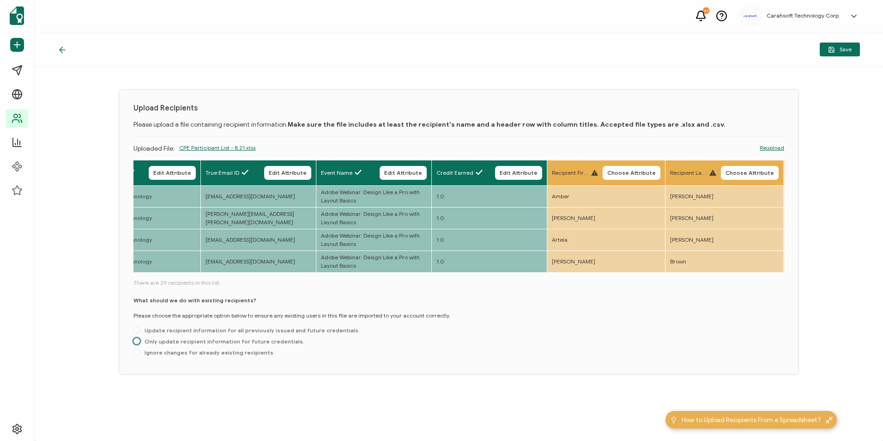
click at [136, 341] on span at bounding box center [137, 341] width 6 height 6
click at [136, 341] on input "Only update recipient information for future credentials." at bounding box center [137, 341] width 6 height 7
radio input "true"
click at [839, 49] on span "Save" at bounding box center [840, 49] width 24 height 7
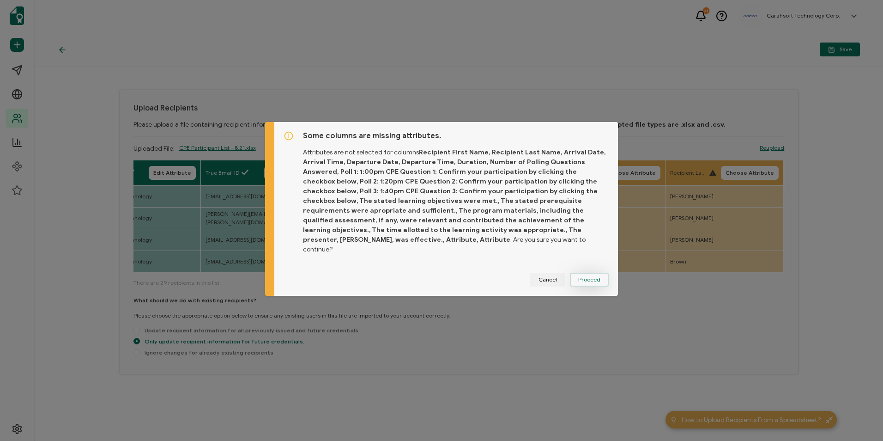
click at [592, 280] on button "Proceed" at bounding box center [589, 280] width 39 height 14
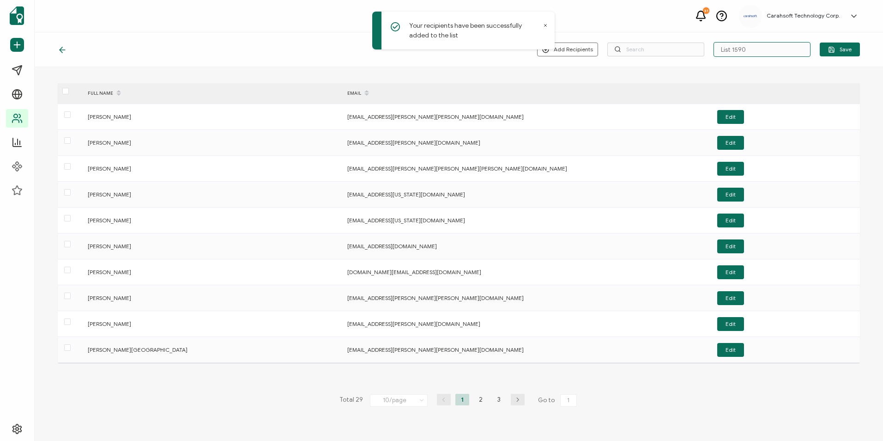
drag, startPoint x: 755, startPoint y: 52, endPoint x: 712, endPoint y: 56, distance: 44.1
click at [712, 56] on div "Add Recipients Upload New Recipients Import from Recipients List 1590 Save" at bounding box center [698, 49] width 323 height 15
type input "8-21-25_71574 Adobe Webinar"
click at [827, 51] on button "Save" at bounding box center [840, 50] width 40 height 14
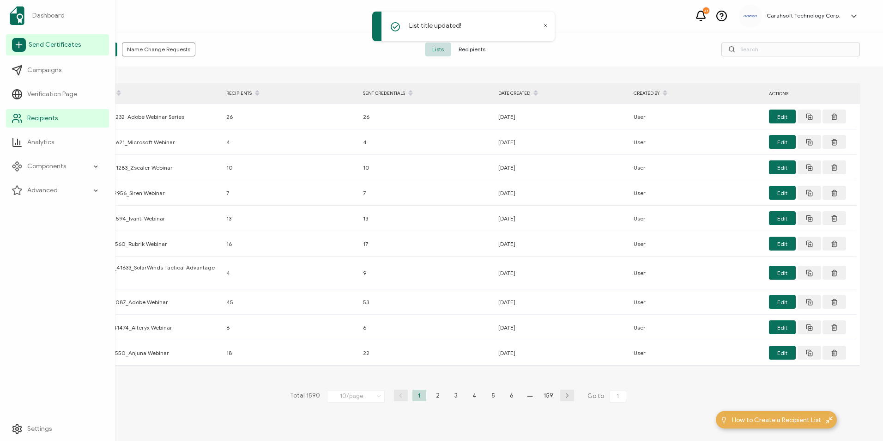
click at [39, 49] on span "Send Certificates" at bounding box center [55, 44] width 52 height 9
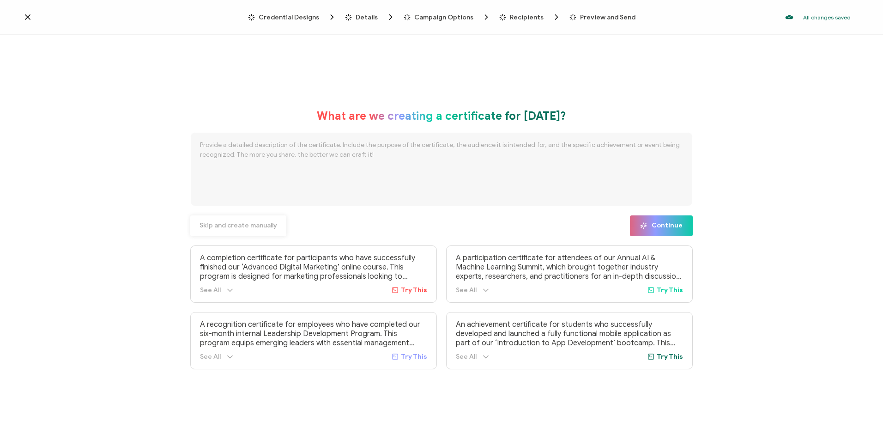
click at [245, 230] on button "Skip and create manually" at bounding box center [238, 225] width 96 height 21
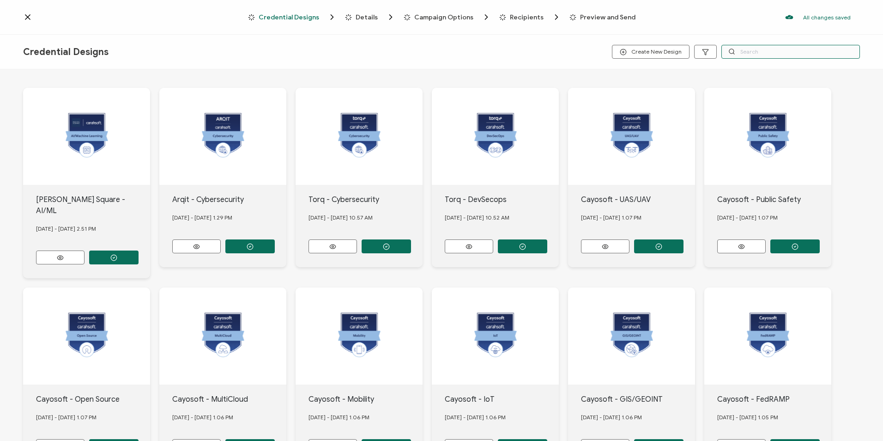
click at [751, 53] on input "text" at bounding box center [791, 52] width 139 height 14
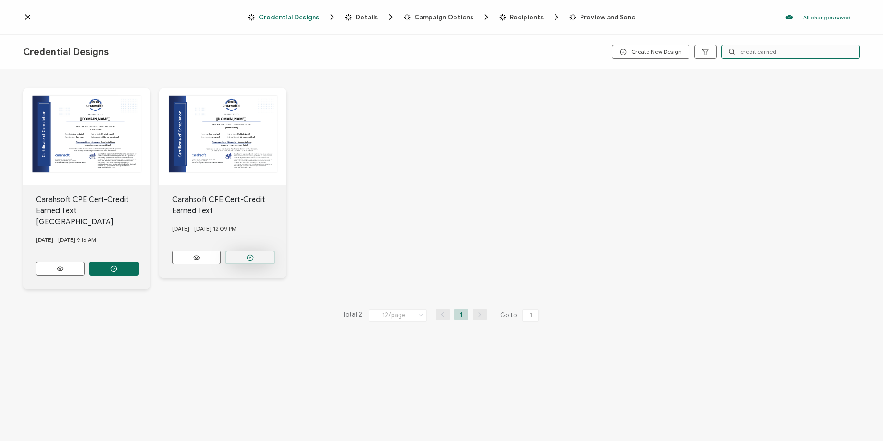
type input "credit earned"
click at [263, 256] on button "button" at bounding box center [249, 257] width 49 height 14
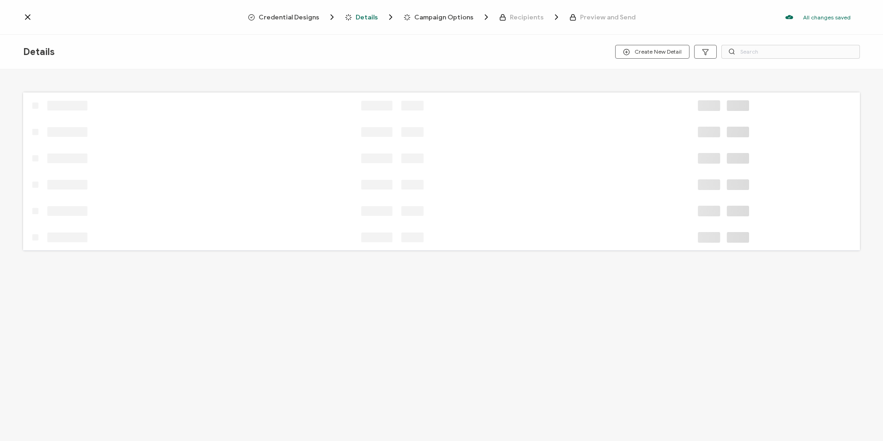
click at [286, 18] on span "Credential Designs" at bounding box center [289, 17] width 61 height 7
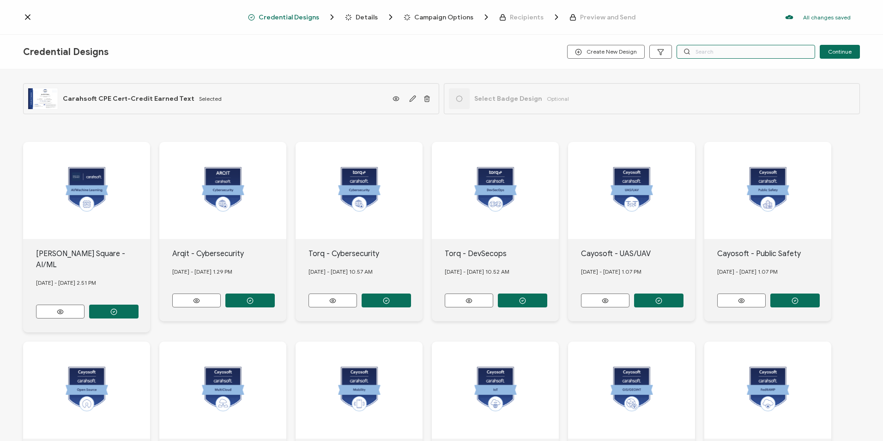
click at [710, 58] on input "text" at bounding box center [746, 52] width 139 height 14
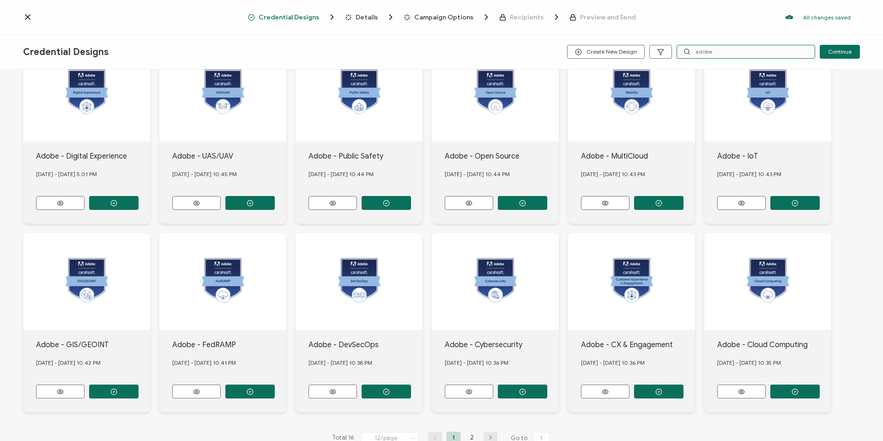
scroll to position [120, 0]
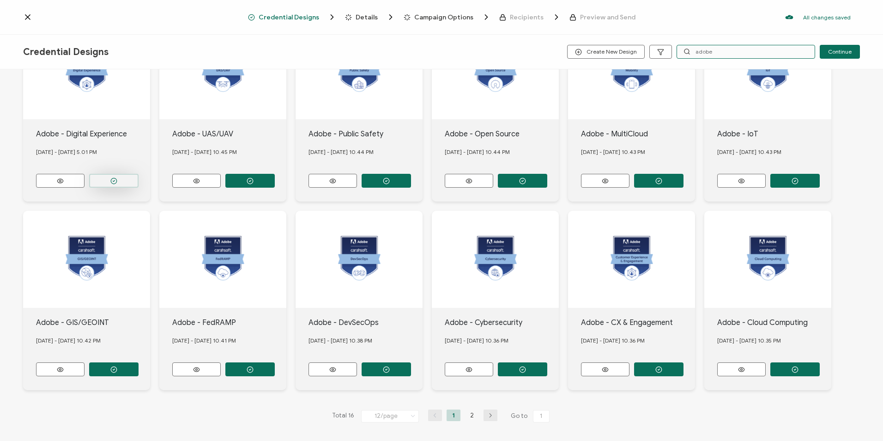
type input "adobe"
click at [106, 174] on button "button" at bounding box center [113, 181] width 49 height 14
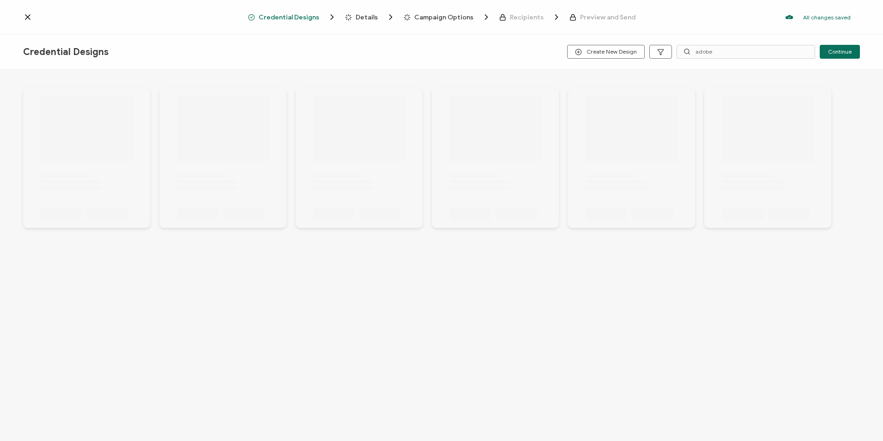
scroll to position [0, 0]
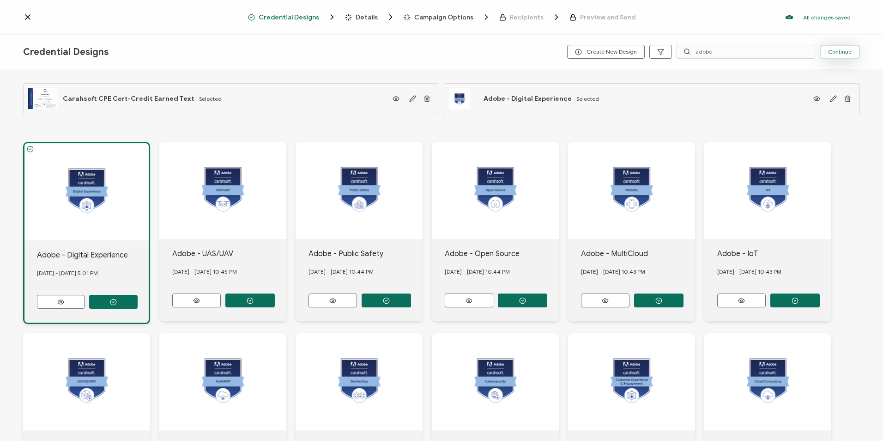
click at [851, 47] on button "Continue" at bounding box center [840, 52] width 40 height 14
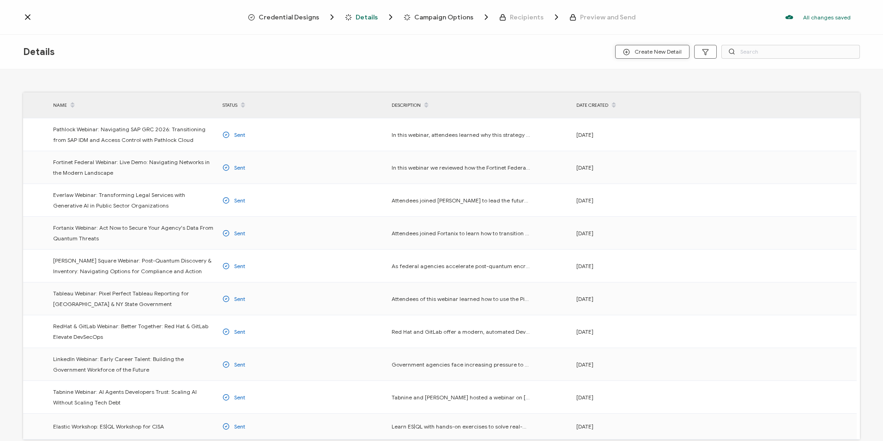
click at [642, 51] on span "Create New Detail" at bounding box center [652, 52] width 59 height 7
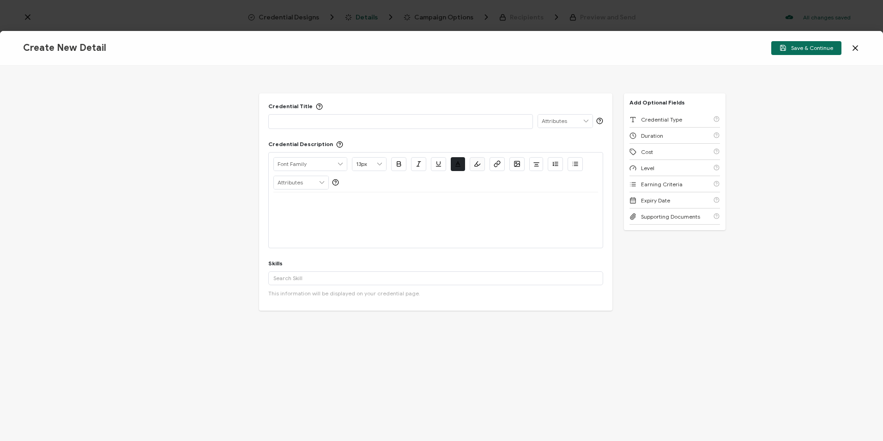
click at [329, 121] on p at bounding box center [401, 120] width 255 height 9
click at [349, 119] on p at bounding box center [401, 120] width 255 height 9
click at [421, 191] on div "Alright Sans [PERSON_NAME] Archivo Black Arial Arimo Blinker Caveat Charm Charm…" at bounding box center [436, 172] width 325 height 40
click at [377, 219] on div at bounding box center [436, 219] width 325 height 55
click at [325, 221] on div at bounding box center [436, 219] width 325 height 55
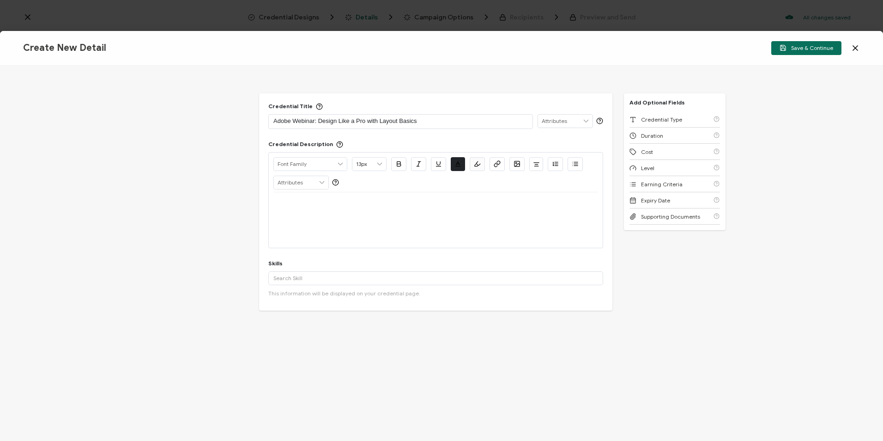
click at [322, 215] on div at bounding box center [436, 219] width 325 height 55
click at [282, 210] on div at bounding box center [436, 203] width 325 height 22
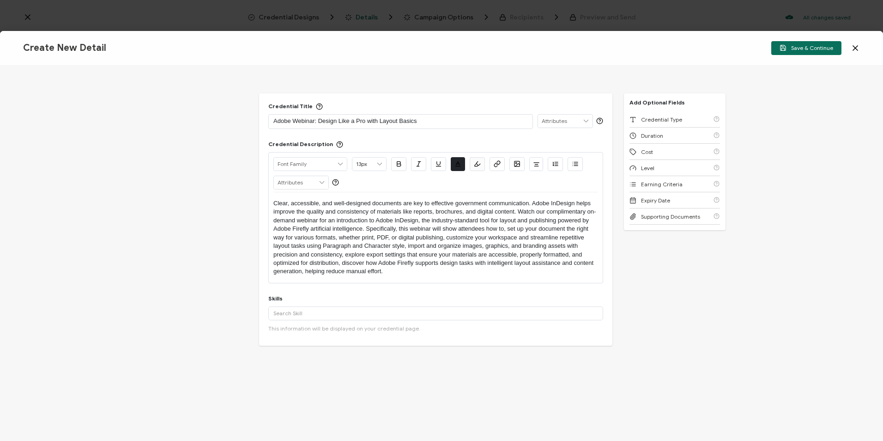
click at [435, 231] on p "Clear, accessible, and well-designed documents are key to effective government …" at bounding box center [436, 237] width 325 height 77
click at [517, 209] on p "Clear, accessible, and well-designed documents are key to effective government …" at bounding box center [436, 237] width 325 height 77
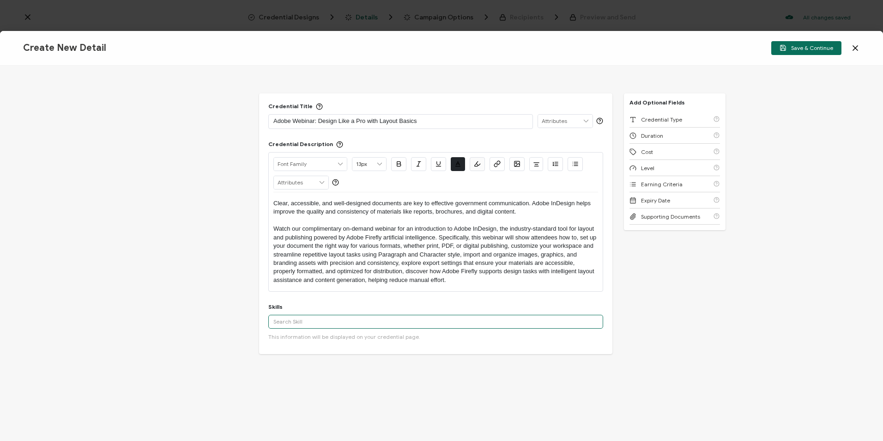
click at [324, 326] on input "text" at bounding box center [435, 322] width 335 height 14
type input "Adobe Firefly Gen AI"
click at [310, 339] on button "Add 'Adobe Firefly Gen AI'" at bounding box center [315, 342] width 85 height 14
click at [323, 322] on input "text" at bounding box center [435, 322] width 335 height 14
click at [303, 339] on div "Adobe InDesign" at bounding box center [435, 338] width 335 height 16
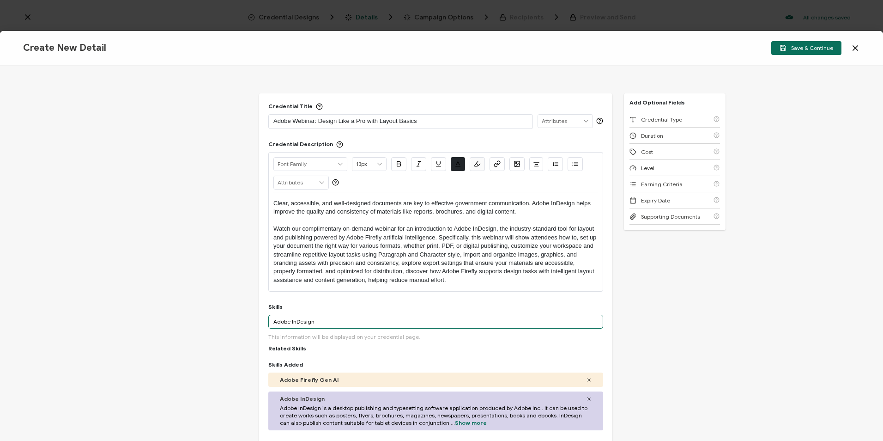
drag, startPoint x: 321, startPoint y: 323, endPoint x: 246, endPoint y: 325, distance: 74.9
click at [246, 325] on div "Credential Title Adobe Webinar: Design Like a Pro with Layout Basics ISSUER Iss…" at bounding box center [441, 253] width 883 height 375
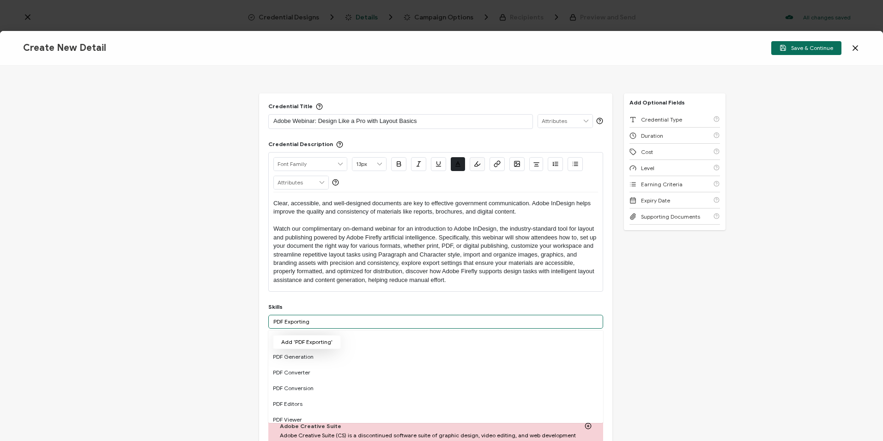
type input "PDF Exporting"
click at [305, 342] on button "Add 'PDF Exporting'" at bounding box center [307, 342] width 68 height 14
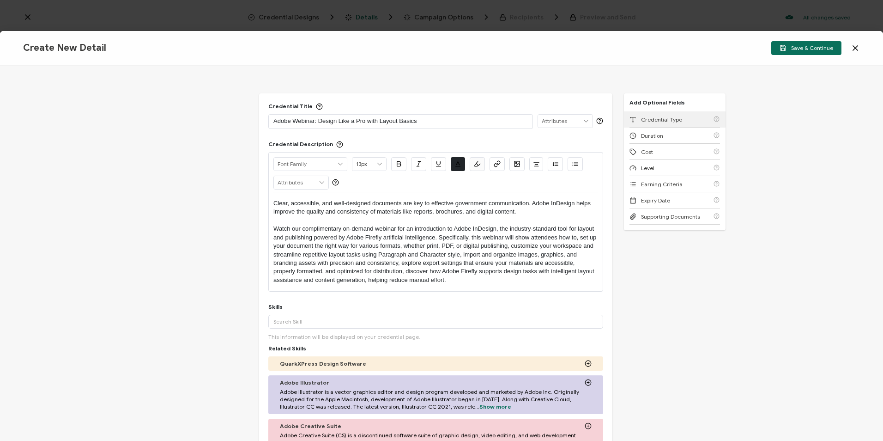
click at [666, 119] on span "Credential Type" at bounding box center [661, 119] width 41 height 7
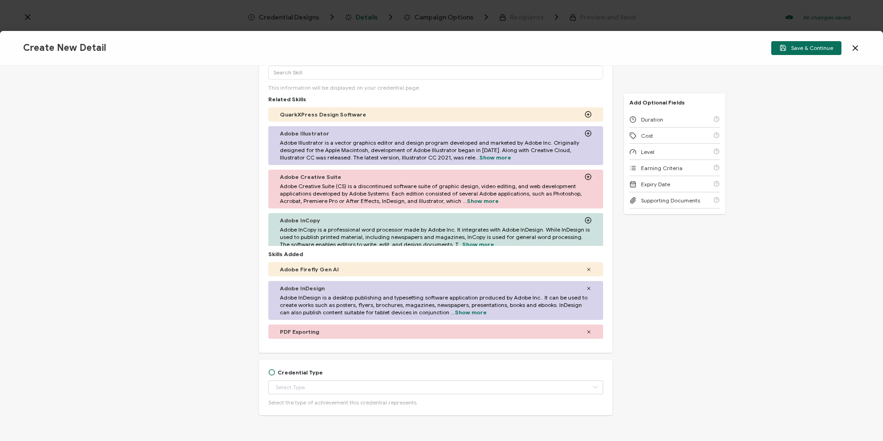
scroll to position [279, 0]
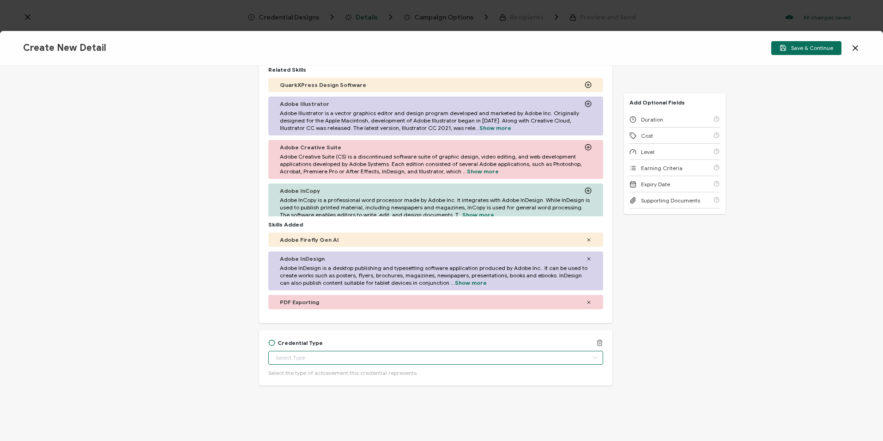
click at [362, 353] on input "text" at bounding box center [435, 358] width 335 height 14
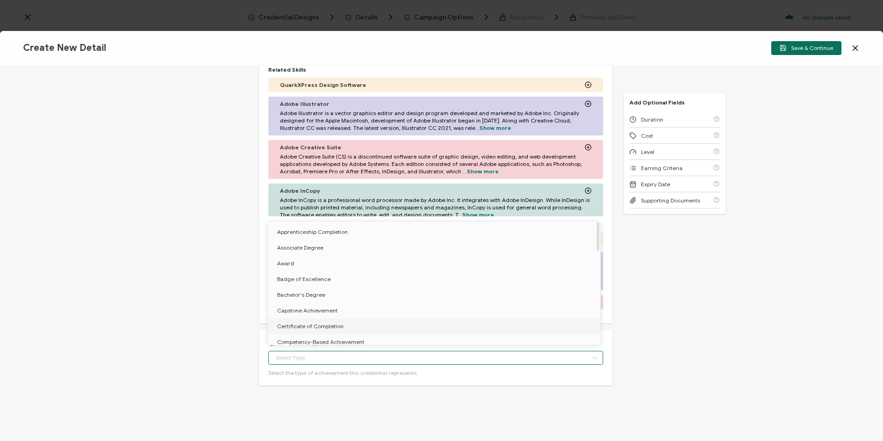
click at [311, 324] on span "Certificate of Completion" at bounding box center [310, 326] width 67 height 7
type input "Certificate of Completion"
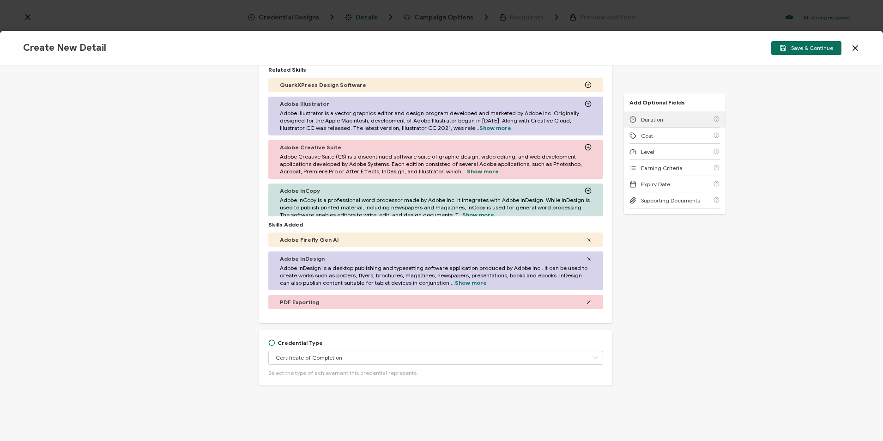
click at [685, 116] on div "Duration" at bounding box center [675, 119] width 91 height 16
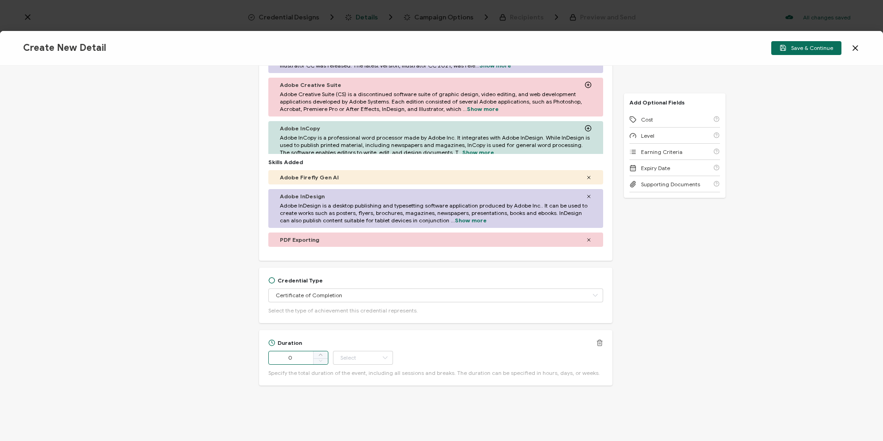
drag, startPoint x: 300, startPoint y: 354, endPoint x: 279, endPoint y: 358, distance: 21.5
click at [279, 358] on input "0" at bounding box center [298, 358] width 60 height 14
type input "60"
click at [361, 356] on input "text" at bounding box center [363, 358] width 60 height 14
click at [362, 333] on li "Minute" at bounding box center [364, 333] width 62 height 16
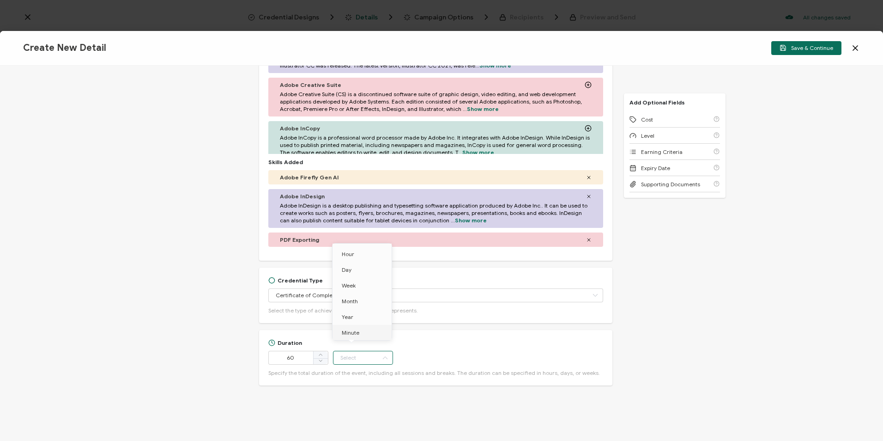
type input "Minute"
click at [654, 124] on div "Cost" at bounding box center [675, 119] width 91 height 16
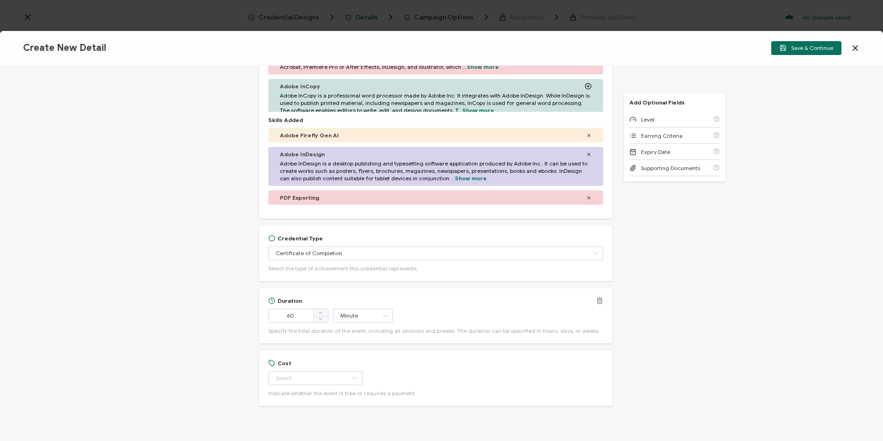
scroll to position [403, 0]
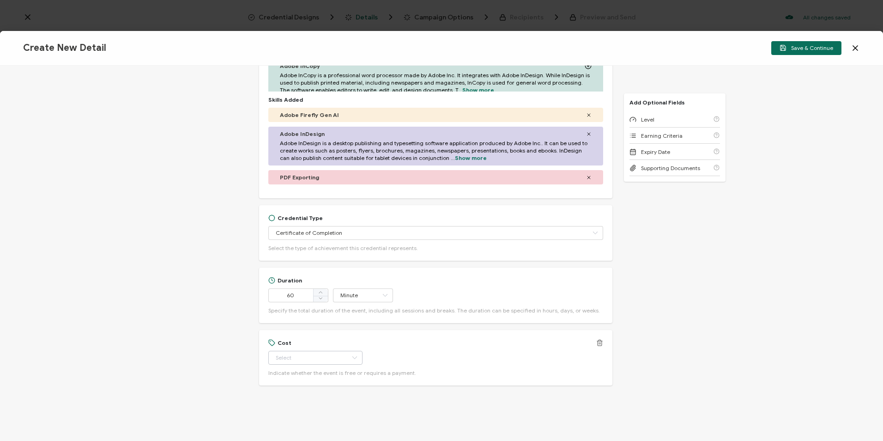
click at [349, 358] on icon at bounding box center [355, 358] width 12 height 14
click at [298, 382] on li "Free" at bounding box center [311, 381] width 87 height 16
type input "Free"
click at [657, 115] on div "Level" at bounding box center [675, 119] width 91 height 16
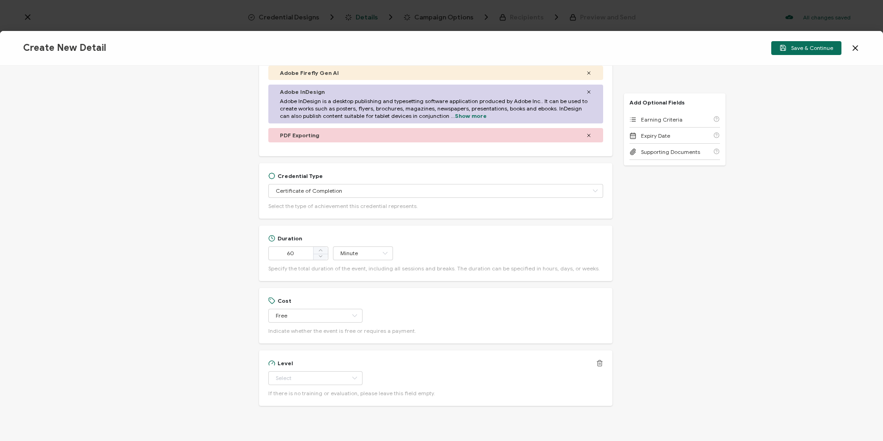
scroll to position [466, 0]
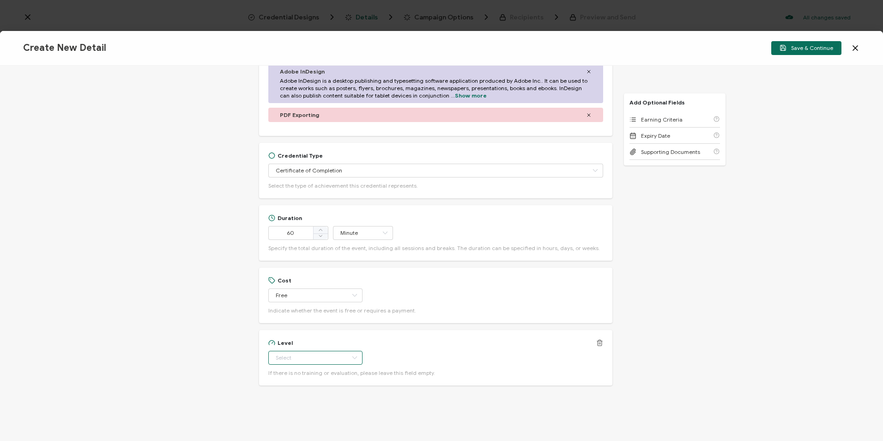
click at [314, 352] on input "text" at bounding box center [315, 358] width 94 height 14
click at [297, 274] on li "Beginner" at bounding box center [311, 270] width 87 height 16
type input "Beginner"
click at [653, 124] on div "Earning Criteria" at bounding box center [675, 119] width 91 height 16
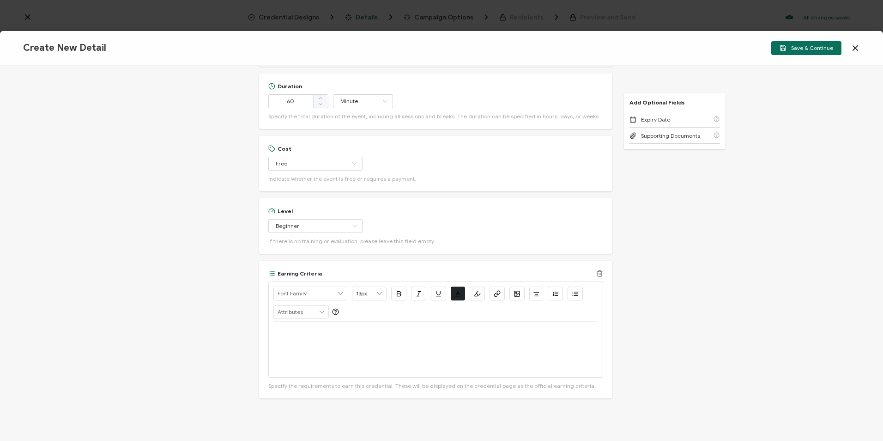
scroll to position [610, 0]
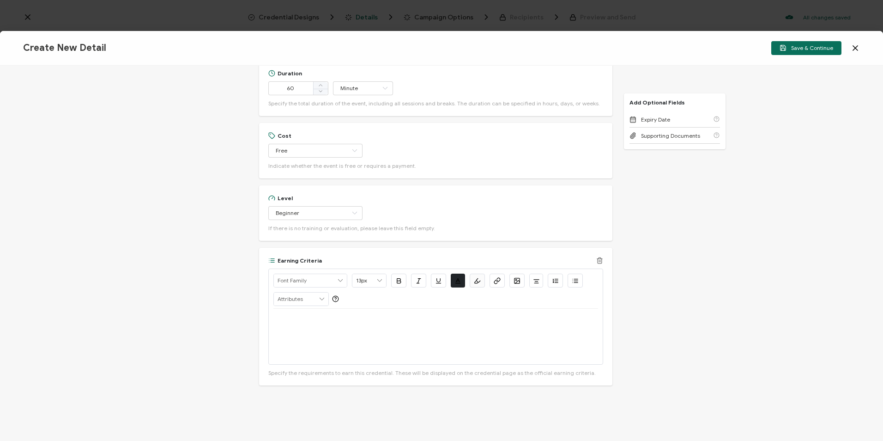
click at [384, 332] on div at bounding box center [436, 336] width 325 height 55
drag, startPoint x: 273, startPoint y: 318, endPoint x: 314, endPoint y: 318, distance: 41.6
click at [314, 318] on p "Watch Now >>" at bounding box center [436, 320] width 325 height 8
click at [496, 280] on icon "button" at bounding box center [495, 282] width 3 height 4
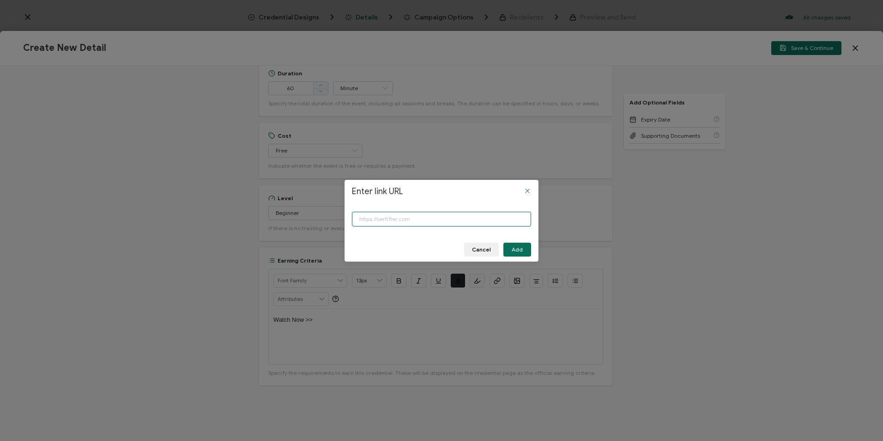
paste input "[URL][DOMAIN_NAME]"
type input "[URL][DOMAIN_NAME]"
click at [517, 244] on button "Add" at bounding box center [518, 250] width 28 height 14
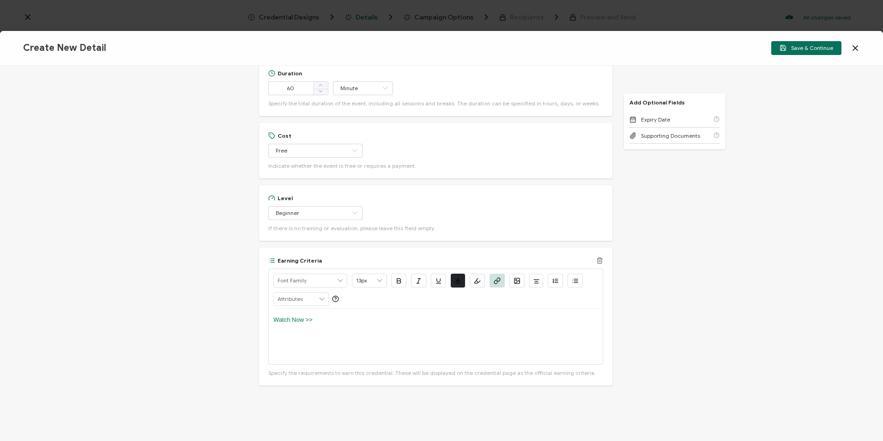
click at [399, 284] on button "button" at bounding box center [398, 281] width 15 height 14
click at [438, 278] on icon "button" at bounding box center [438, 280] width 7 height 7
click at [350, 313] on div "Watch Now >>" at bounding box center [436, 336] width 325 height 55
click at [804, 50] on span "Save & Continue" at bounding box center [807, 47] width 54 height 7
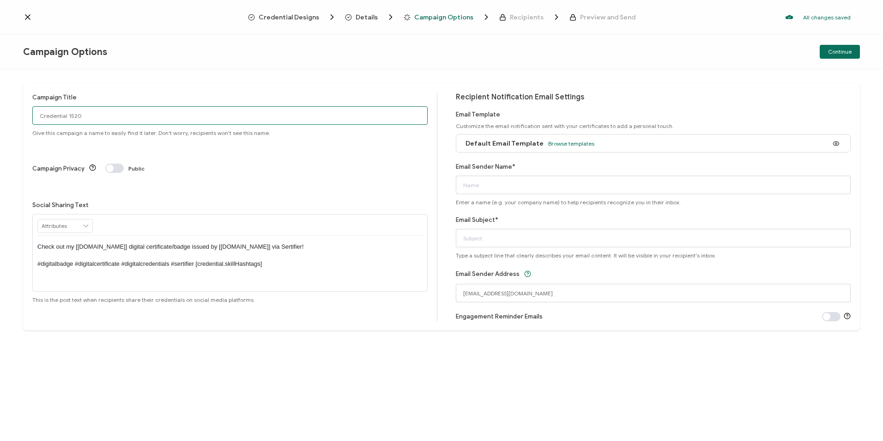
drag, startPoint x: 119, startPoint y: 117, endPoint x: -38, endPoint y: 120, distance: 156.7
click at [0, 120] on html "Credential Designs Details Campaign Options Recipients Preview and Send All cha…" at bounding box center [441, 220] width 883 height 441
type input "8-21-25_71574 Adobe Webinar"
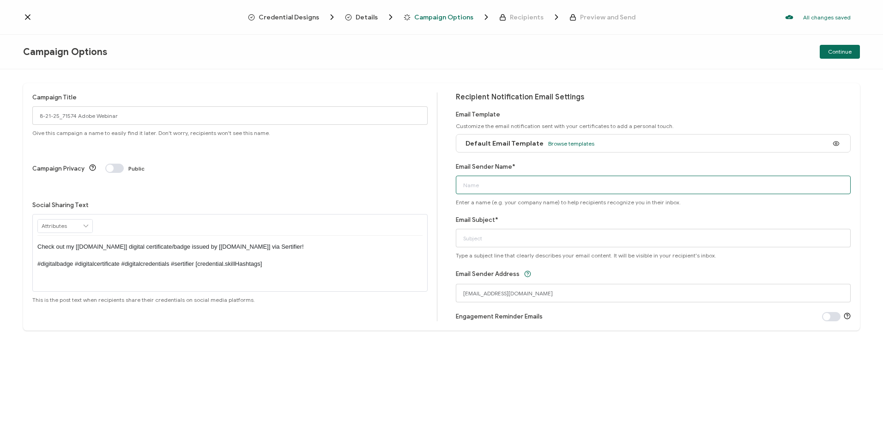
click at [498, 180] on input "Email Sender Name*" at bounding box center [654, 185] width 396 height 18
type input "CPE"
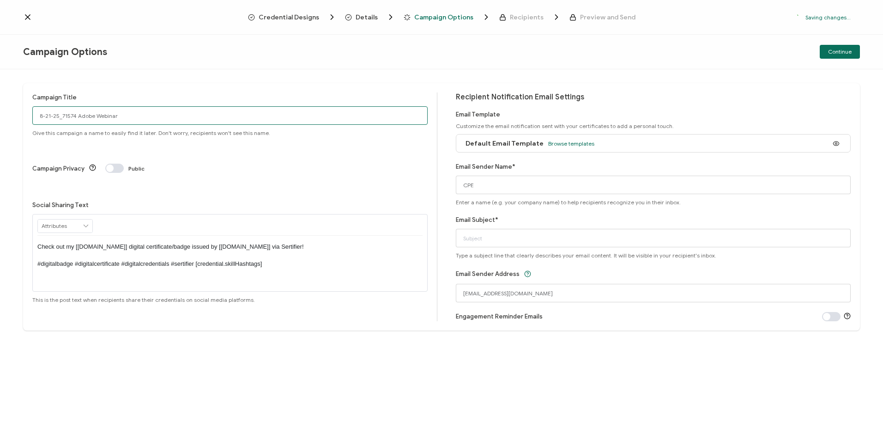
drag, startPoint x: 60, startPoint y: 119, endPoint x: 12, endPoint y: 115, distance: 47.8
click at [13, 116] on div "Campaign Title 8-21-25_71574 Adobe Webinar Give this campaign a name to easily …" at bounding box center [441, 254] width 883 height 371
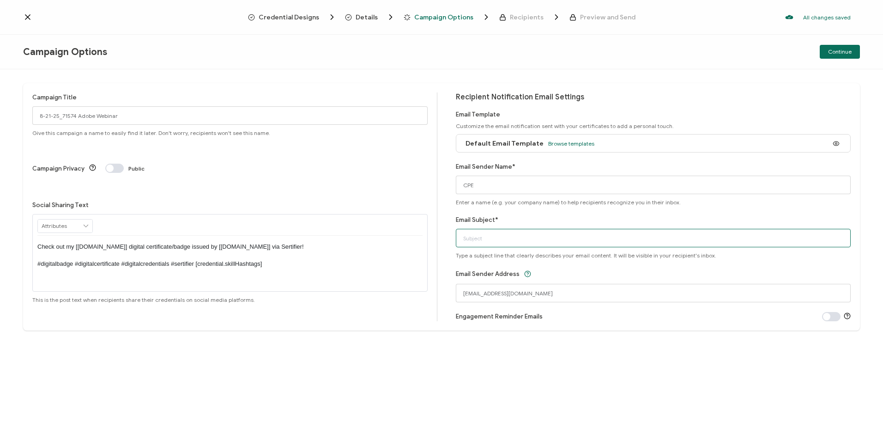
click at [527, 238] on input "Email Subject*" at bounding box center [654, 238] width 396 height 18
paste input "8-21-25_71574 Adobe Webinar"
type input "8-21-25_71574 Adobe Webinar"
click at [851, 55] on span "Continue" at bounding box center [840, 52] width 24 height 6
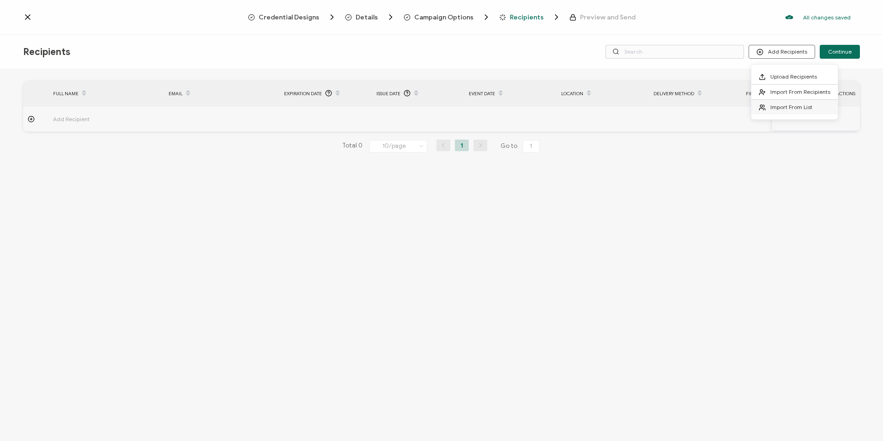
click at [772, 110] on span "Import From List" at bounding box center [792, 106] width 42 height 7
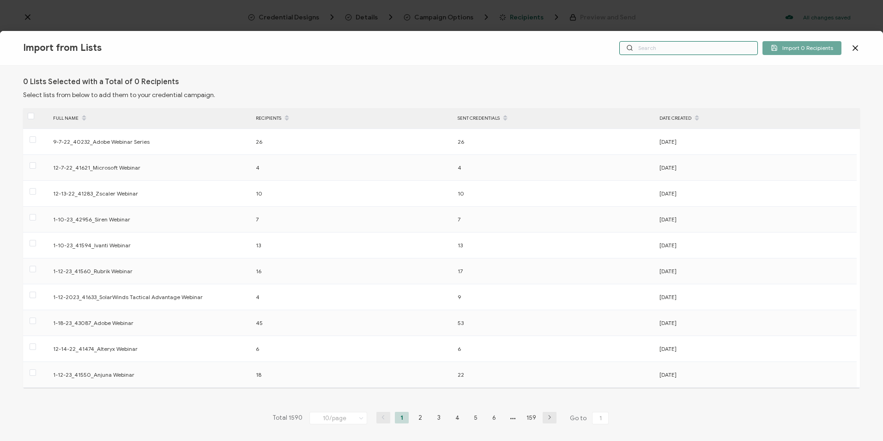
click at [688, 50] on input "text" at bounding box center [689, 48] width 139 height 14
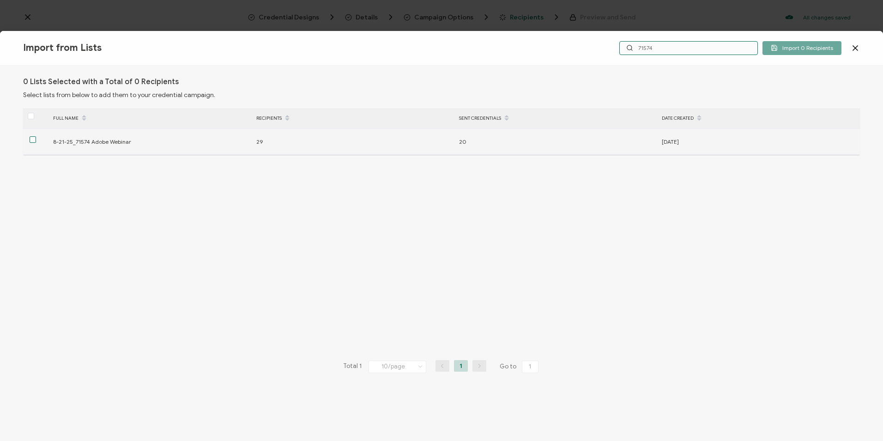
type input "71574"
click at [32, 140] on span at bounding box center [33, 139] width 6 height 6
click at [36, 136] on input "checkbox" at bounding box center [36, 136] width 0 height 0
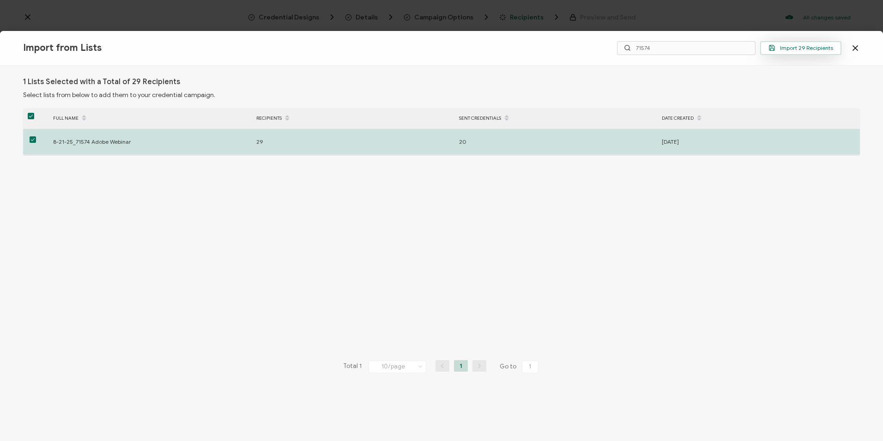
click at [782, 49] on span "Import 29 Recipients" at bounding box center [801, 47] width 65 height 7
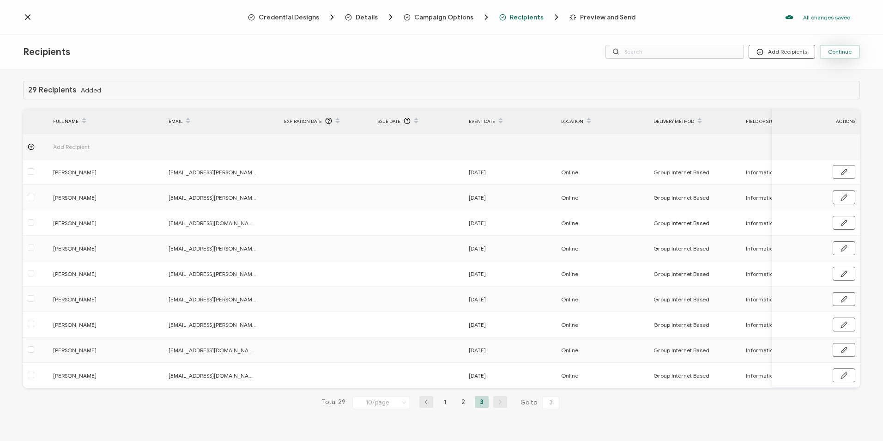
click at [851, 49] on span "Continue" at bounding box center [840, 52] width 24 height 6
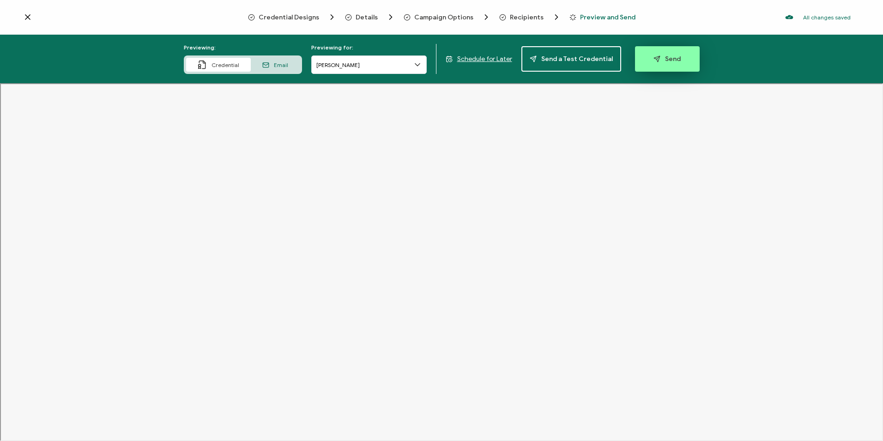
click at [684, 60] on button "Send" at bounding box center [667, 58] width 65 height 25
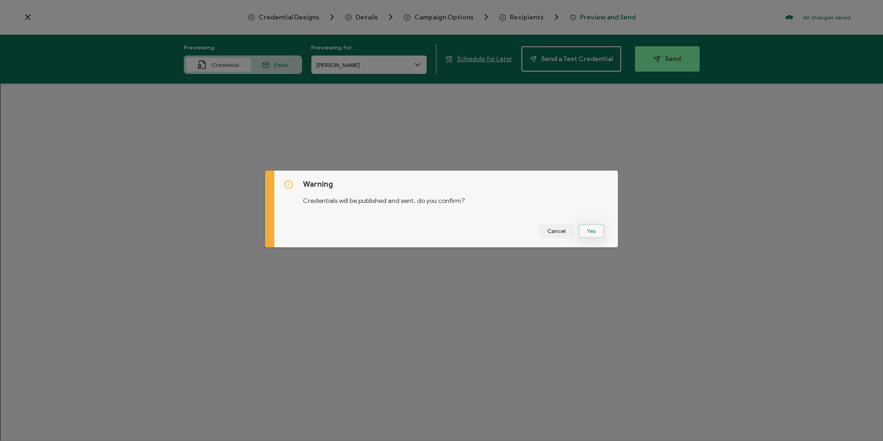
click at [588, 235] on button "Yes" at bounding box center [591, 231] width 25 height 14
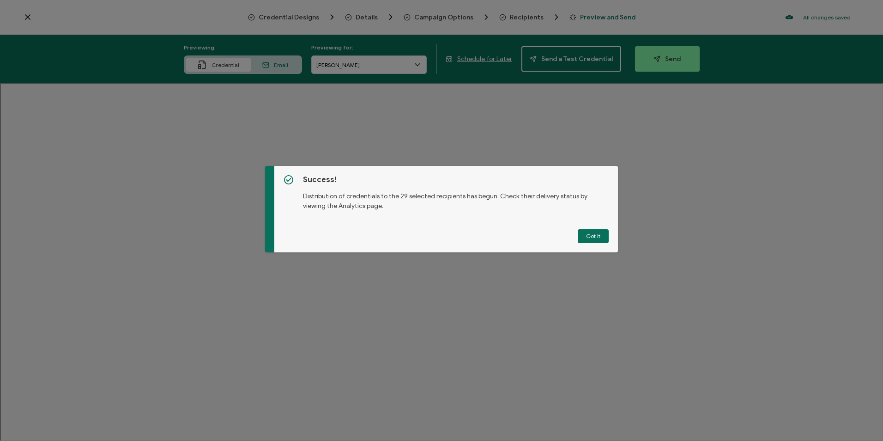
click at [594, 223] on div "Success! Distribution of credentials to the 29 selected recipients has begun. C…" at bounding box center [446, 209] width 344 height 86
click at [589, 231] on button "Got It" at bounding box center [593, 236] width 31 height 14
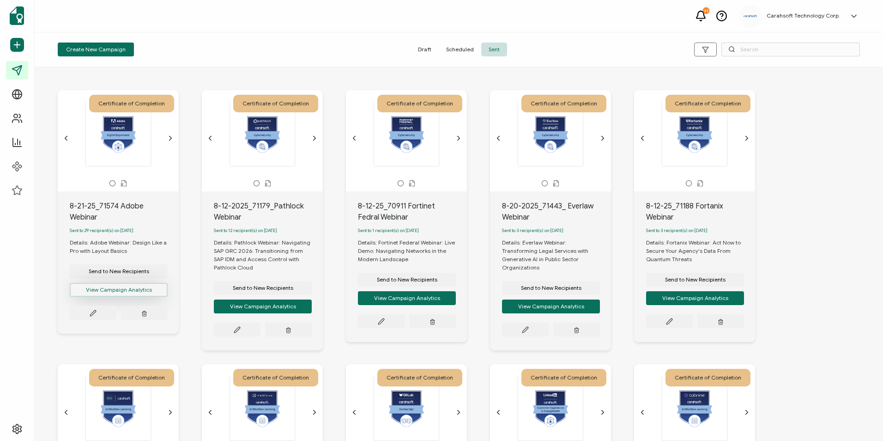
click at [135, 295] on button "View Campaign Analytics" at bounding box center [119, 290] width 98 height 14
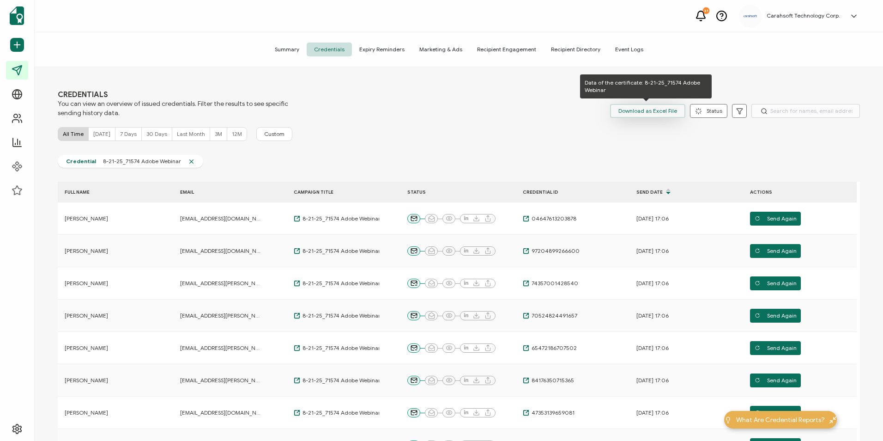
click at [635, 108] on span "Download as Excel File" at bounding box center [648, 111] width 59 height 14
